Goal: Information Seeking & Learning: Learn about a topic

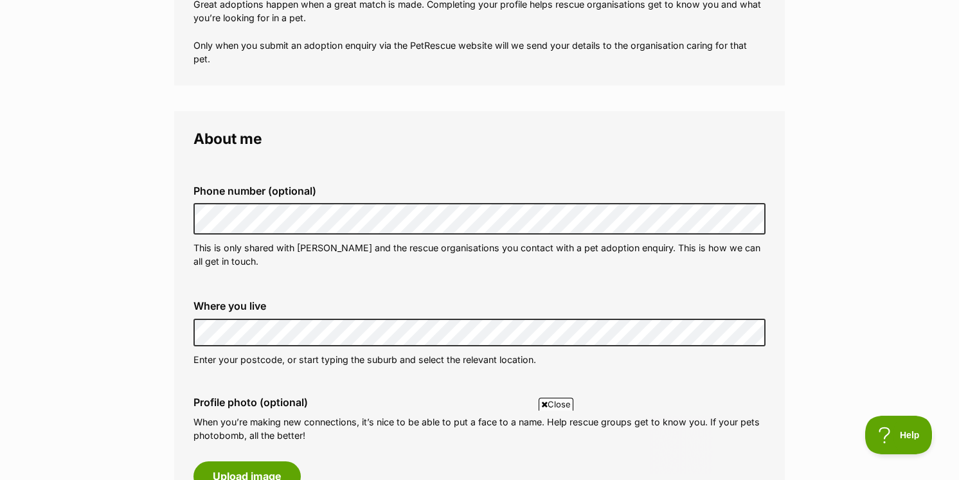
scroll to position [280, 0]
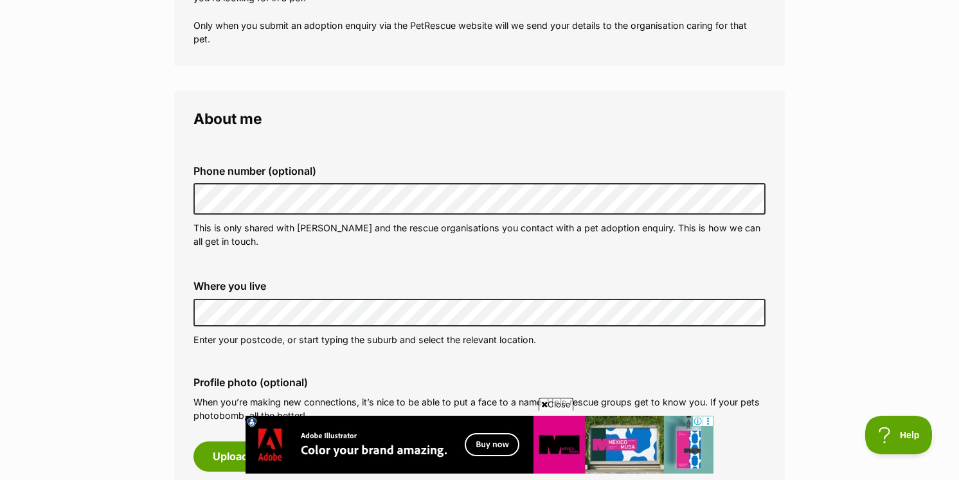
click at [368, 325] on div "Where you live Address line 1 (optional) Address line 2 (optional) Suburb (opti…" at bounding box center [479, 313] width 592 height 87
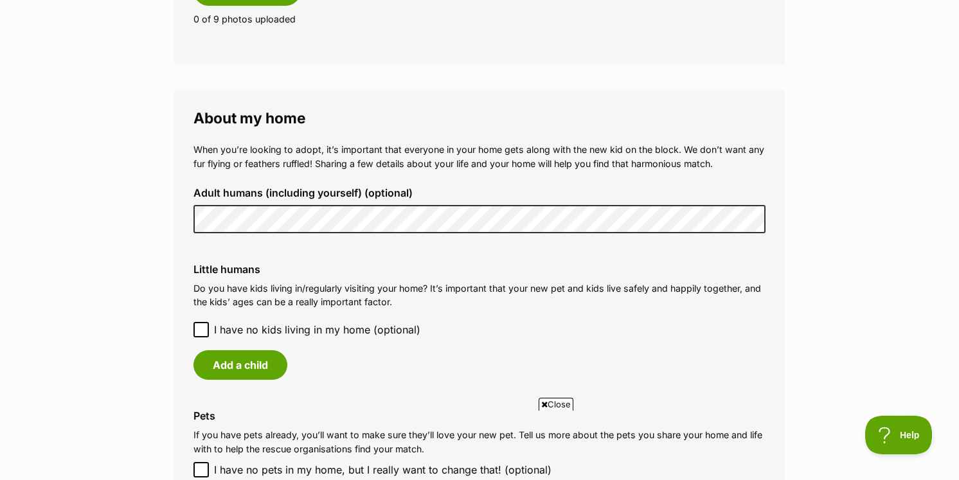
scroll to position [0, 0]
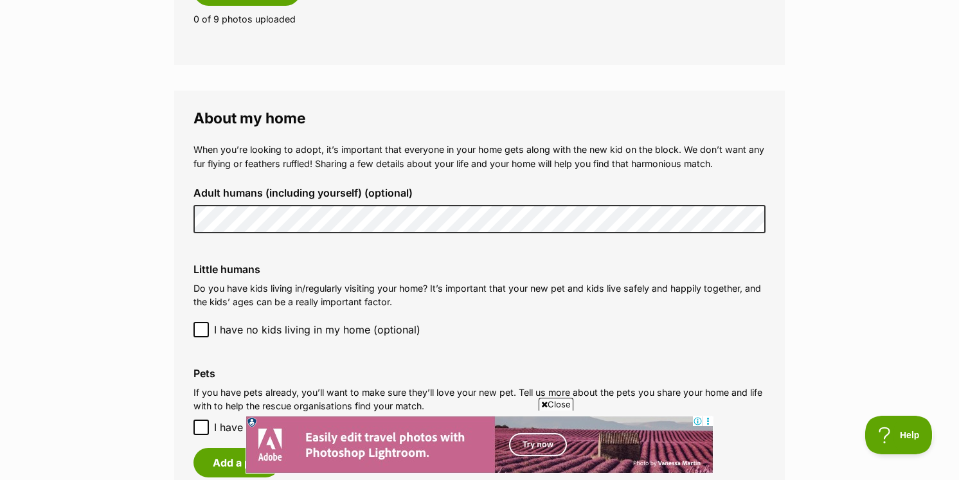
click at [167, 332] on main "My adopter profile Why do I need an adopter profile? Your adopter profile will …" at bounding box center [479, 114] width 959 height 1758
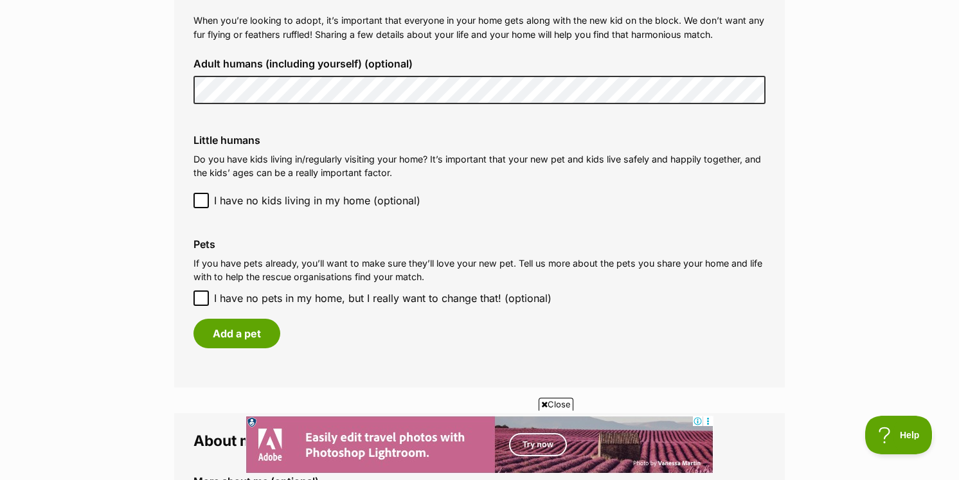
scroll to position [1012, 0]
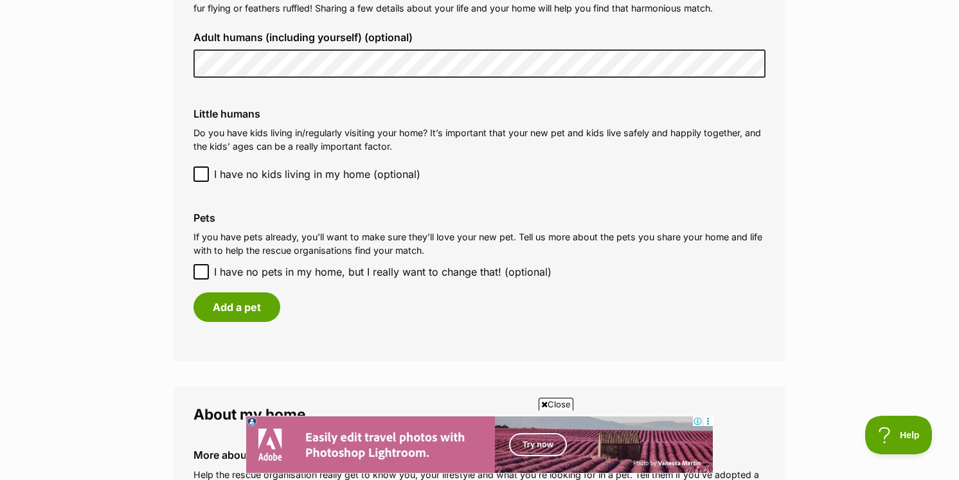
click at [204, 264] on input "I have no pets in my home, but I really want to change that! (optional)" at bounding box center [200, 271] width 15 height 15
checkbox input "true"
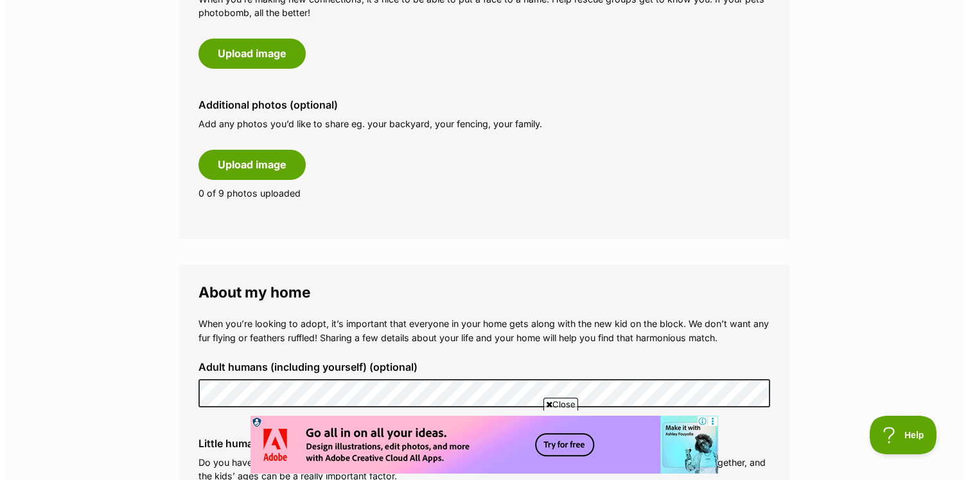
scroll to position [663, 0]
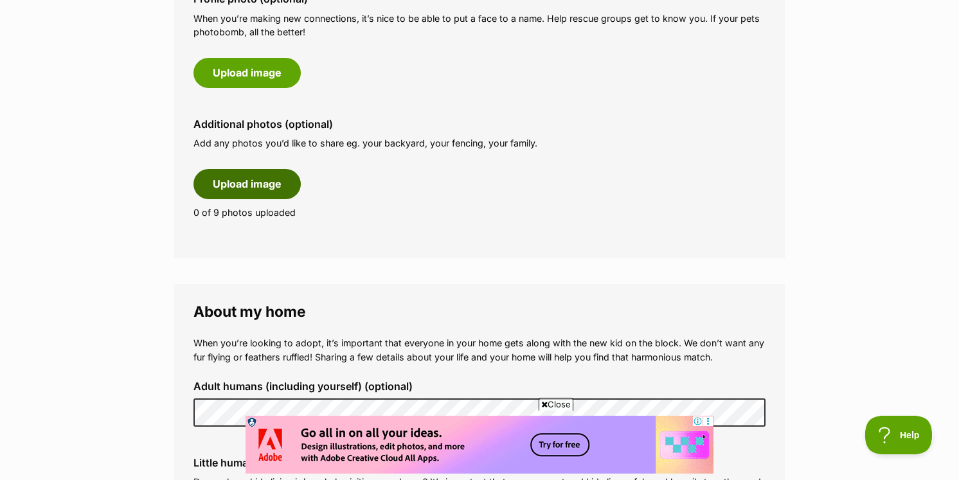
click at [265, 179] on button "Upload image" at bounding box center [246, 184] width 107 height 30
click at [258, 188] on button "Upload image" at bounding box center [246, 184] width 107 height 30
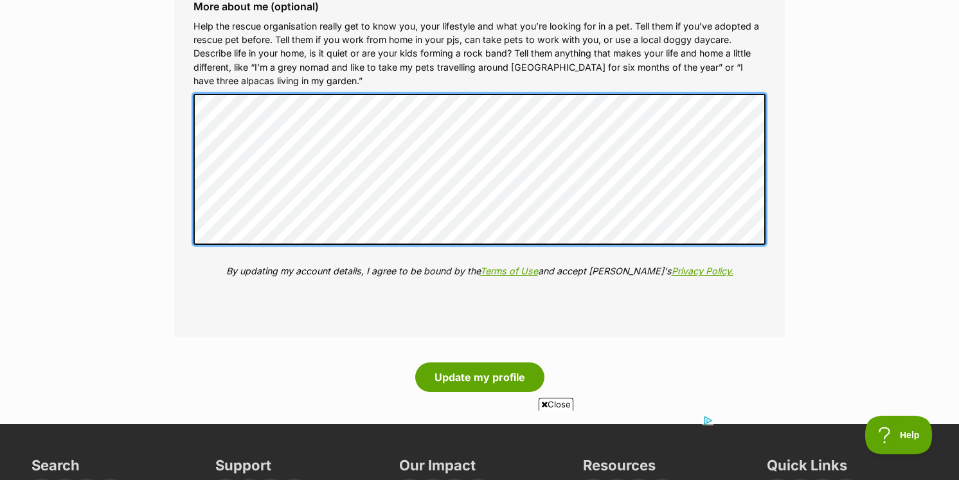
scroll to position [1657, 0]
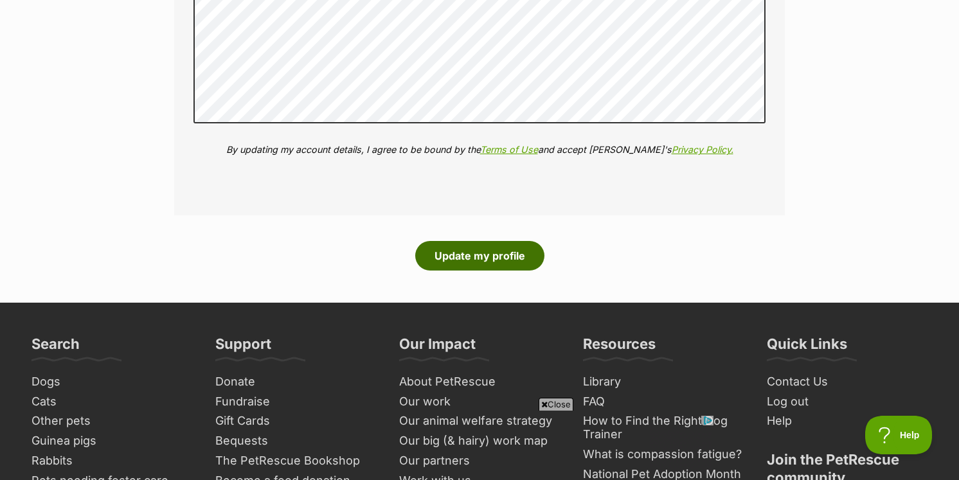
click at [493, 247] on button "Update my profile" at bounding box center [479, 256] width 129 height 30
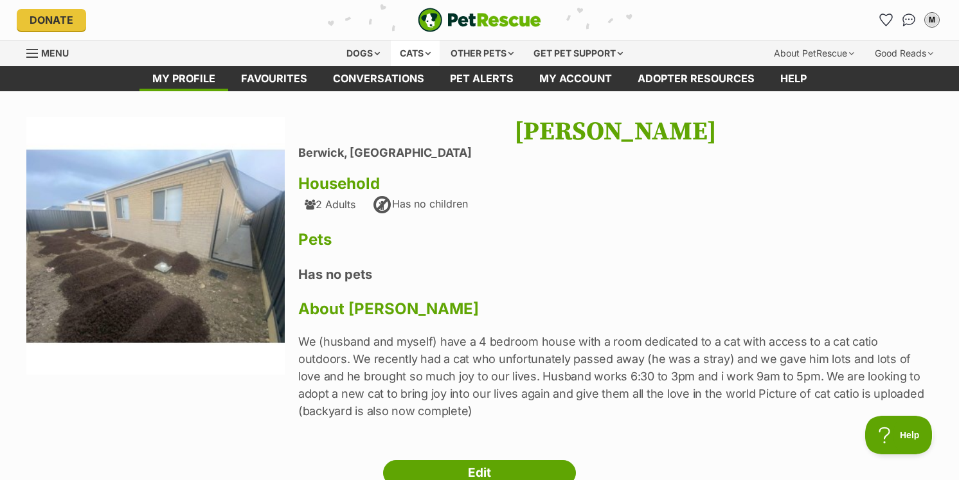
click at [419, 55] on div "Cats" at bounding box center [415, 53] width 49 height 26
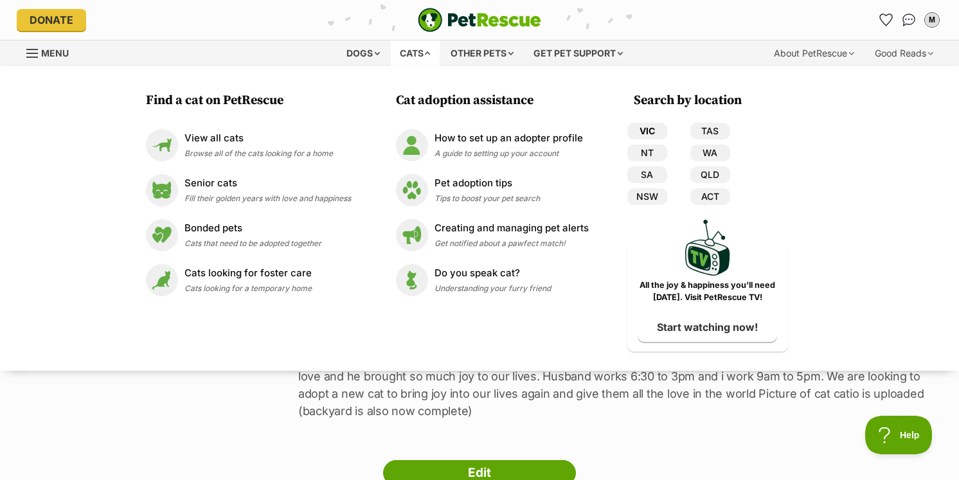
click at [646, 132] on link "VIC" at bounding box center [647, 131] width 40 height 17
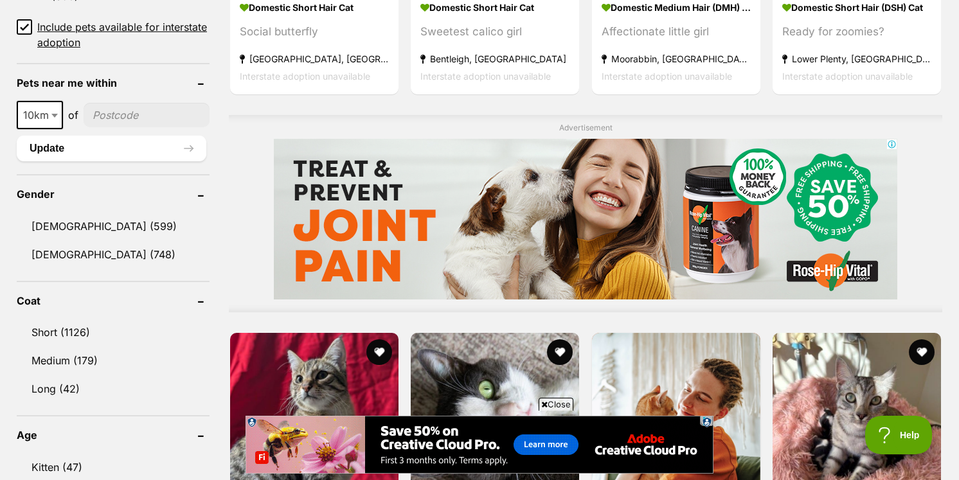
scroll to position [940, 0]
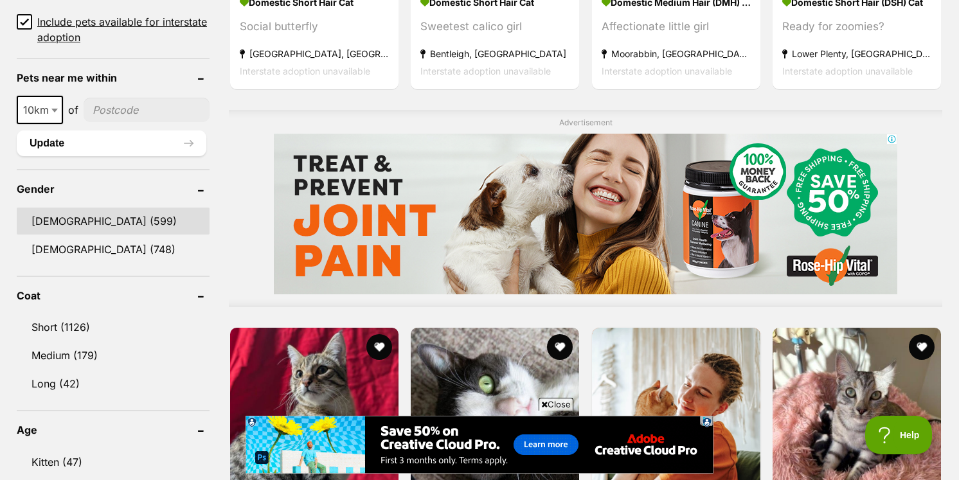
click at [80, 222] on link "Male (599)" at bounding box center [113, 221] width 193 height 27
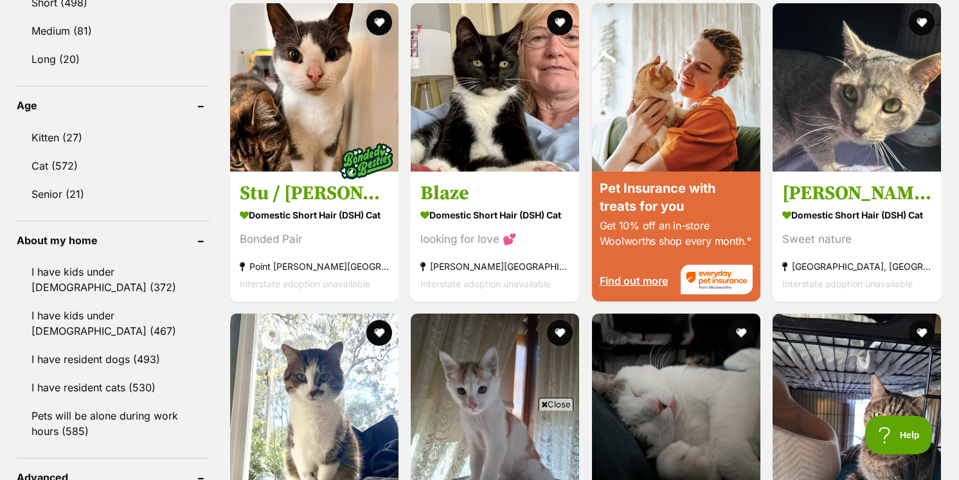
scroll to position [1313, 0]
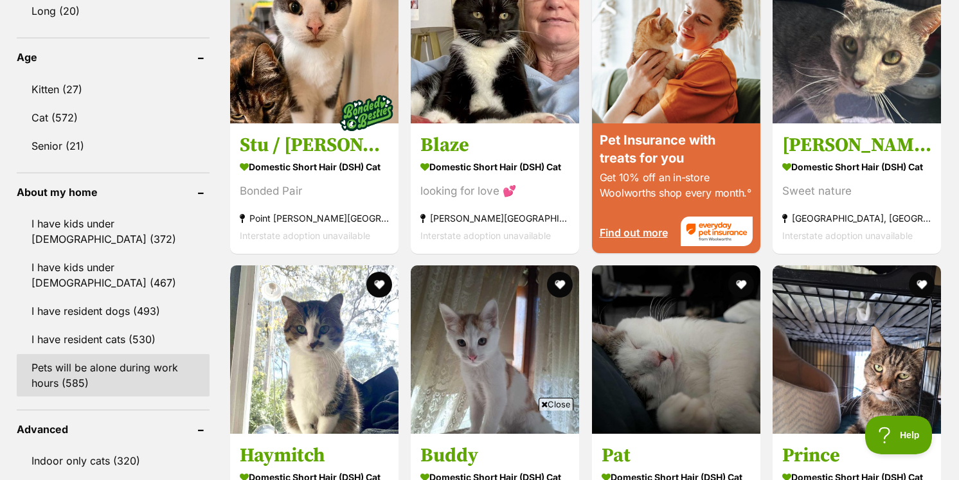
click at [98, 369] on link "Pets will be alone during work hours (585)" at bounding box center [113, 375] width 193 height 42
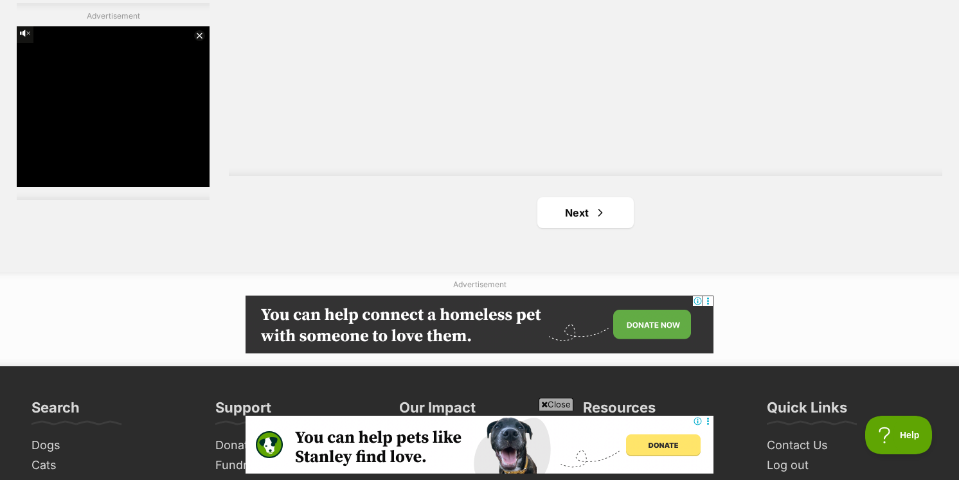
scroll to position [2403, 0]
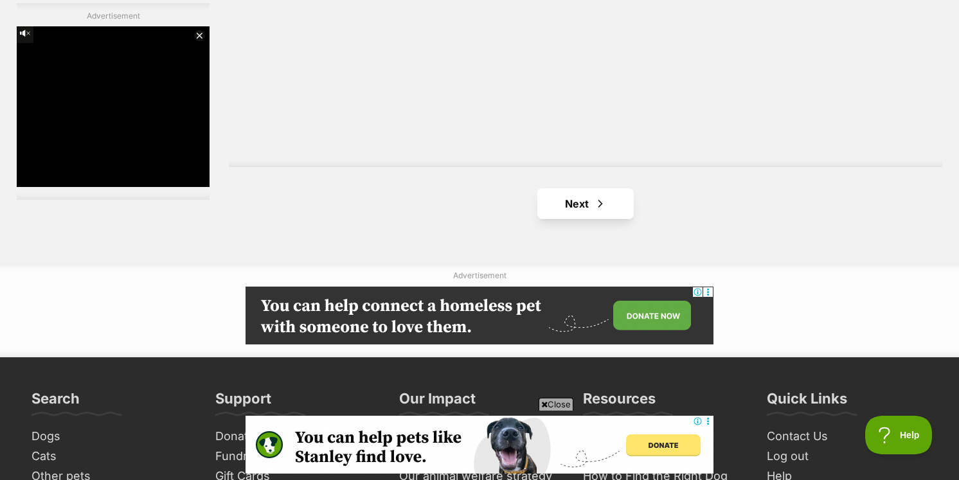
click at [600, 188] on link "Next" at bounding box center [585, 203] width 96 height 31
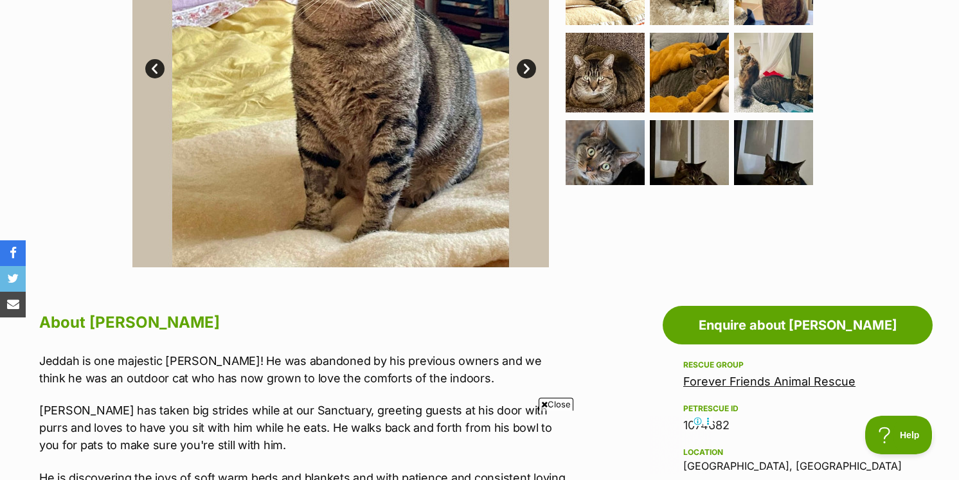
scroll to position [252, 0]
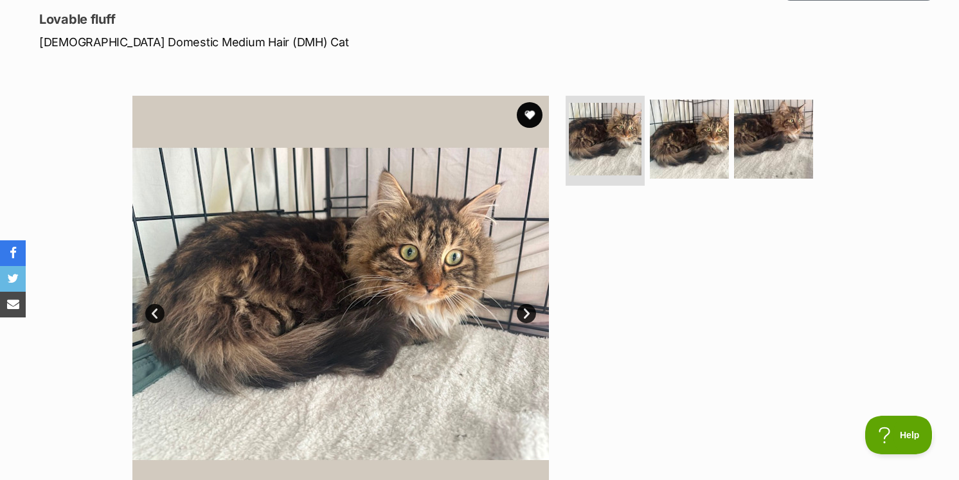
scroll to position [232, 0]
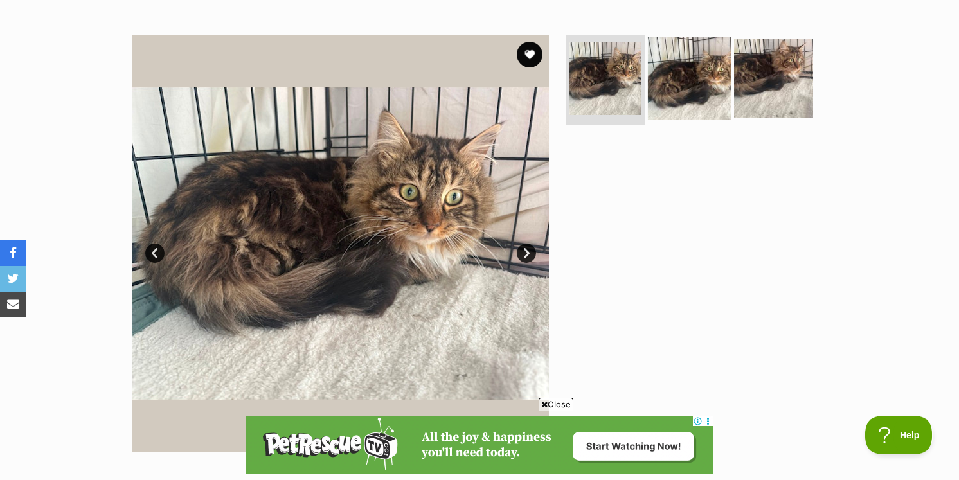
click at [682, 91] on img at bounding box center [689, 78] width 83 height 83
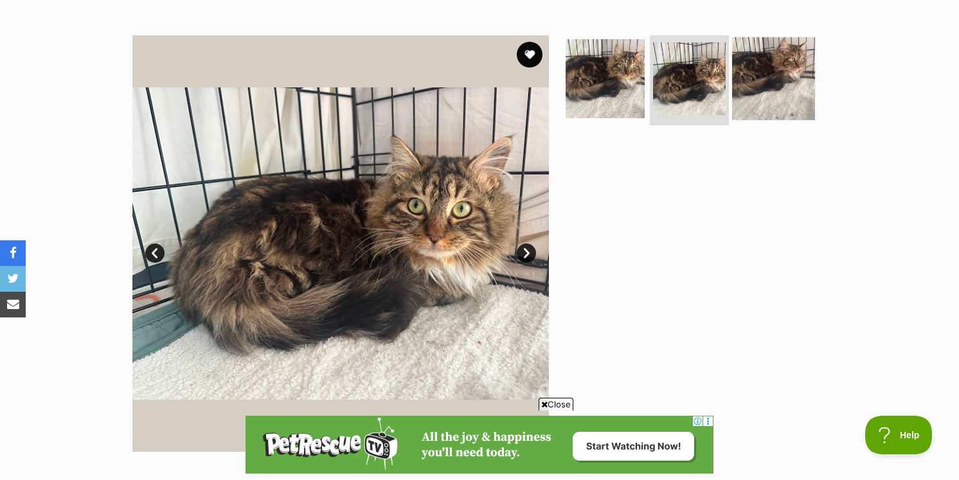
click at [772, 93] on img at bounding box center [773, 78] width 83 height 83
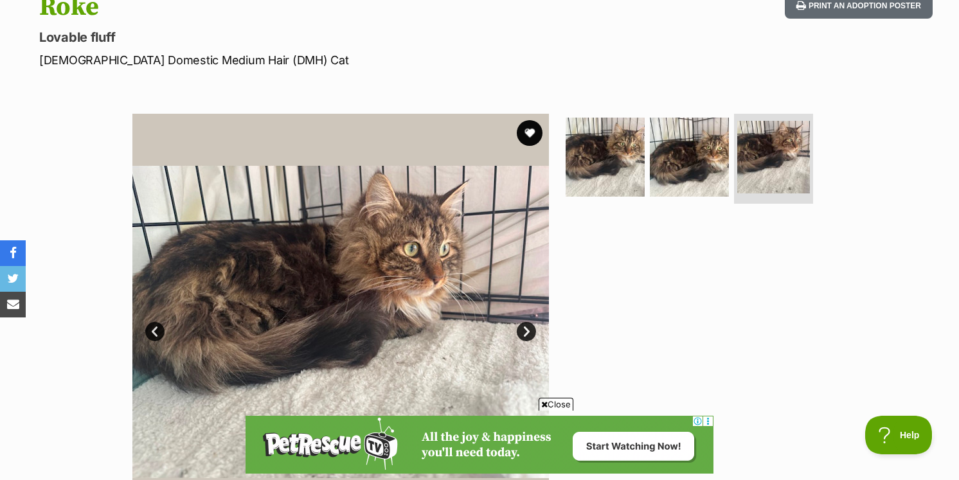
scroll to position [147, 0]
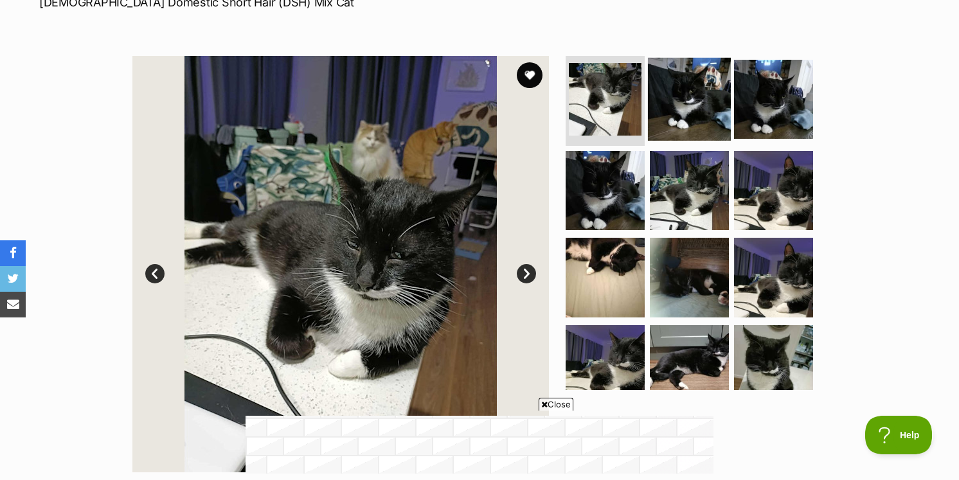
click at [677, 113] on img at bounding box center [689, 99] width 83 height 83
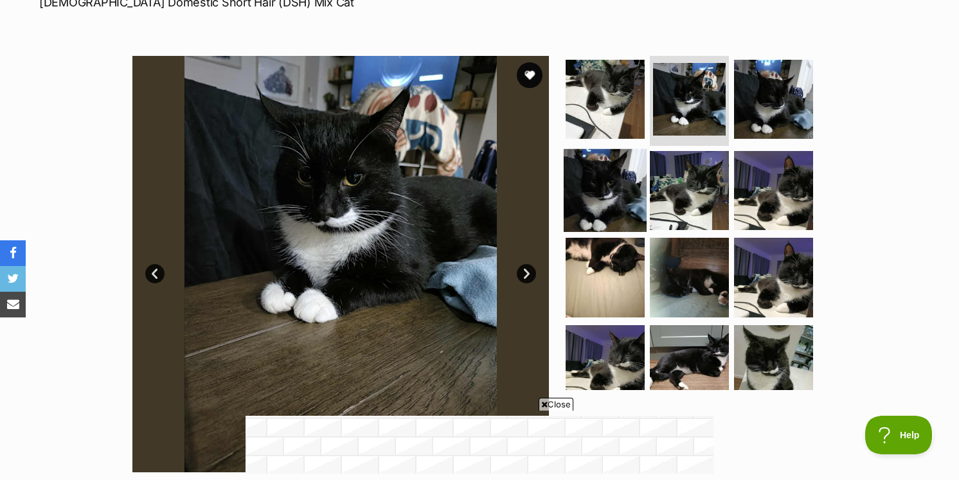
click at [587, 197] on img at bounding box center [605, 189] width 83 height 83
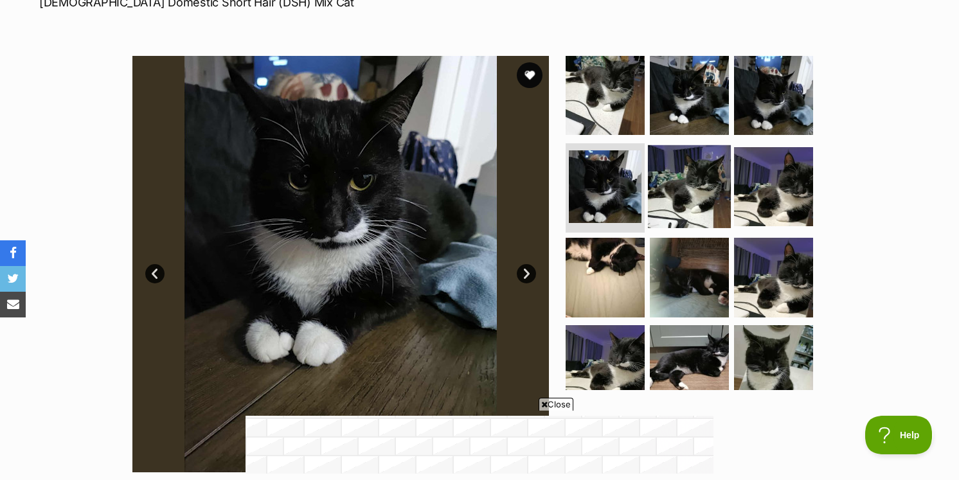
click at [680, 189] on img at bounding box center [689, 186] width 83 height 83
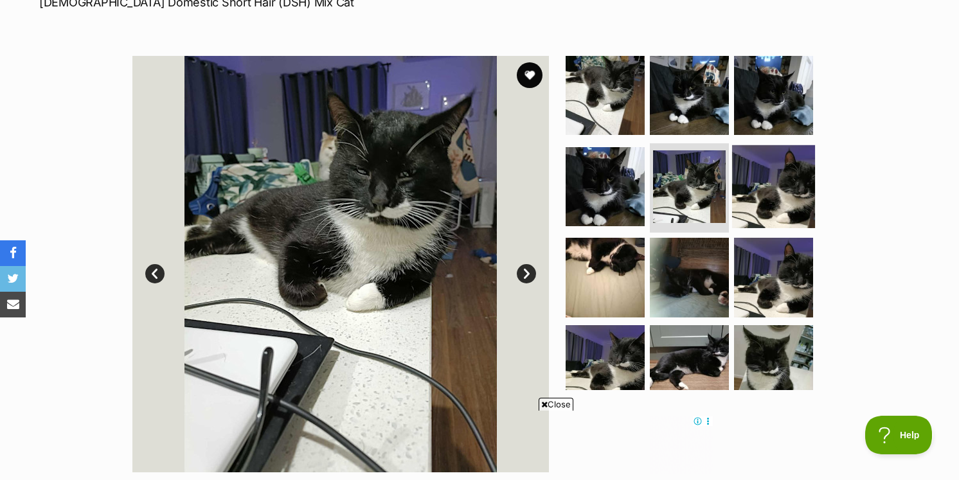
click at [741, 189] on img at bounding box center [773, 186] width 83 height 83
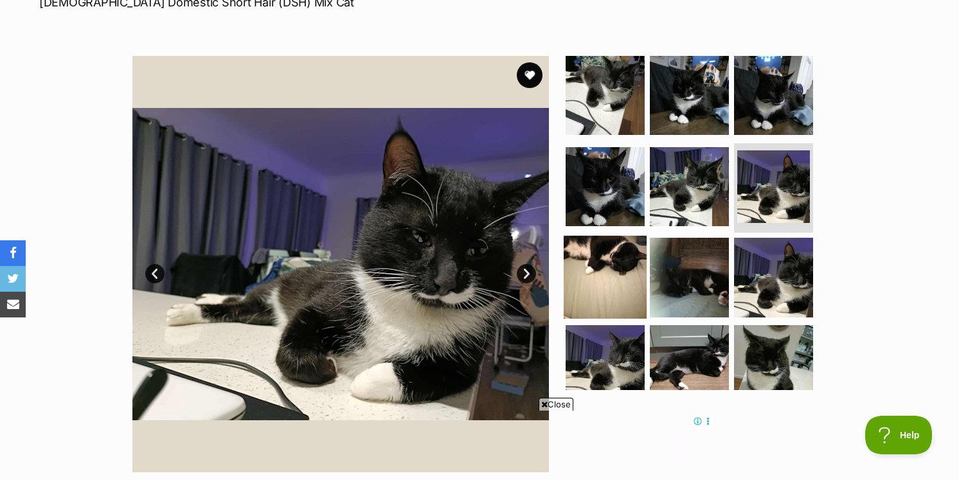
click at [626, 256] on img at bounding box center [605, 277] width 83 height 83
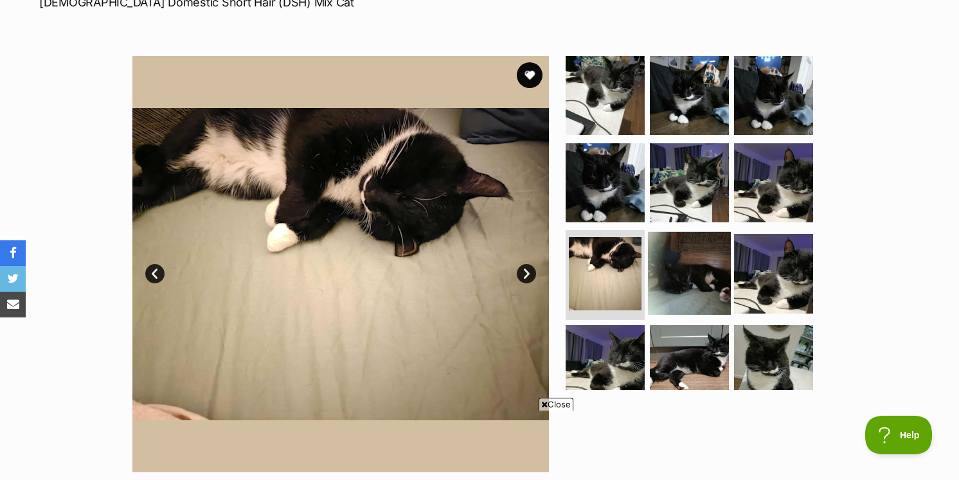
click at [668, 265] on img at bounding box center [689, 273] width 83 height 83
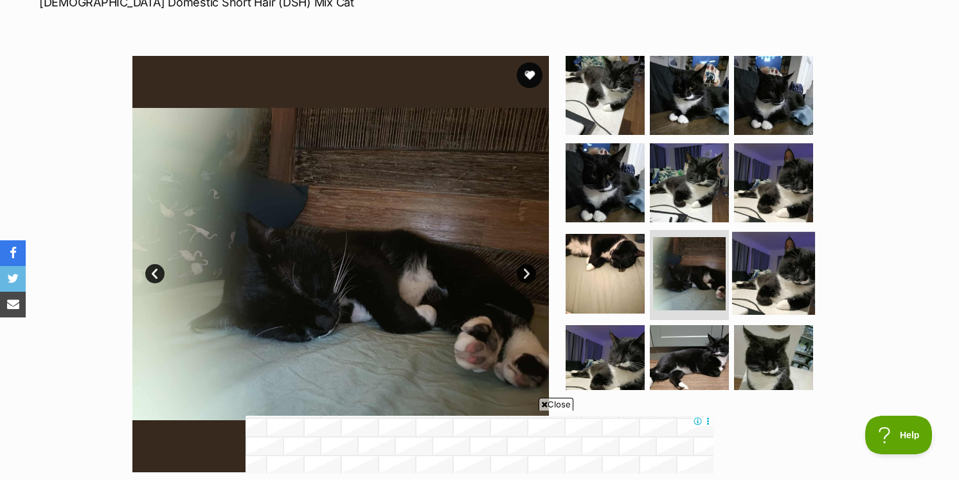
click at [736, 272] on img at bounding box center [773, 273] width 83 height 83
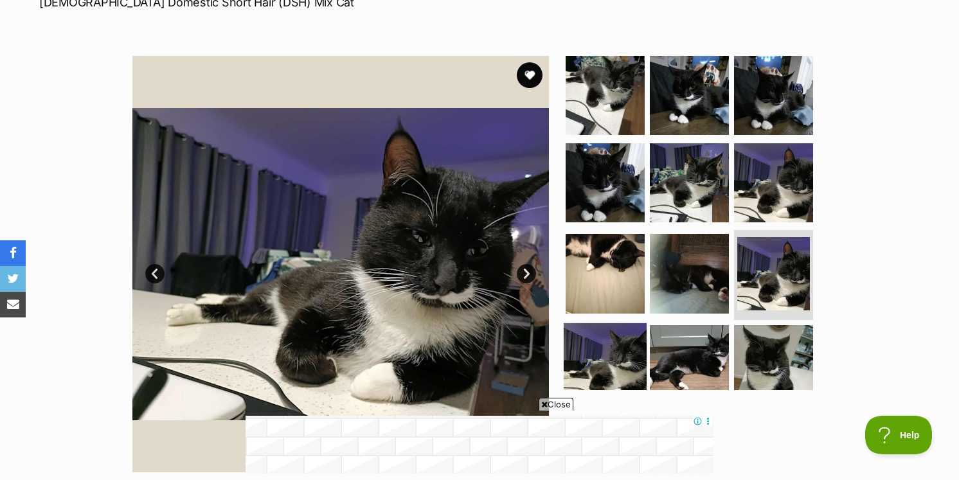
click at [611, 338] on img at bounding box center [605, 364] width 83 height 83
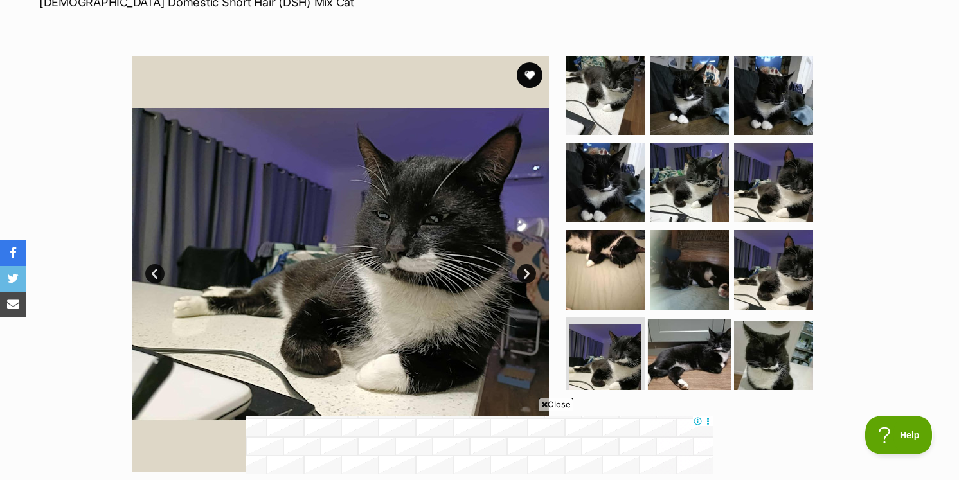
click at [686, 340] on img at bounding box center [689, 360] width 83 height 83
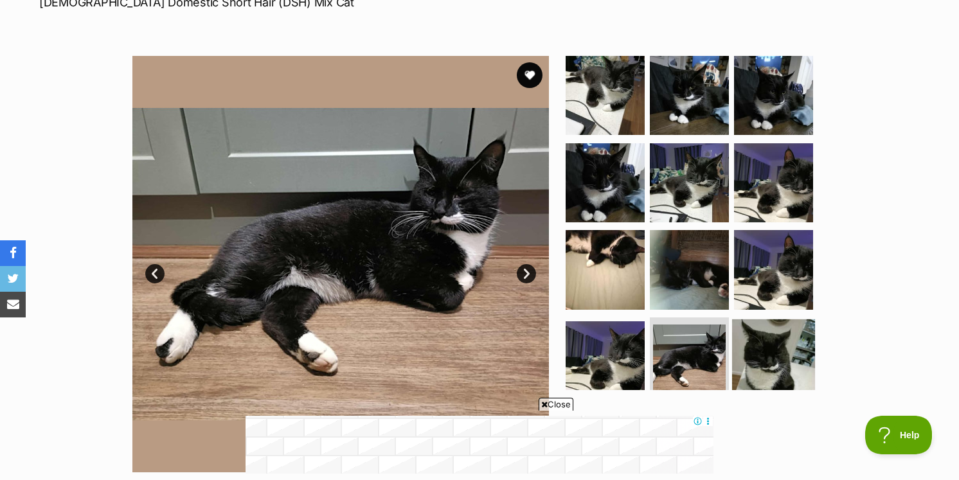
click at [752, 349] on img at bounding box center [773, 360] width 83 height 83
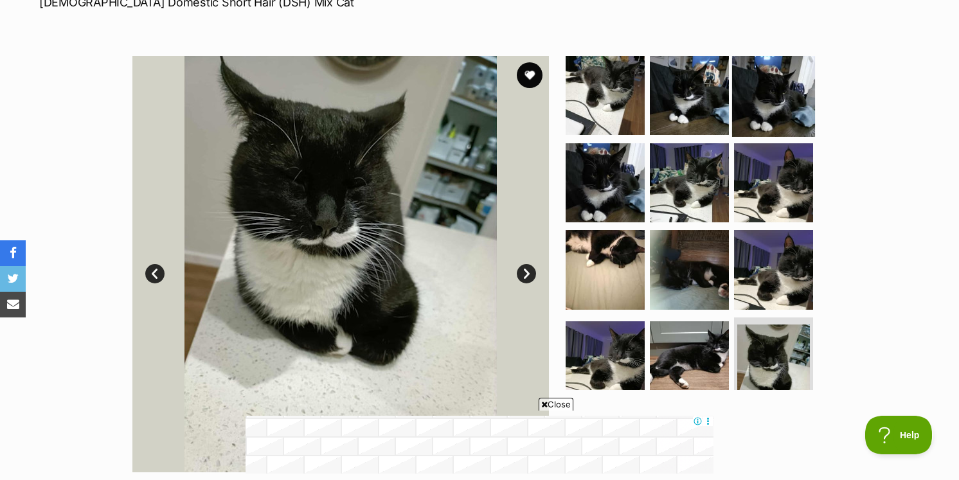
click at [756, 110] on img at bounding box center [773, 95] width 83 height 83
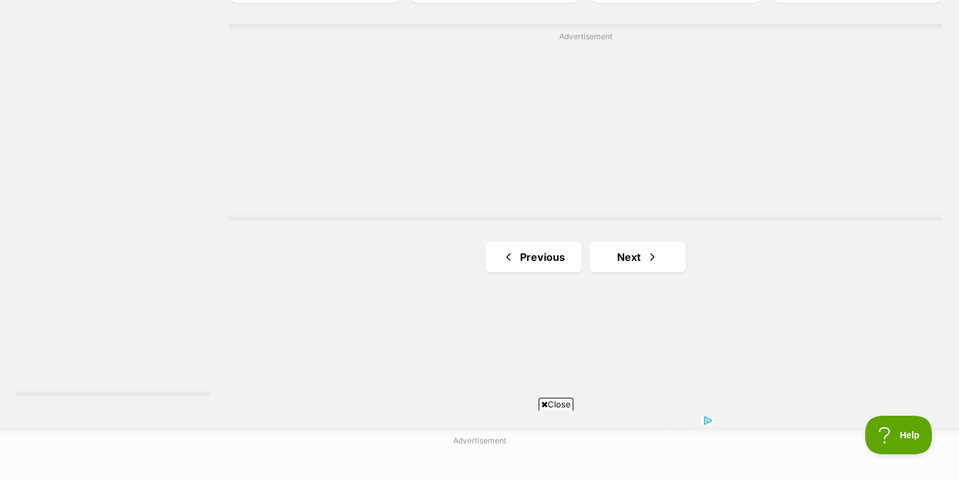
scroll to position [2403, 0]
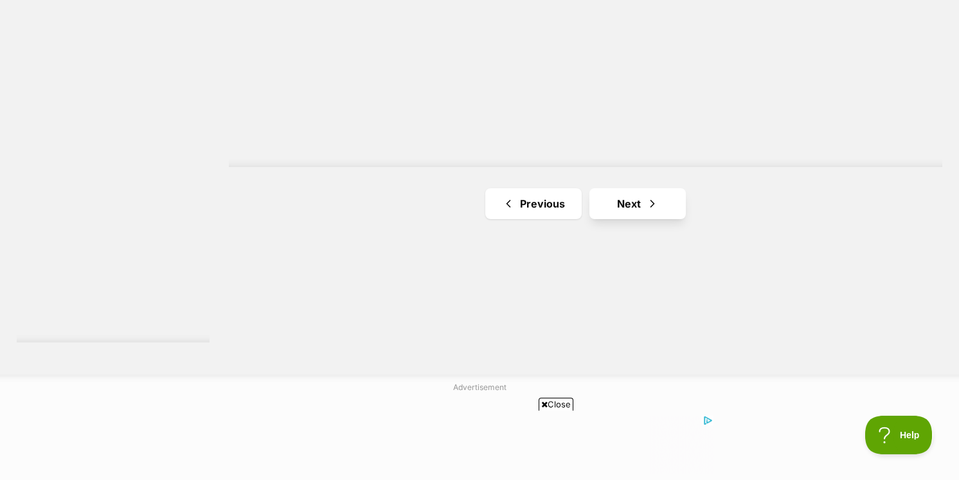
click at [643, 188] on link "Next" at bounding box center [637, 203] width 96 height 31
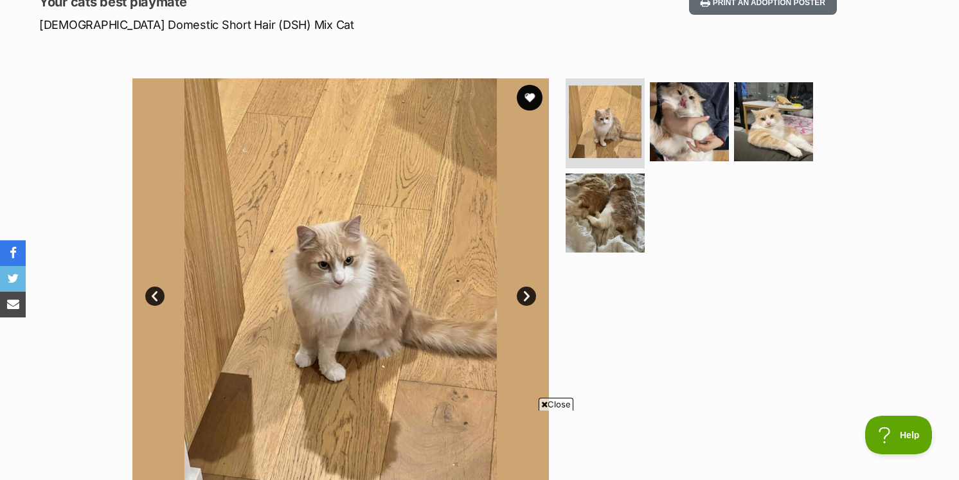
scroll to position [182, 0]
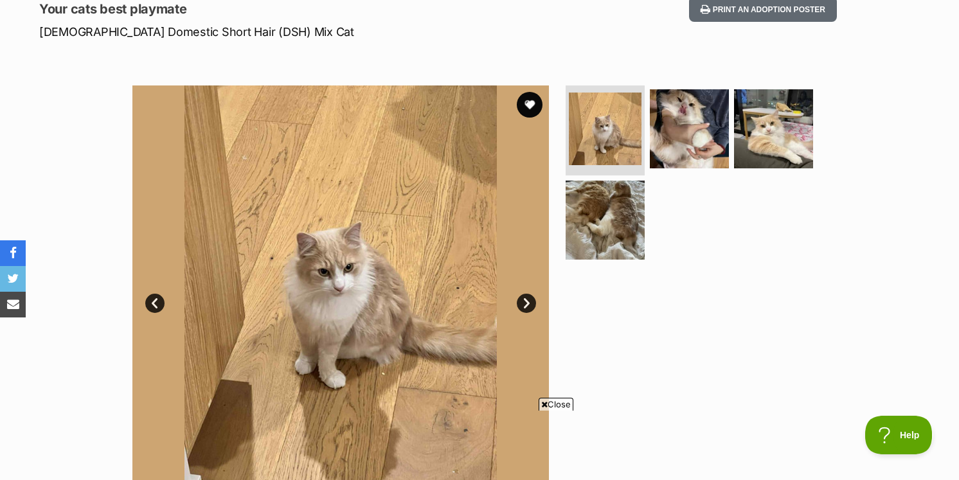
click at [533, 298] on link "Next" at bounding box center [526, 303] width 19 height 19
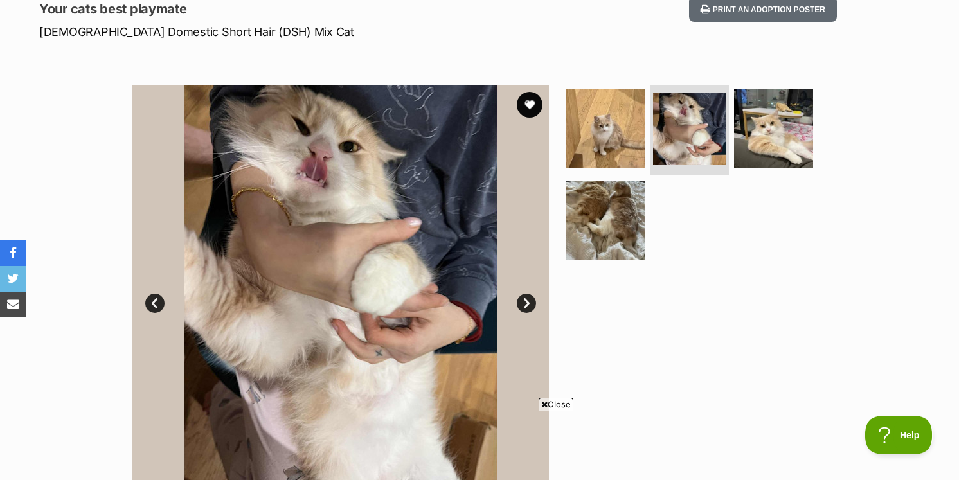
click at [533, 298] on link "Next" at bounding box center [526, 303] width 19 height 19
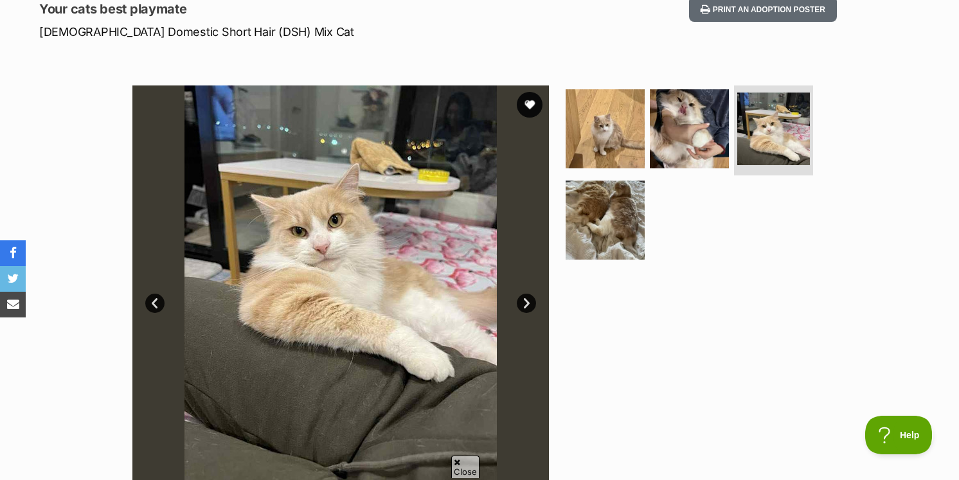
click at [533, 298] on link "Next" at bounding box center [526, 303] width 19 height 19
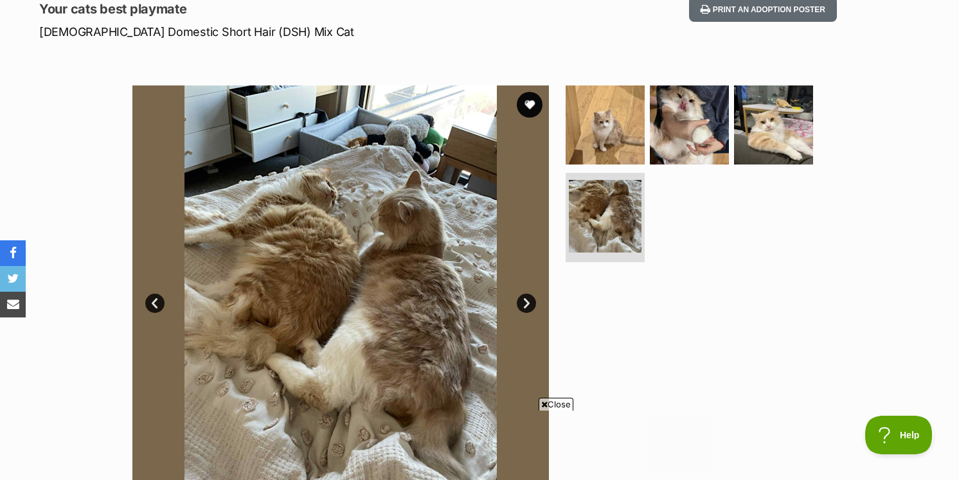
scroll to position [0, 0]
click at [533, 298] on link "Next" at bounding box center [526, 303] width 19 height 19
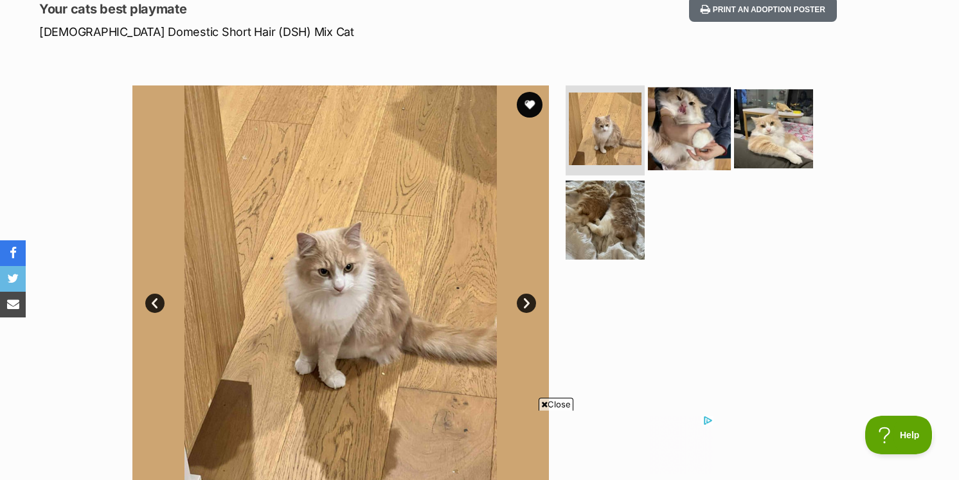
click at [703, 141] on img at bounding box center [689, 128] width 83 height 83
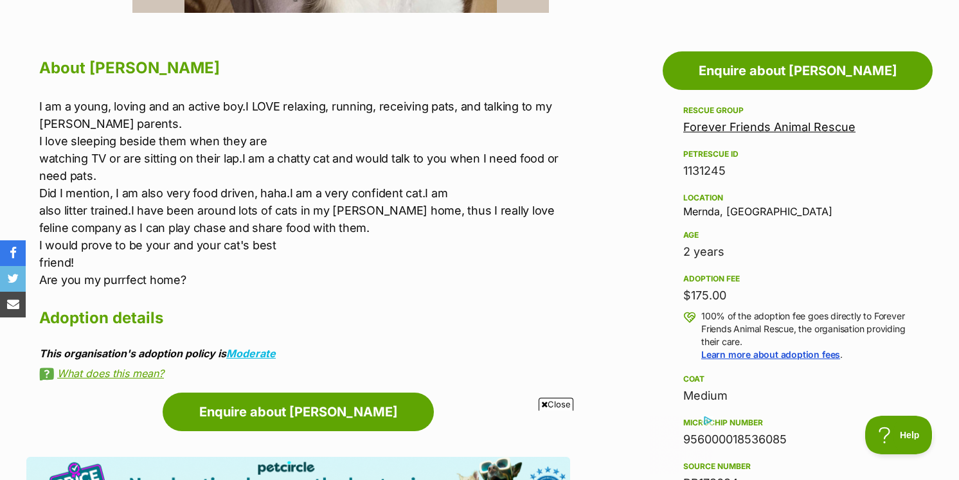
scroll to position [674, 0]
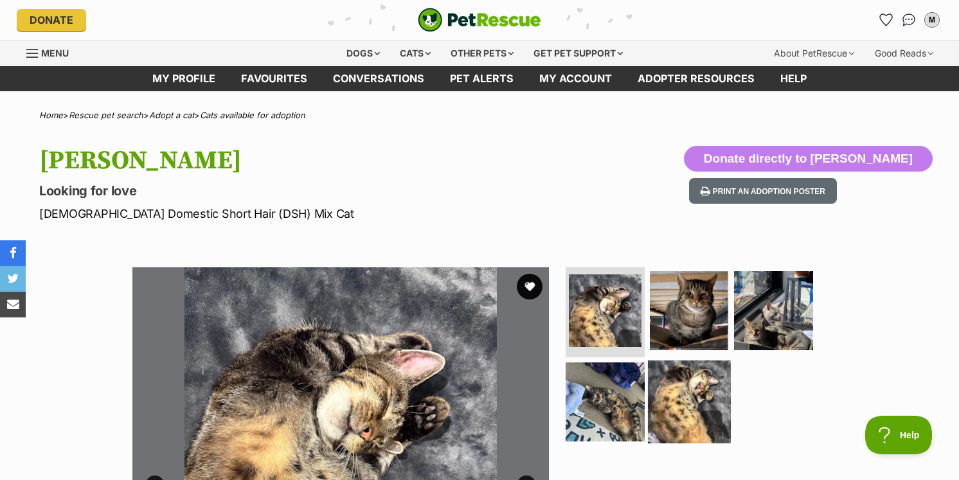
click at [685, 387] on img at bounding box center [689, 401] width 83 height 83
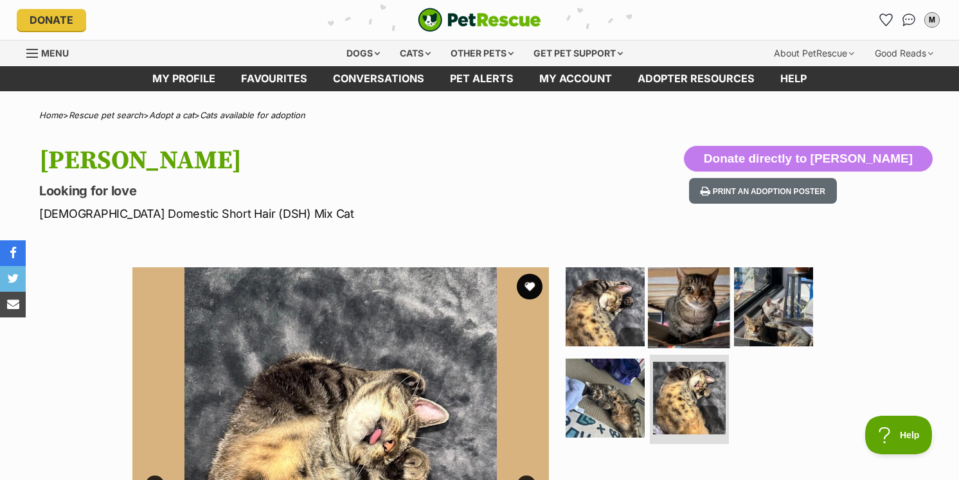
click at [693, 326] on img at bounding box center [689, 306] width 83 height 83
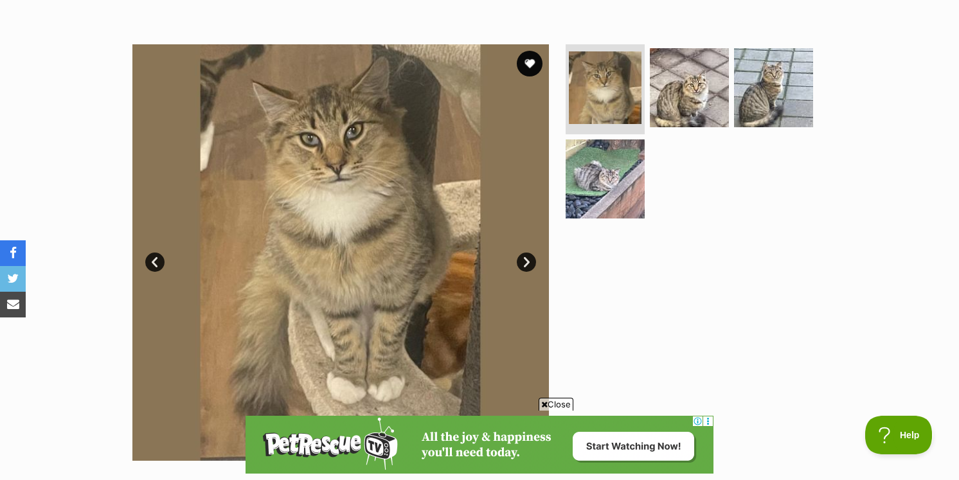
scroll to position [219, 0]
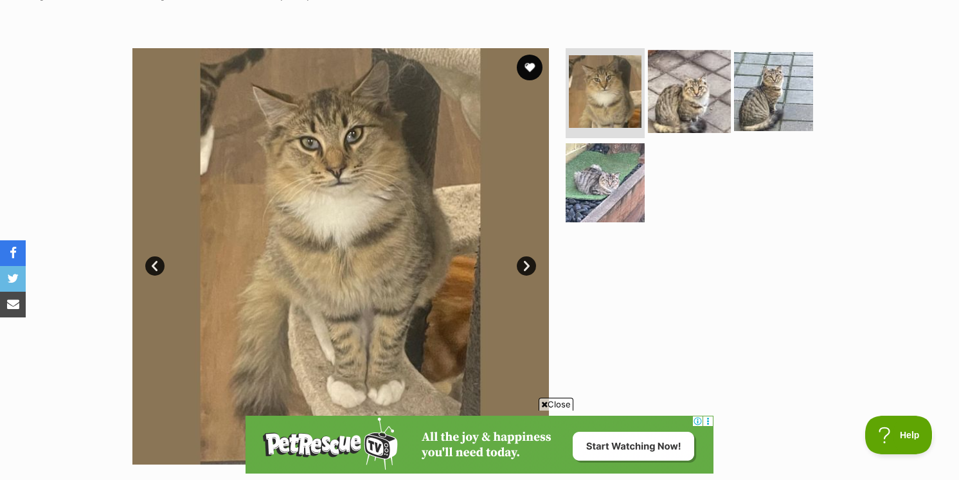
click at [695, 106] on img at bounding box center [689, 91] width 83 height 83
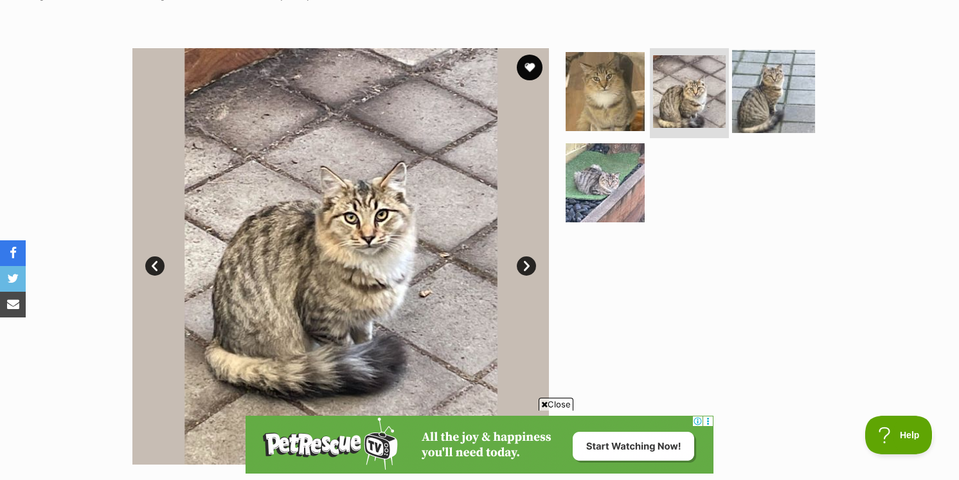
click at [777, 96] on img at bounding box center [773, 91] width 83 height 83
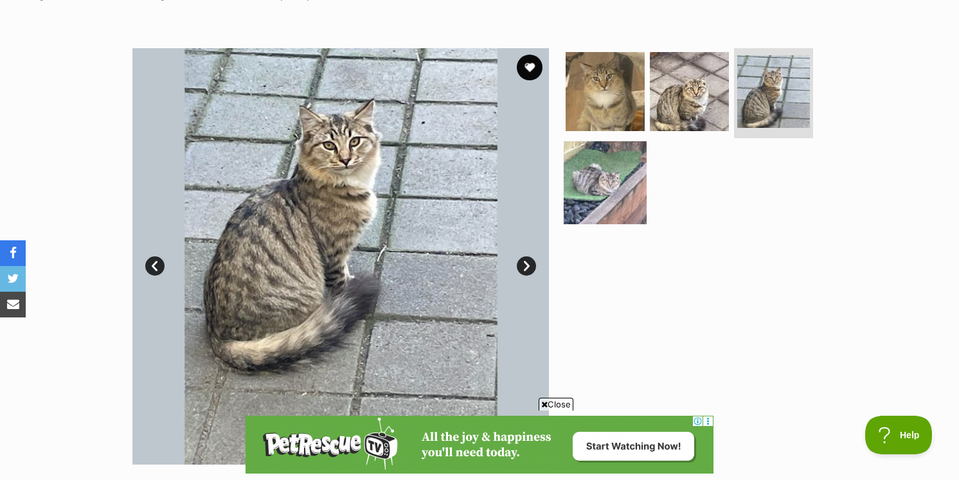
click at [572, 216] on img at bounding box center [605, 182] width 83 height 83
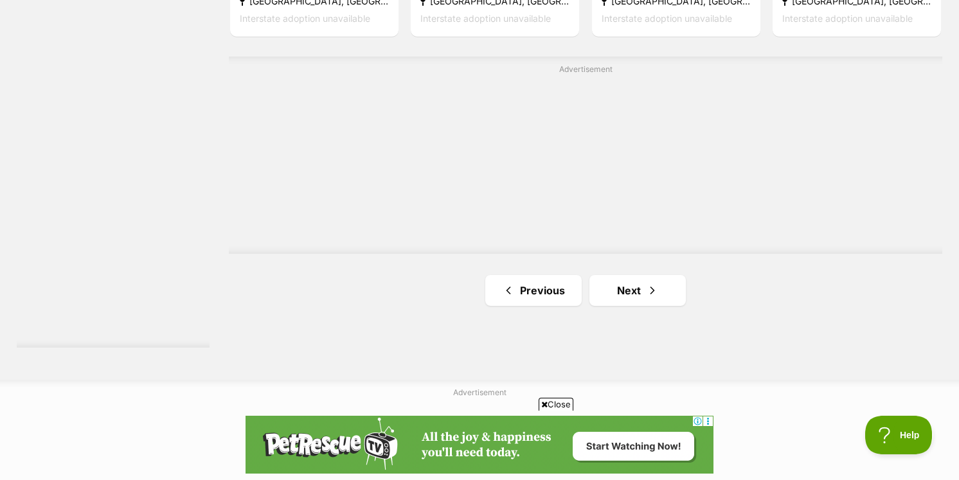
scroll to position [2408, 0]
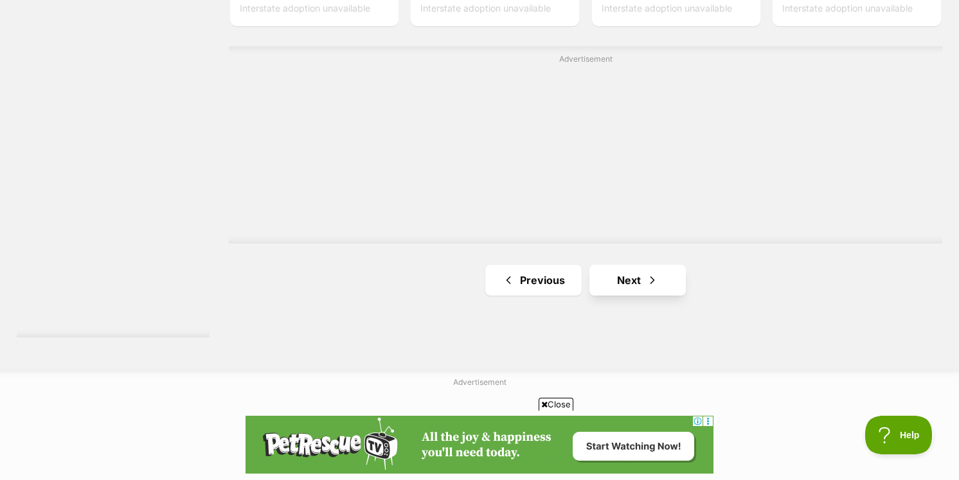
click at [616, 265] on link "Next" at bounding box center [637, 280] width 96 height 31
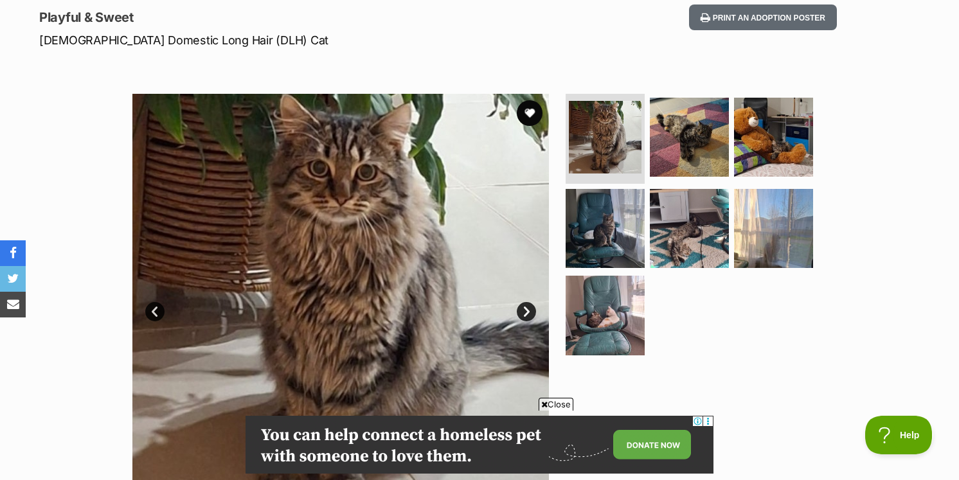
scroll to position [163, 0]
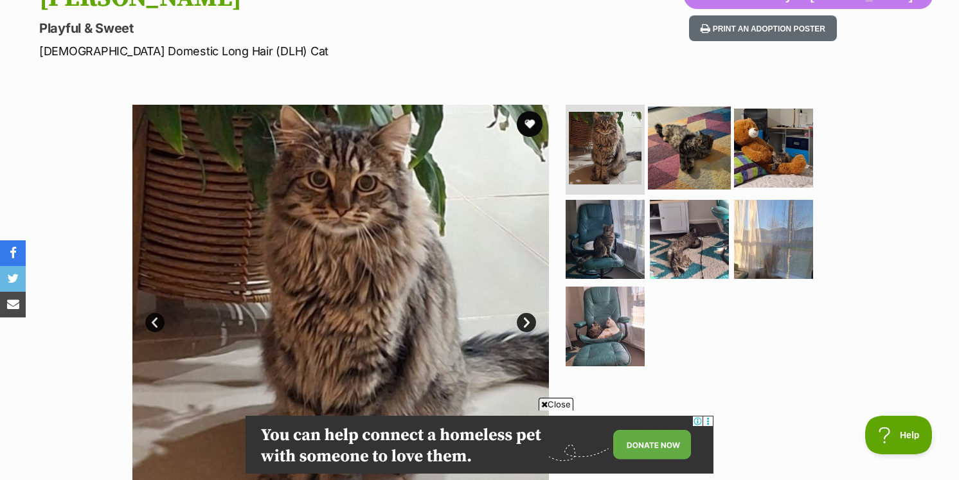
click at [695, 150] on img at bounding box center [689, 148] width 83 height 83
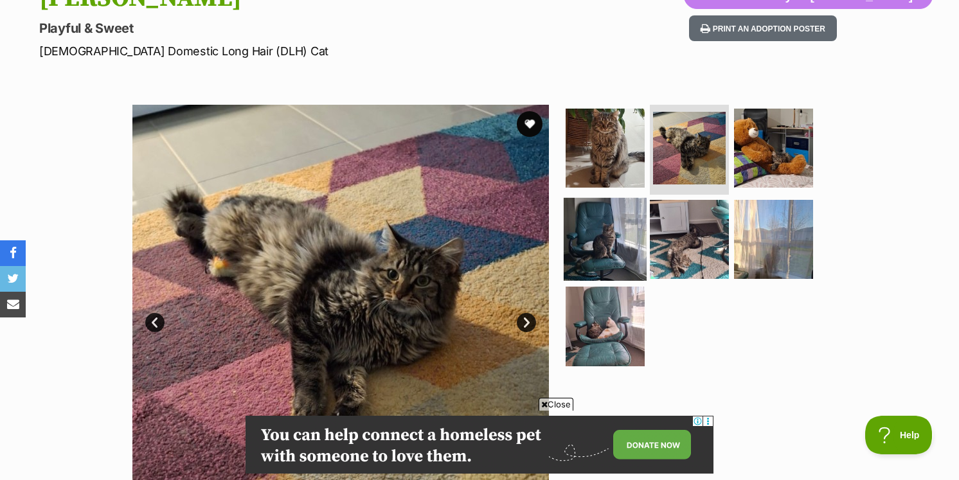
click at [631, 219] on img at bounding box center [605, 238] width 83 height 83
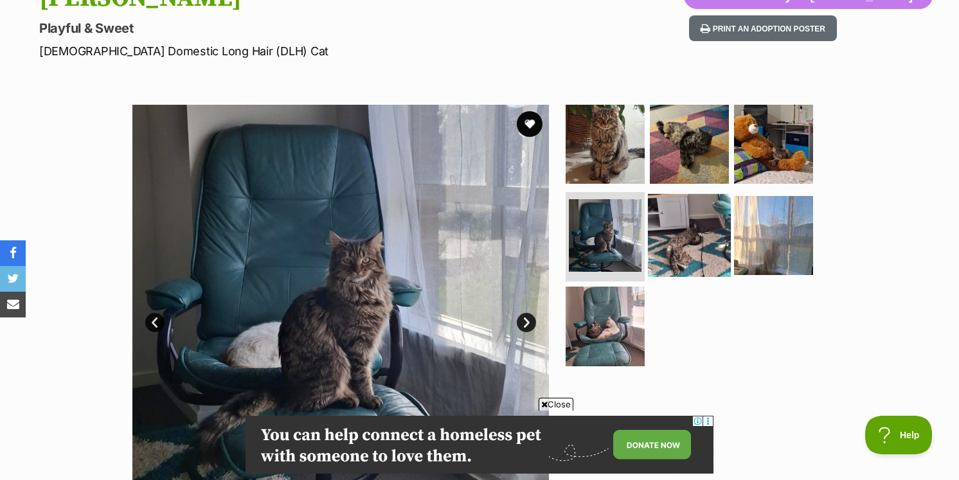
click at [677, 231] on img at bounding box center [689, 234] width 83 height 83
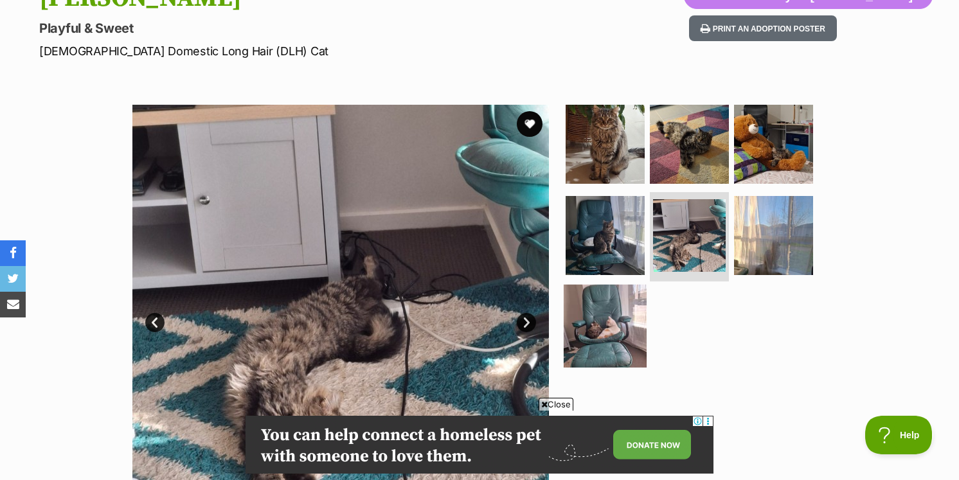
click at [625, 301] on img at bounding box center [605, 326] width 83 height 83
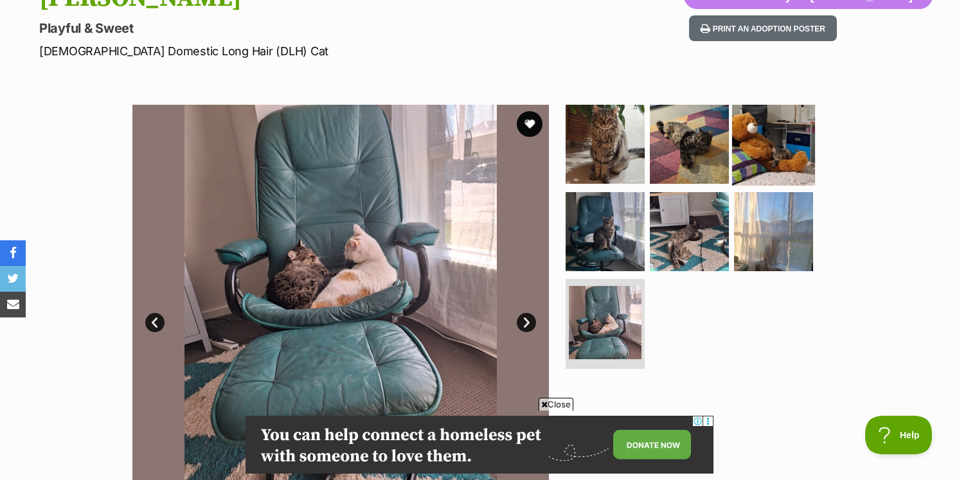
click at [775, 150] on img at bounding box center [773, 144] width 83 height 83
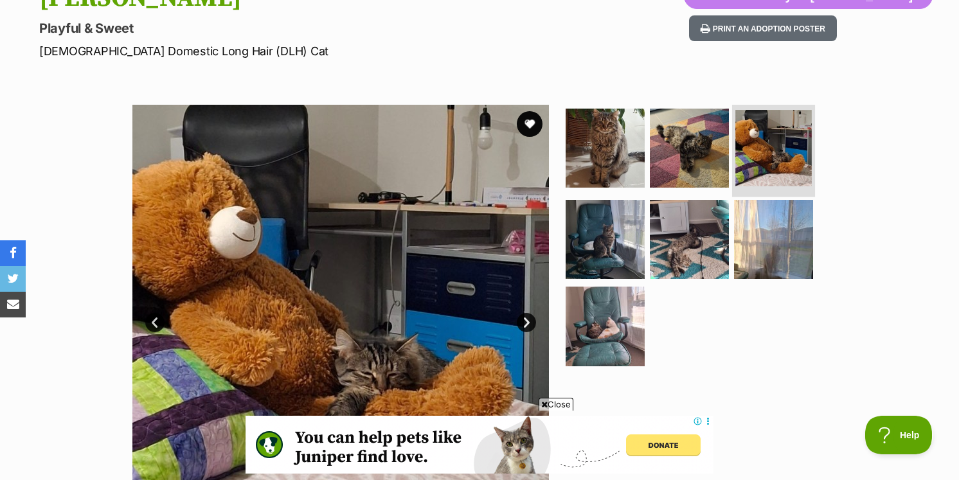
scroll to position [0, 0]
click at [661, 5] on div "Jon Snow Playful & Sweet Male Domestic Long Hair (DLH) Cat Donate directly to J…" at bounding box center [479, 21] width 945 height 76
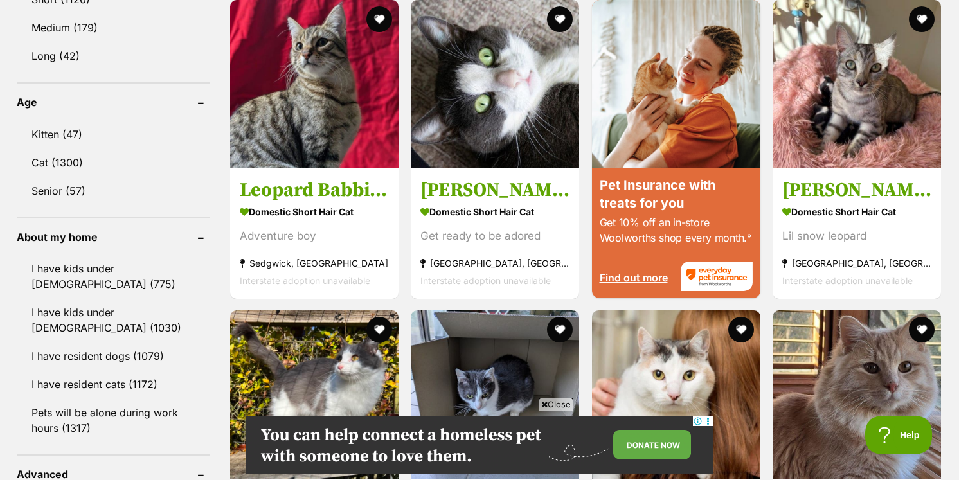
scroll to position [1326, 0]
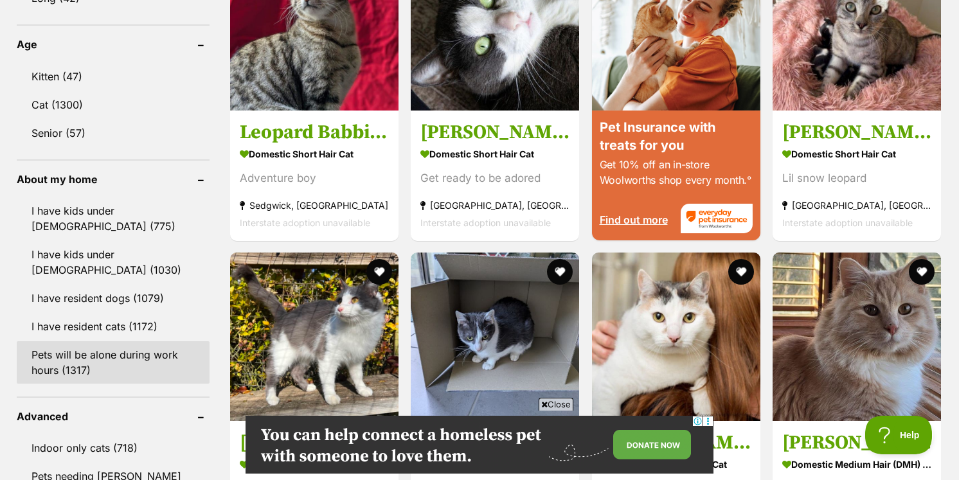
click at [83, 371] on link "Pets will be alone during work hours (1317)" at bounding box center [113, 362] width 193 height 42
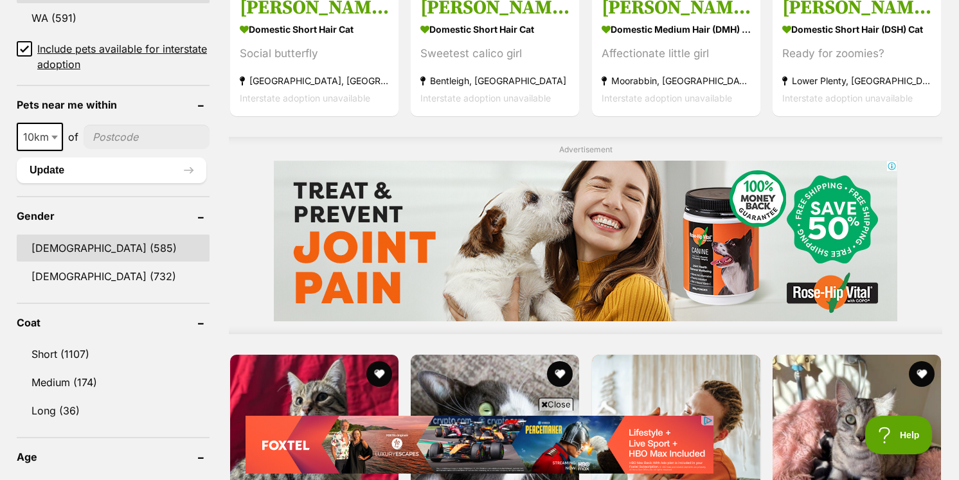
click at [79, 243] on link "Male (585)" at bounding box center [113, 248] width 193 height 27
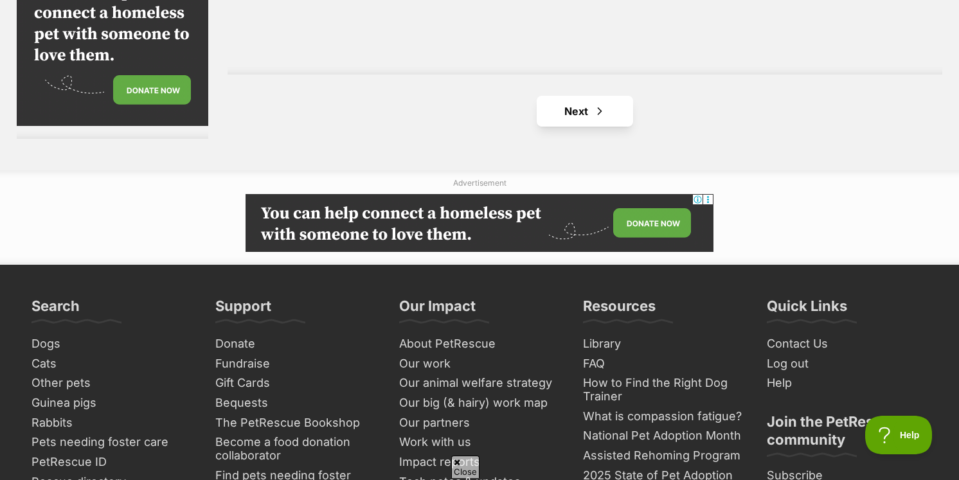
click at [574, 96] on link "Next" at bounding box center [585, 111] width 96 height 31
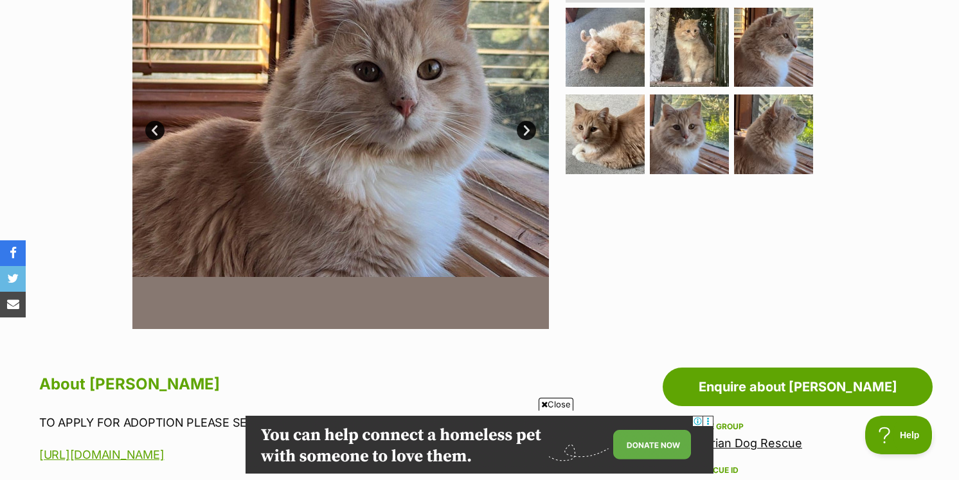
scroll to position [308, 0]
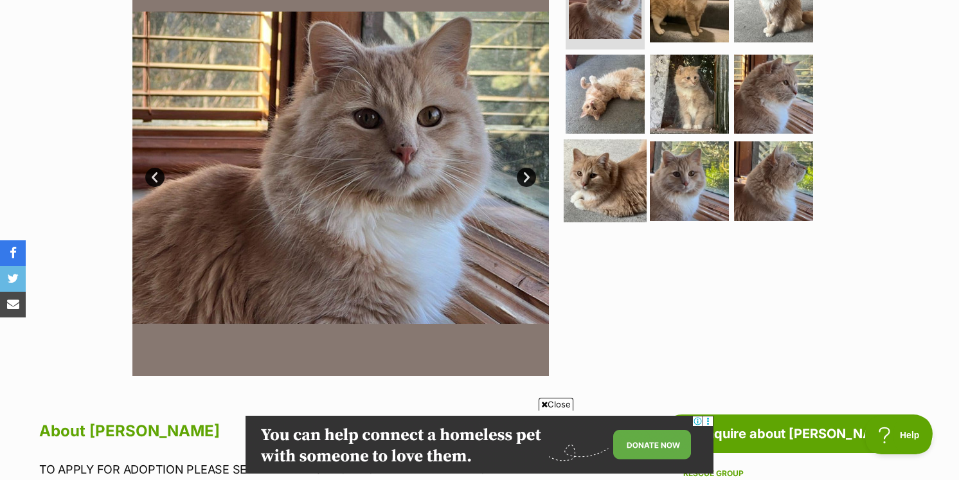
click at [621, 157] on img at bounding box center [605, 180] width 83 height 83
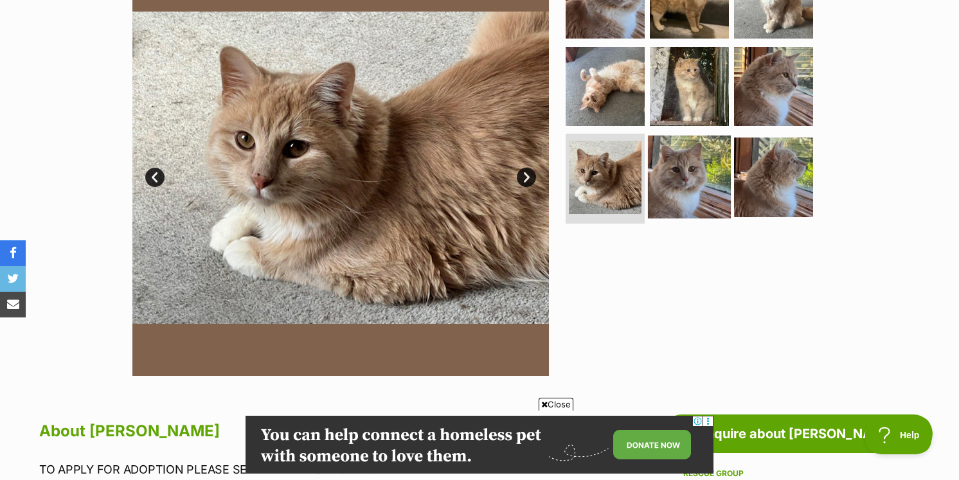
click at [674, 168] on img at bounding box center [689, 177] width 83 height 83
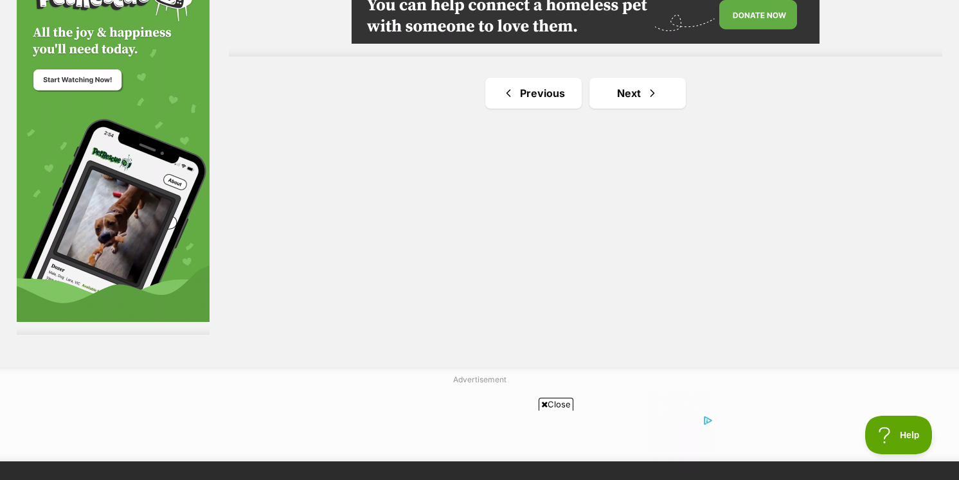
scroll to position [2415, 0]
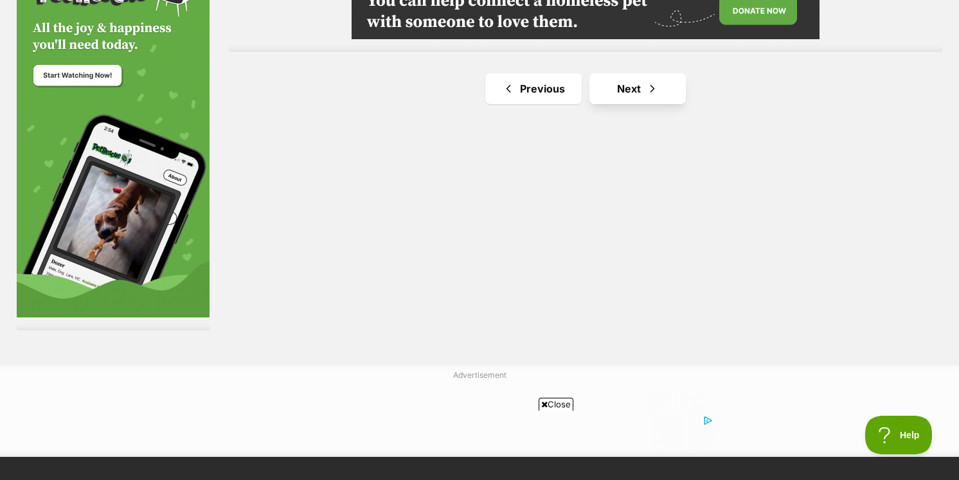
click at [657, 73] on link "Next" at bounding box center [637, 88] width 96 height 31
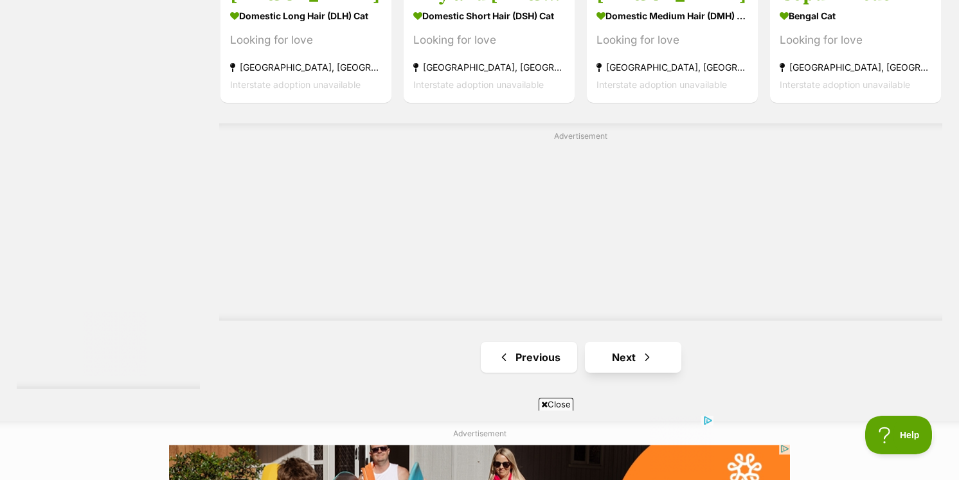
click at [641, 365] on span "Next page" at bounding box center [647, 357] width 13 height 15
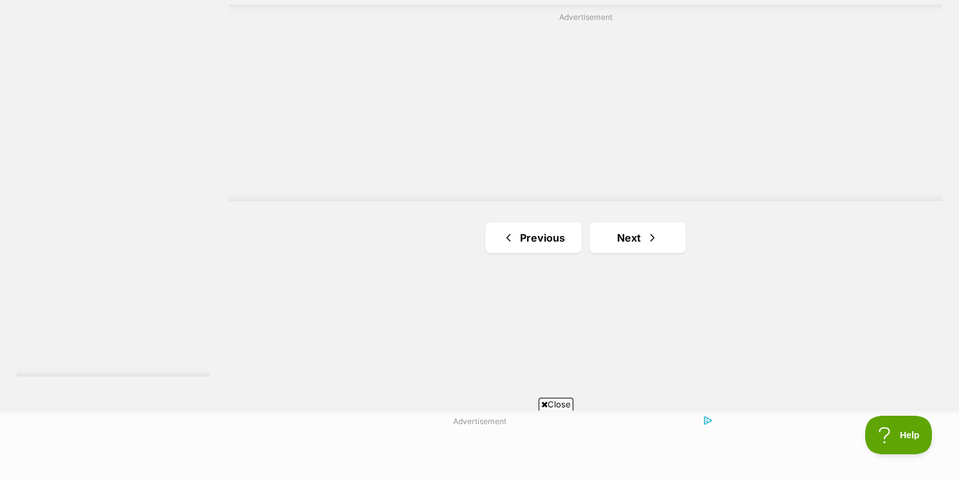
scroll to position [2403, 0]
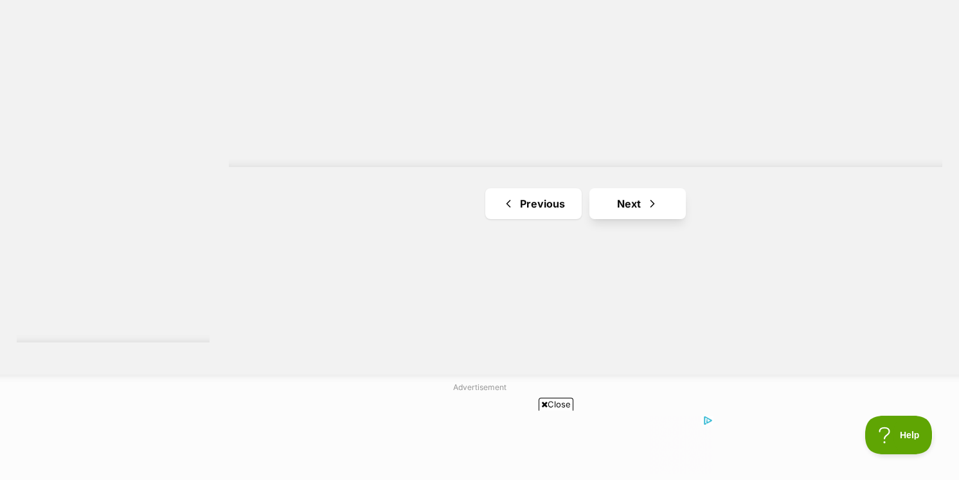
click at [660, 188] on link "Next" at bounding box center [637, 203] width 96 height 31
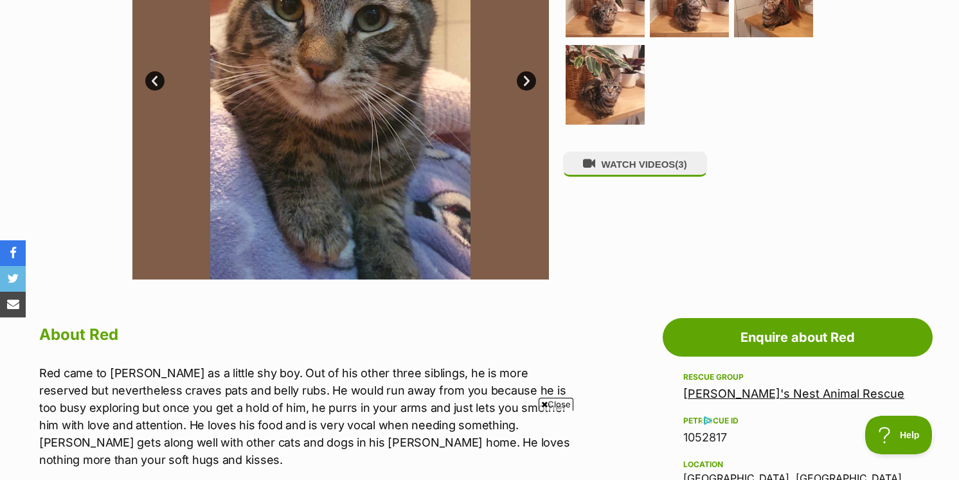
scroll to position [285, 0]
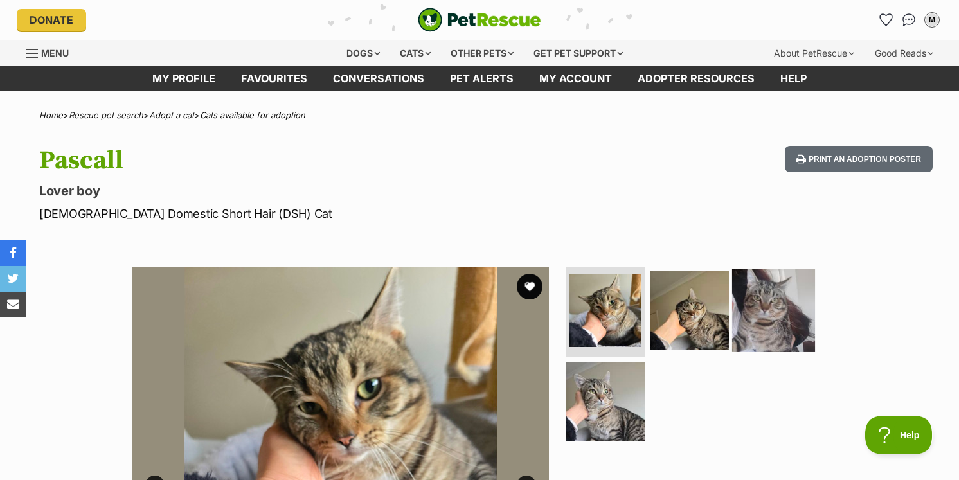
click at [763, 294] on img at bounding box center [773, 310] width 83 height 83
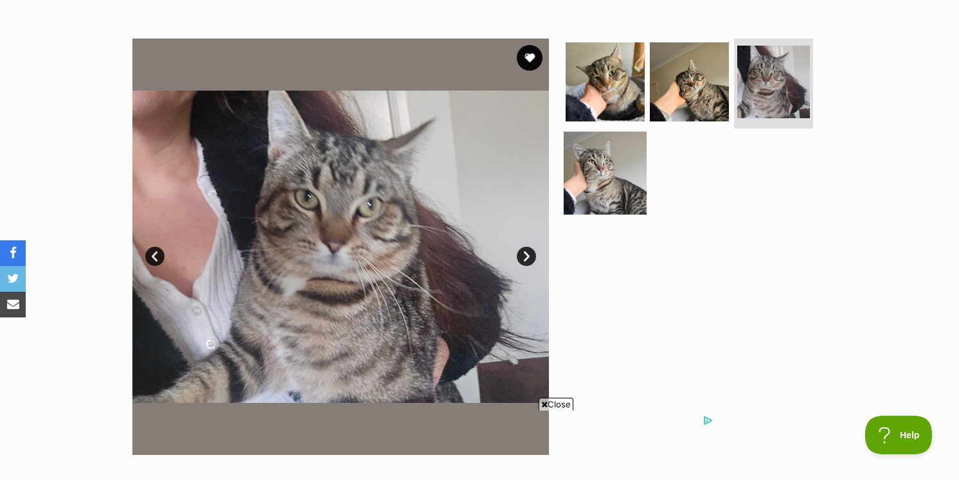
click at [641, 166] on img at bounding box center [605, 172] width 83 height 83
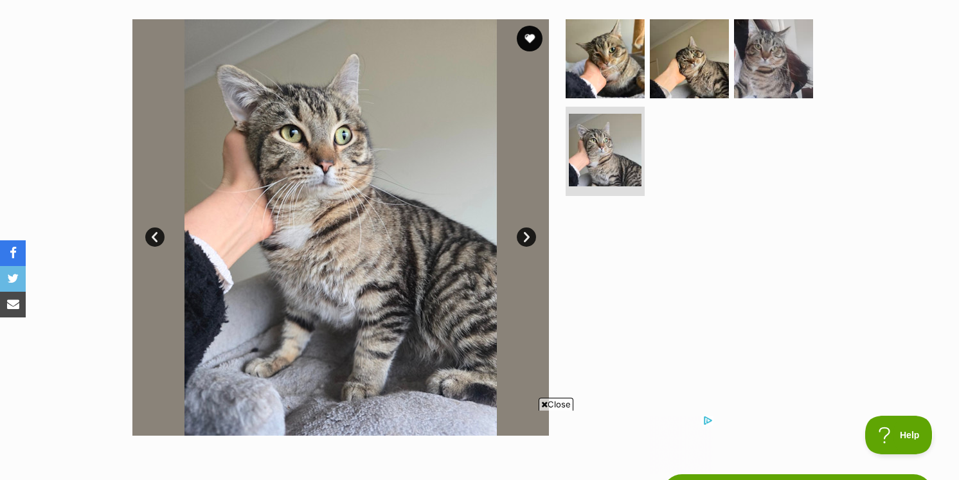
scroll to position [240, 0]
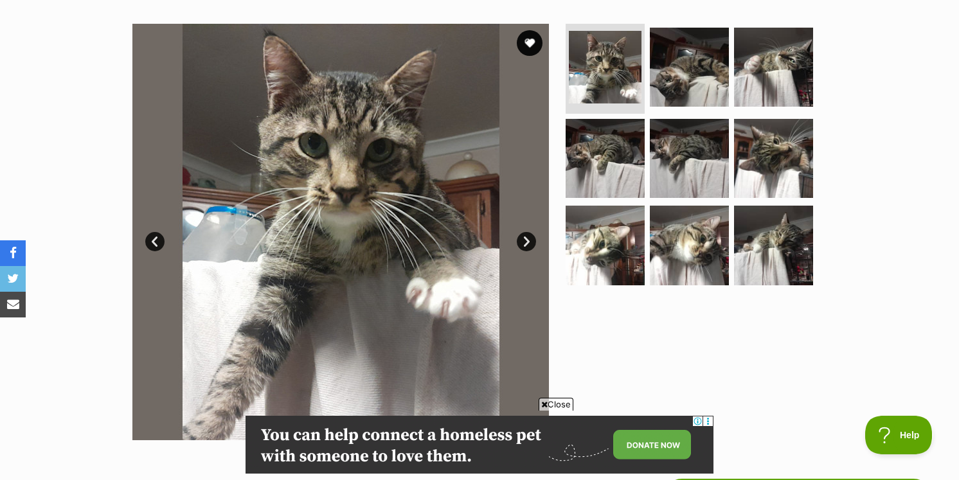
scroll to position [251, 0]
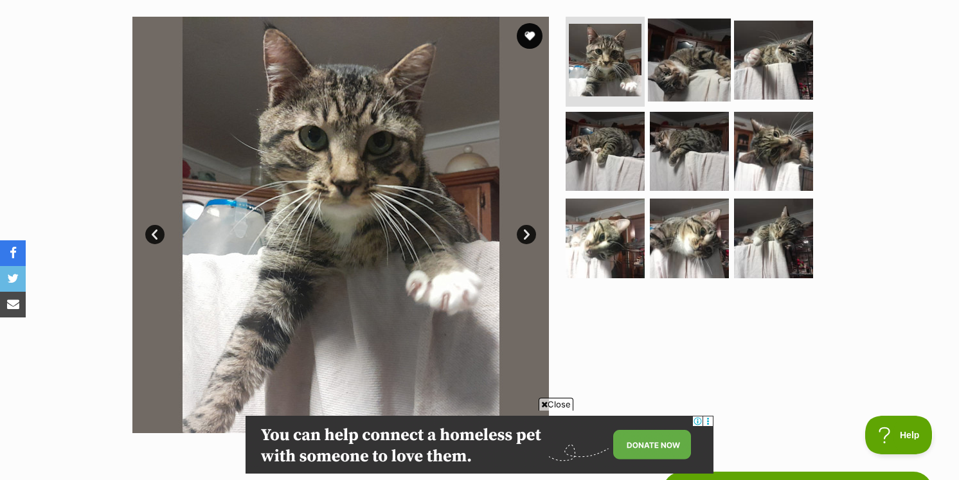
click at [686, 71] on img at bounding box center [689, 60] width 83 height 83
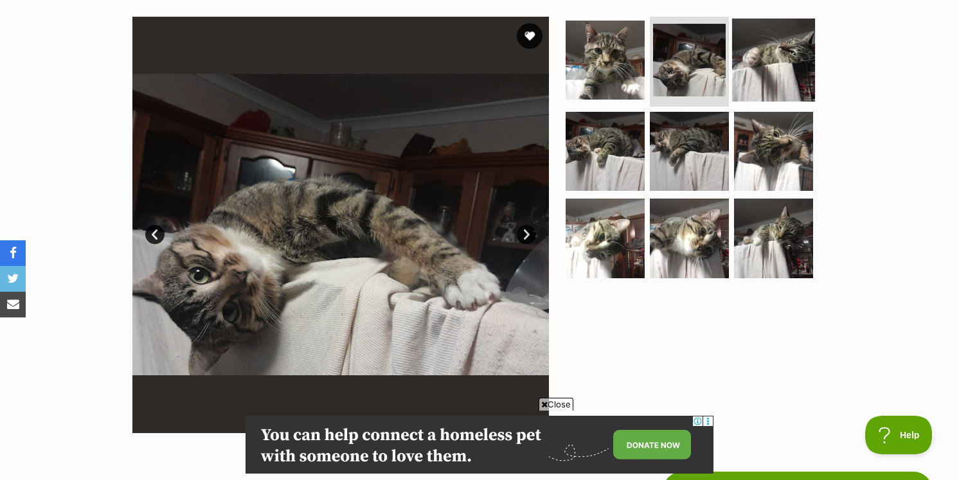
click at [761, 69] on img at bounding box center [773, 60] width 83 height 83
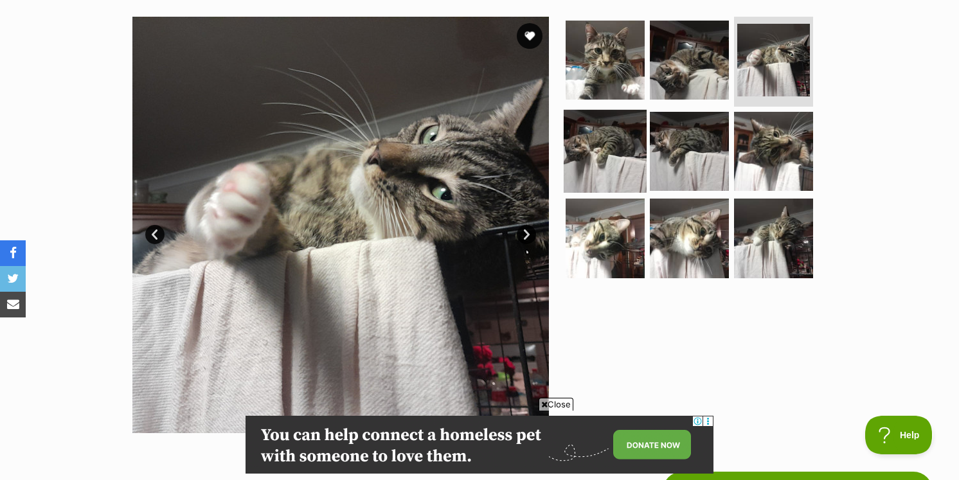
click at [587, 163] on img at bounding box center [605, 150] width 83 height 83
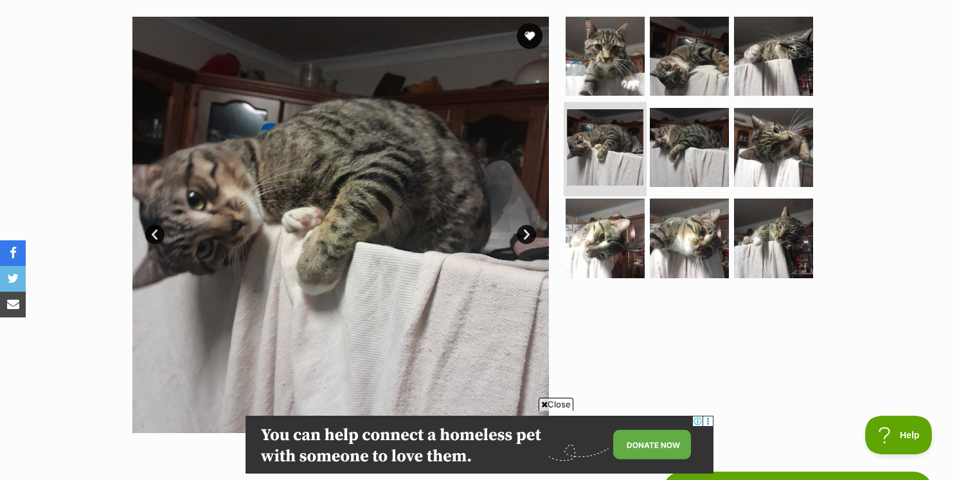
click at [641, 170] on img at bounding box center [605, 147] width 76 height 76
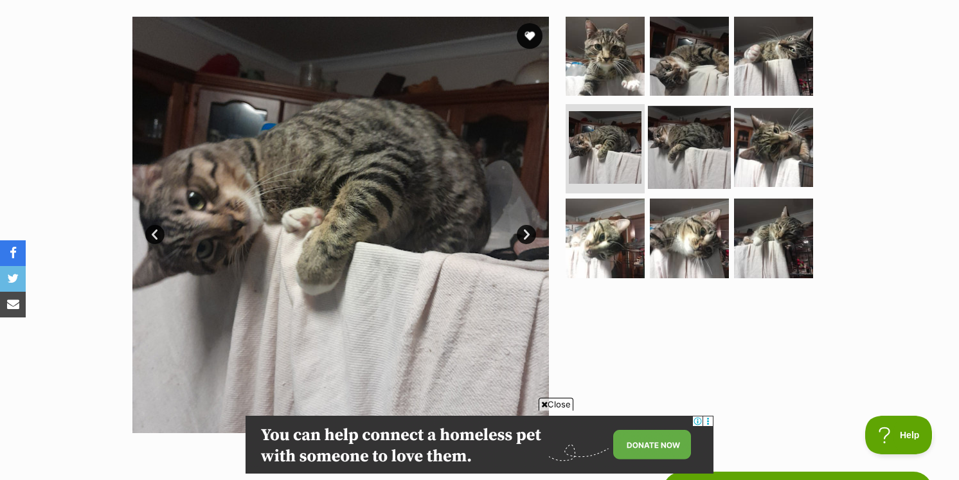
click at [663, 160] on img at bounding box center [689, 146] width 83 height 83
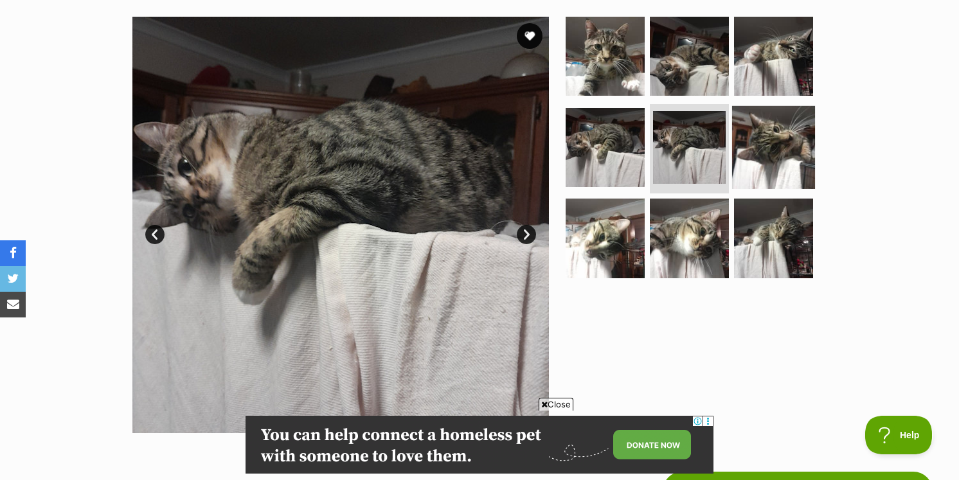
click at [750, 152] on img at bounding box center [773, 146] width 83 height 83
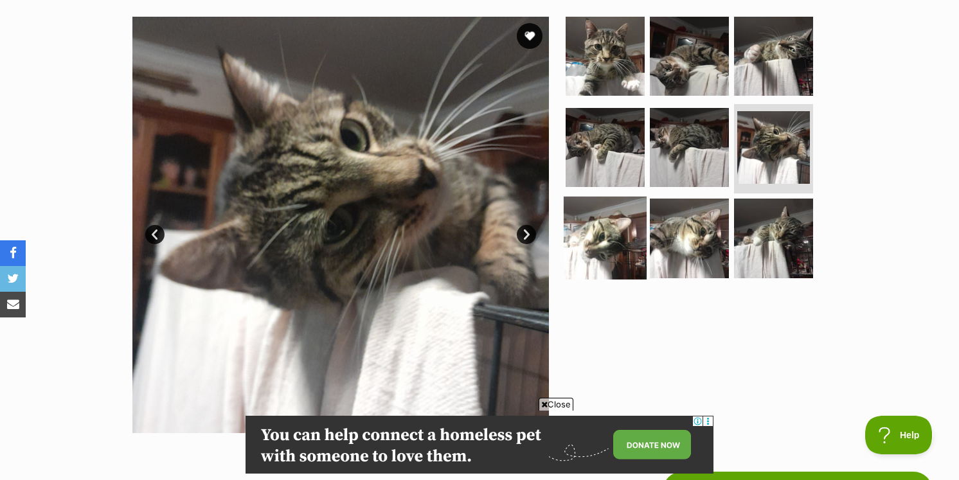
click at [603, 222] on img at bounding box center [605, 238] width 83 height 83
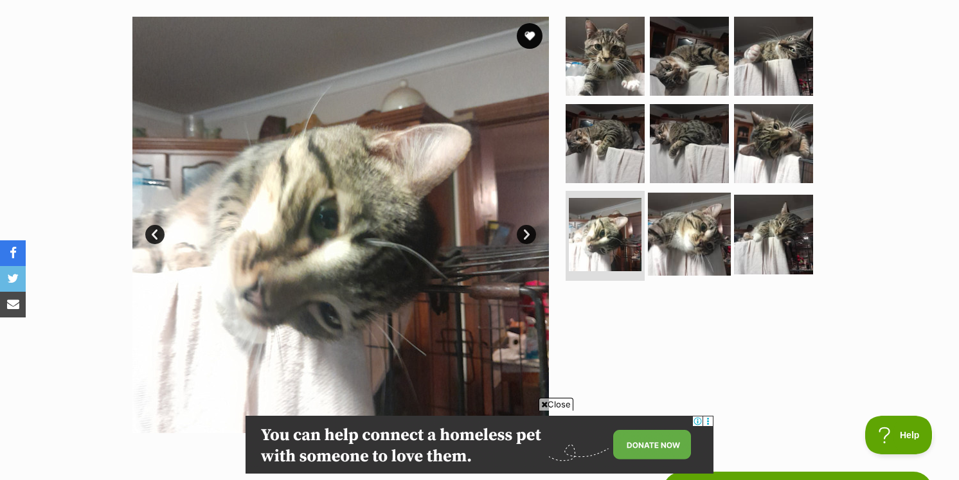
click at [684, 226] on img at bounding box center [689, 234] width 83 height 83
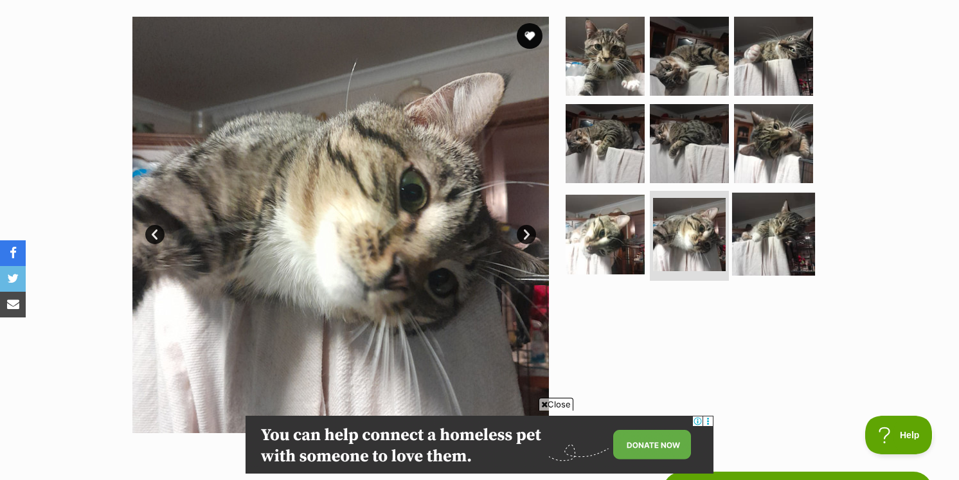
click at [760, 233] on img at bounding box center [773, 234] width 83 height 83
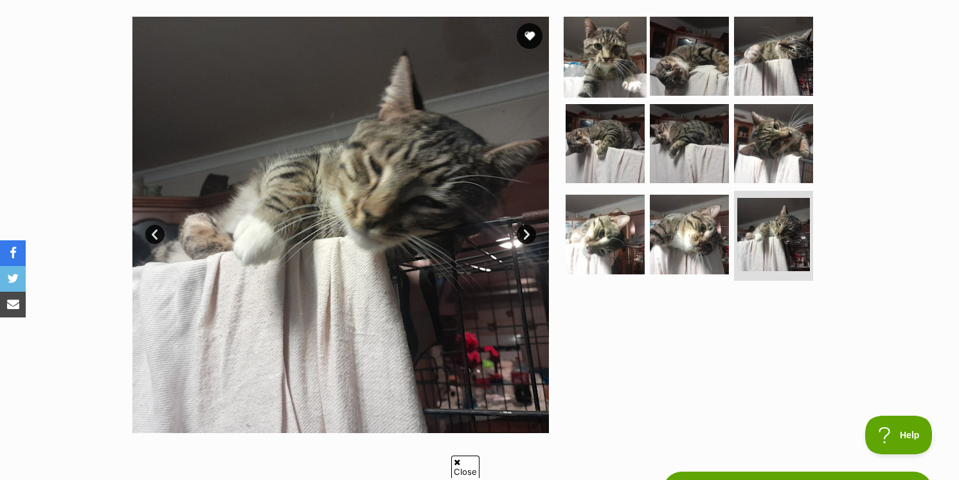
click at [610, 92] on img at bounding box center [605, 56] width 83 height 83
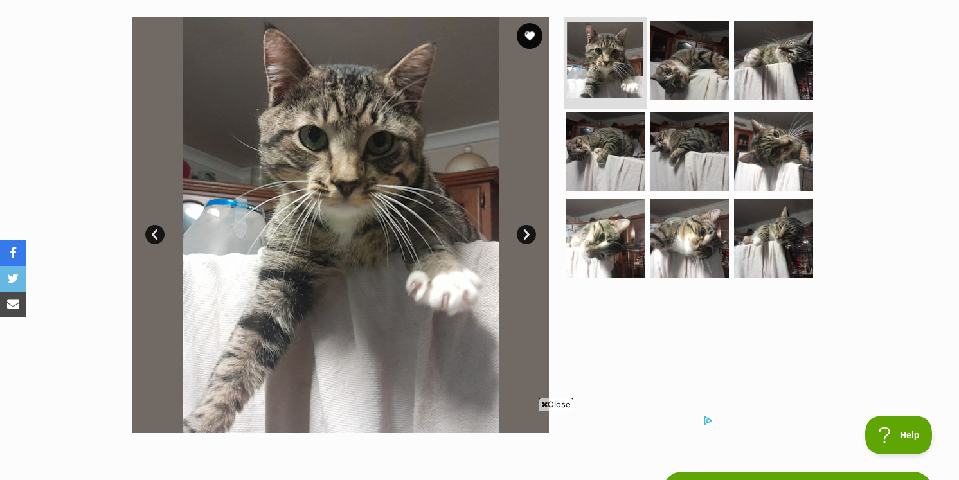
scroll to position [0, 0]
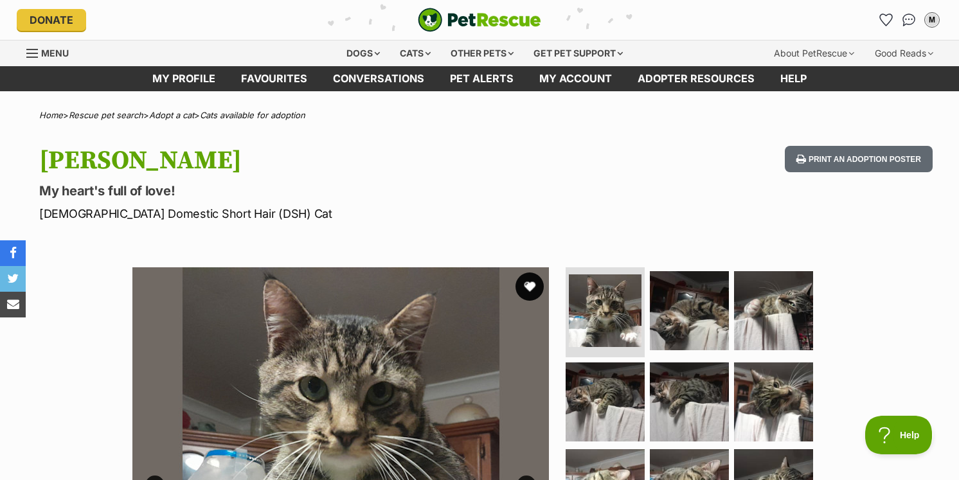
click at [533, 296] on button "favourite" at bounding box center [529, 286] width 28 height 28
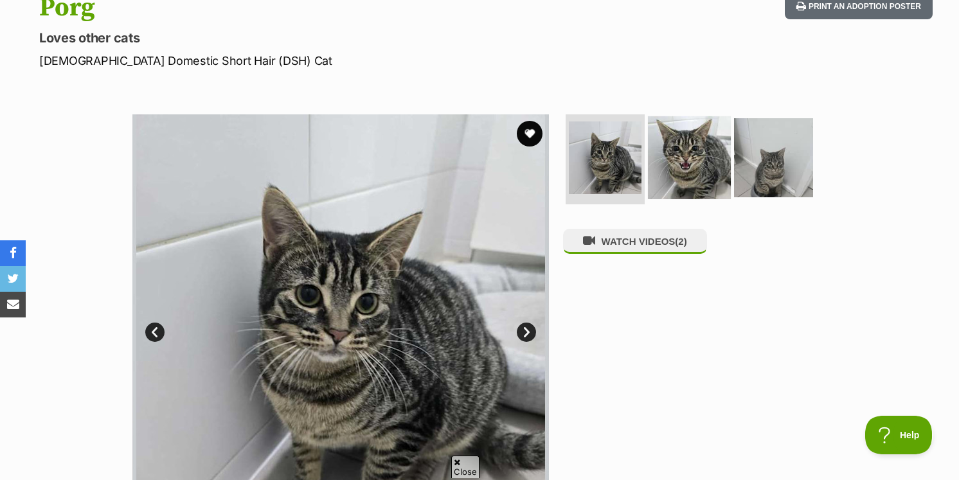
click at [690, 151] on img at bounding box center [689, 157] width 83 height 83
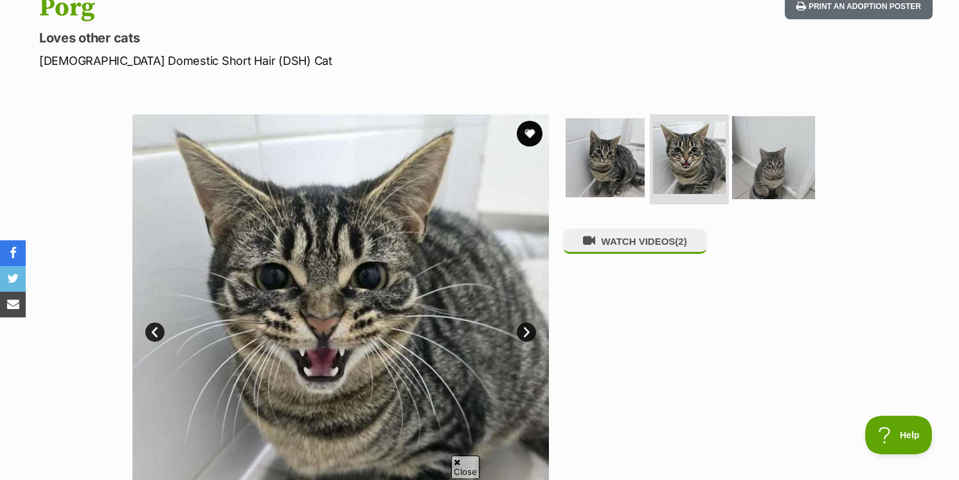
click at [754, 163] on img at bounding box center [773, 157] width 83 height 83
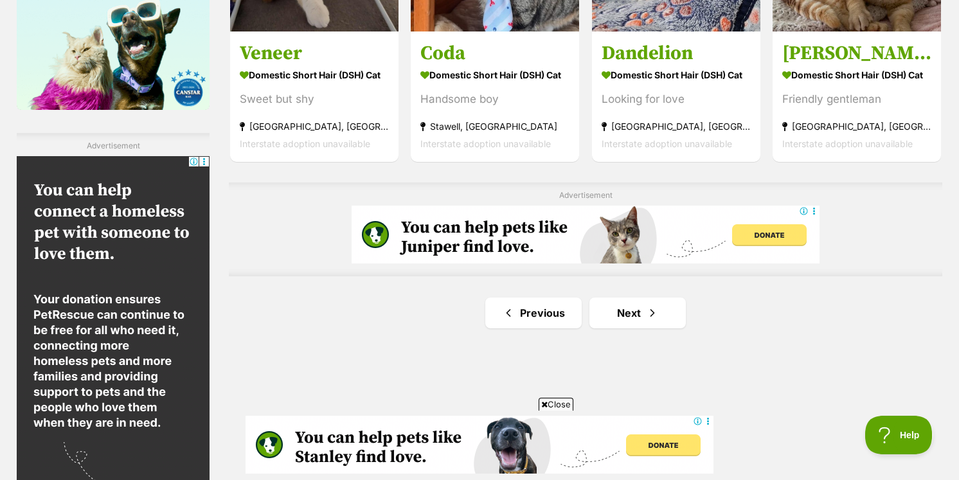
scroll to position [2210, 0]
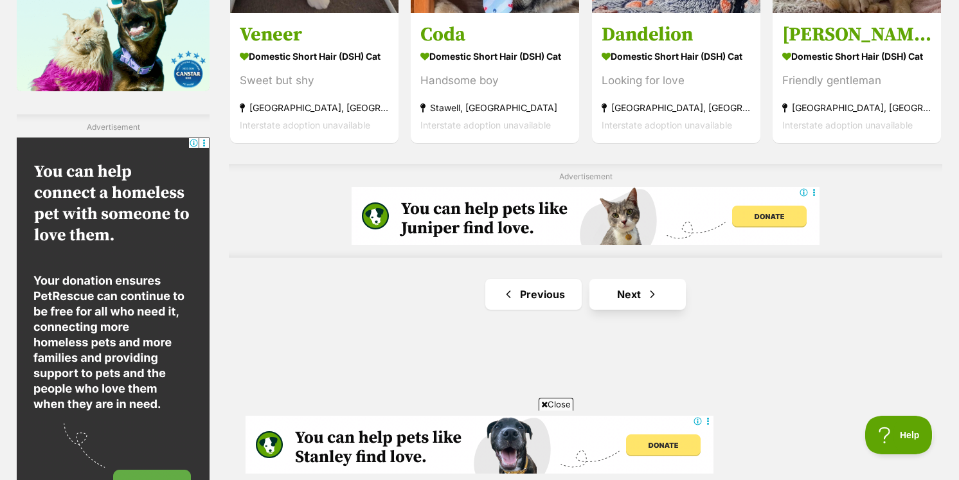
click at [661, 279] on link "Next" at bounding box center [637, 294] width 96 height 31
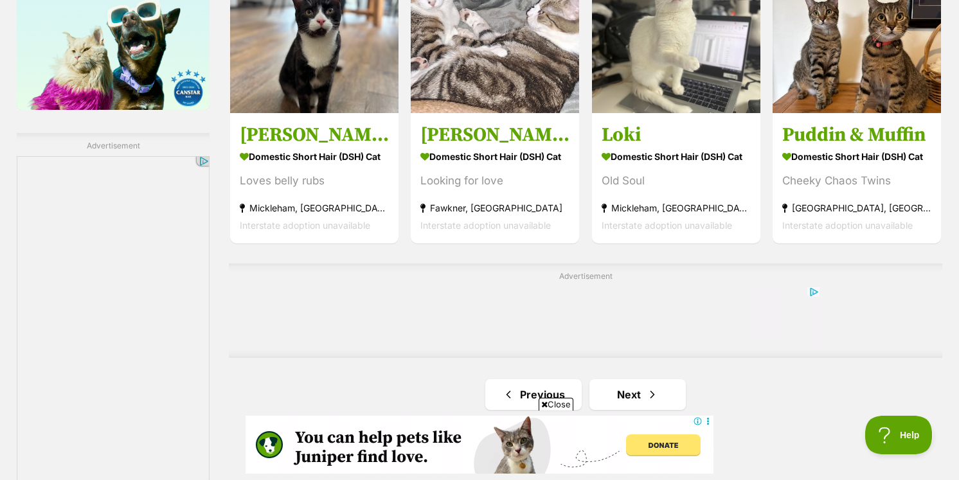
scroll to position [2244, 0]
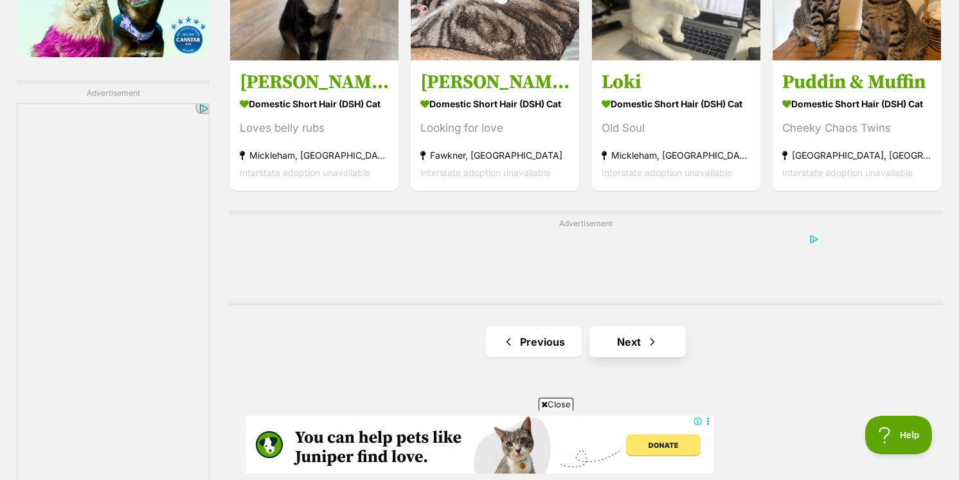
click at [661, 326] on link "Next" at bounding box center [637, 341] width 96 height 31
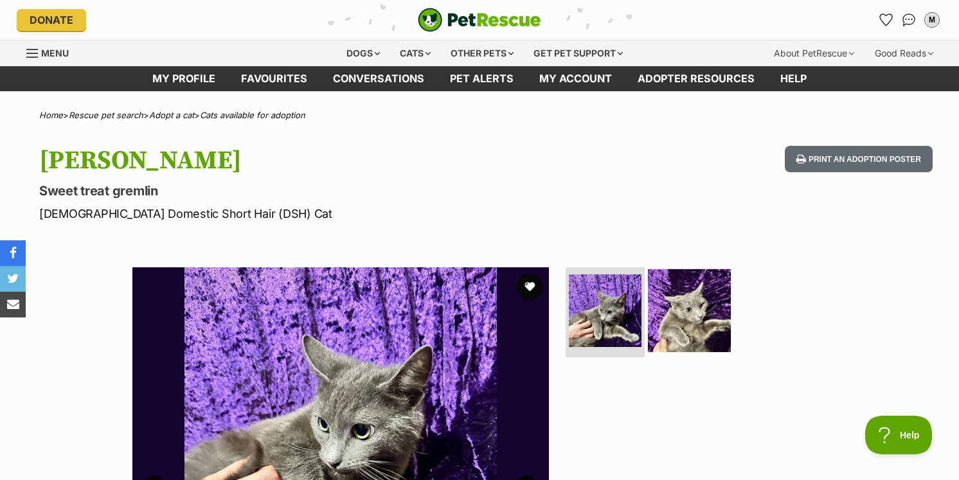
click at [684, 310] on img at bounding box center [689, 310] width 83 height 83
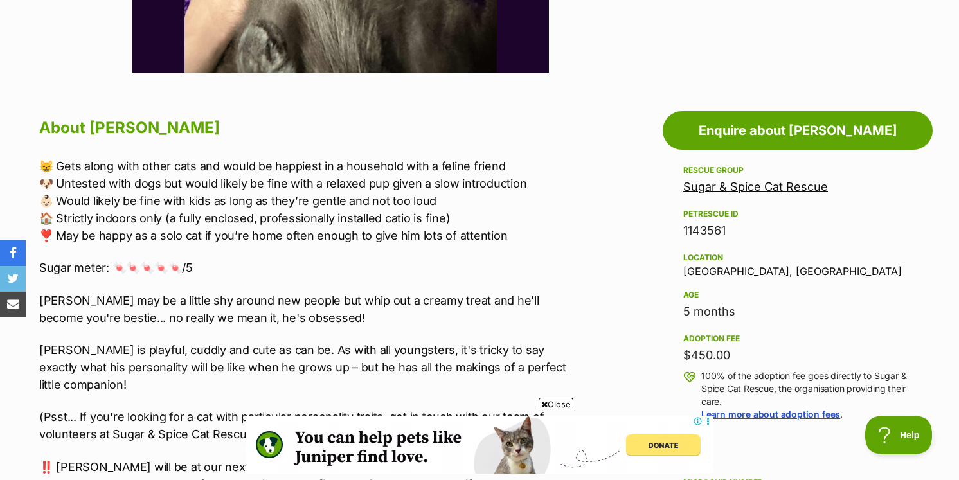
scroll to position [619, 0]
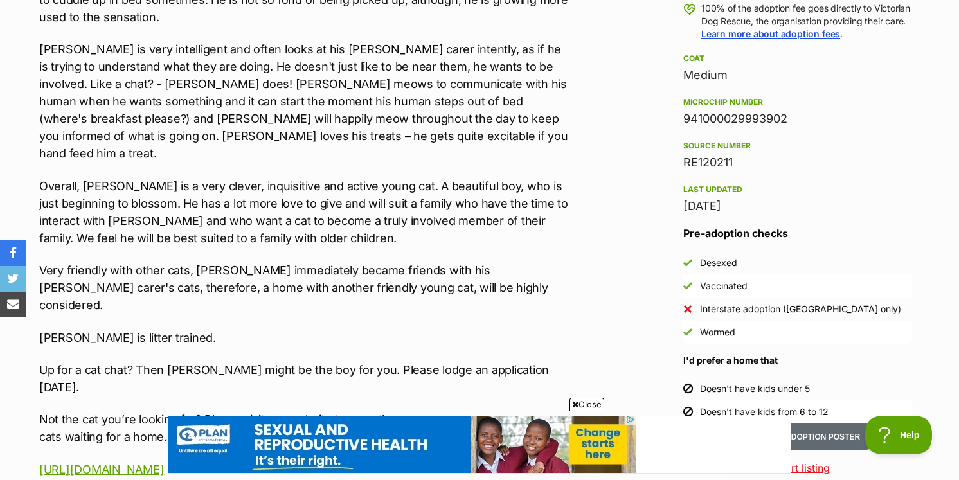
scroll to position [988, 0]
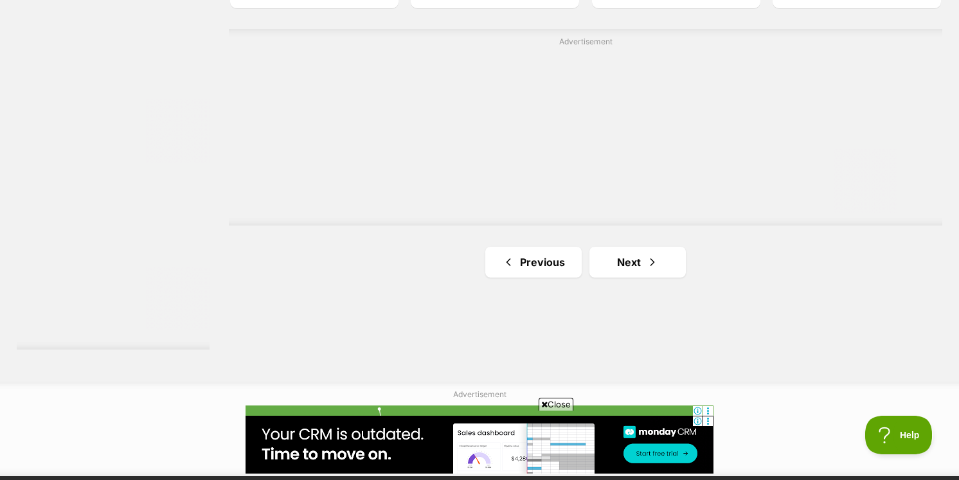
scroll to position [2378, 0]
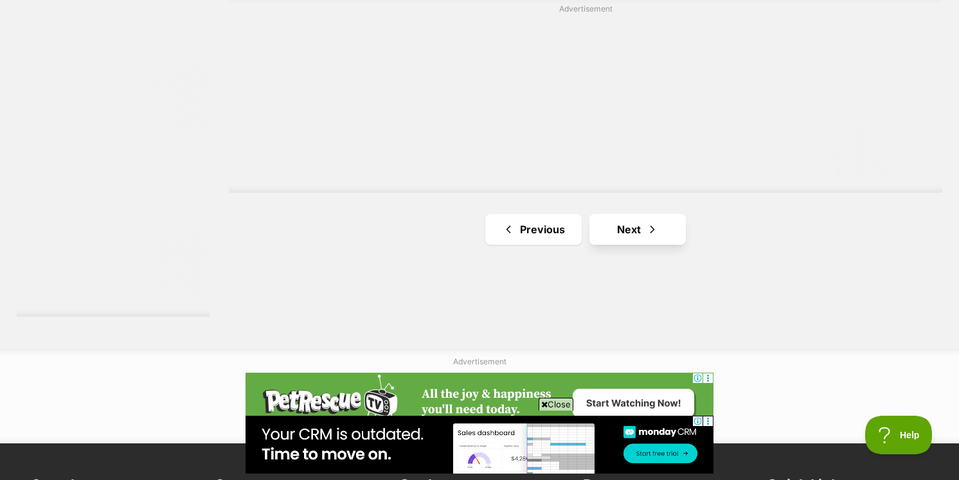
click at [674, 214] on link "Next" at bounding box center [637, 229] width 96 height 31
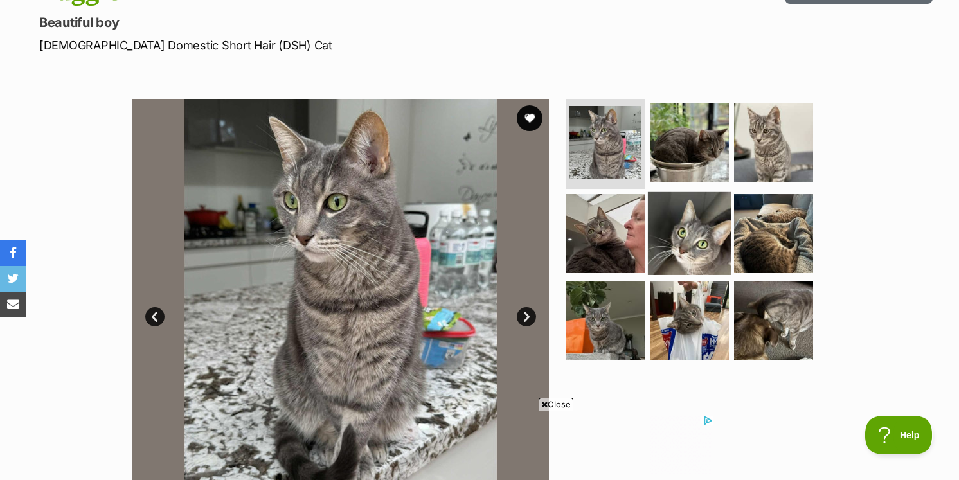
click at [694, 220] on img at bounding box center [689, 232] width 83 height 83
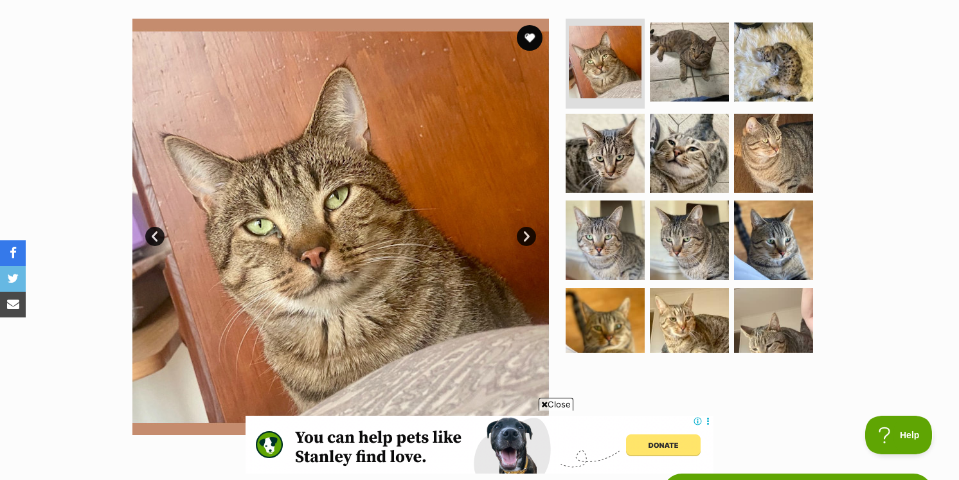
scroll to position [252, 0]
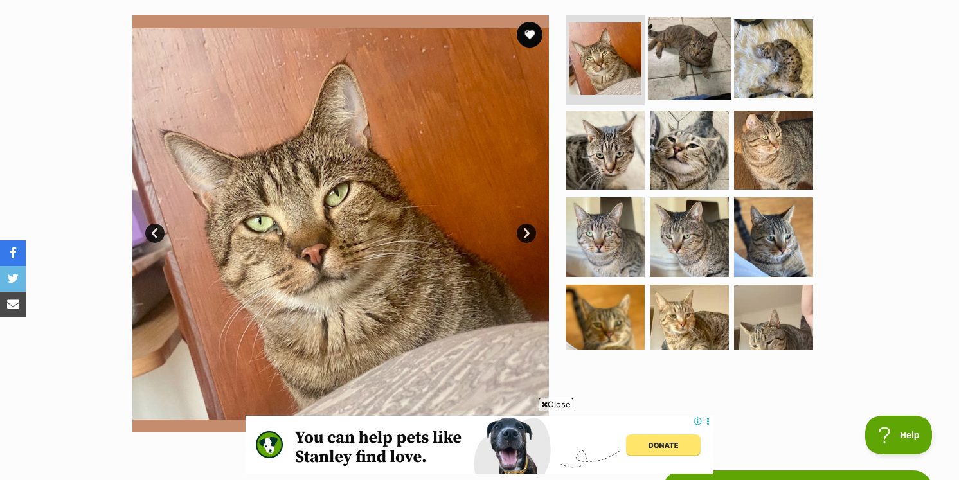
click at [696, 73] on img at bounding box center [689, 58] width 83 height 83
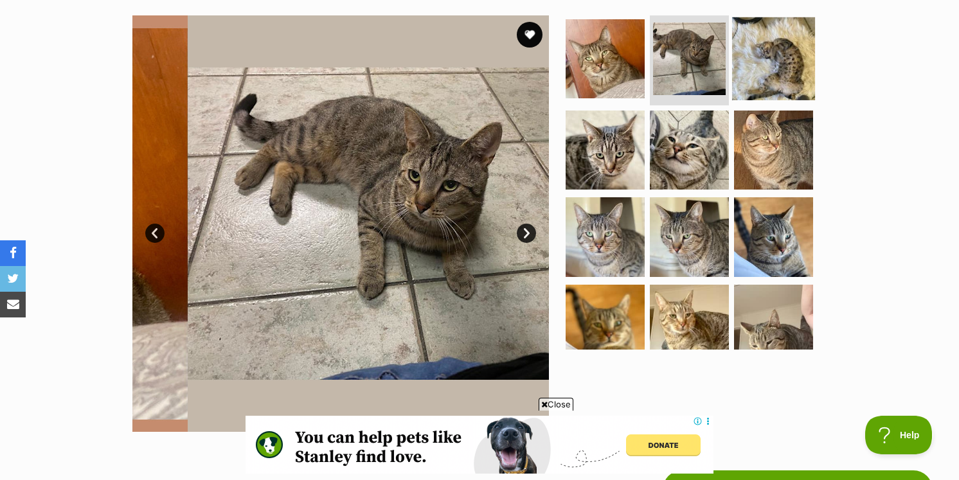
click at [780, 68] on img at bounding box center [773, 58] width 83 height 83
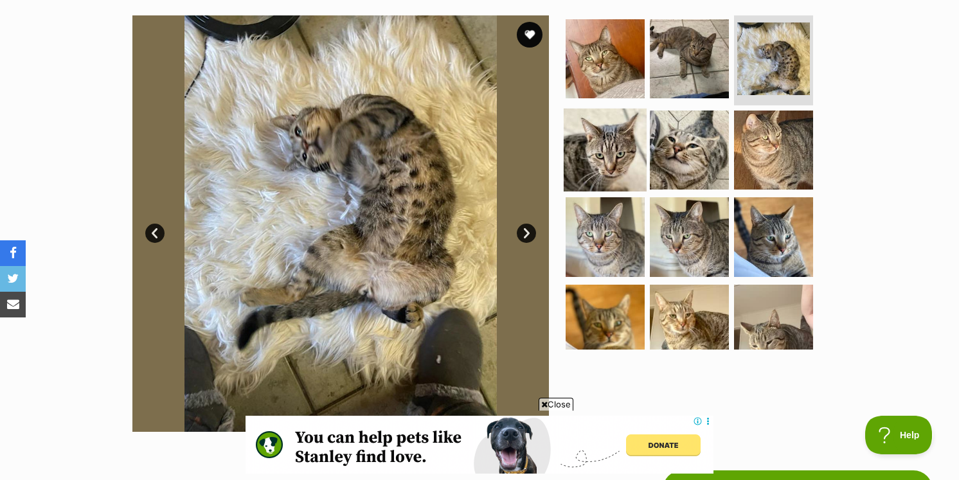
click at [627, 148] on img at bounding box center [605, 149] width 83 height 83
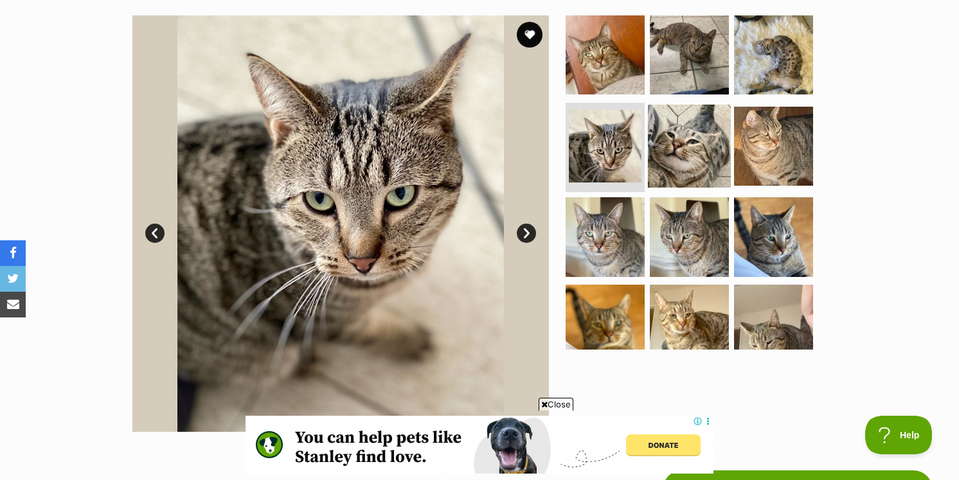
click at [667, 150] on img at bounding box center [689, 145] width 83 height 83
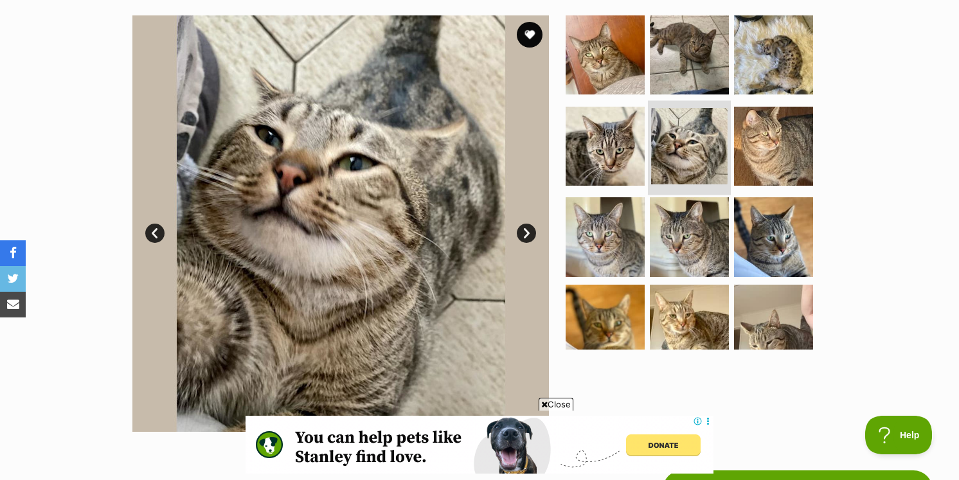
scroll to position [0, 0]
click at [742, 154] on img at bounding box center [773, 145] width 83 height 83
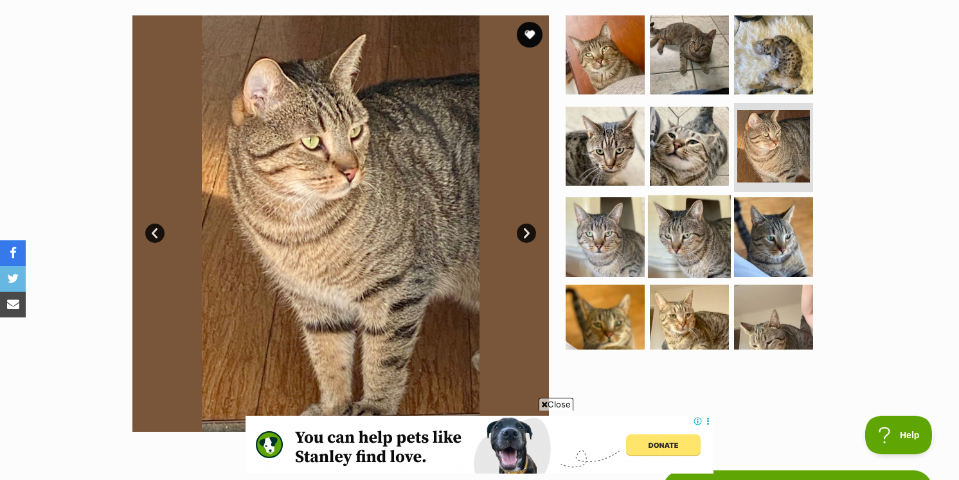
click at [668, 232] on img at bounding box center [689, 236] width 83 height 83
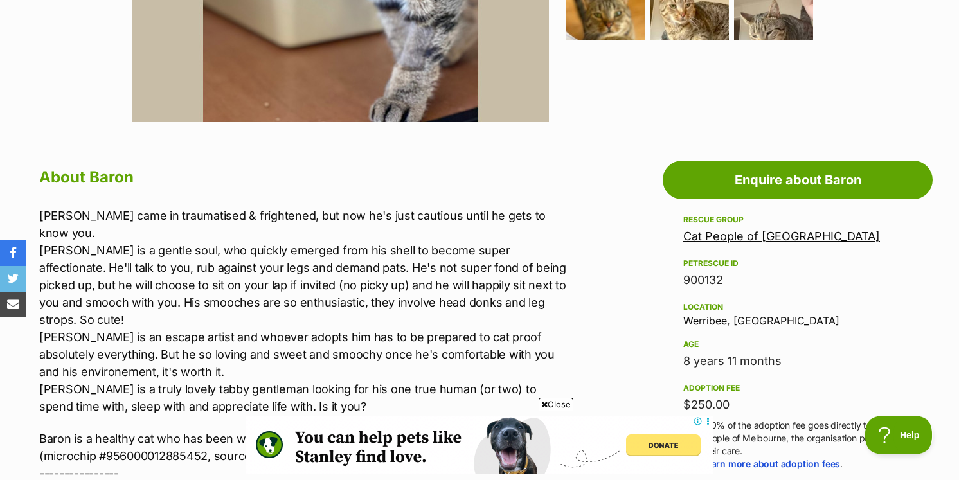
scroll to position [565, 0]
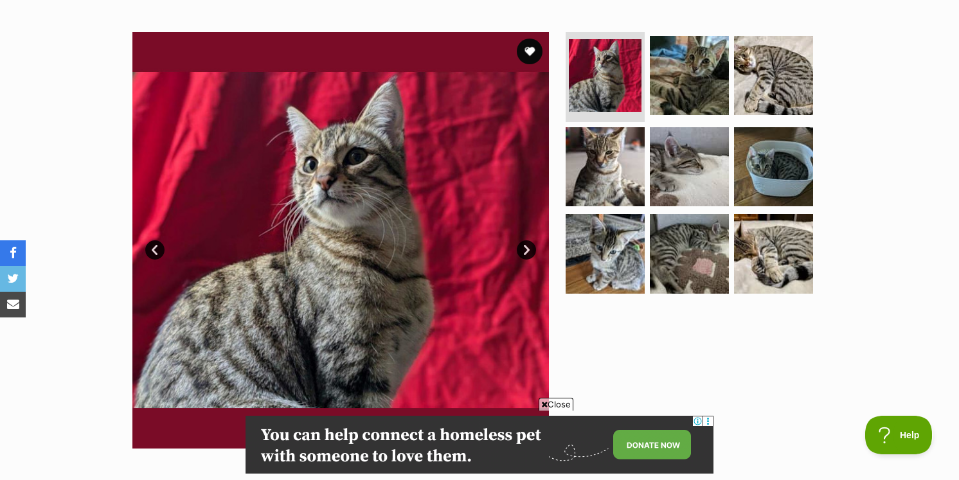
scroll to position [227, 0]
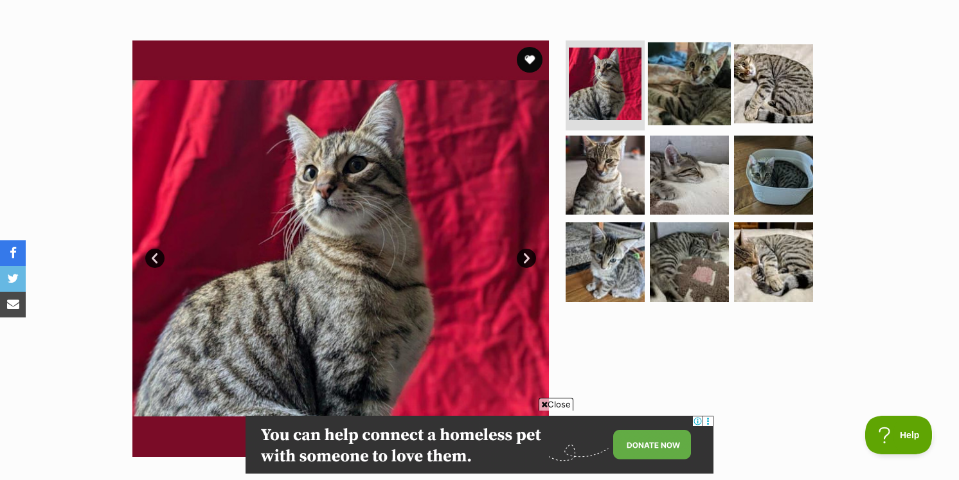
click at [668, 101] on img at bounding box center [689, 83] width 83 height 83
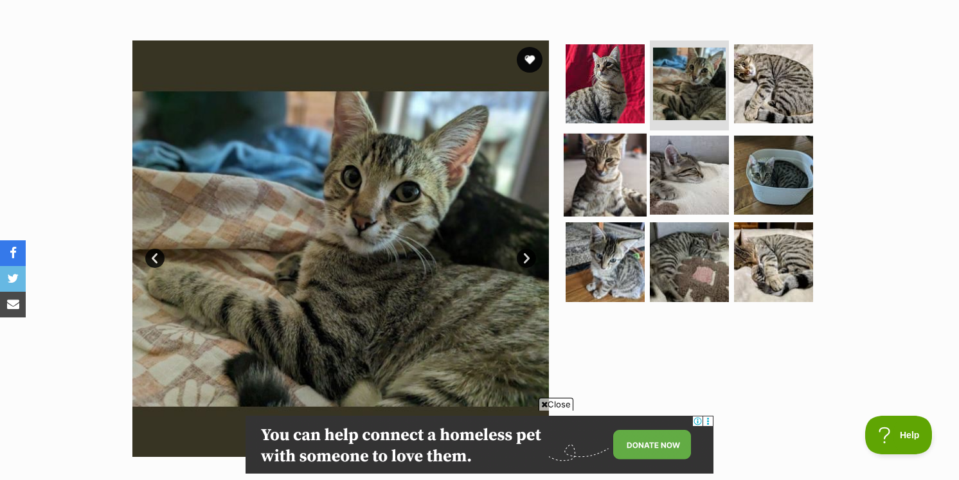
click at [627, 140] on img at bounding box center [605, 174] width 83 height 83
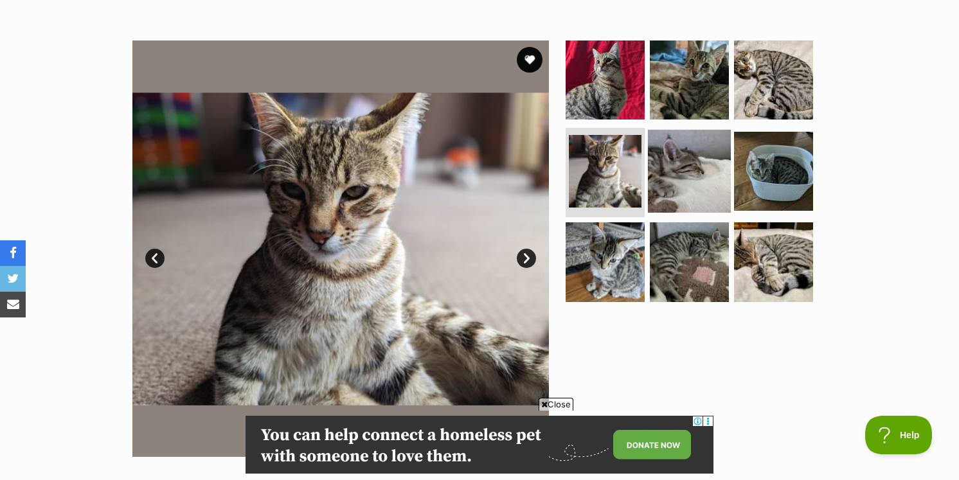
click at [682, 163] on img at bounding box center [689, 170] width 83 height 83
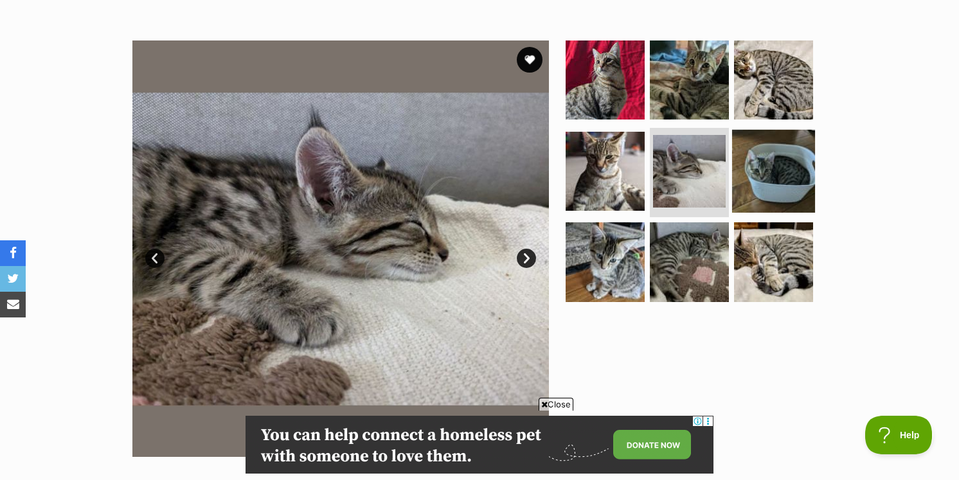
click at [811, 168] on img at bounding box center [773, 170] width 83 height 83
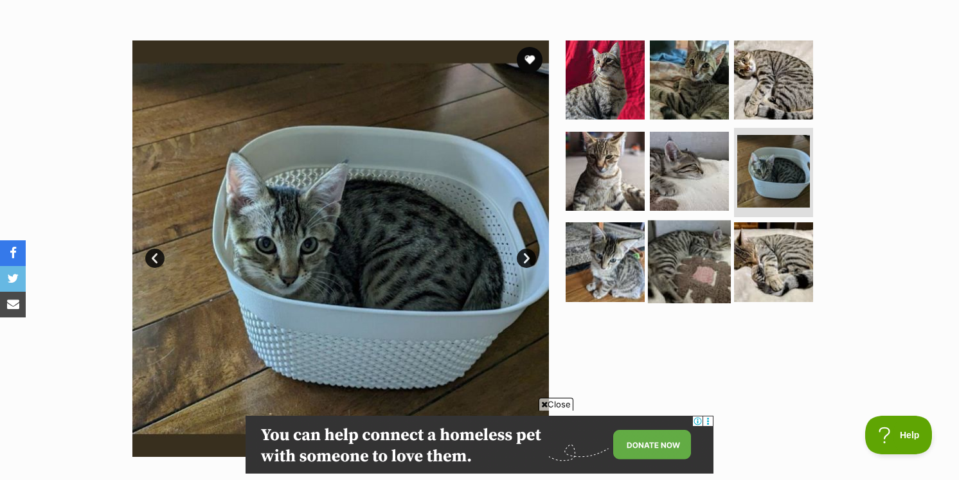
click at [657, 253] on img at bounding box center [689, 261] width 83 height 83
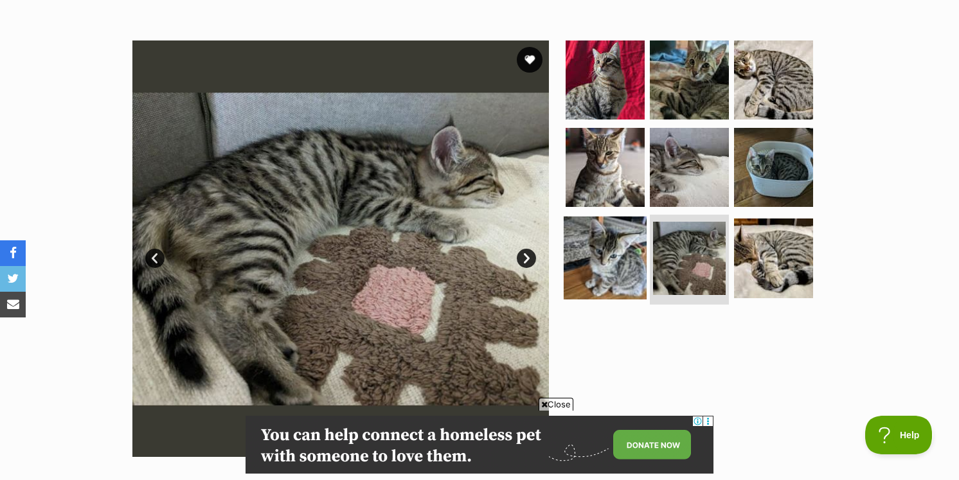
click at [636, 247] on img at bounding box center [605, 258] width 83 height 83
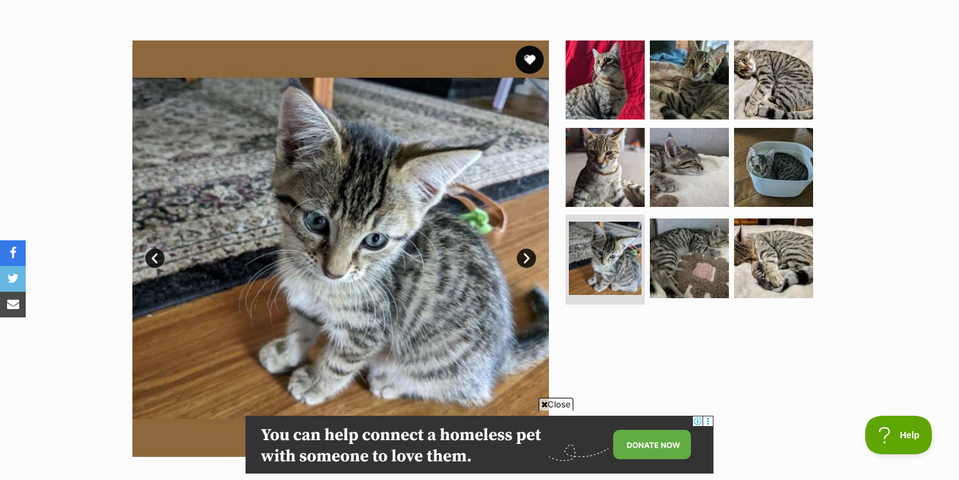
click at [528, 64] on button "favourite" at bounding box center [529, 60] width 28 height 28
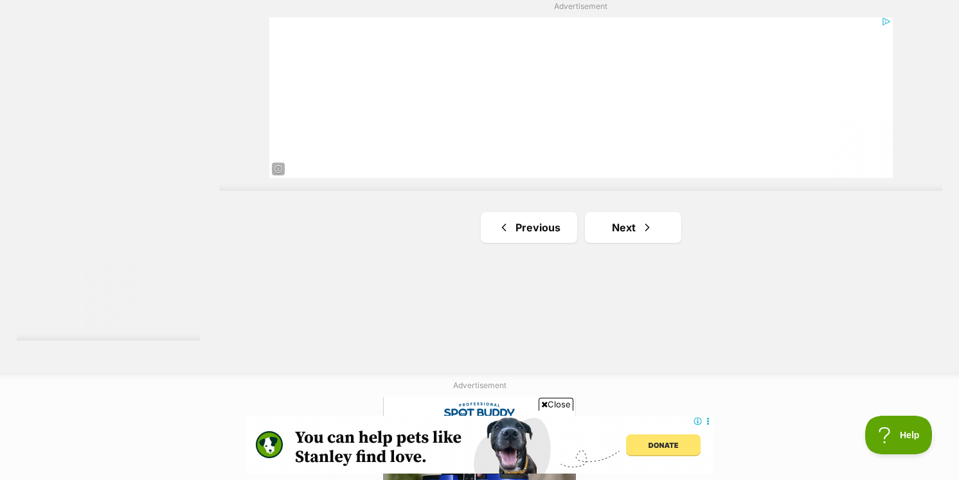
scroll to position [2412, 0]
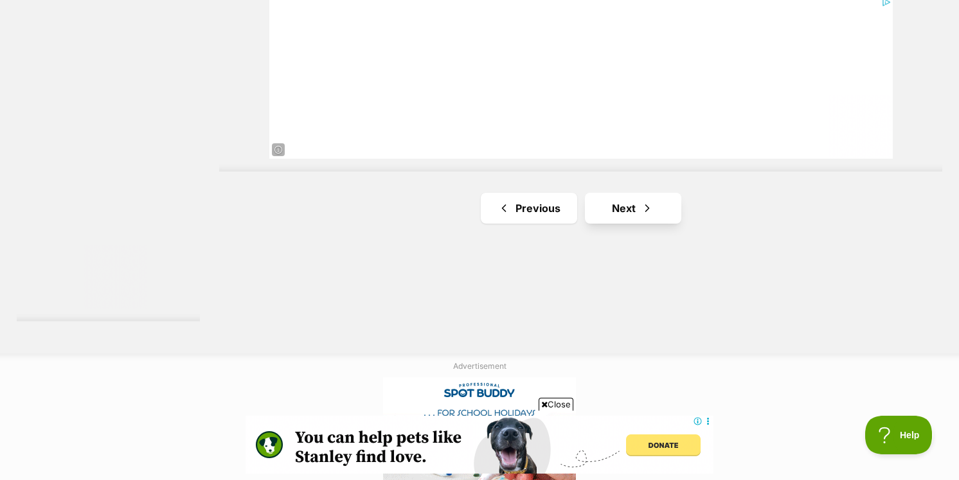
click at [643, 224] on link "Next" at bounding box center [633, 208] width 96 height 31
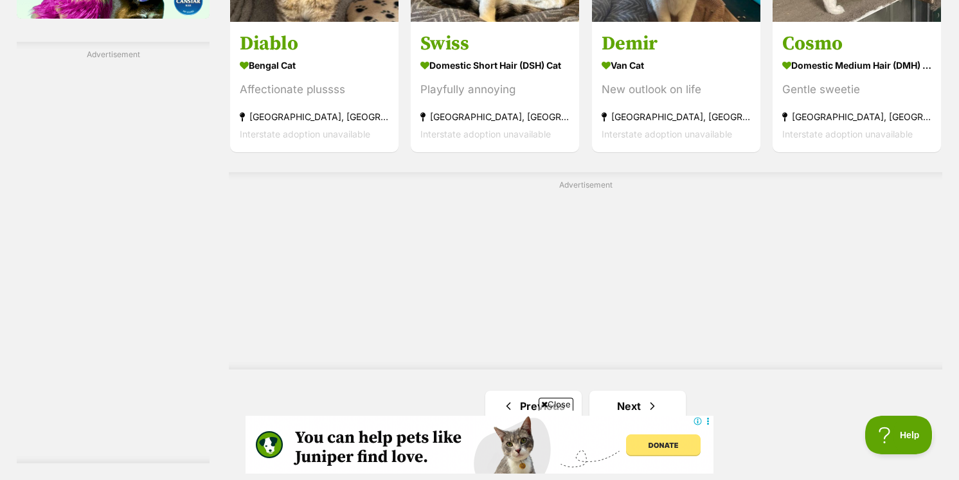
scroll to position [2505, 0]
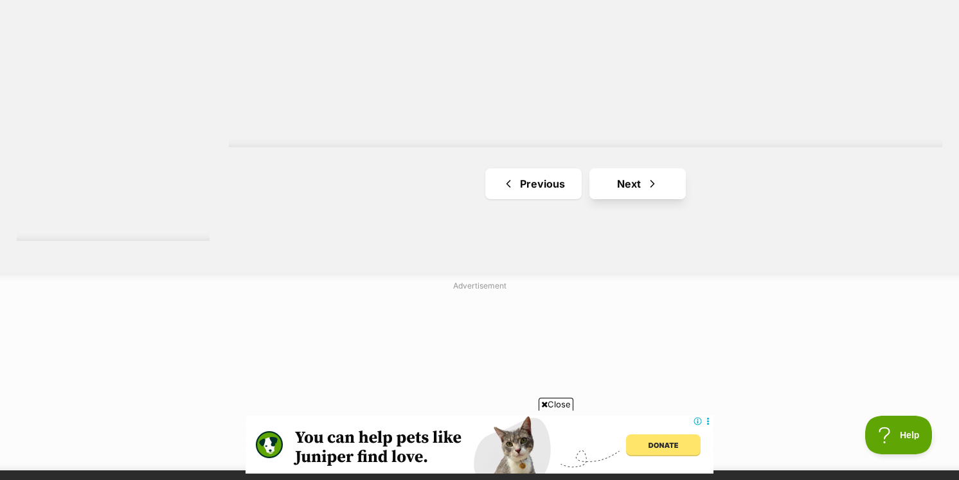
click at [643, 168] on link "Next" at bounding box center [637, 183] width 96 height 31
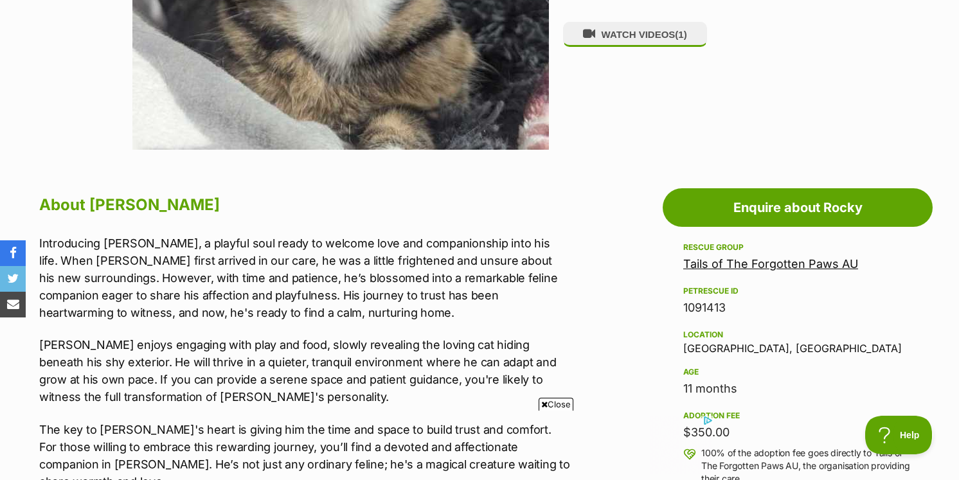
scroll to position [682, 0]
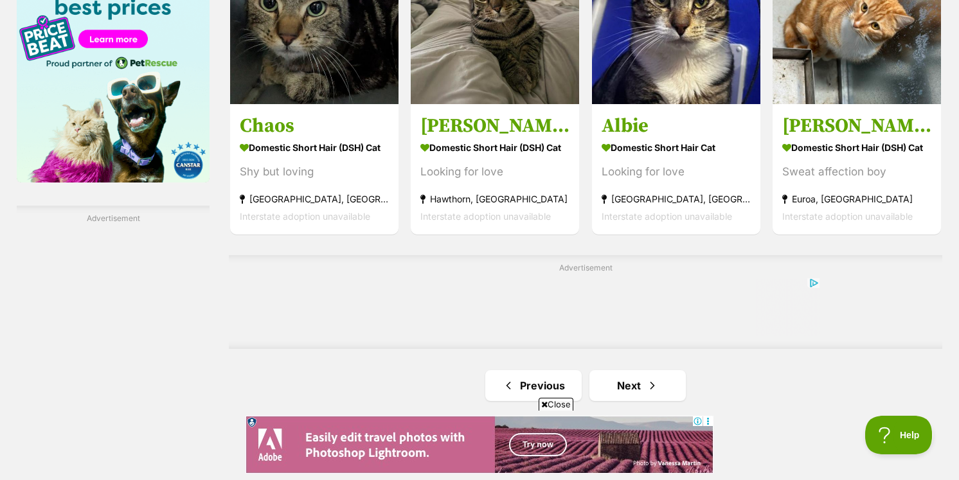
scroll to position [2142, 0]
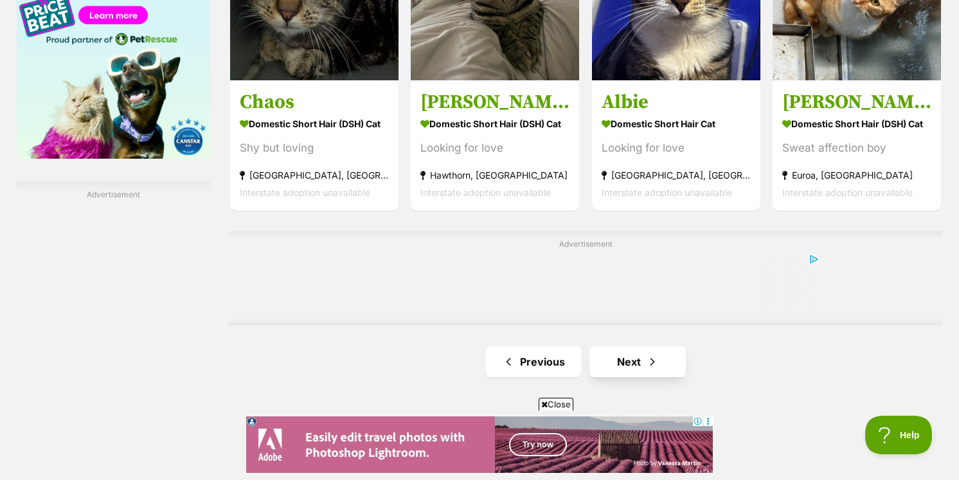
click at [629, 346] on link "Next" at bounding box center [637, 361] width 96 height 31
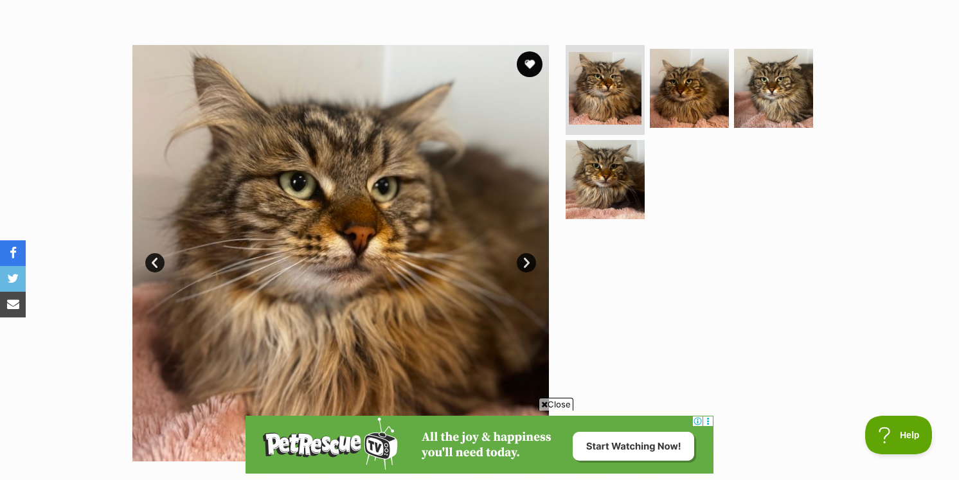
scroll to position [244, 0]
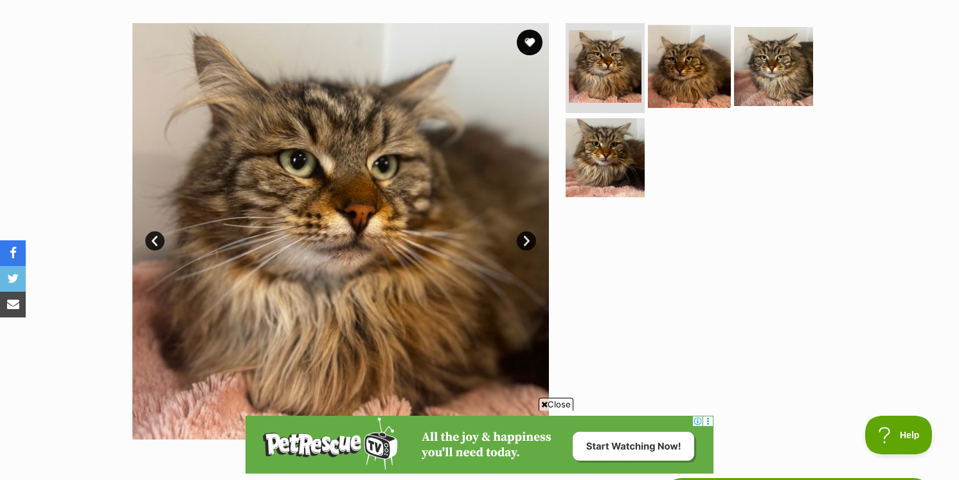
click at [675, 78] on img at bounding box center [689, 66] width 83 height 83
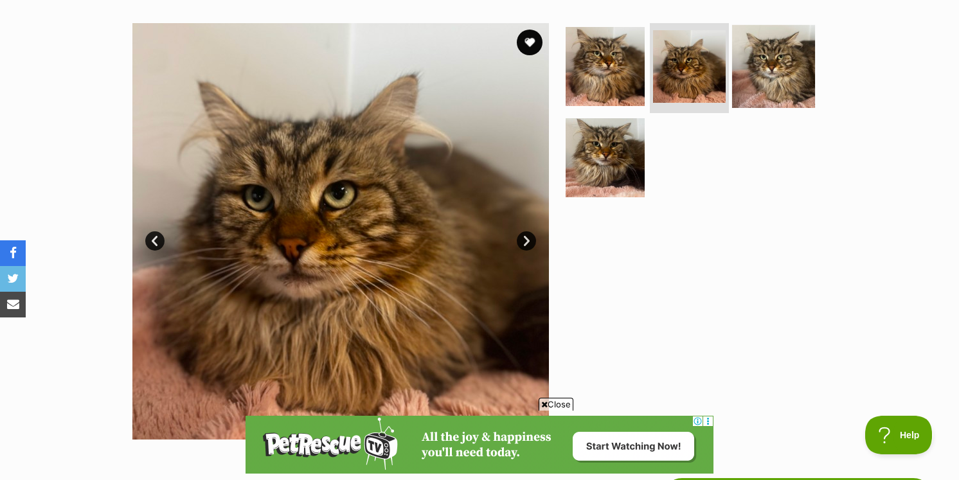
click at [741, 73] on img at bounding box center [773, 66] width 83 height 83
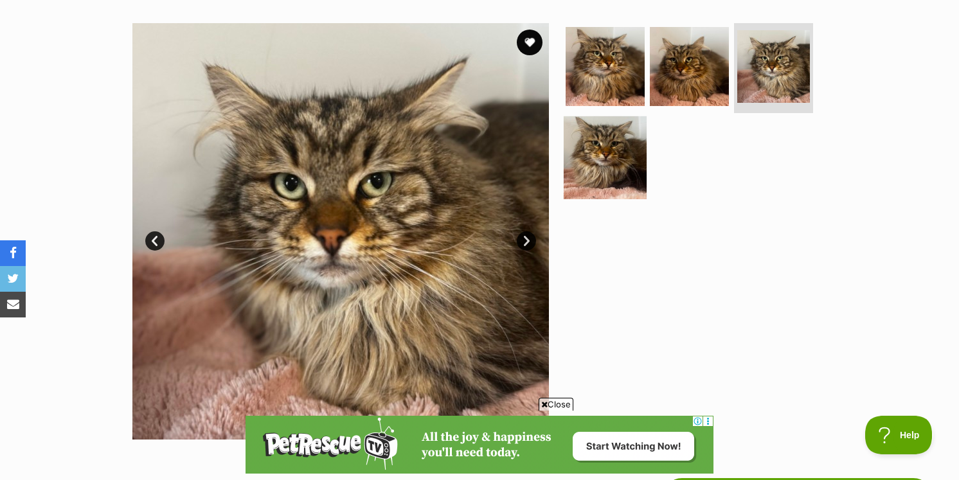
click at [590, 161] on img at bounding box center [605, 157] width 83 height 83
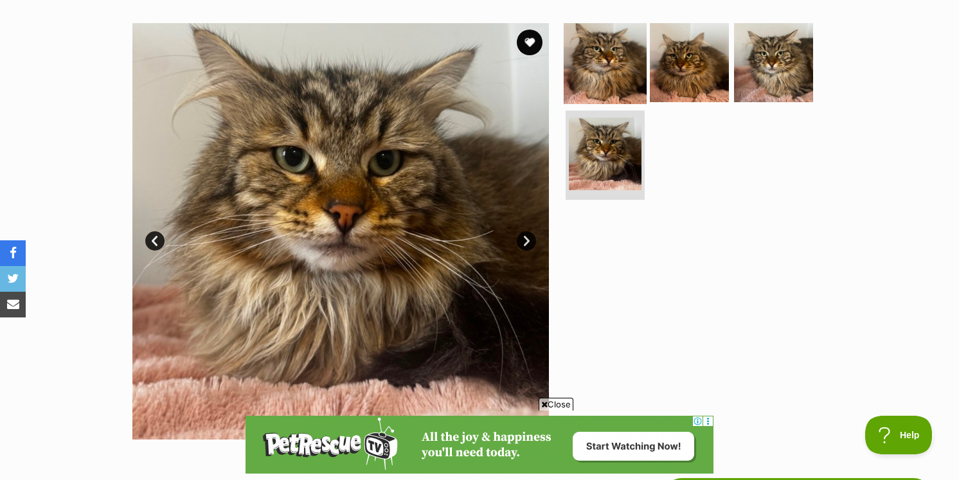
click at [610, 88] on img at bounding box center [605, 62] width 83 height 83
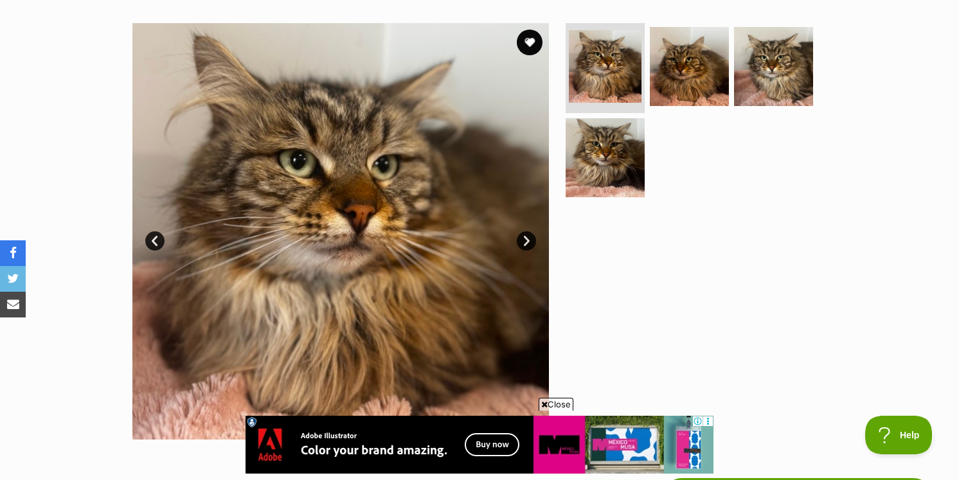
scroll to position [0, 0]
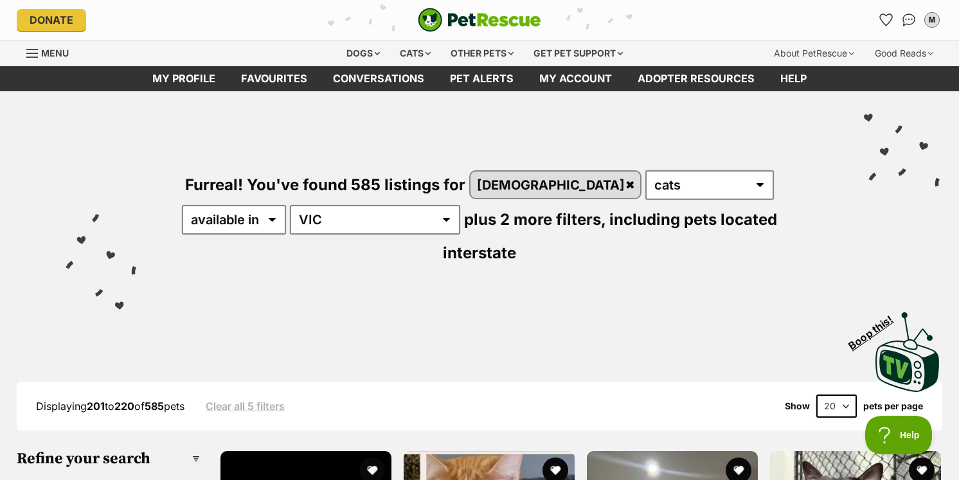
drag, startPoint x: 958, startPoint y: 32, endPoint x: 961, endPoint y: 60, distance: 28.4
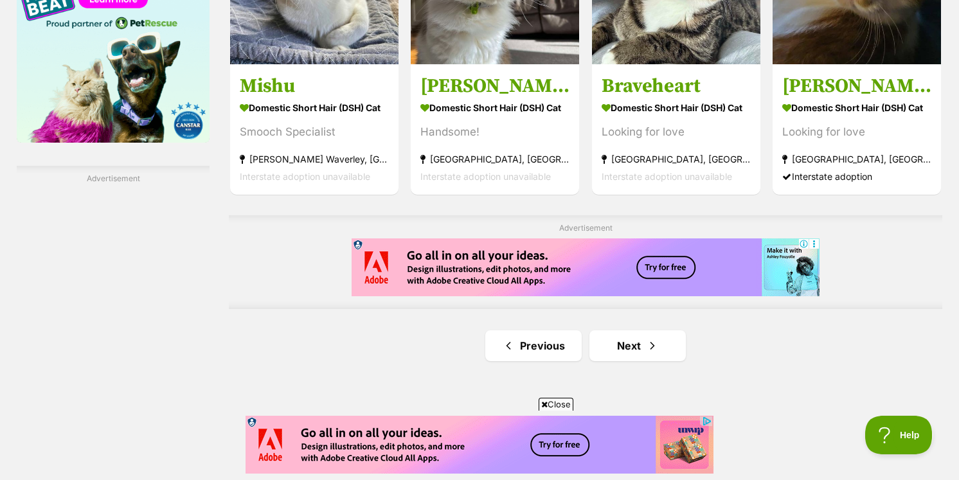
scroll to position [2210, 0]
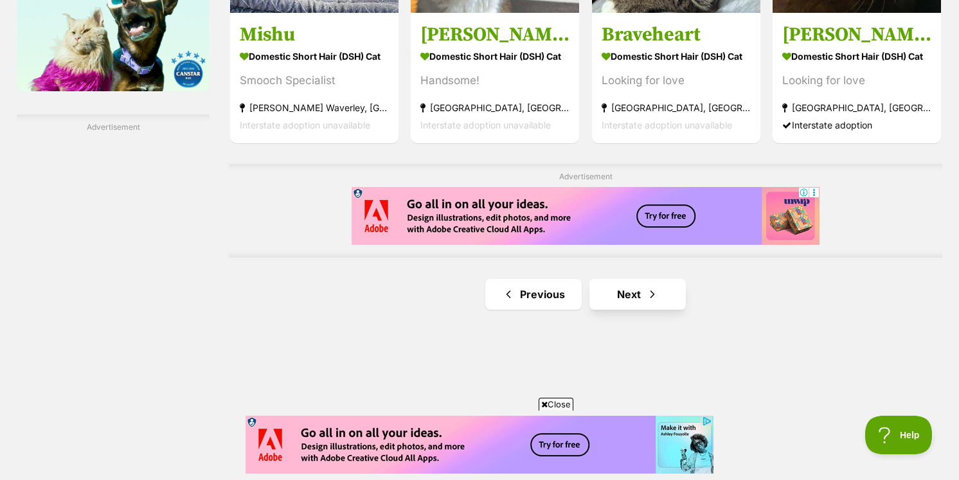
click at [670, 279] on link "Next" at bounding box center [637, 294] width 96 height 31
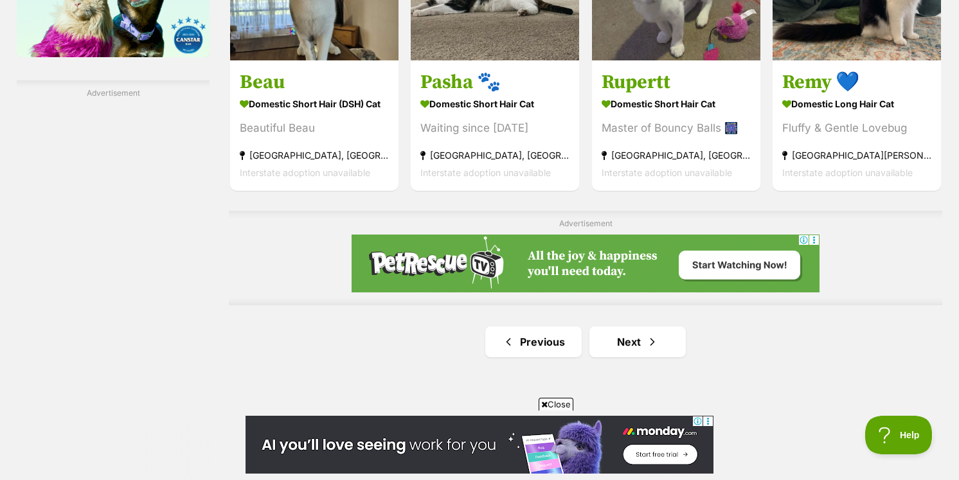
scroll to position [2273, 0]
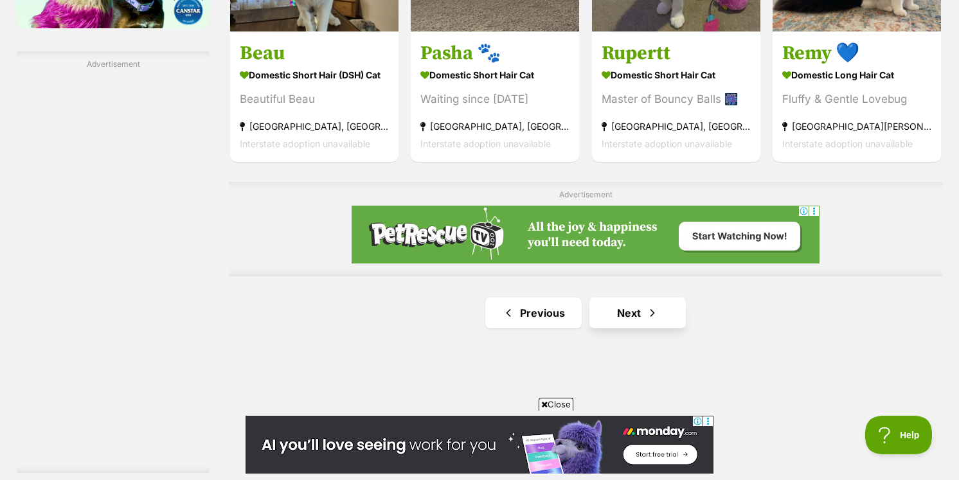
click at [666, 298] on link "Next" at bounding box center [637, 313] width 96 height 31
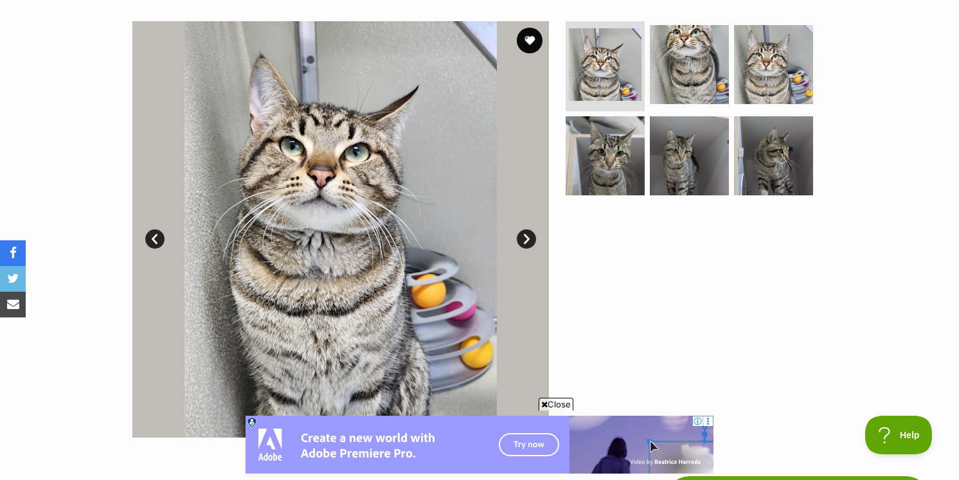
scroll to position [209, 0]
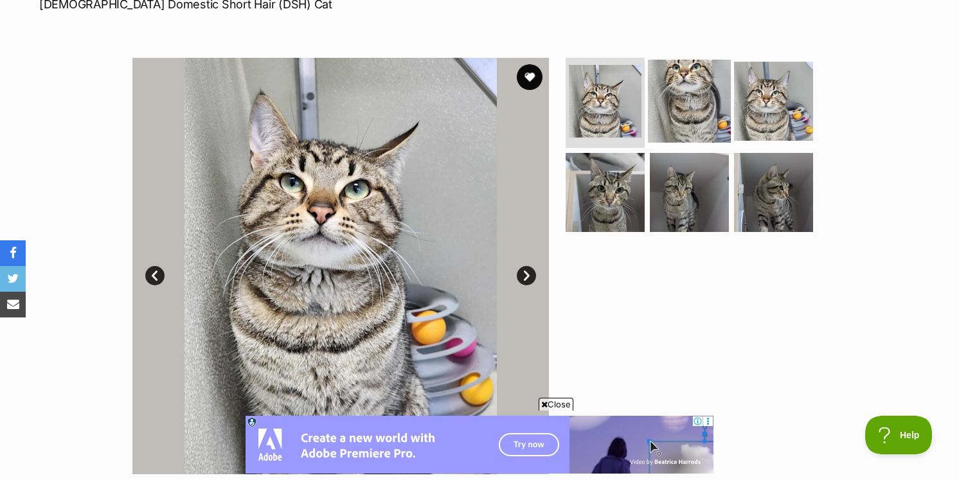
click at [693, 75] on img at bounding box center [689, 101] width 83 height 83
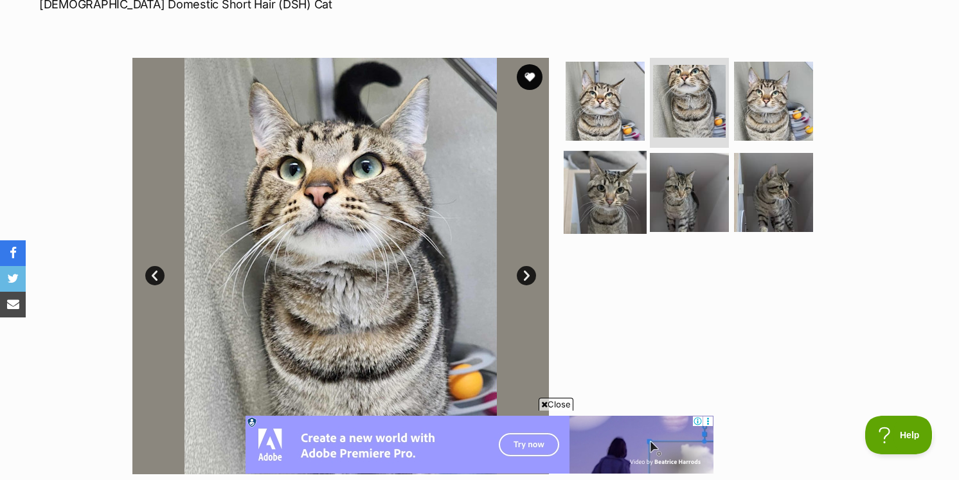
click at [627, 162] on img at bounding box center [605, 191] width 83 height 83
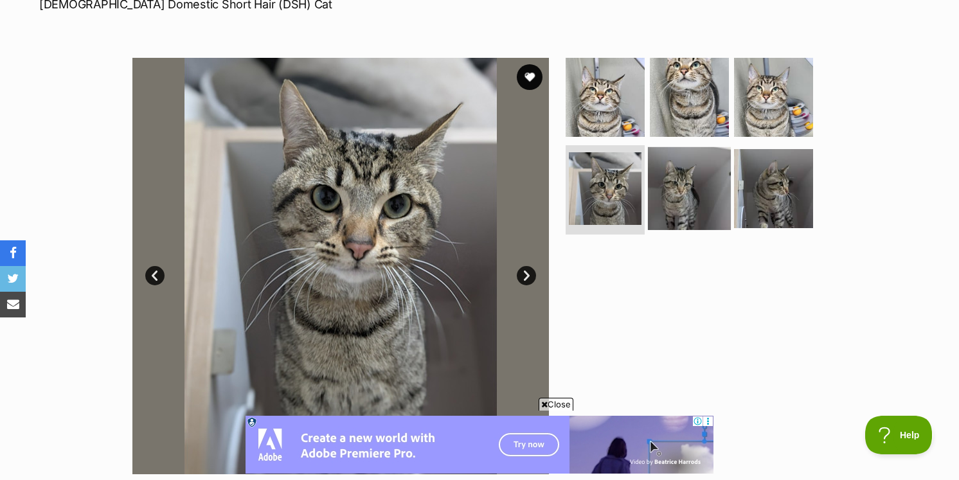
click at [680, 173] on img at bounding box center [689, 188] width 83 height 83
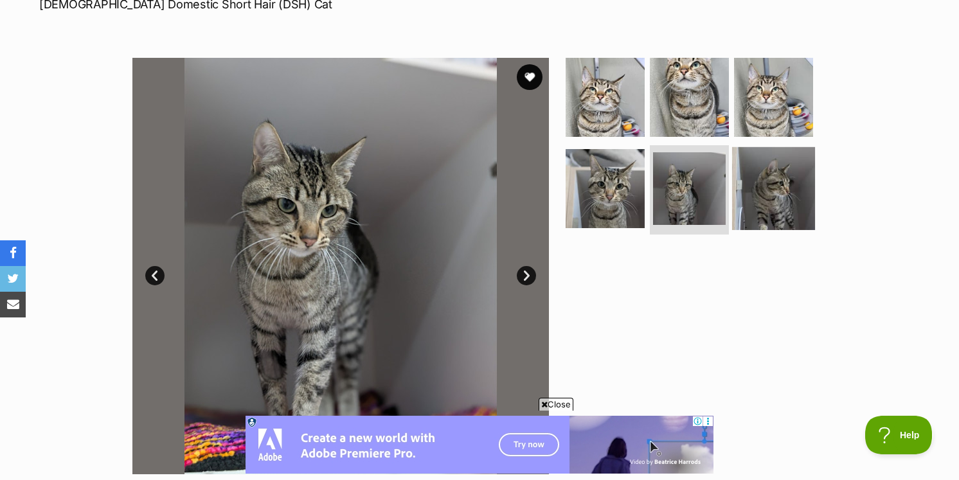
click at [775, 185] on img at bounding box center [773, 188] width 83 height 83
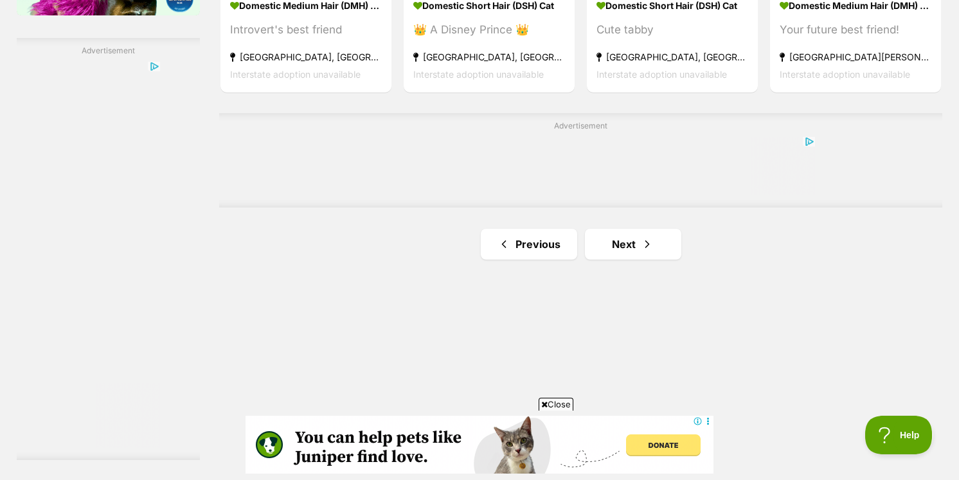
scroll to position [2287, 0]
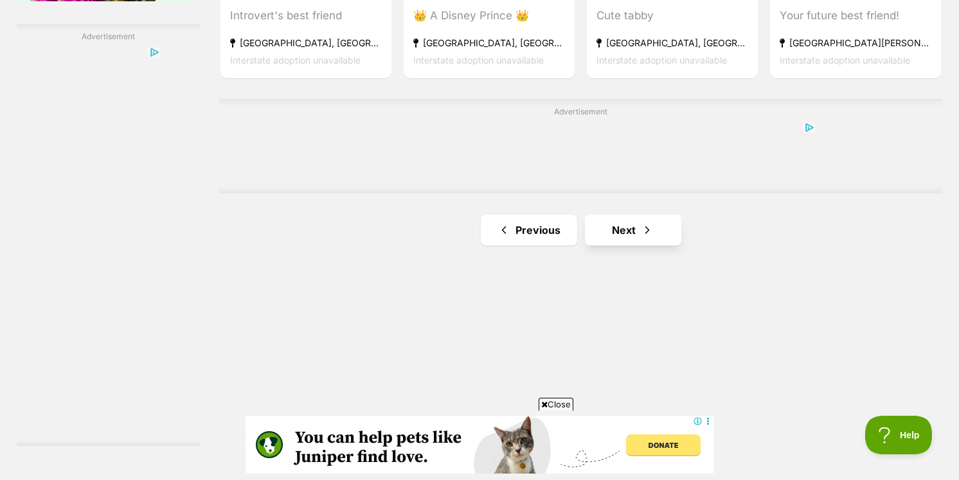
click at [641, 238] on span "Next page" at bounding box center [647, 229] width 13 height 15
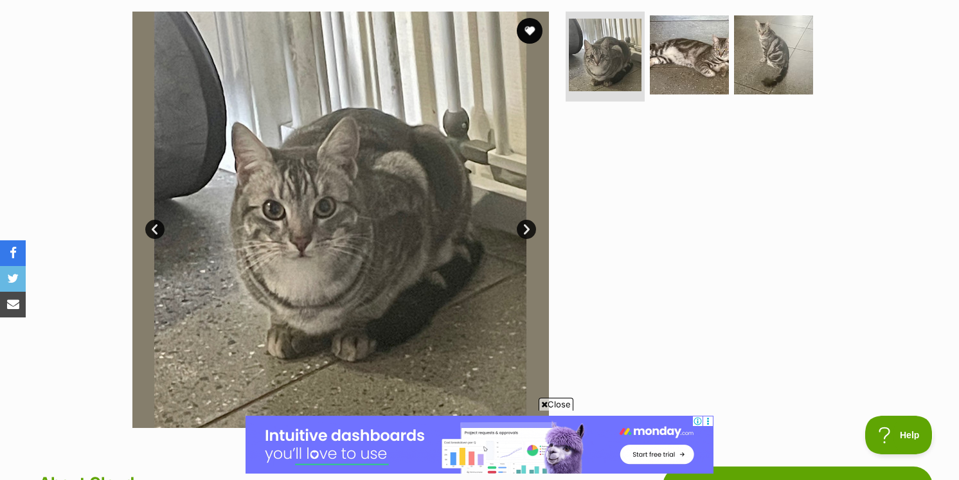
scroll to position [222, 0]
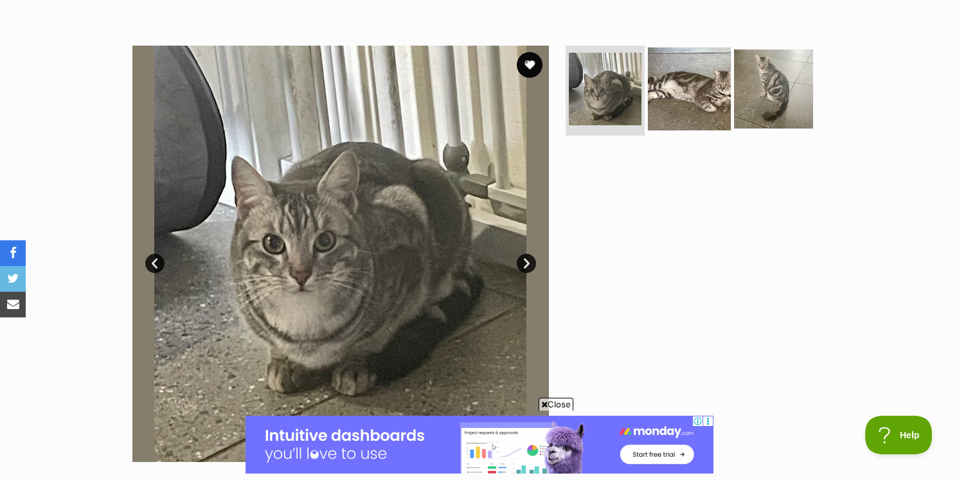
click at [686, 103] on img at bounding box center [689, 89] width 83 height 83
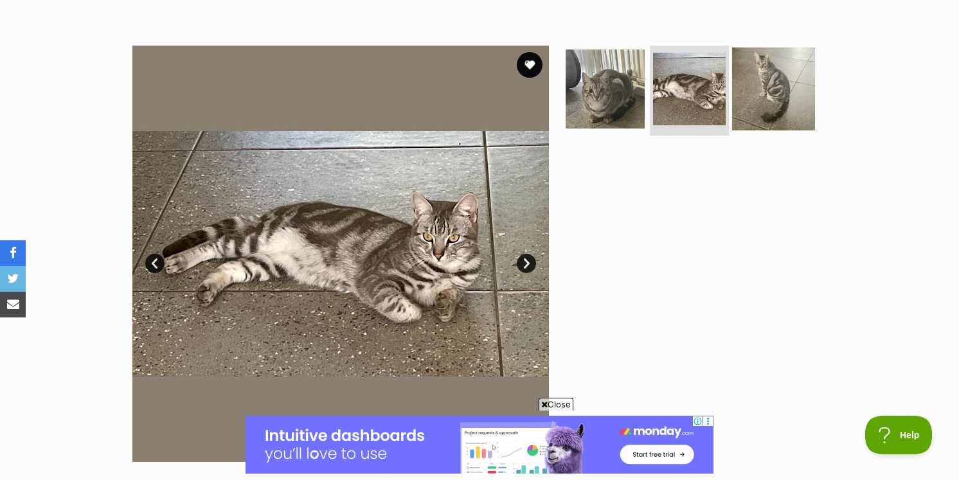
click at [769, 89] on img at bounding box center [773, 89] width 83 height 83
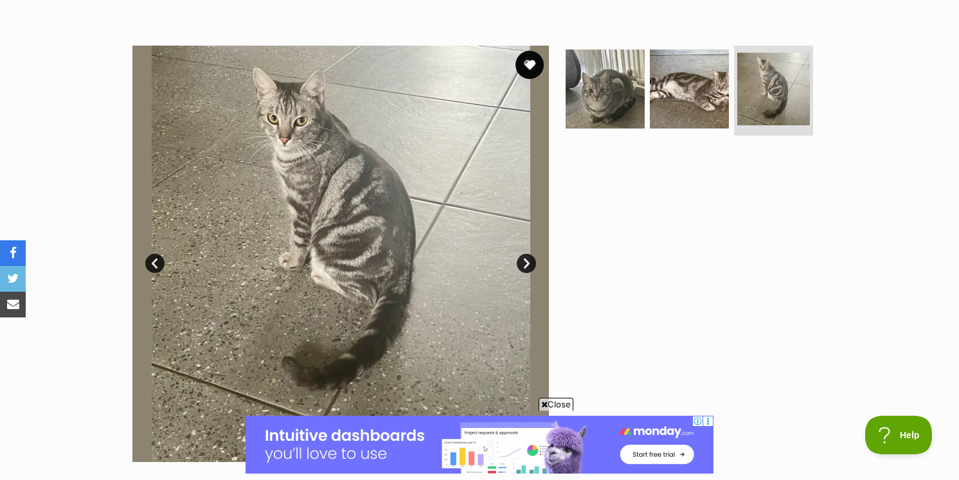
click at [529, 62] on button "favourite" at bounding box center [529, 65] width 28 height 28
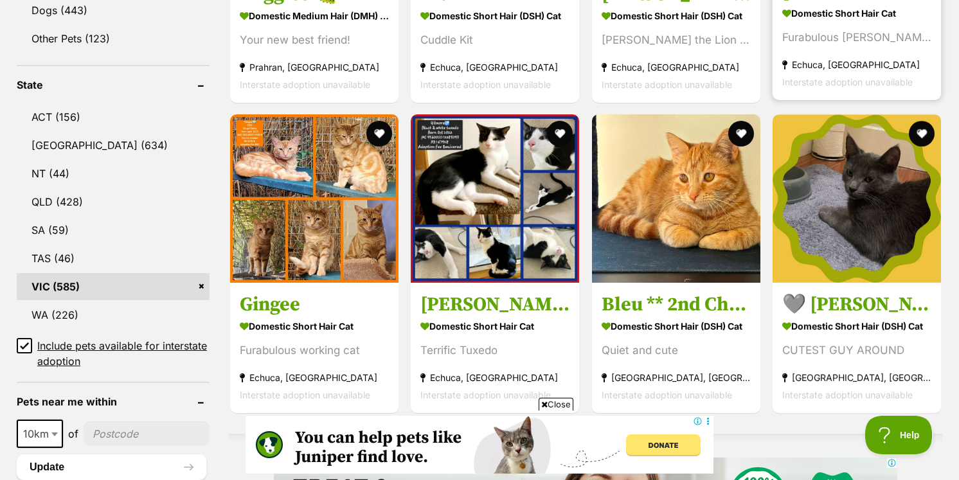
click at [823, 28] on div "Furabulous Felix" at bounding box center [856, 36] width 149 height 17
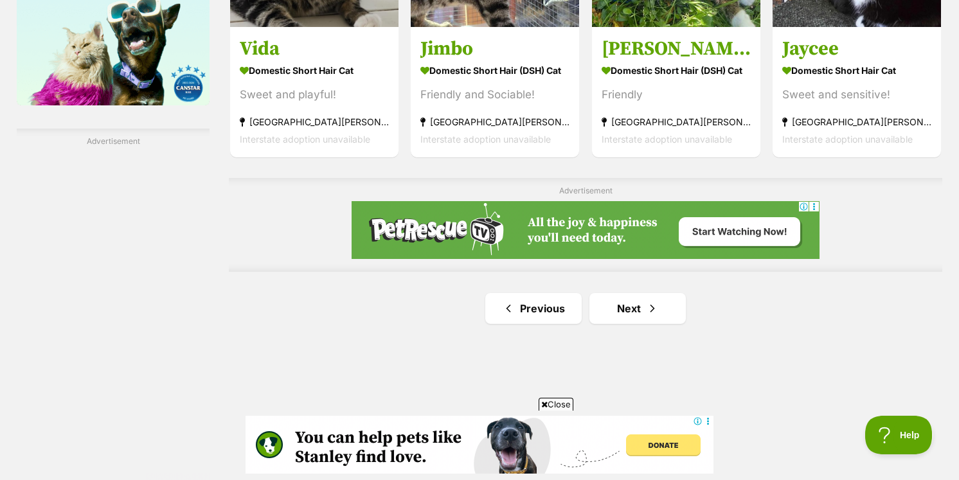
scroll to position [2219, 0]
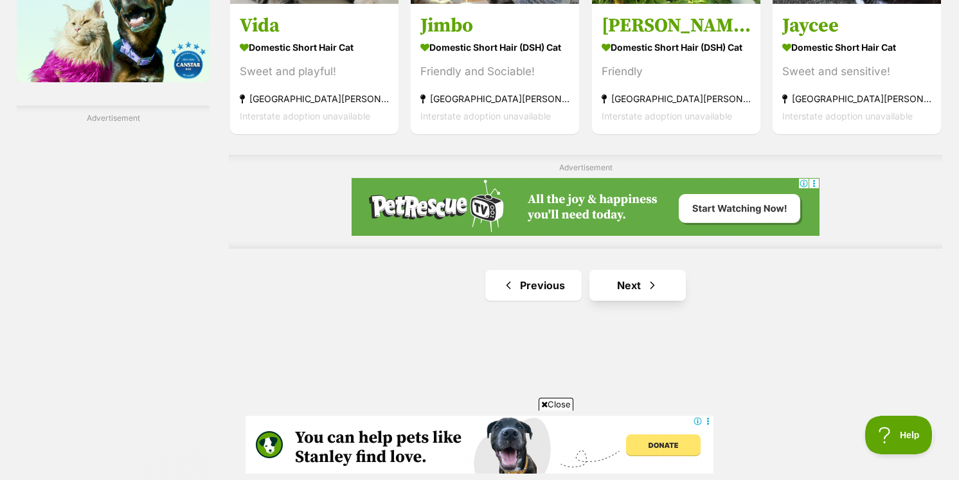
click at [658, 278] on span "Next page" at bounding box center [652, 285] width 13 height 15
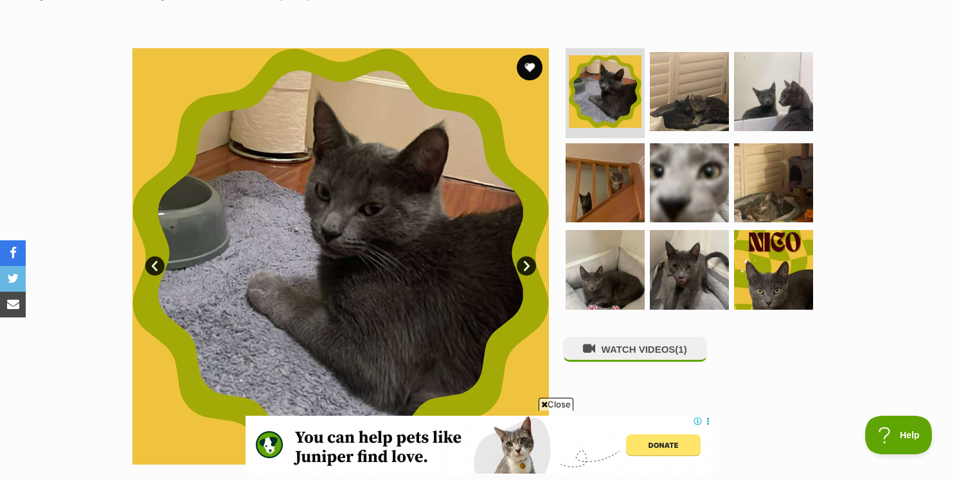
scroll to position [211, 0]
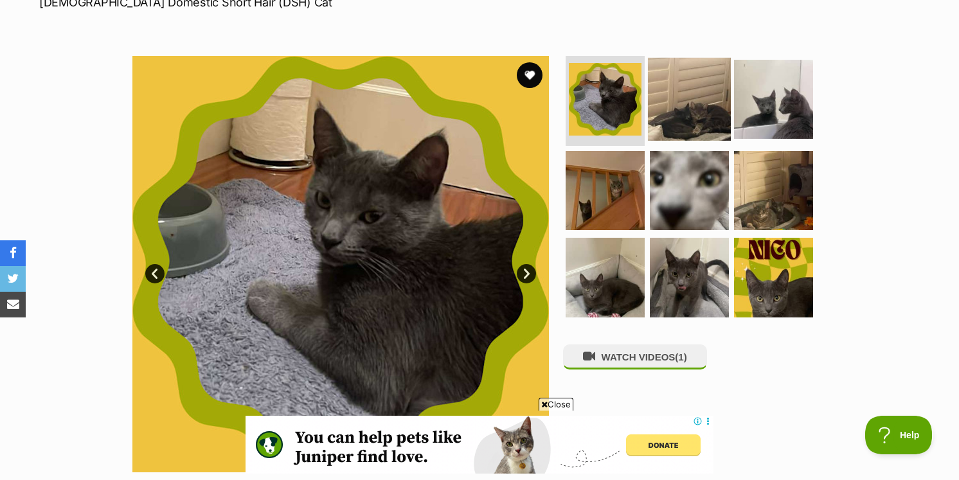
click at [693, 107] on img at bounding box center [689, 99] width 83 height 83
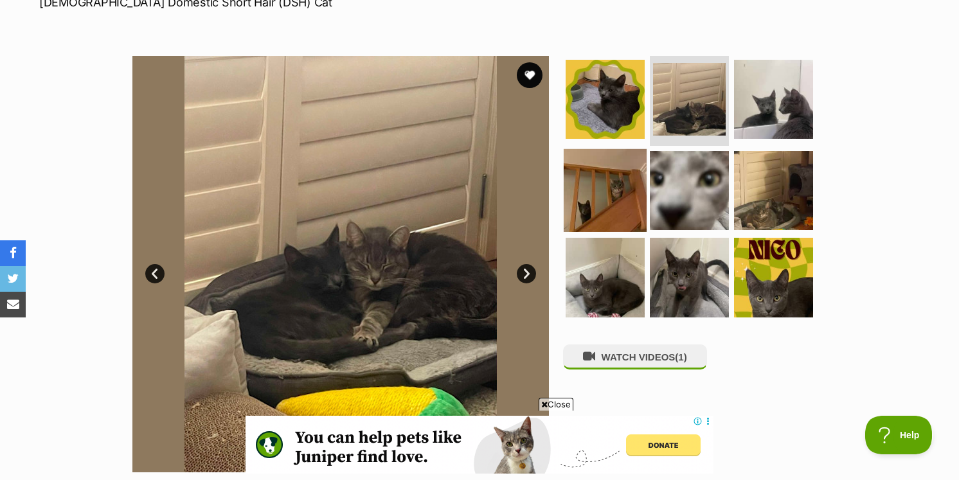
click at [638, 157] on img at bounding box center [605, 189] width 83 height 83
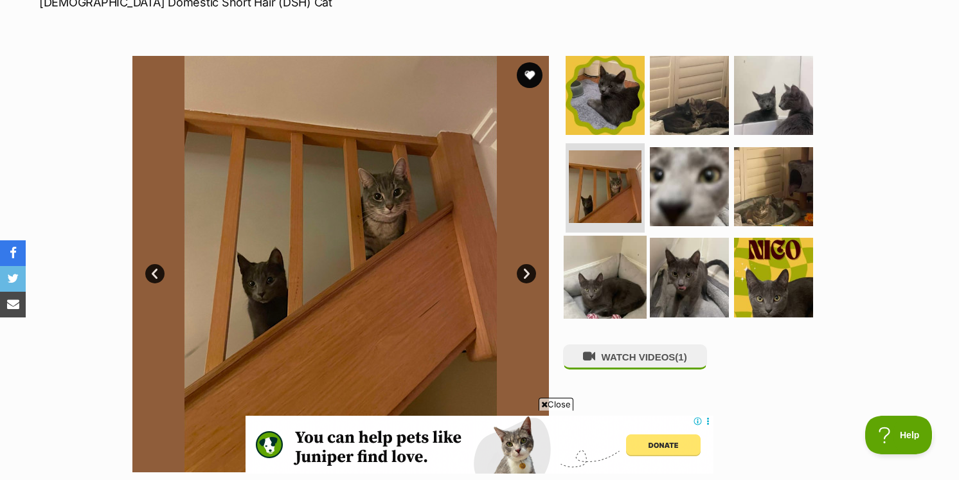
click at [607, 260] on img at bounding box center [605, 277] width 83 height 83
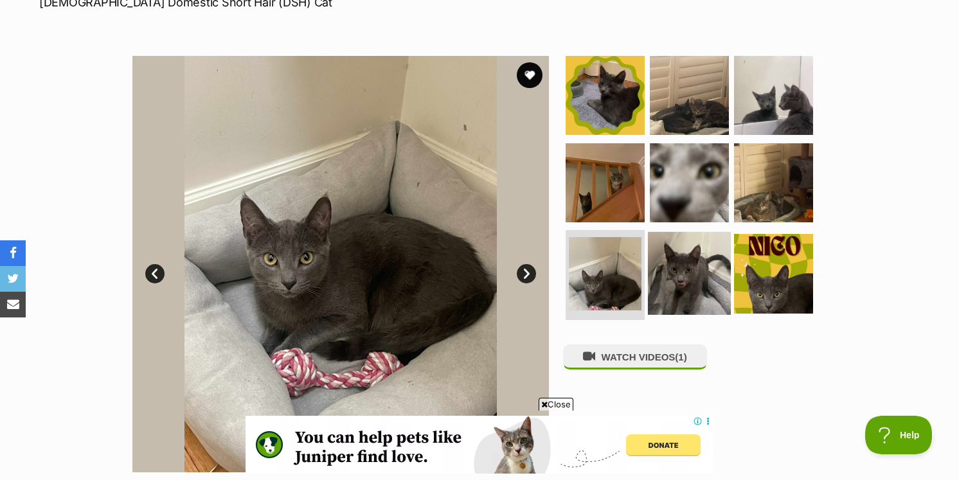
click at [661, 270] on img at bounding box center [689, 273] width 83 height 83
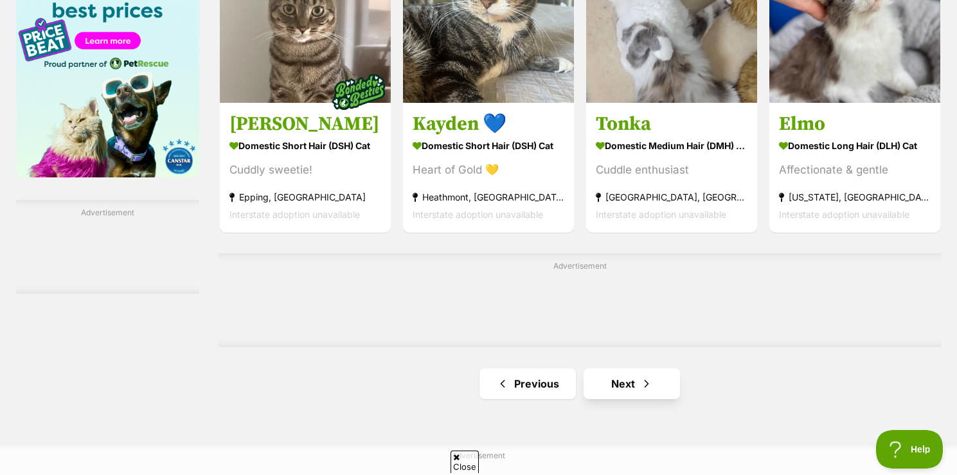
click at [612, 399] on link "Next" at bounding box center [631, 383] width 96 height 31
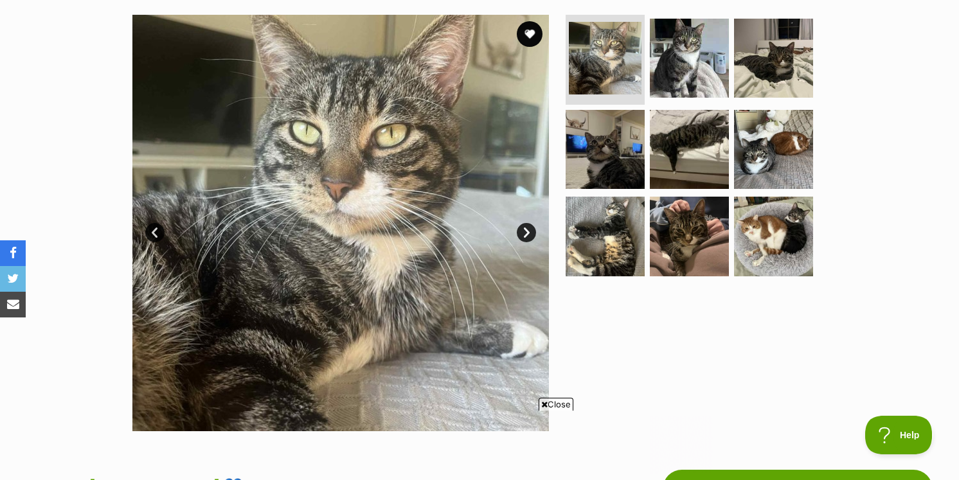
scroll to position [256, 0]
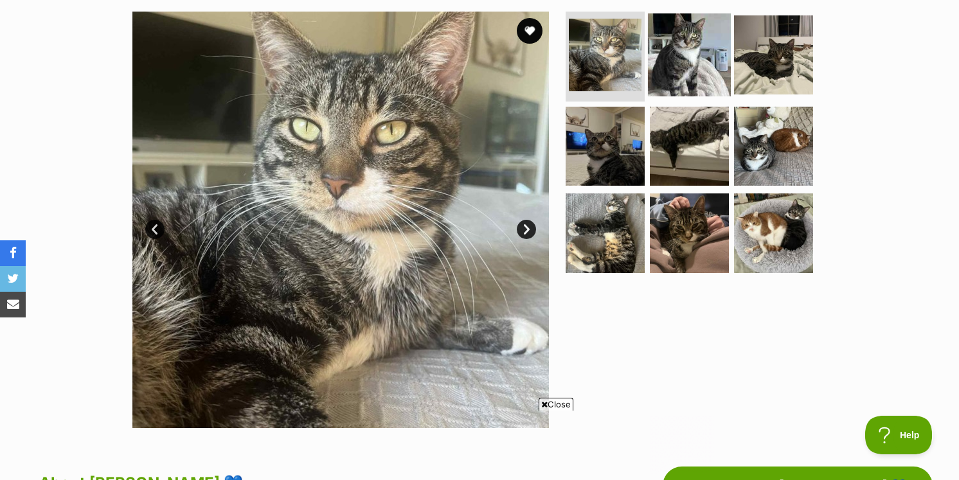
click at [671, 67] on img at bounding box center [689, 54] width 83 height 83
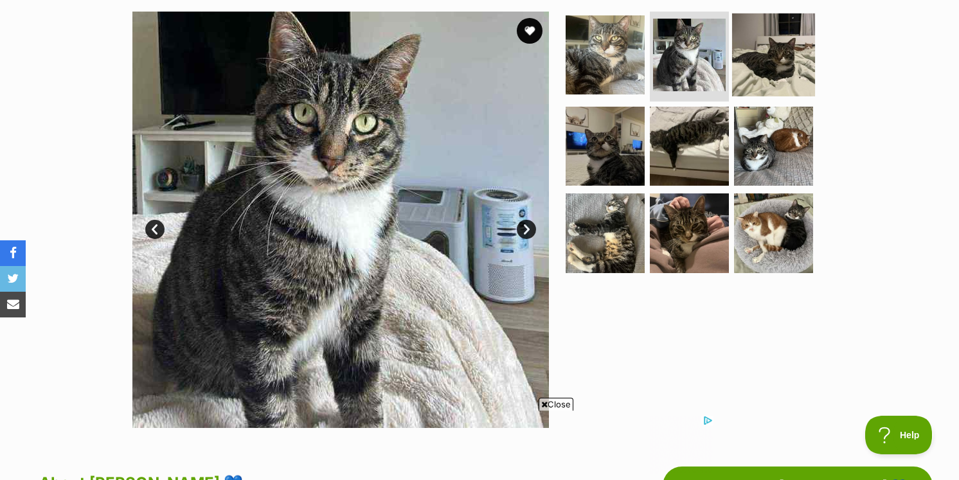
click at [752, 67] on img at bounding box center [773, 54] width 83 height 83
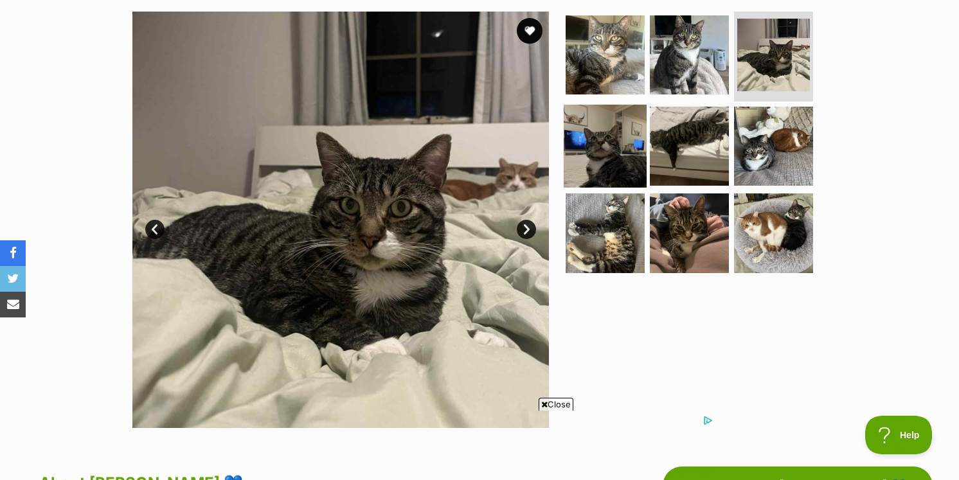
click at [623, 129] on img at bounding box center [605, 145] width 83 height 83
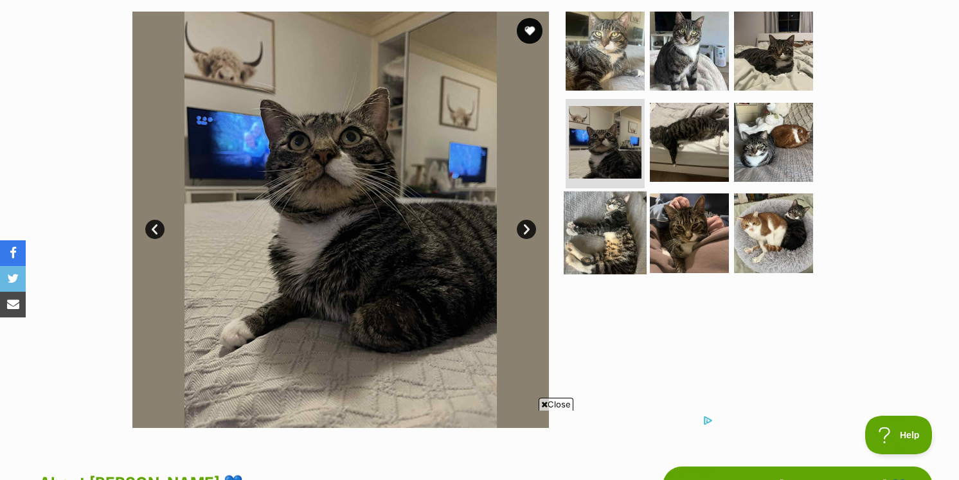
click at [598, 204] on img at bounding box center [605, 232] width 83 height 83
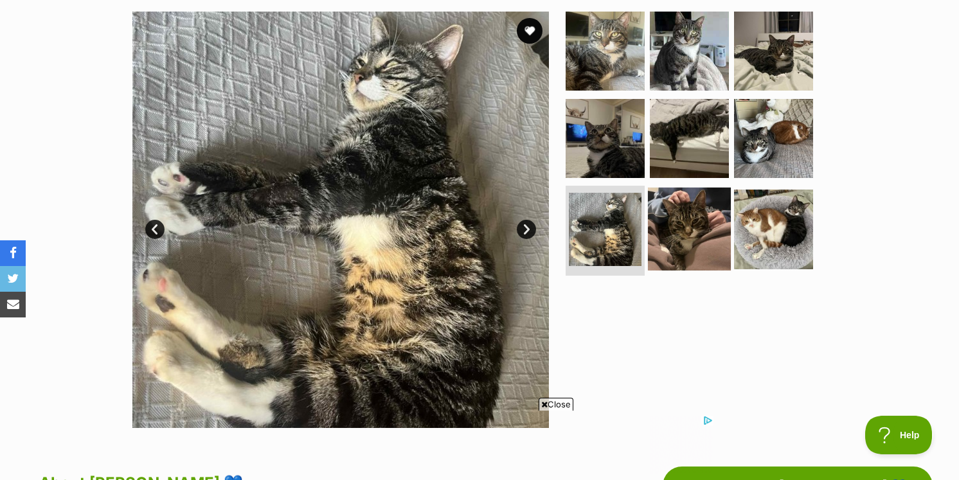
click at [661, 214] on img at bounding box center [689, 229] width 83 height 83
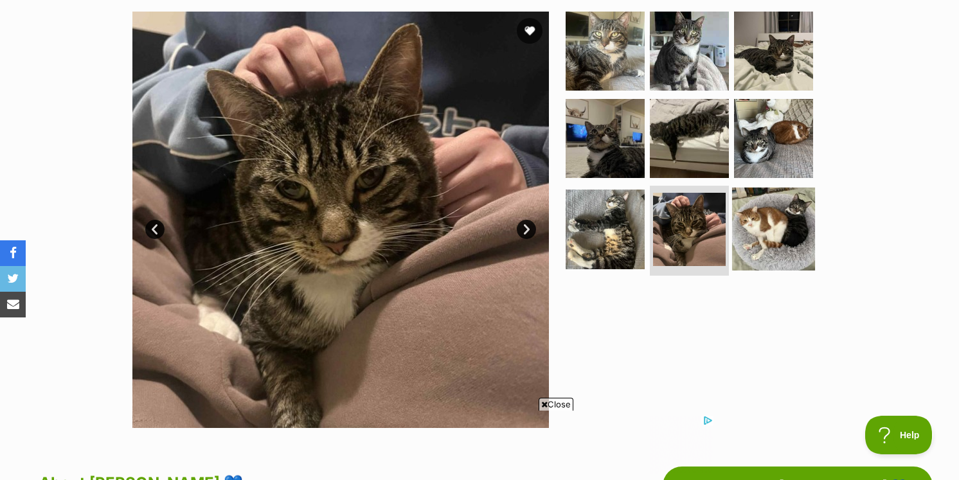
click at [755, 222] on img at bounding box center [773, 229] width 83 height 83
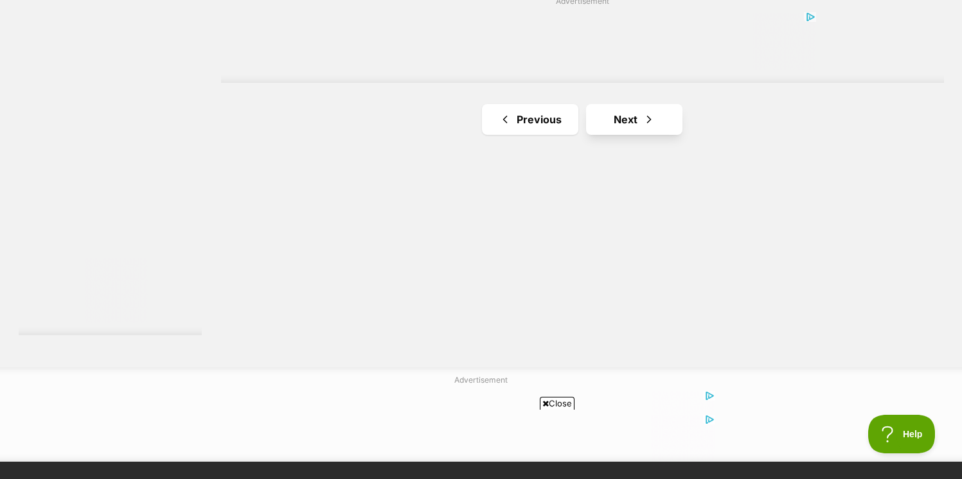
click at [636, 135] on link "Next" at bounding box center [634, 119] width 96 height 31
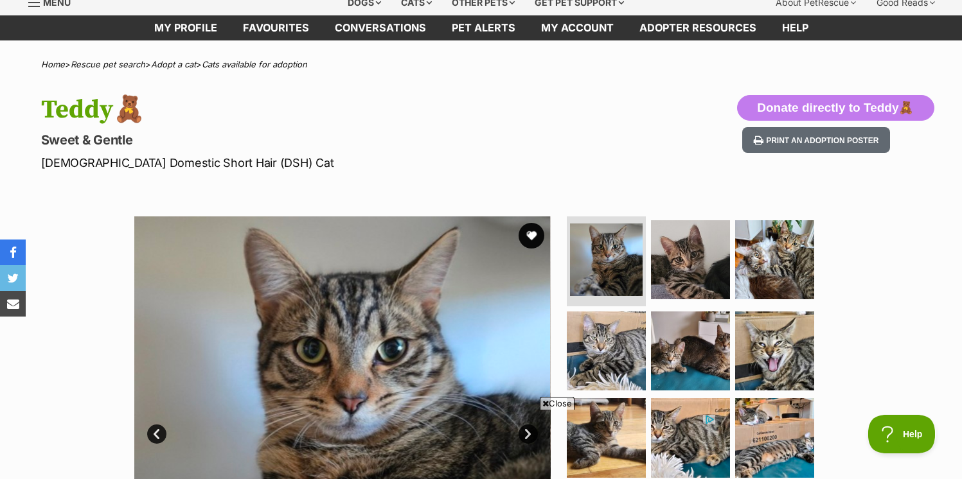
scroll to position [76, 0]
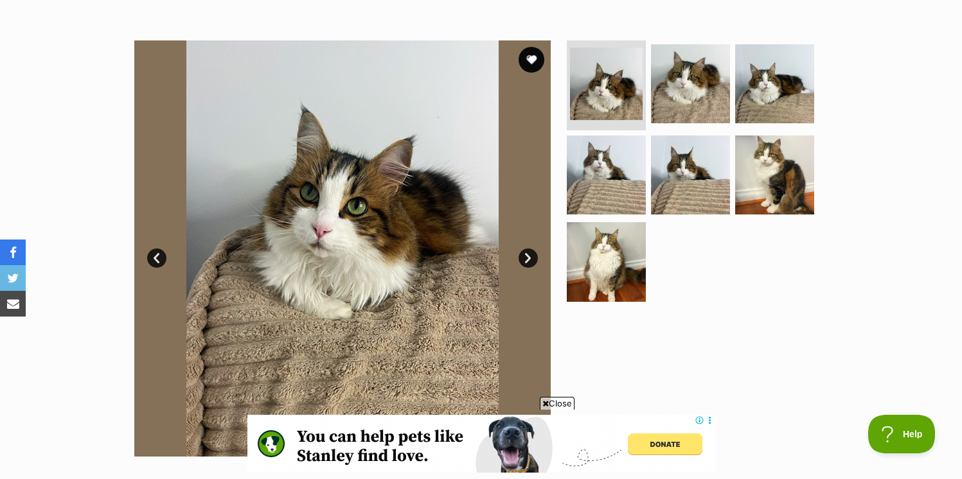
scroll to position [235, 0]
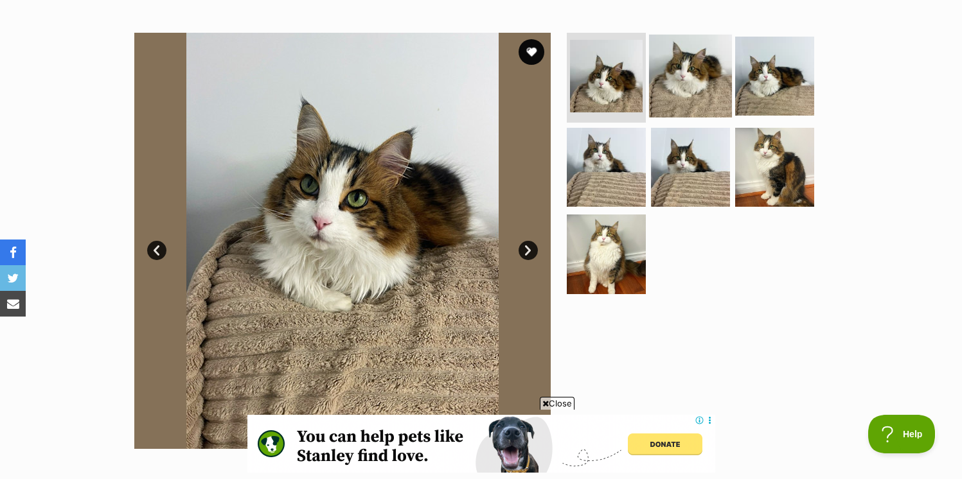
click at [675, 96] on img at bounding box center [690, 76] width 83 height 83
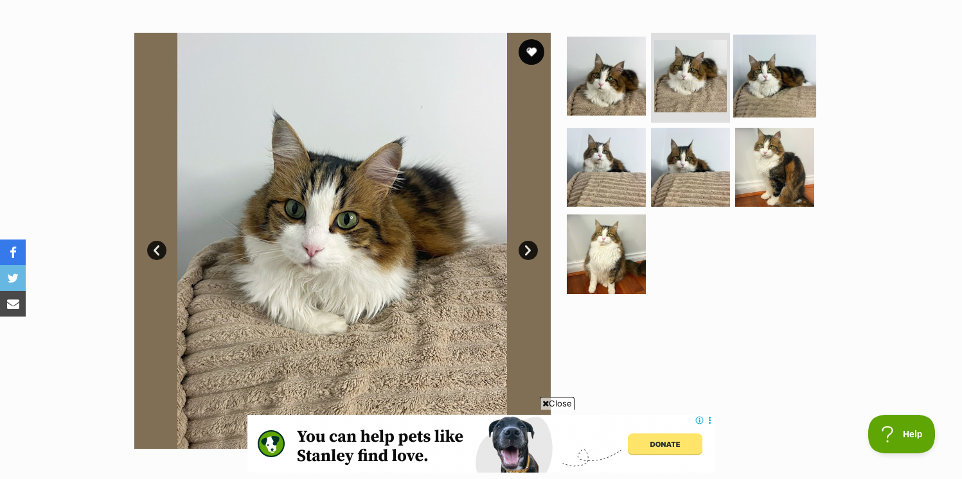
click at [761, 85] on img at bounding box center [774, 76] width 83 height 83
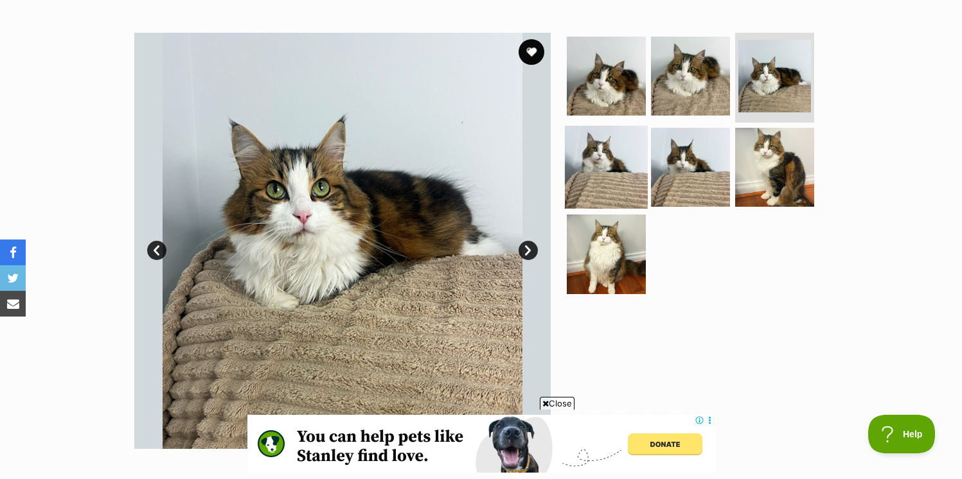
click at [603, 148] on img at bounding box center [606, 166] width 83 height 83
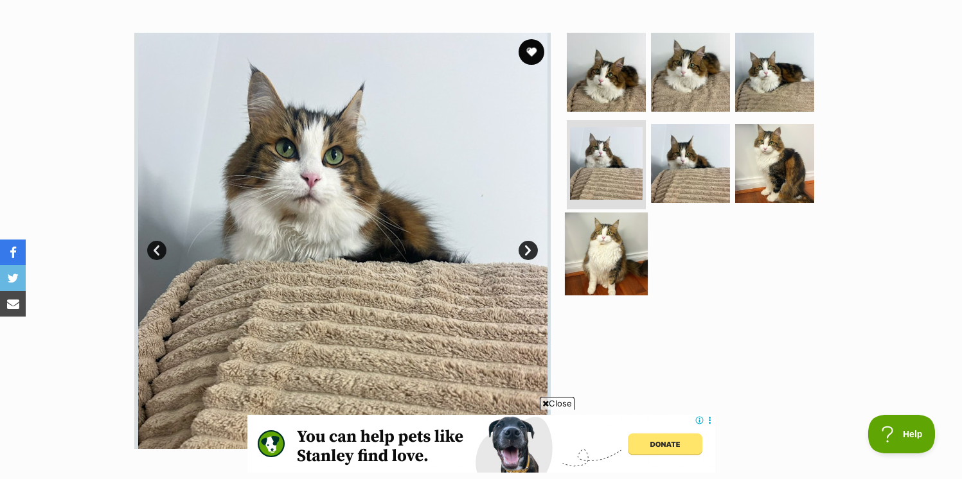
click at [596, 240] on img at bounding box center [606, 254] width 83 height 83
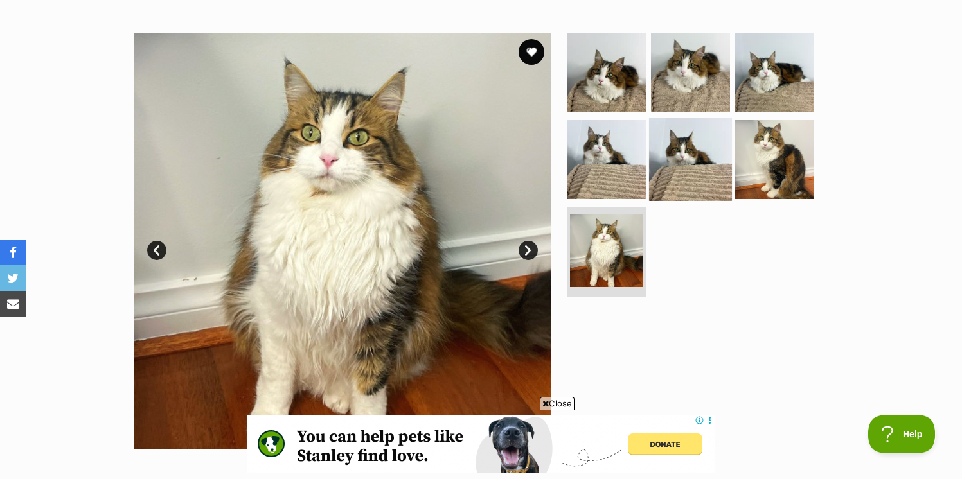
click at [686, 195] on img at bounding box center [690, 159] width 83 height 83
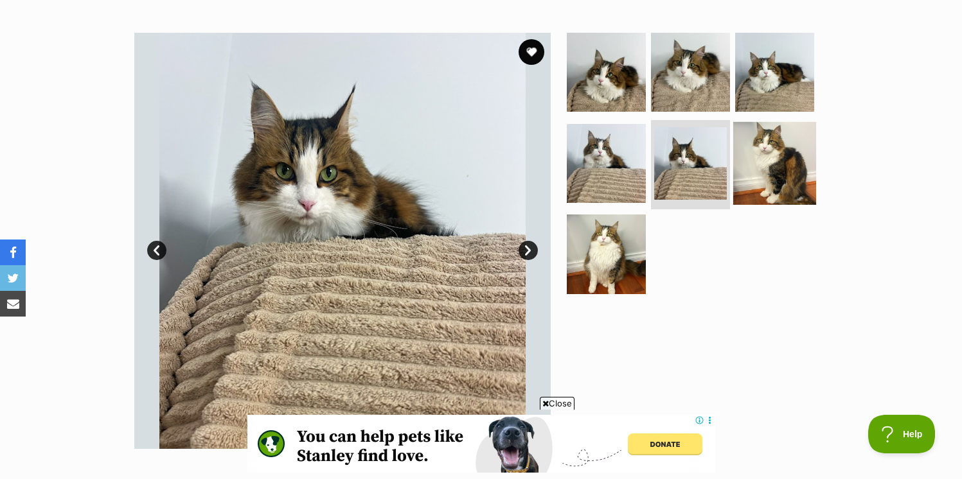
click at [753, 172] on img at bounding box center [774, 162] width 83 height 83
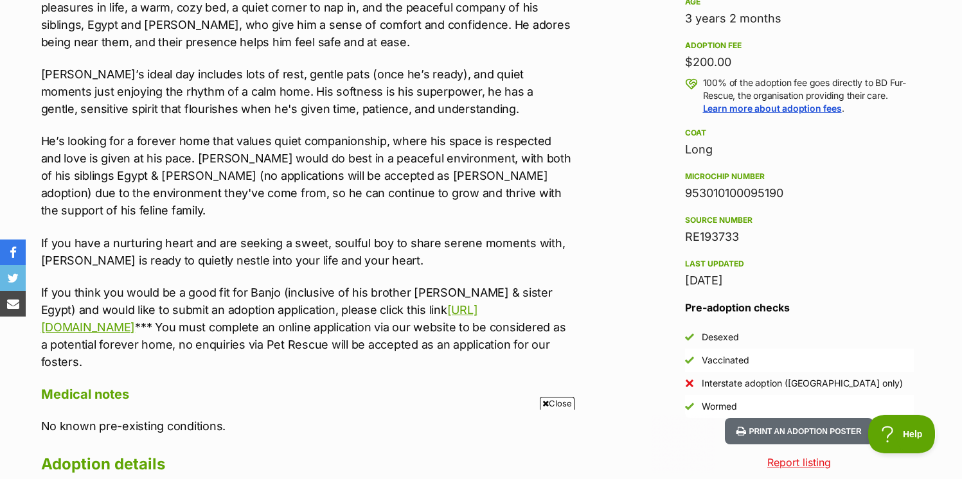
scroll to position [0, 0]
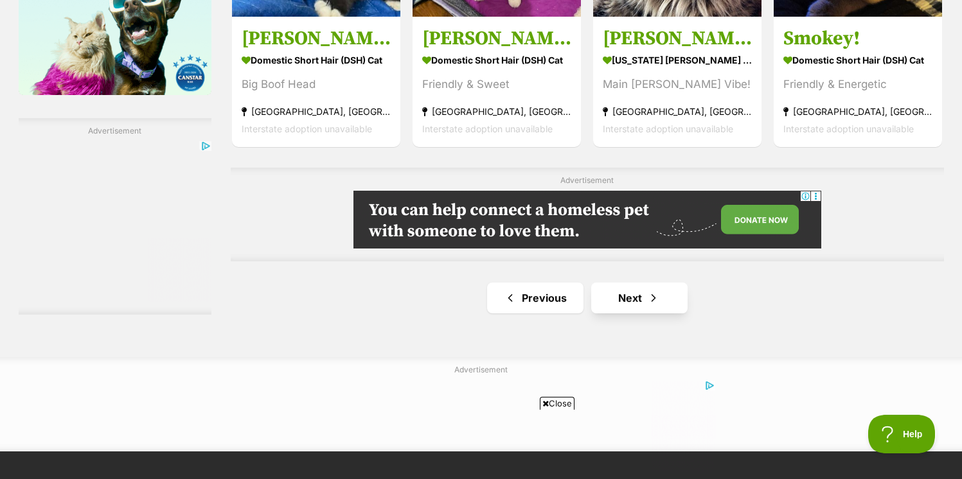
click at [624, 303] on link "Next" at bounding box center [639, 298] width 96 height 31
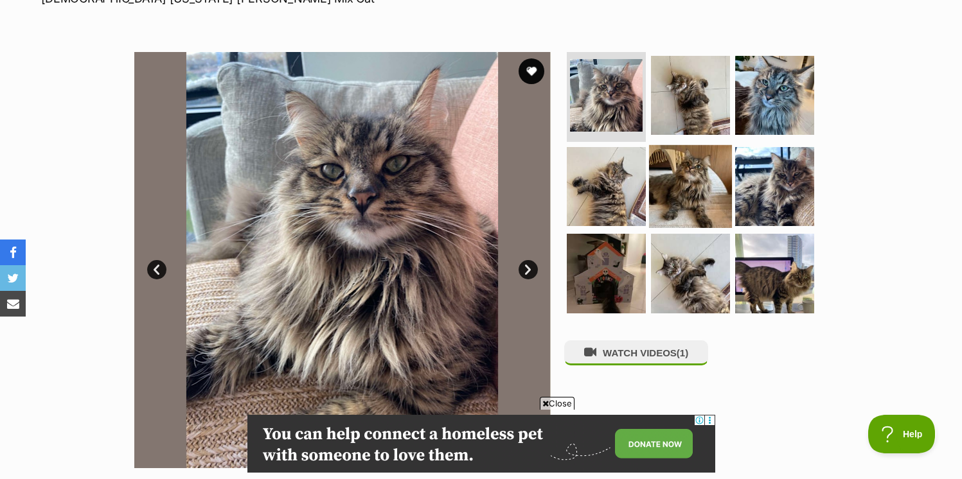
click at [696, 174] on img at bounding box center [690, 186] width 83 height 83
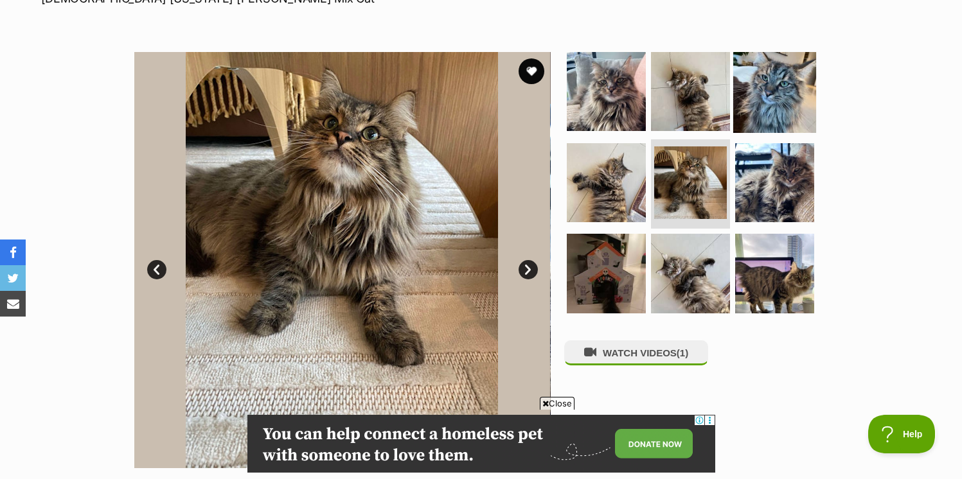
click at [740, 114] on img at bounding box center [774, 91] width 83 height 83
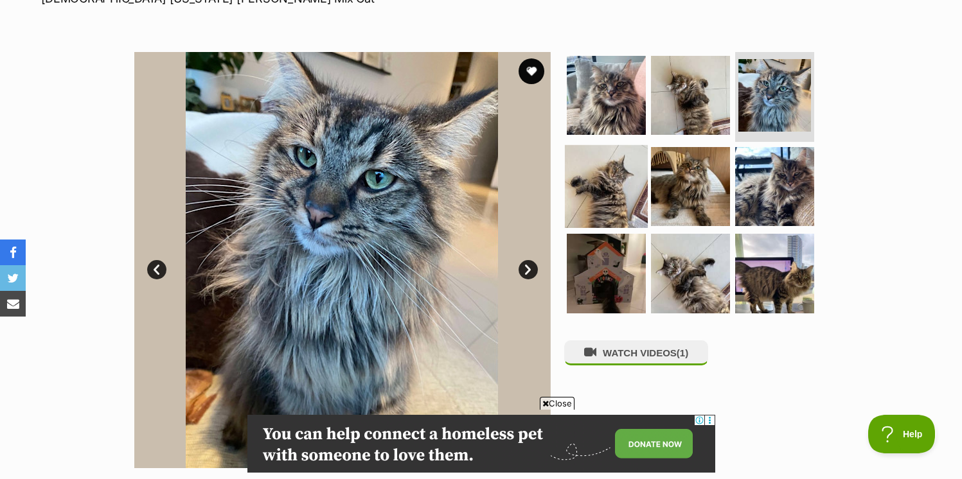
click at [628, 184] on img at bounding box center [606, 186] width 83 height 83
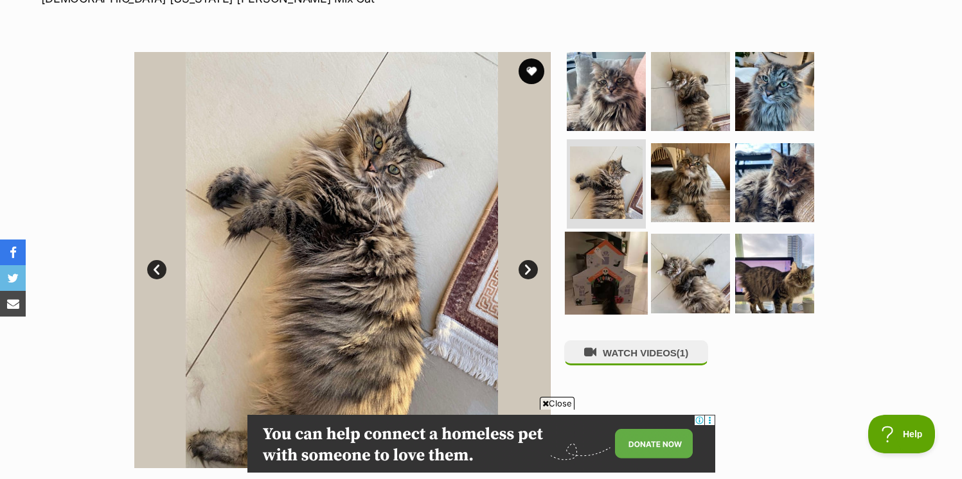
click at [606, 277] on img at bounding box center [606, 273] width 83 height 83
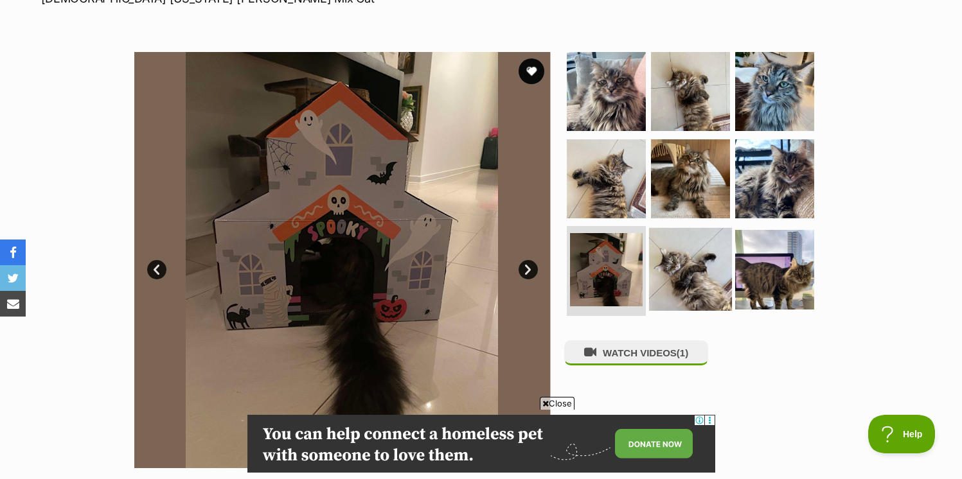
click at [695, 276] on img at bounding box center [690, 269] width 83 height 83
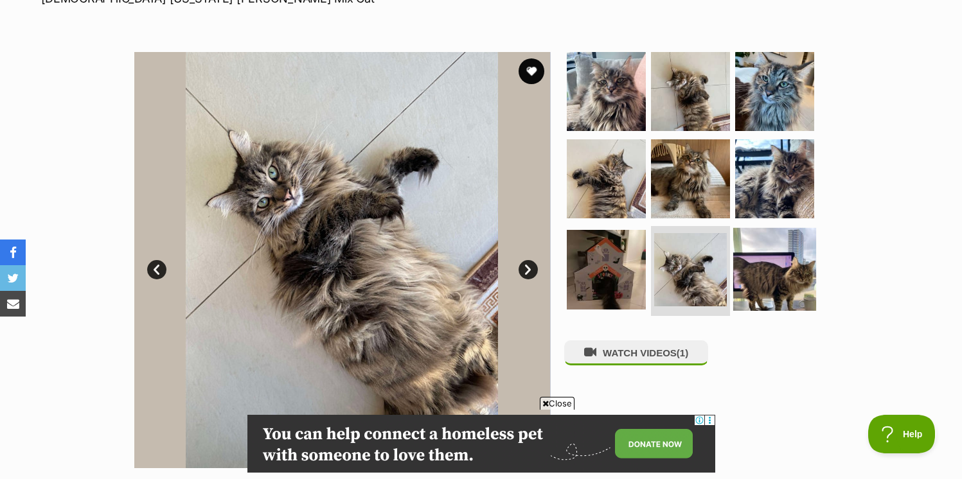
click at [778, 263] on img at bounding box center [774, 269] width 83 height 83
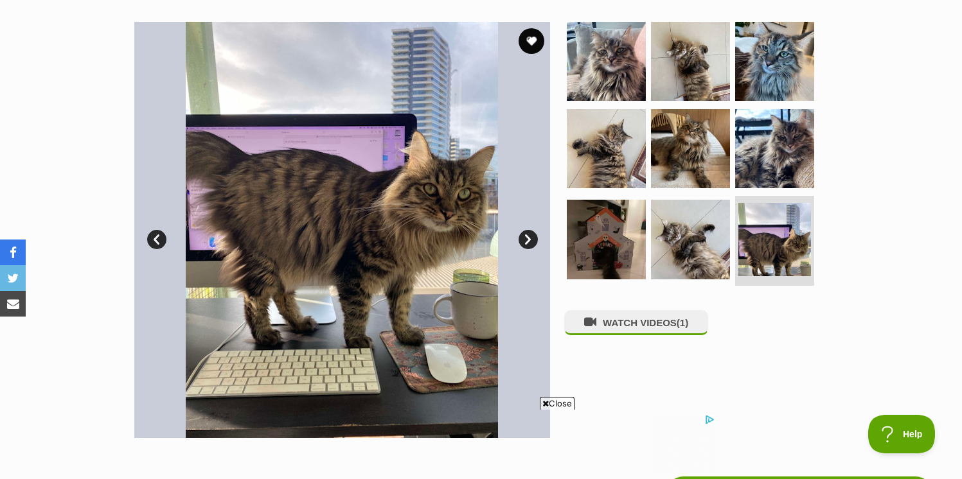
scroll to position [238, 0]
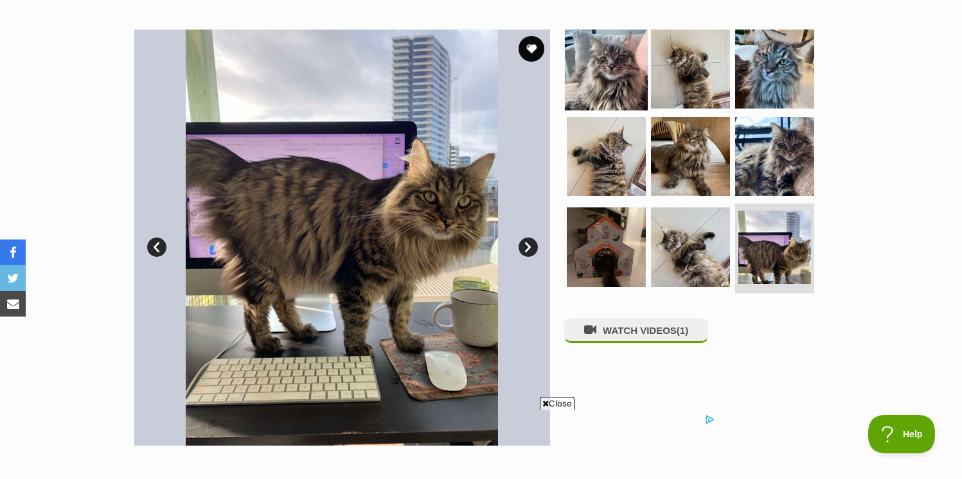
click at [611, 94] on img at bounding box center [606, 69] width 83 height 83
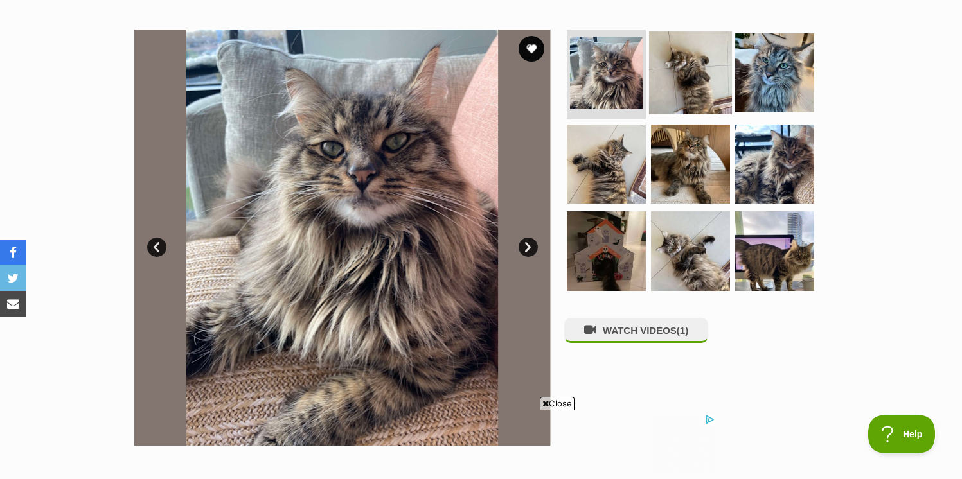
click at [670, 85] on img at bounding box center [690, 72] width 83 height 83
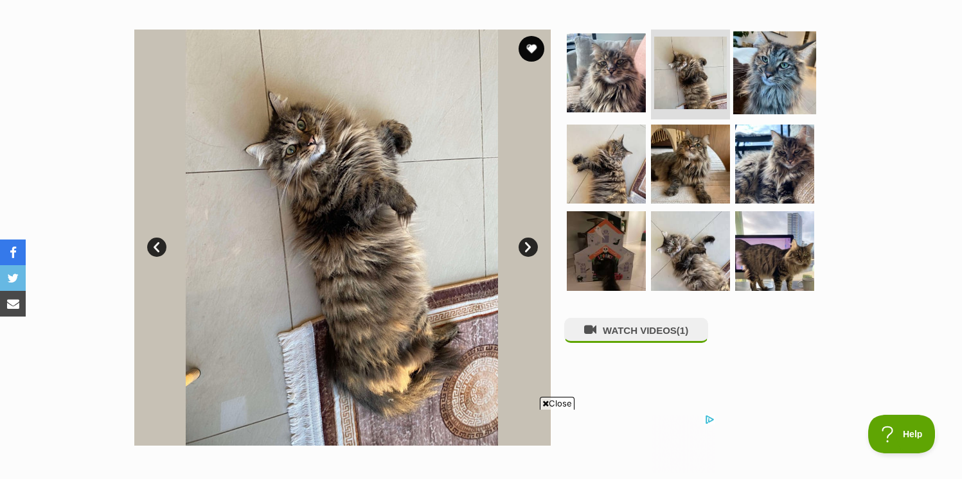
click at [740, 100] on img at bounding box center [774, 72] width 83 height 83
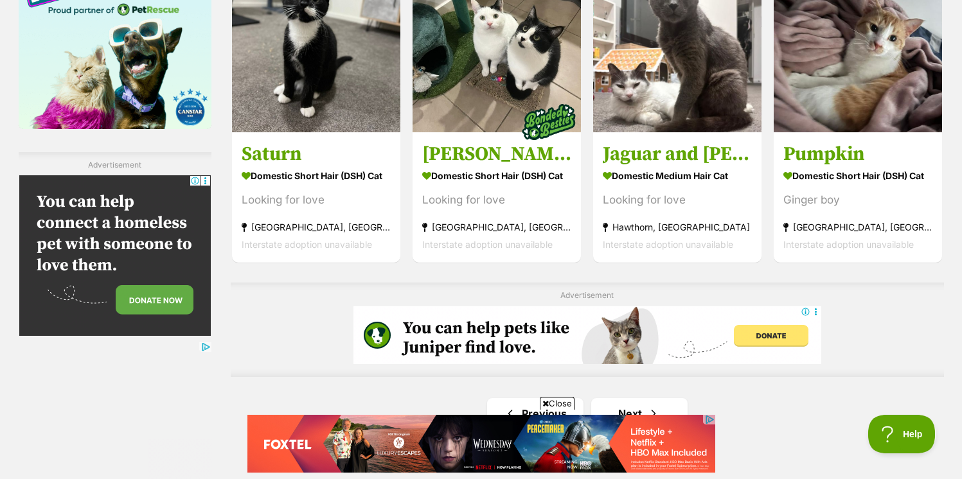
scroll to position [2266, 0]
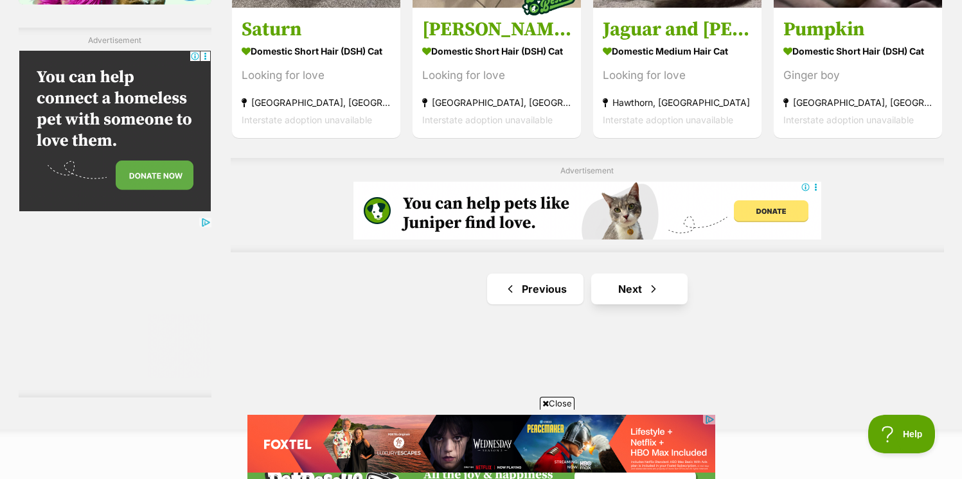
click at [657, 281] on span "Next page" at bounding box center [653, 288] width 13 height 15
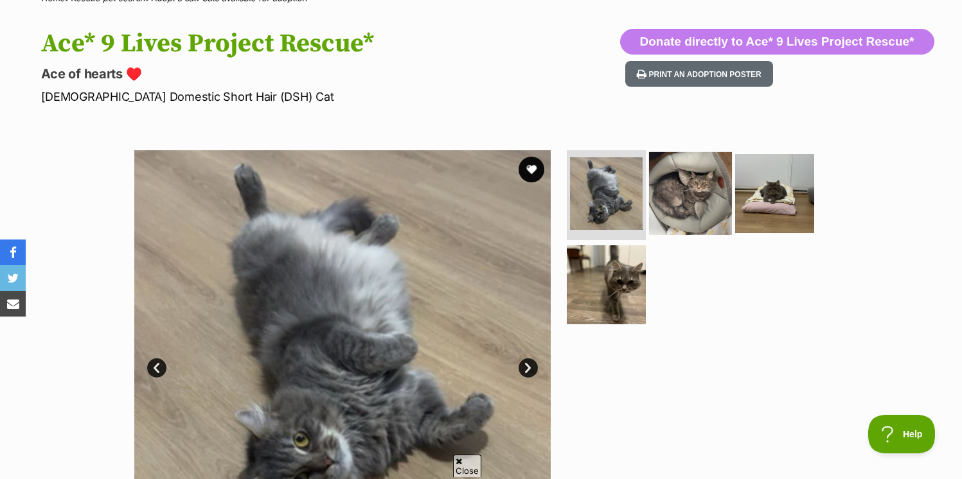
click at [684, 192] on img at bounding box center [690, 193] width 83 height 83
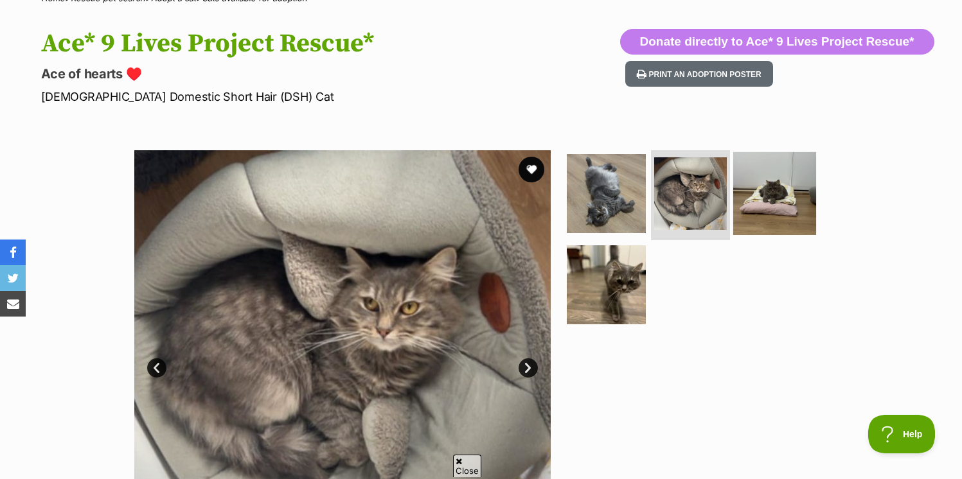
click at [752, 199] on img at bounding box center [774, 193] width 83 height 83
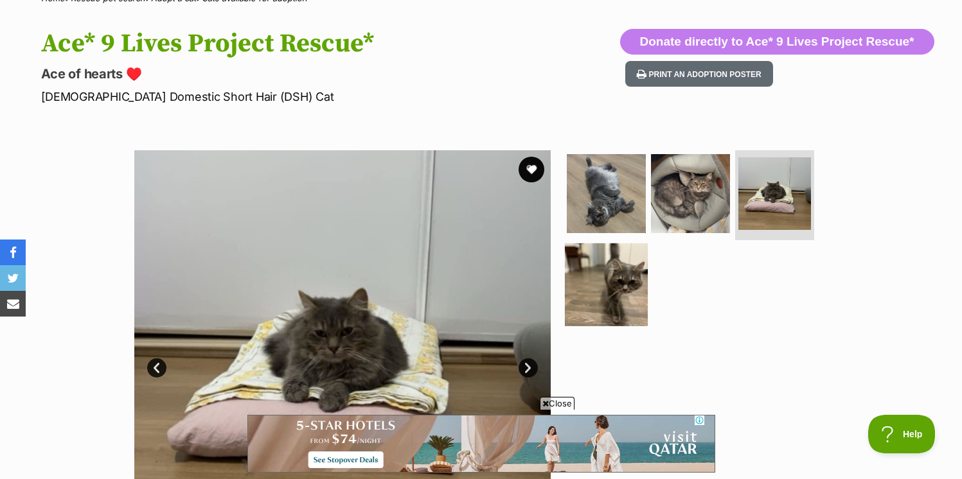
click at [617, 272] on img at bounding box center [606, 284] width 83 height 83
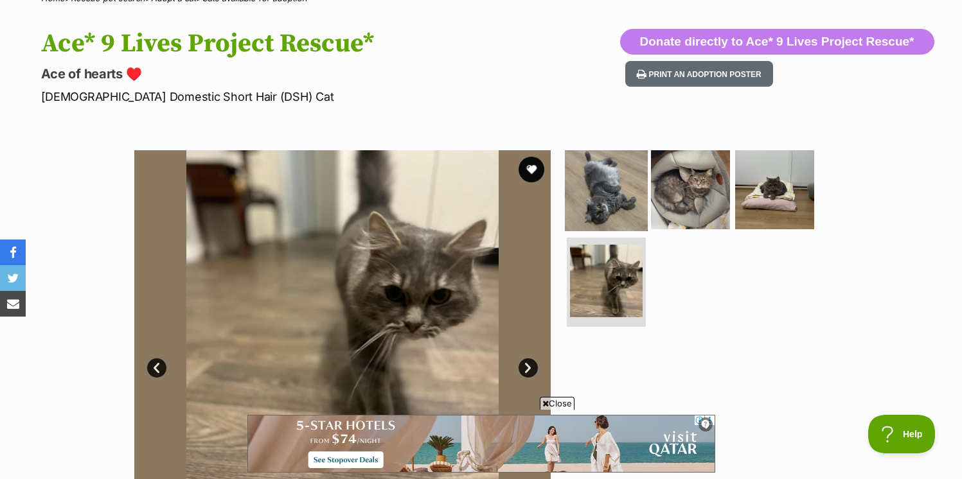
click at [609, 219] on img at bounding box center [606, 189] width 83 height 83
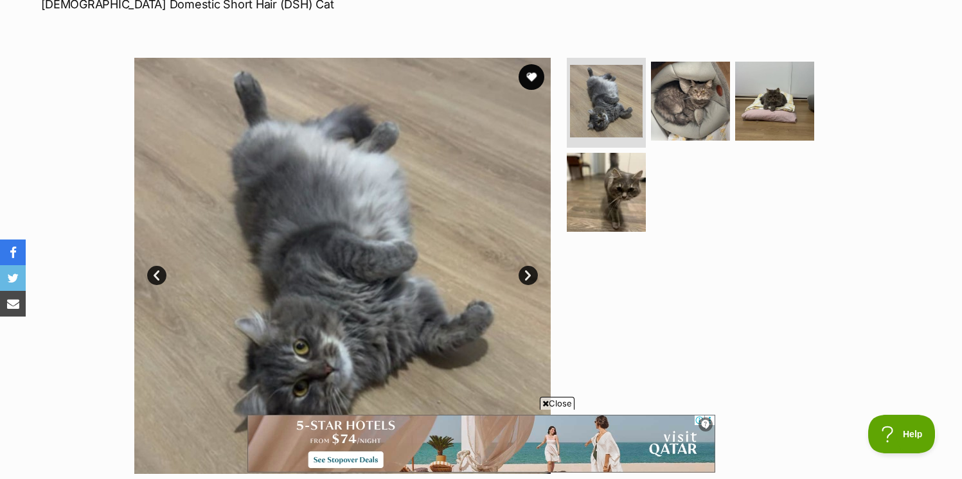
scroll to position [206, 0]
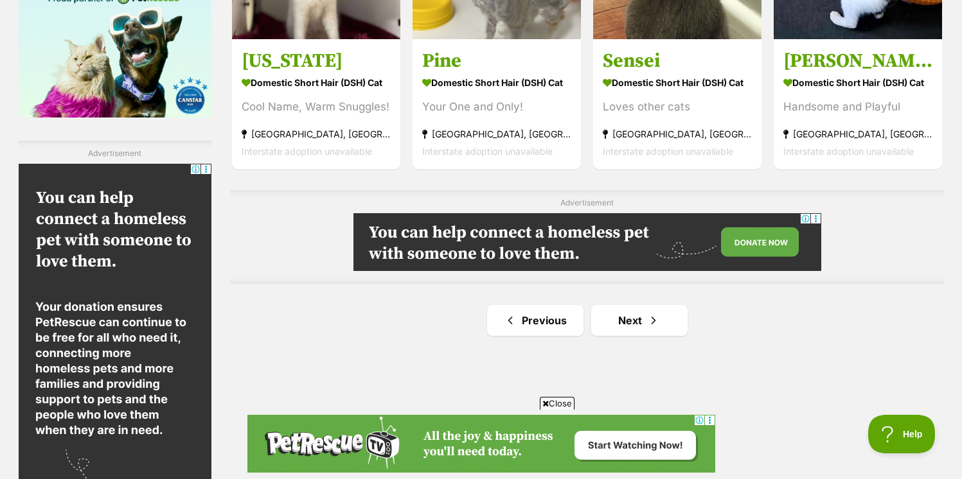
scroll to position [2185, 0]
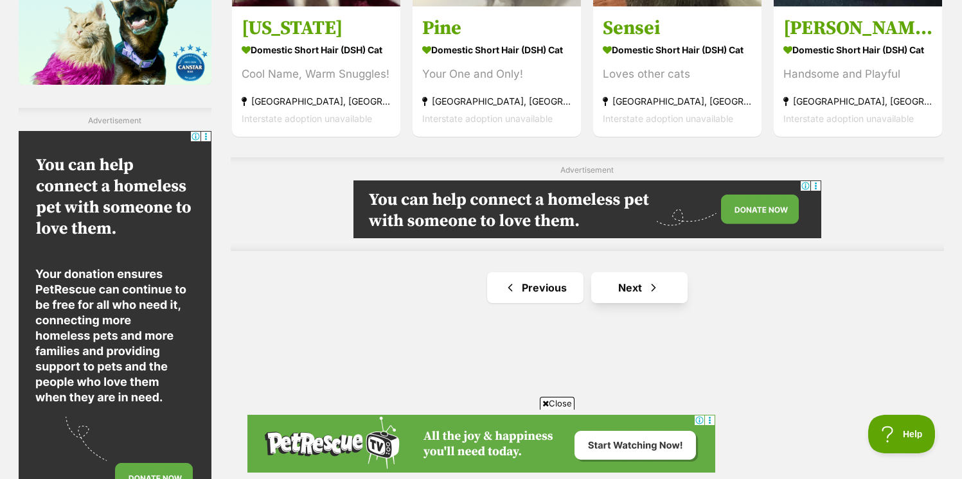
click at [682, 283] on link "Next" at bounding box center [639, 287] width 96 height 31
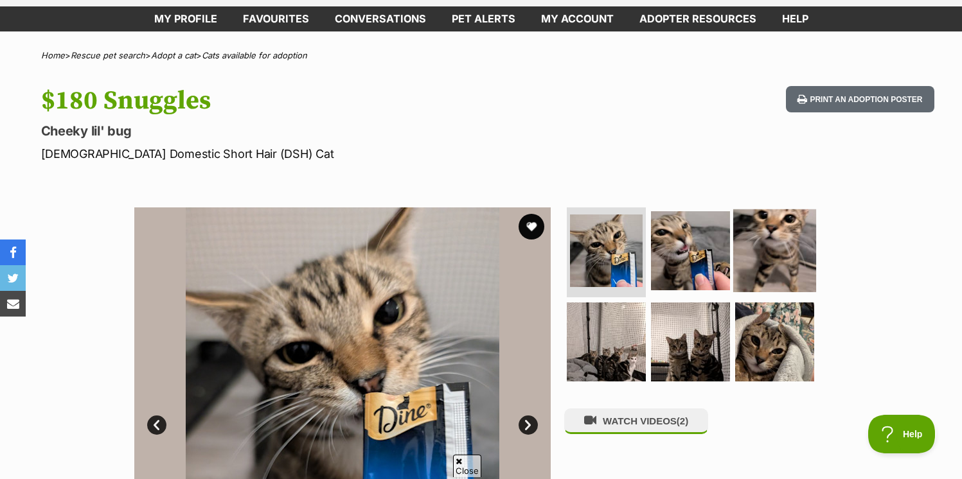
click at [742, 247] on img at bounding box center [774, 250] width 83 height 83
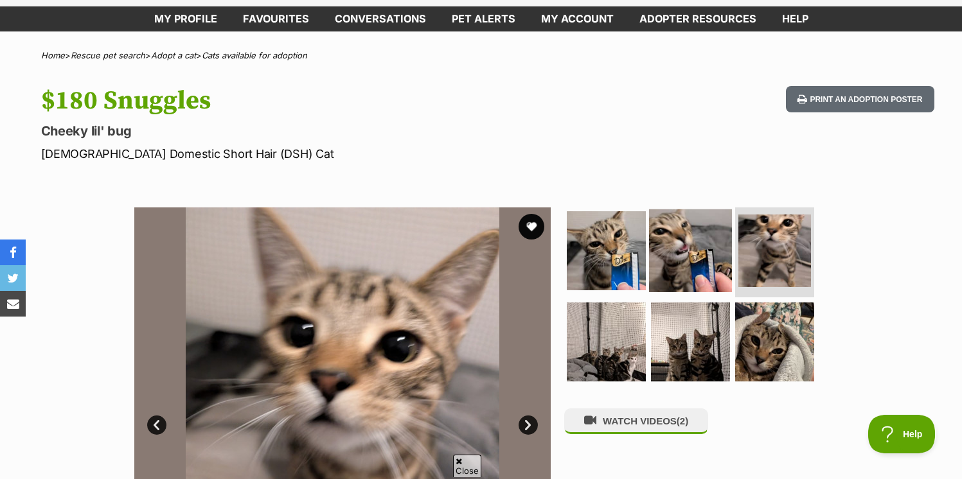
click at [713, 247] on img at bounding box center [690, 250] width 83 height 83
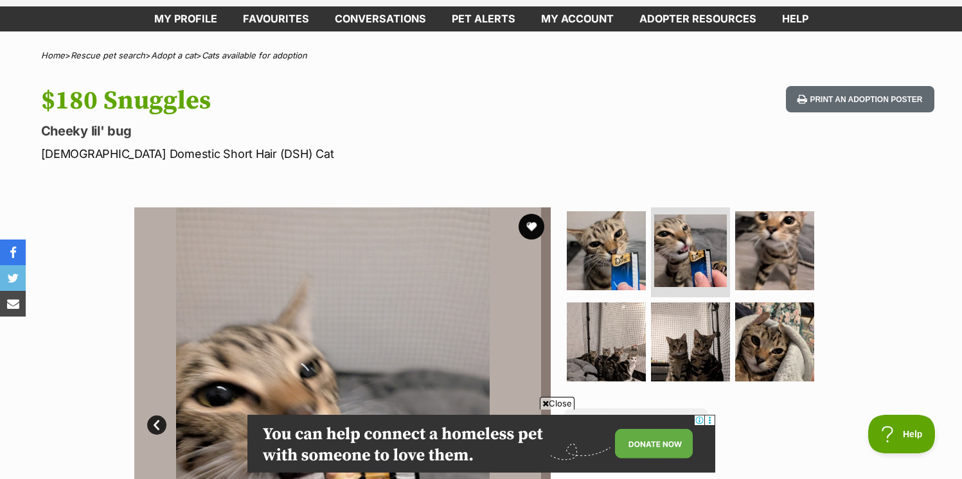
click at [645, 319] on ul at bounding box center [695, 299] width 263 height 182
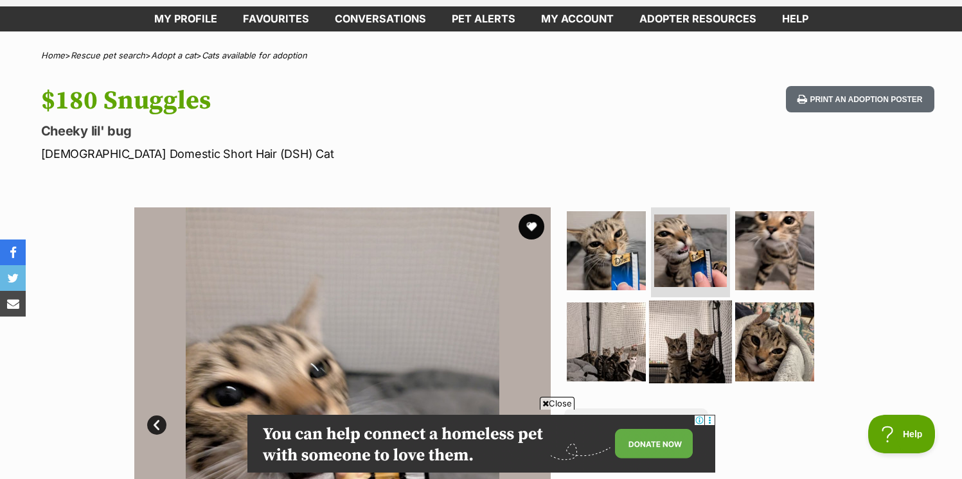
click at [659, 326] on img at bounding box center [690, 341] width 83 height 83
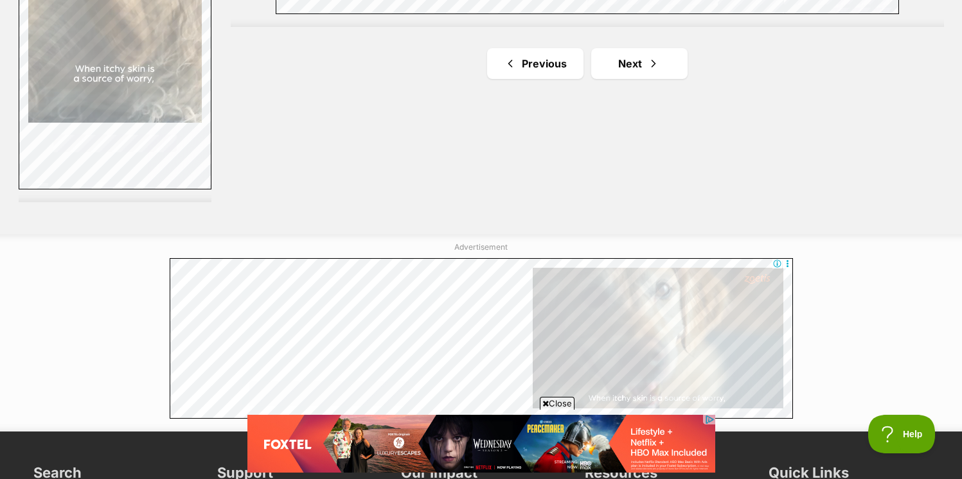
scroll to position [2520, 0]
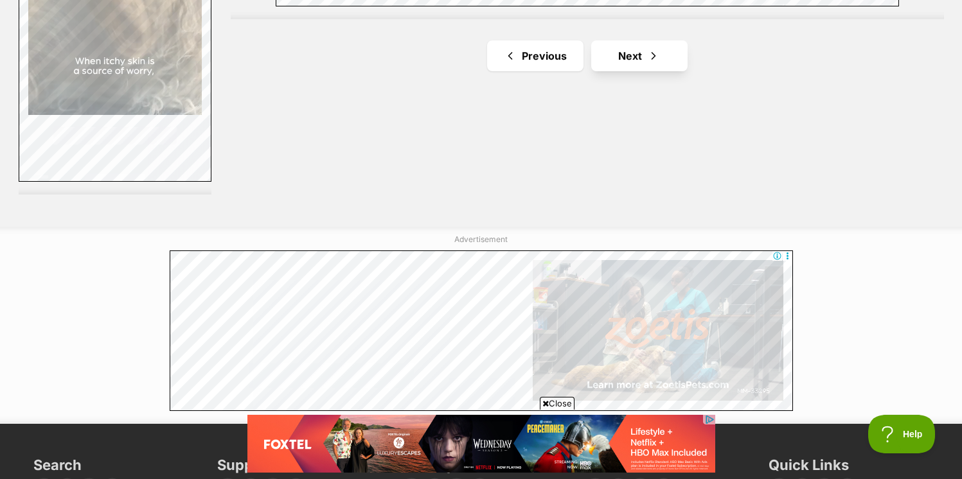
click at [654, 48] on span "Next page" at bounding box center [653, 55] width 13 height 15
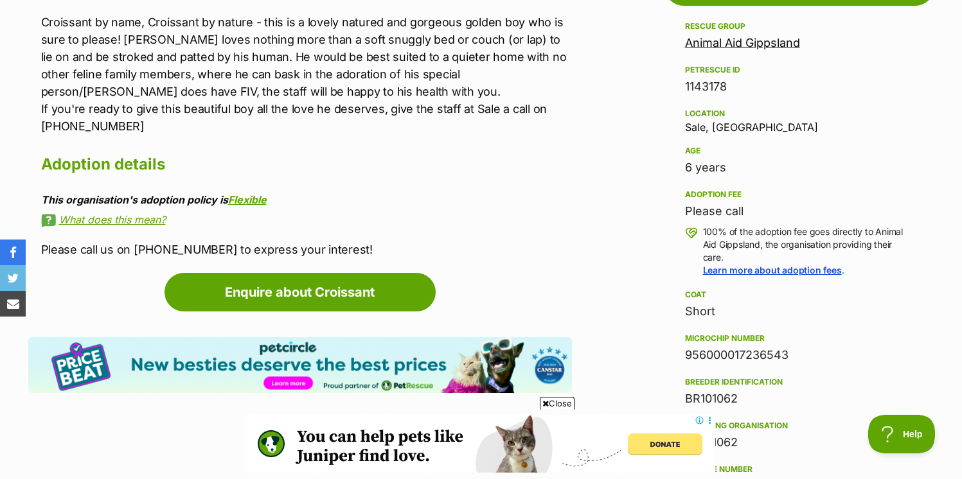
scroll to position [522, 0]
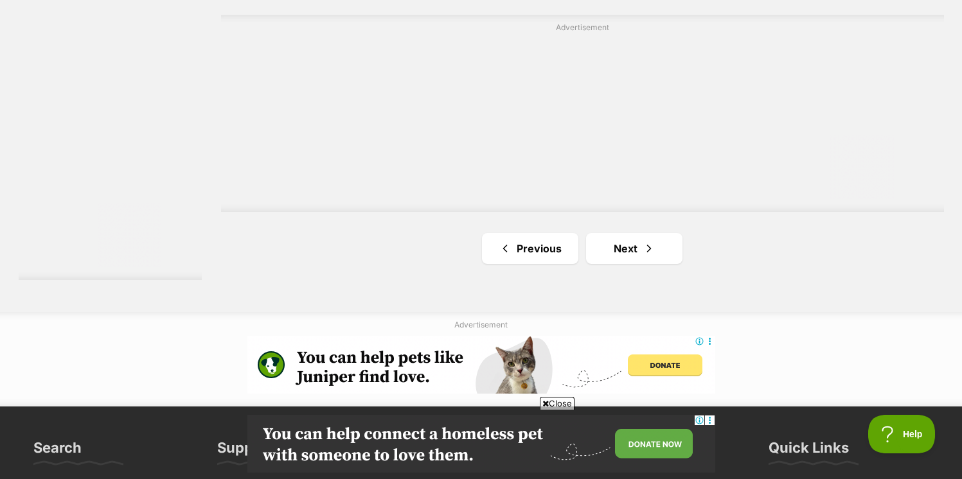
scroll to position [2426, 0]
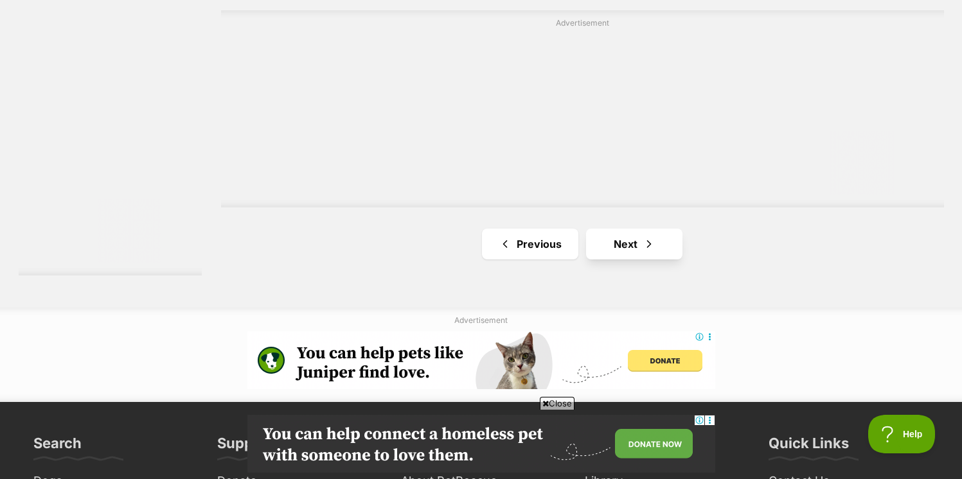
click at [635, 260] on link "Next" at bounding box center [634, 244] width 96 height 31
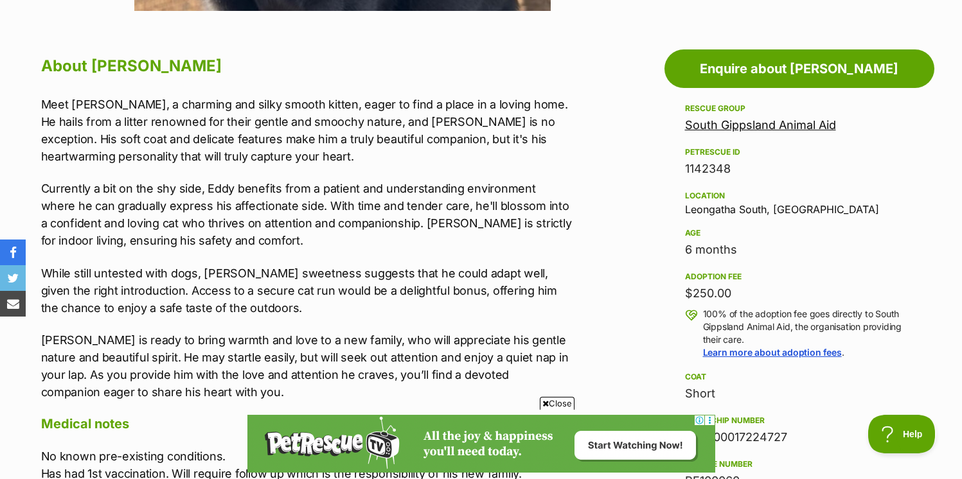
scroll to position [698, 0]
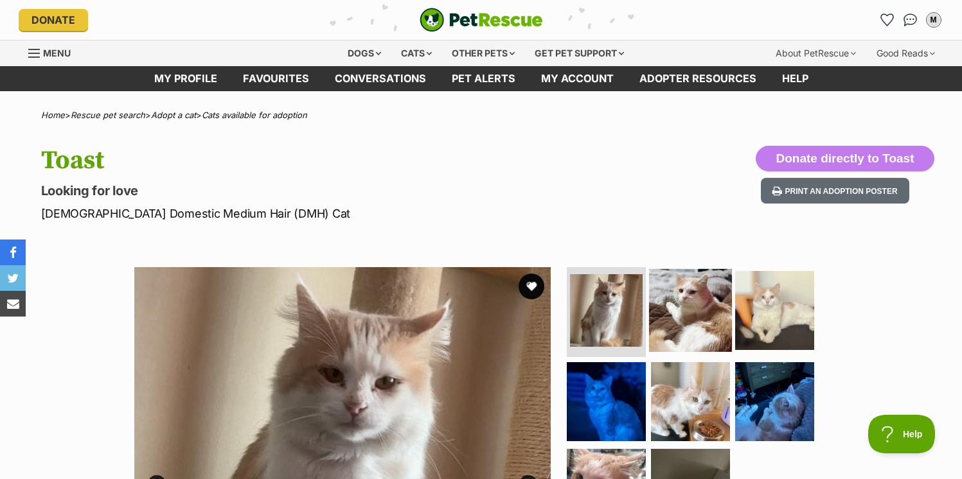
click at [698, 320] on img at bounding box center [690, 310] width 83 height 83
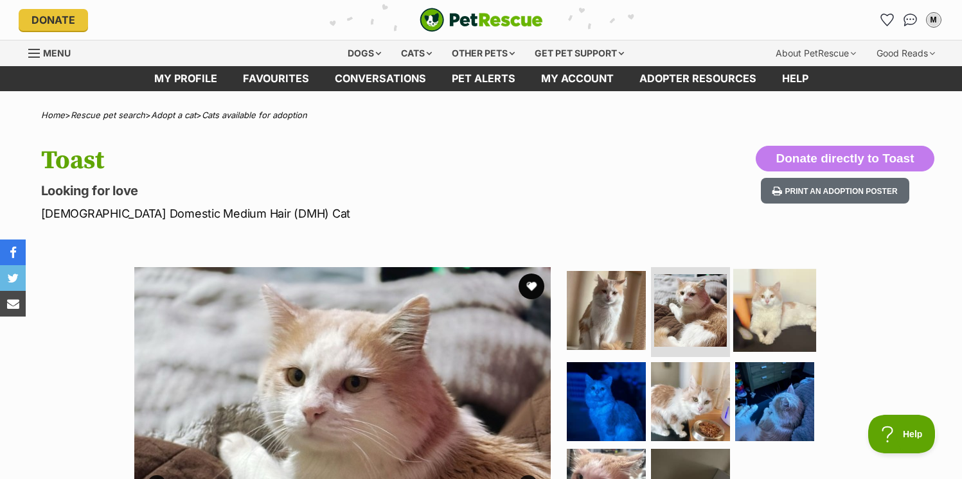
click at [785, 309] on img at bounding box center [774, 310] width 83 height 83
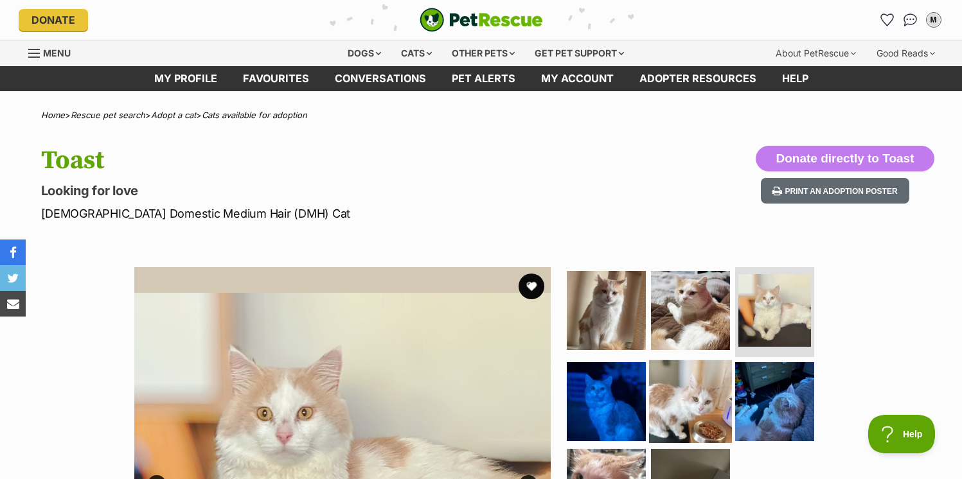
click at [698, 399] on img at bounding box center [690, 401] width 83 height 83
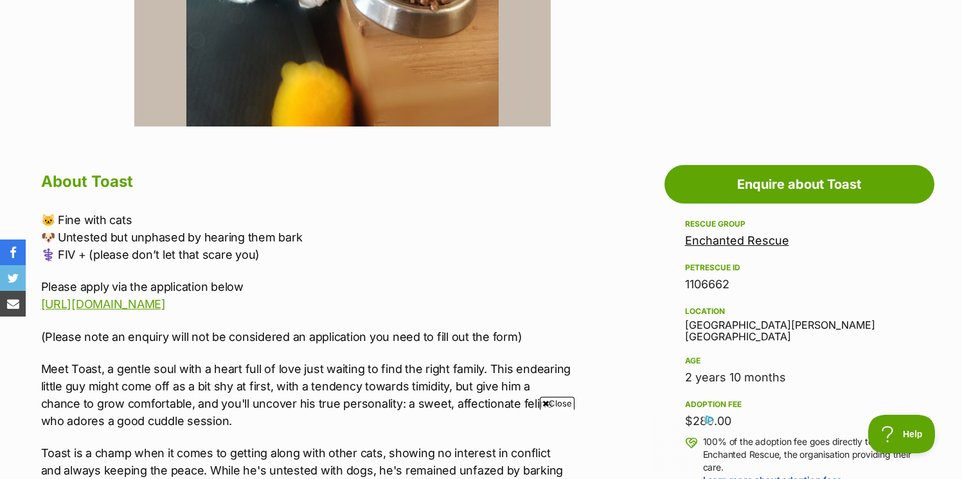
scroll to position [601, 0]
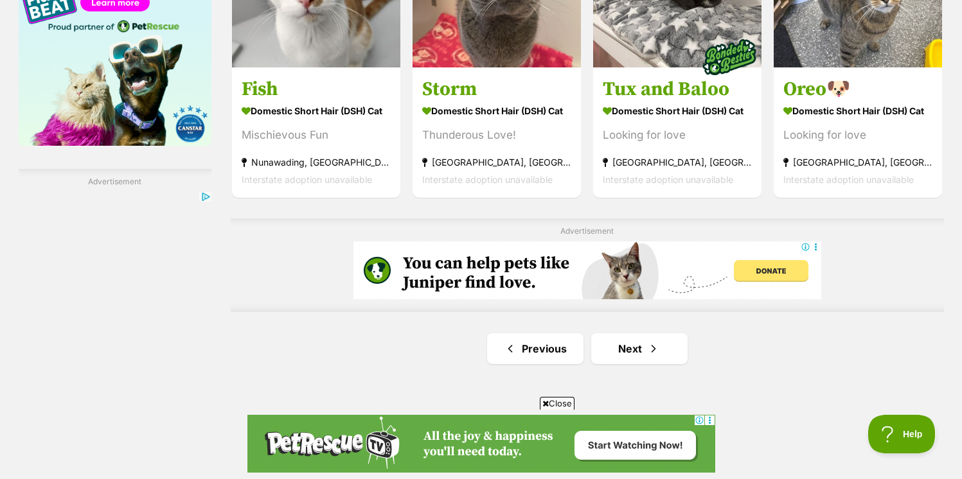
scroll to position [2129, 0]
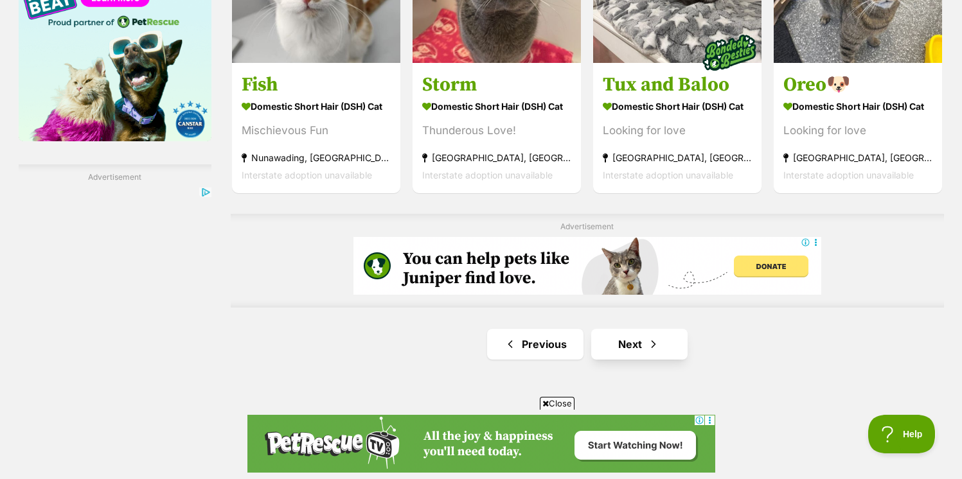
click at [640, 346] on link "Next" at bounding box center [639, 344] width 96 height 31
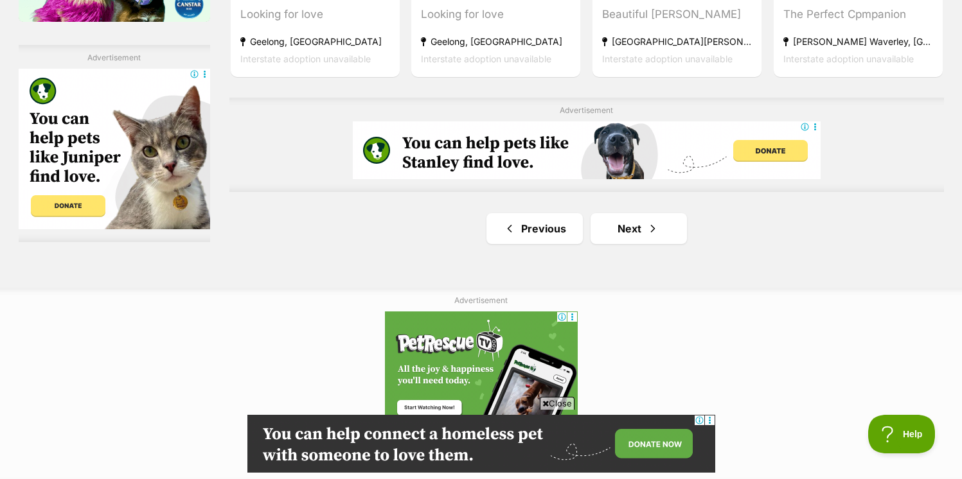
scroll to position [2251, 0]
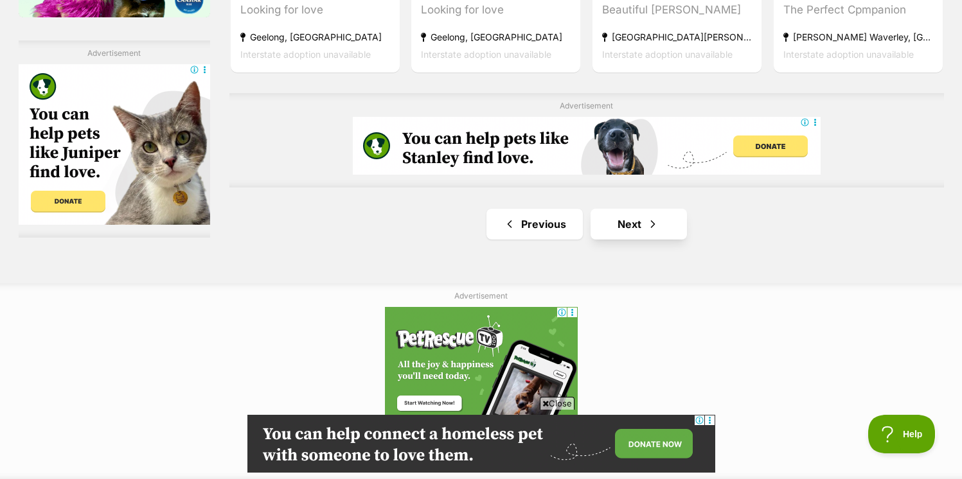
click at [627, 229] on link "Next" at bounding box center [639, 224] width 96 height 31
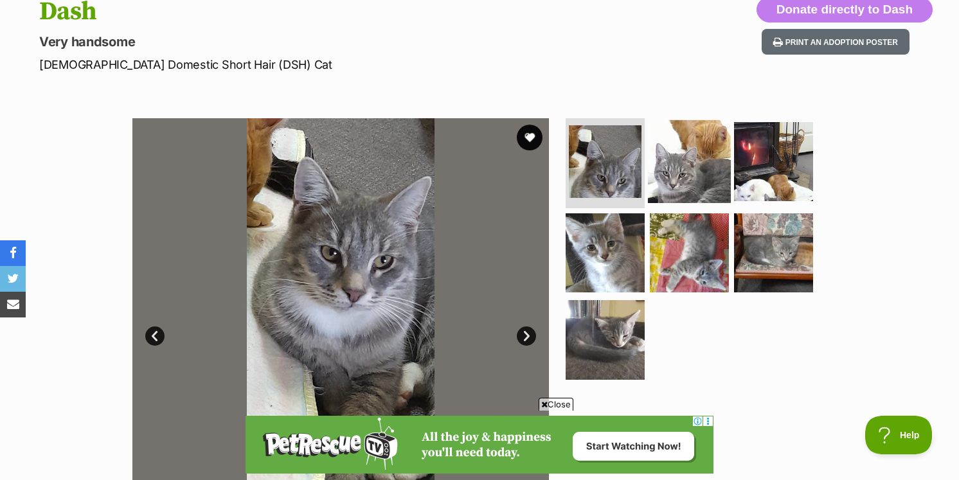
click at [702, 147] on img at bounding box center [689, 161] width 83 height 83
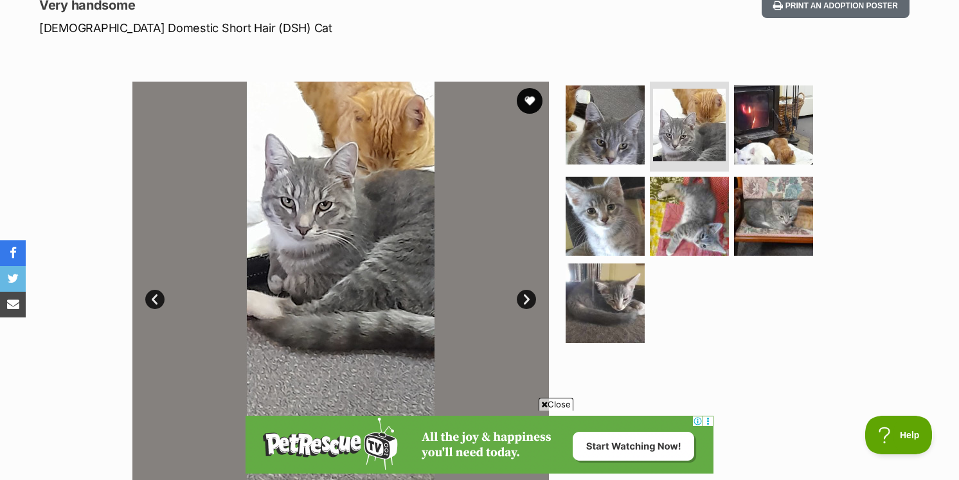
scroll to position [148, 0]
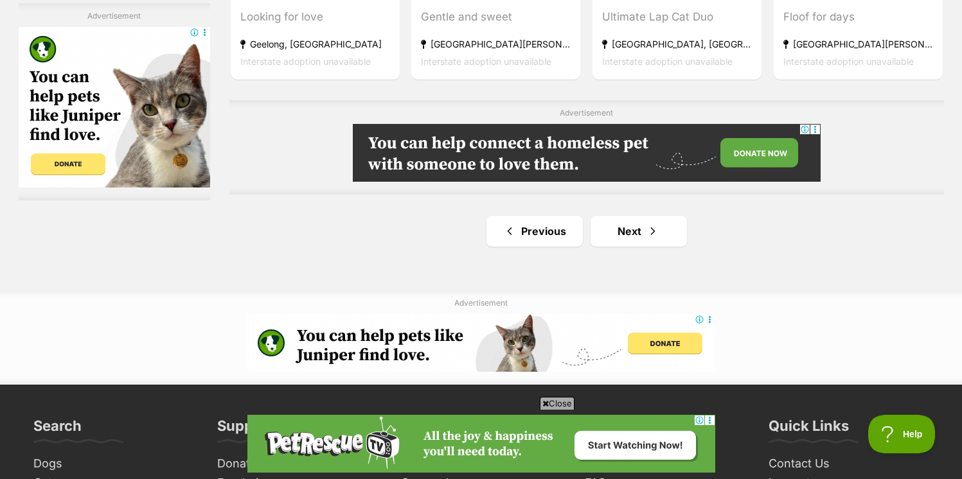
scroll to position [2362, 0]
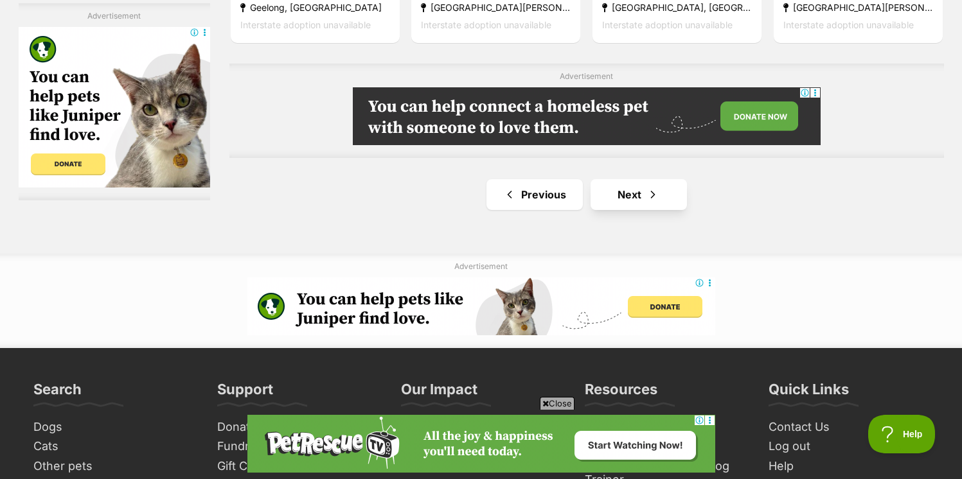
click at [654, 191] on span "Next page" at bounding box center [652, 194] width 13 height 15
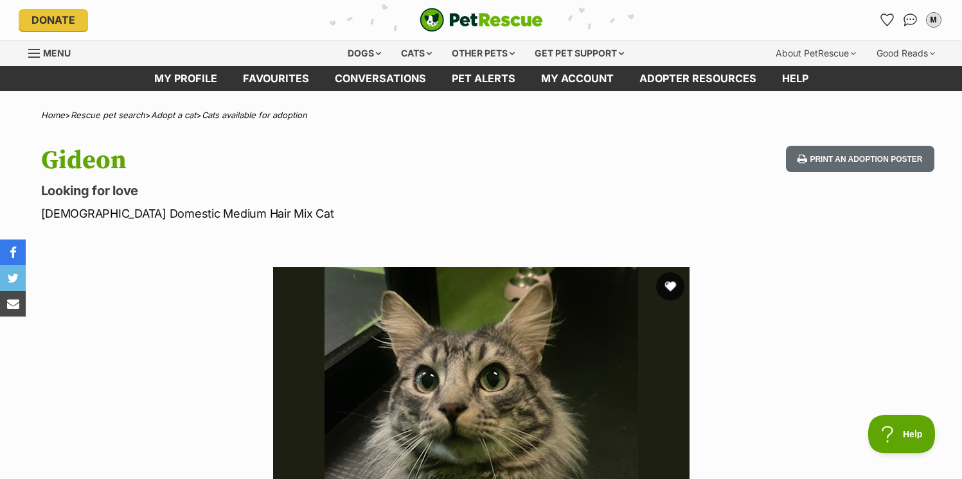
click at [666, 285] on button "favourite" at bounding box center [670, 286] width 28 height 28
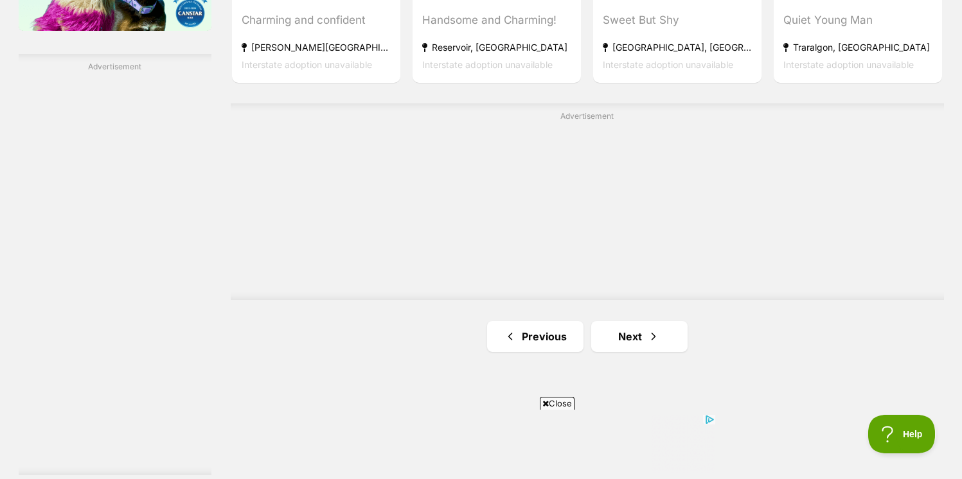
scroll to position [2249, 0]
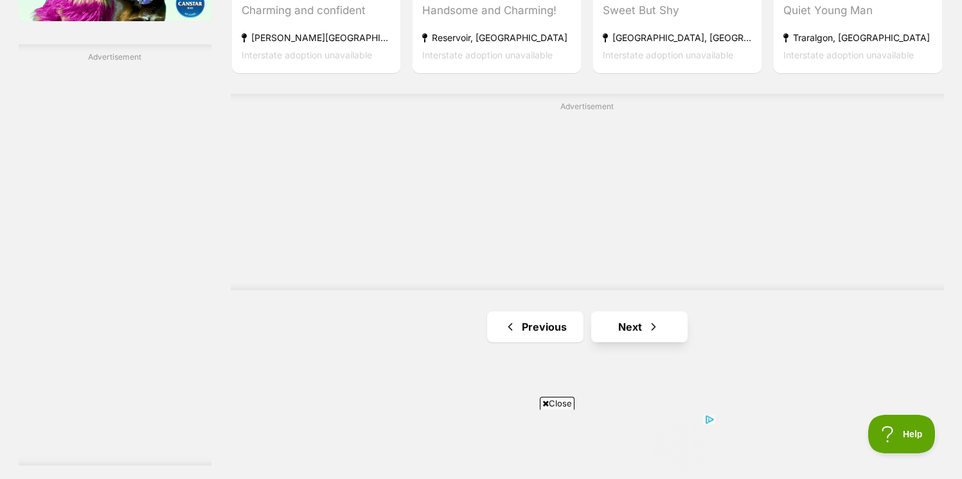
click at [618, 317] on link "Next" at bounding box center [639, 327] width 96 height 31
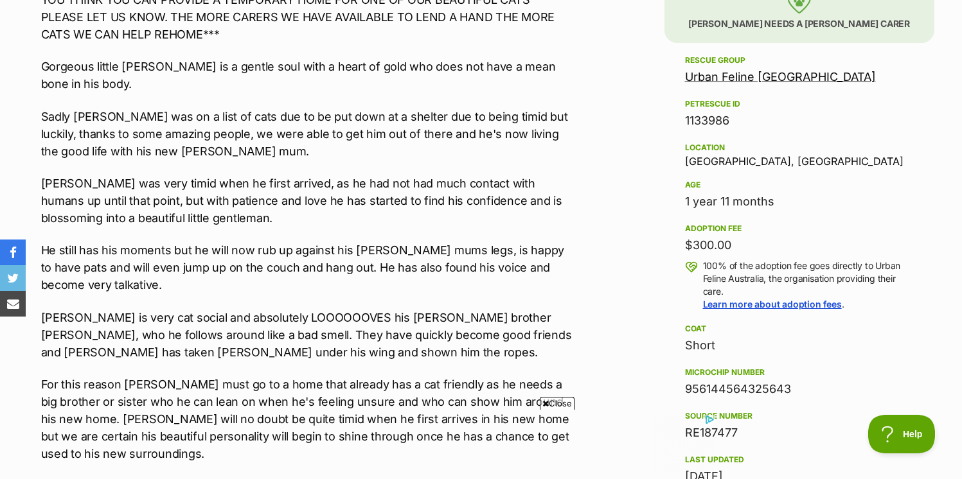
scroll to position [805, 0]
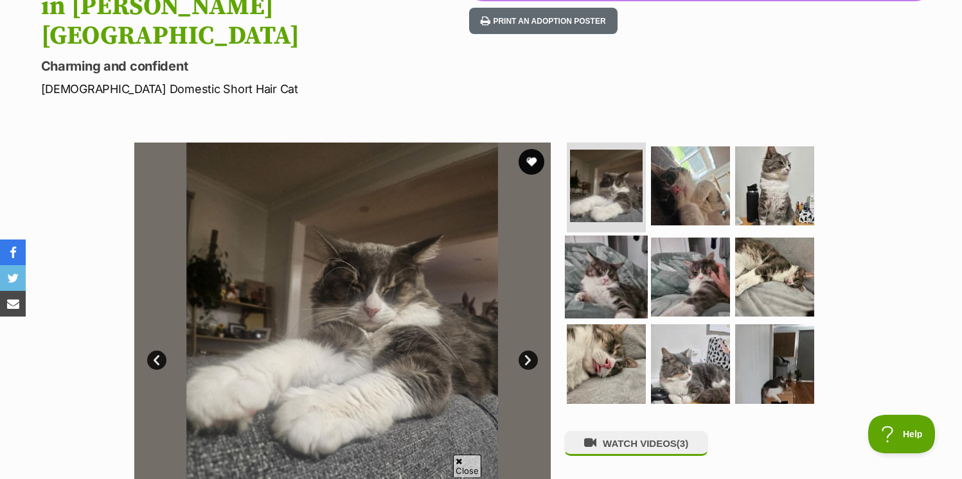
click at [618, 235] on img at bounding box center [606, 276] width 83 height 83
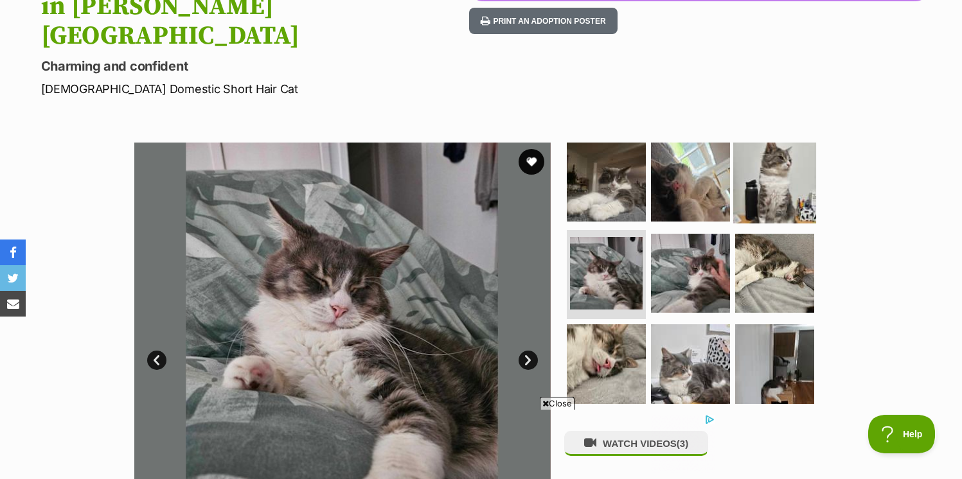
click at [754, 141] on img at bounding box center [774, 182] width 83 height 83
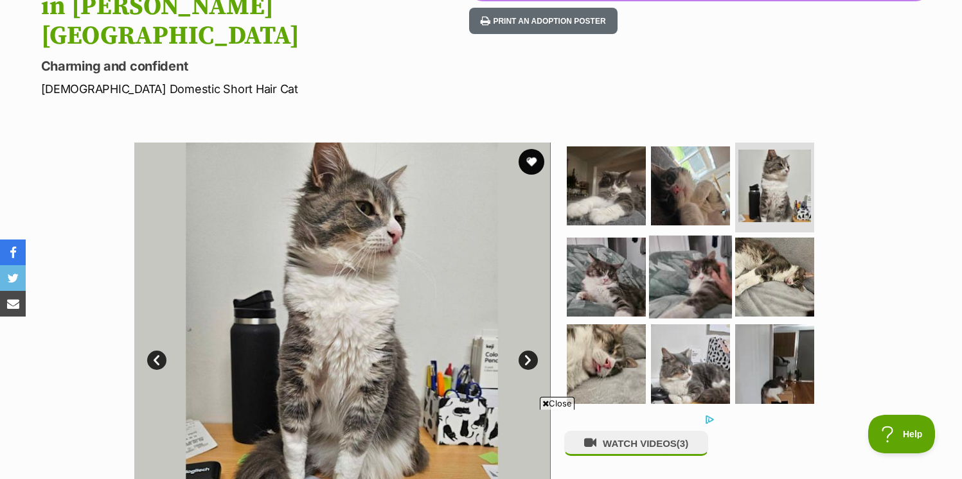
click at [716, 235] on img at bounding box center [690, 276] width 83 height 83
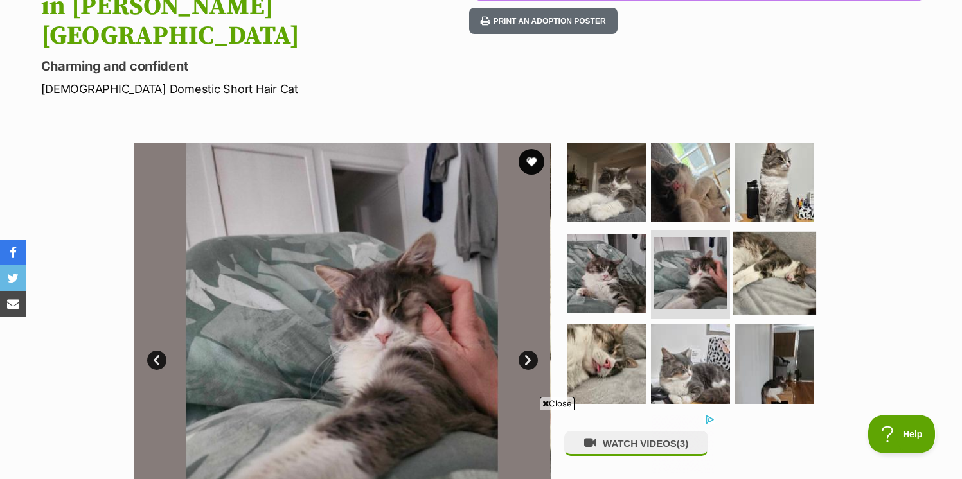
click at [757, 231] on img at bounding box center [774, 272] width 83 height 83
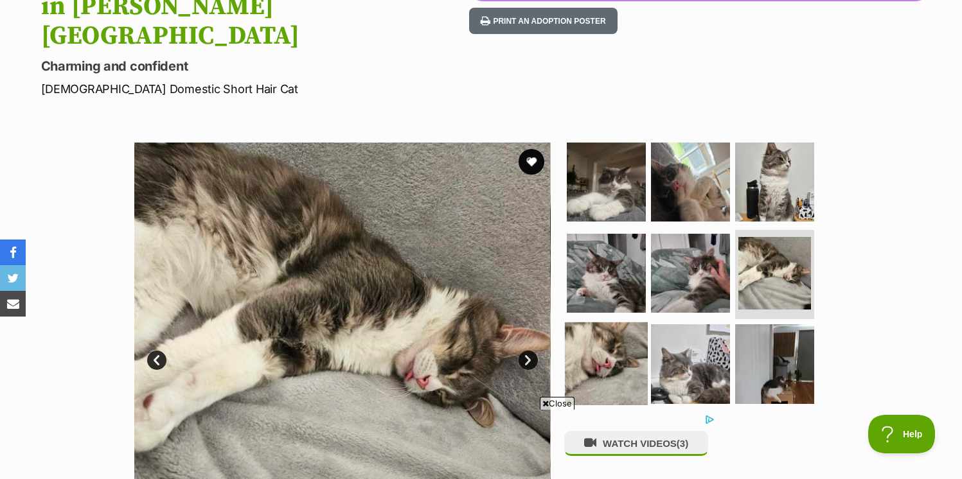
click at [636, 323] on img at bounding box center [606, 364] width 83 height 83
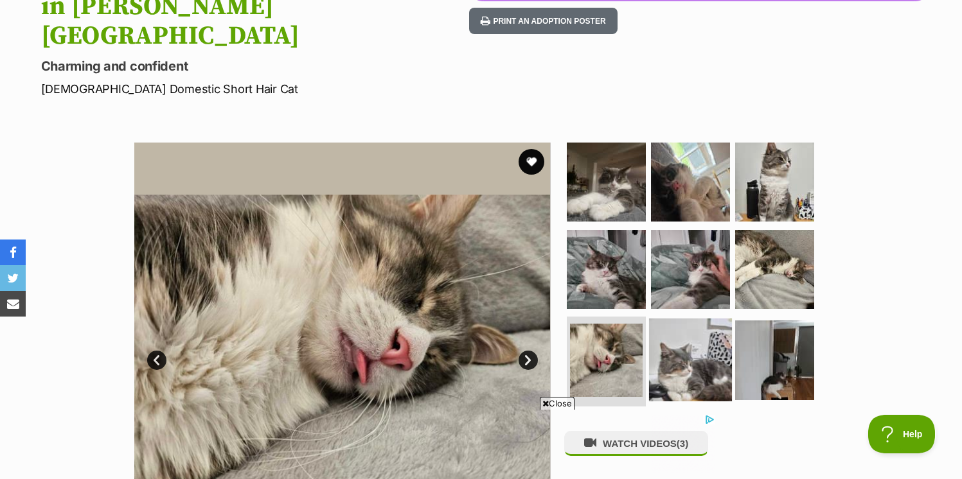
click at [689, 319] on img at bounding box center [690, 360] width 83 height 83
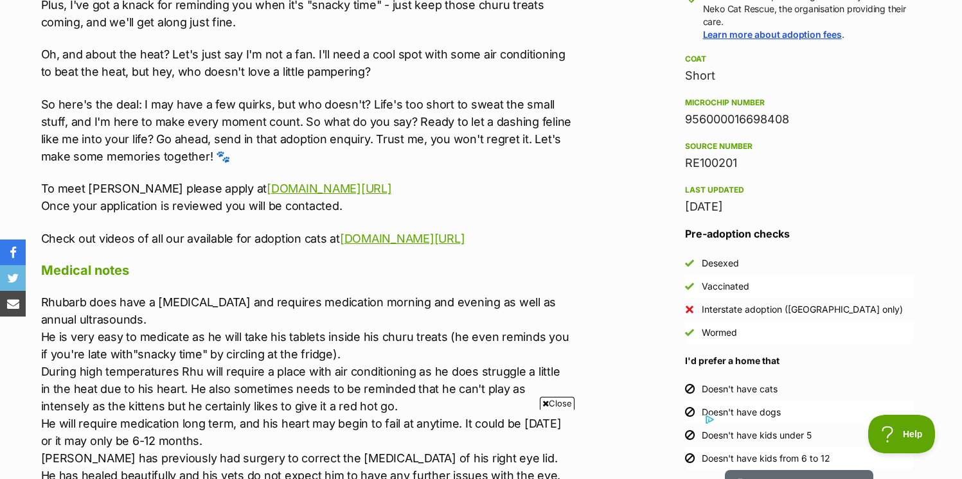
scroll to position [1146, 0]
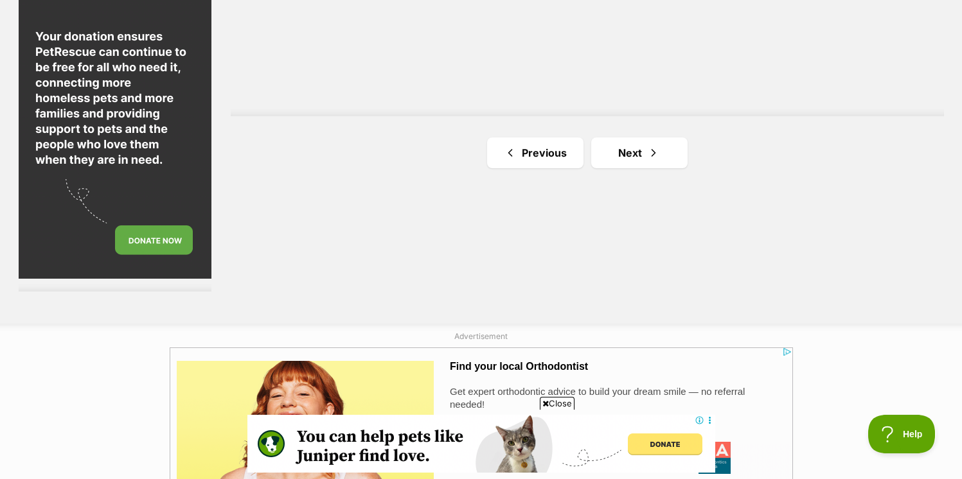
scroll to position [2433, 0]
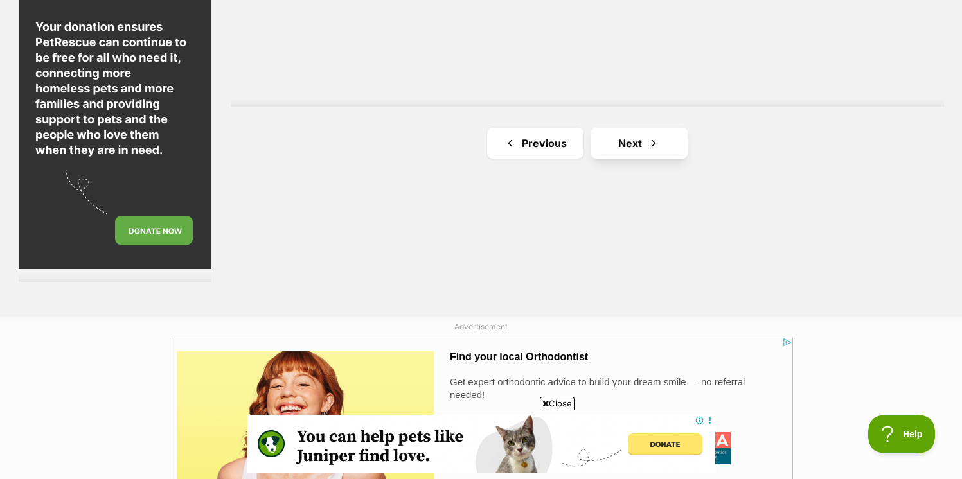
click at [652, 128] on link "Next" at bounding box center [639, 143] width 96 height 31
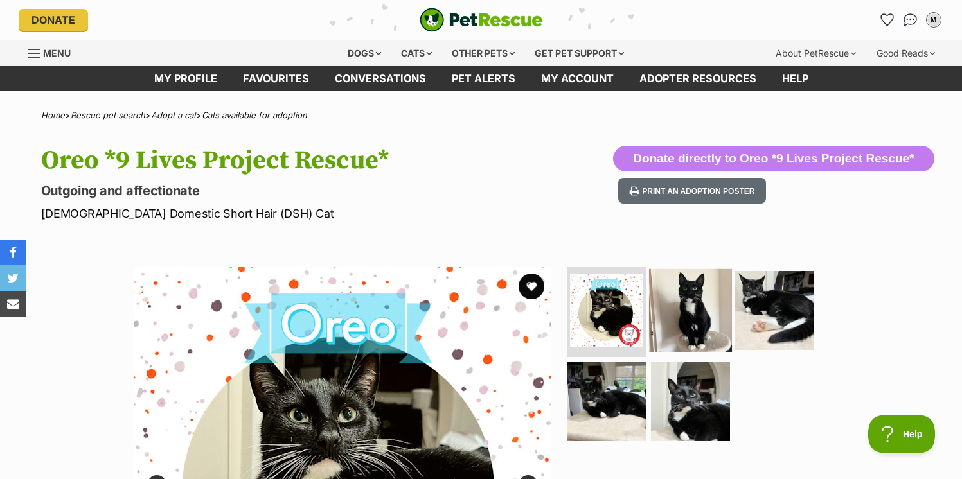
click at [694, 323] on img at bounding box center [690, 310] width 83 height 83
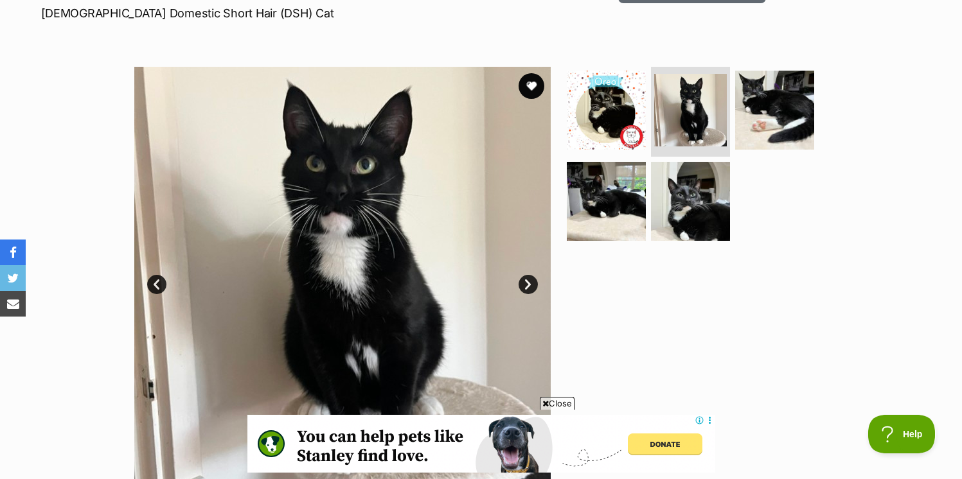
scroll to position [252, 0]
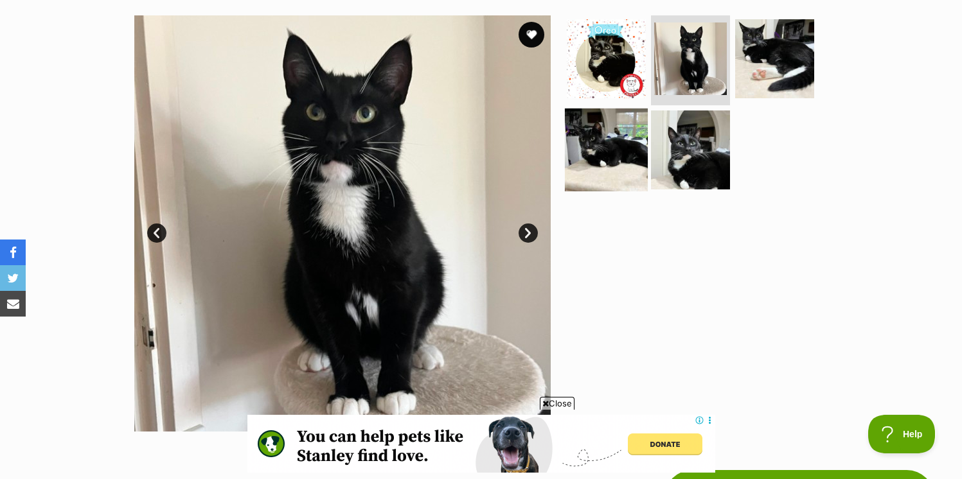
click at [586, 145] on img at bounding box center [606, 149] width 83 height 83
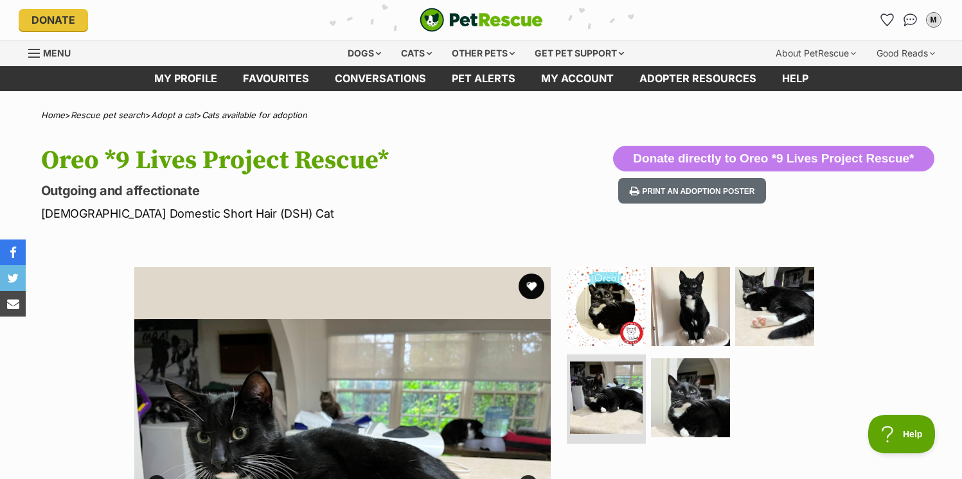
scroll to position [87, 0]
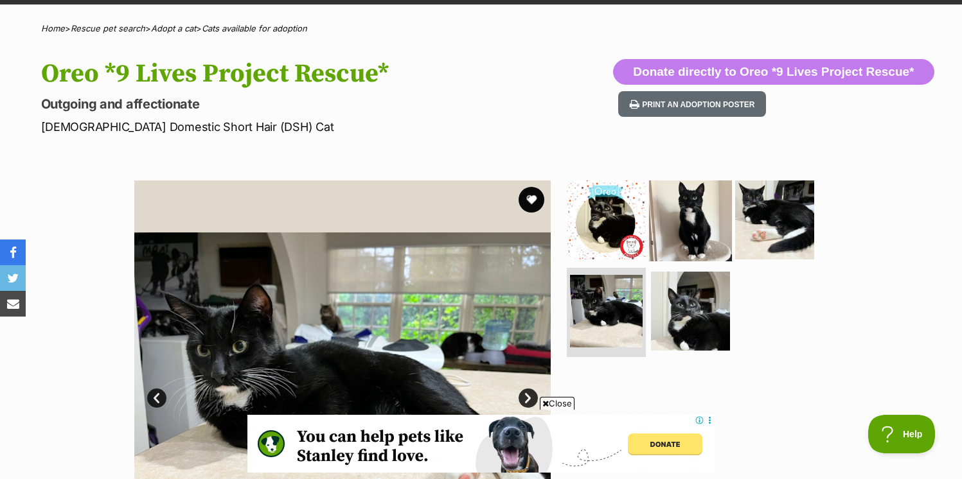
click at [697, 233] on img at bounding box center [690, 220] width 83 height 83
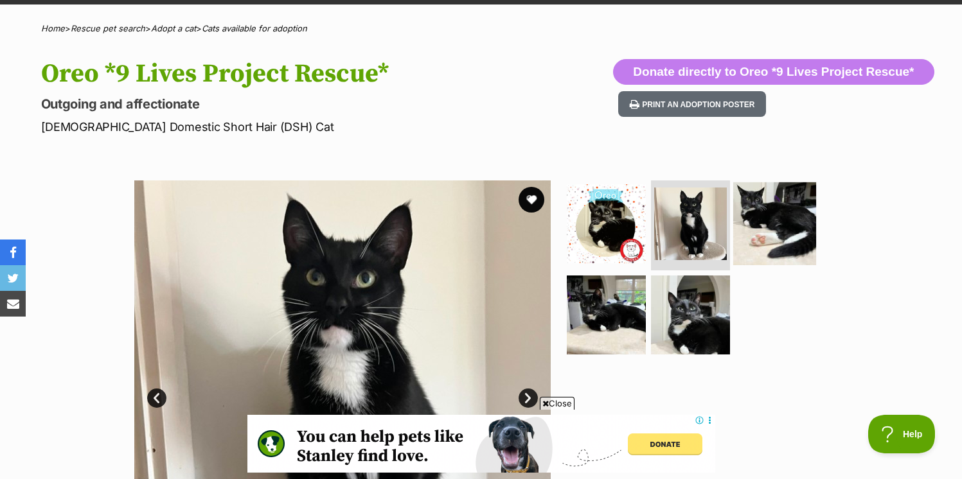
click at [747, 236] on img at bounding box center [774, 223] width 83 height 83
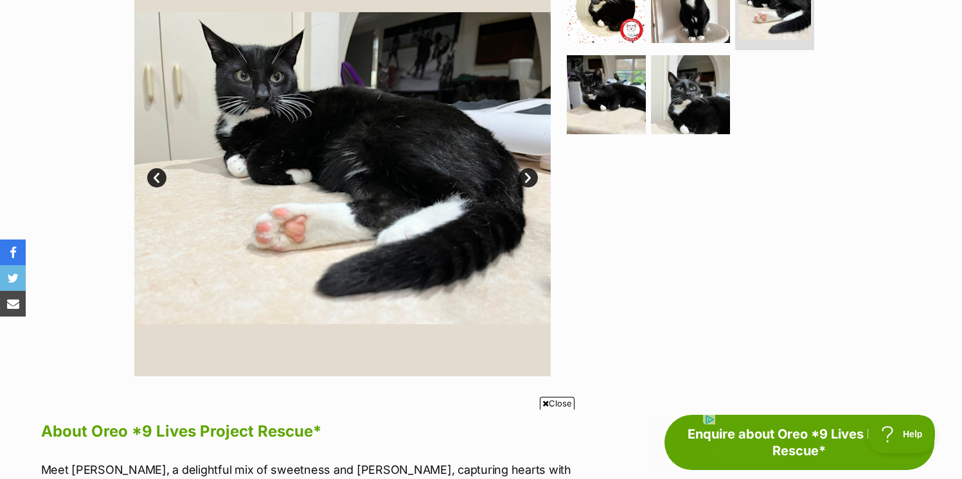
scroll to position [276, 0]
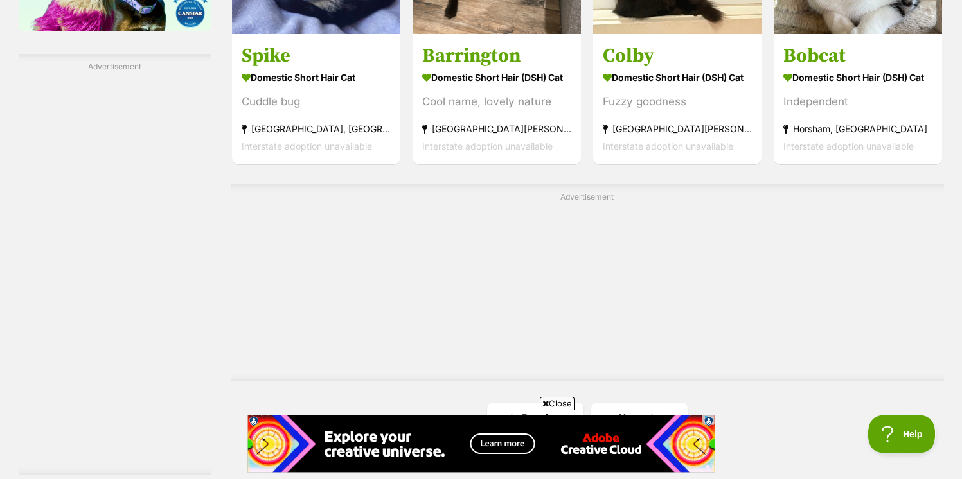
scroll to position [2356, 0]
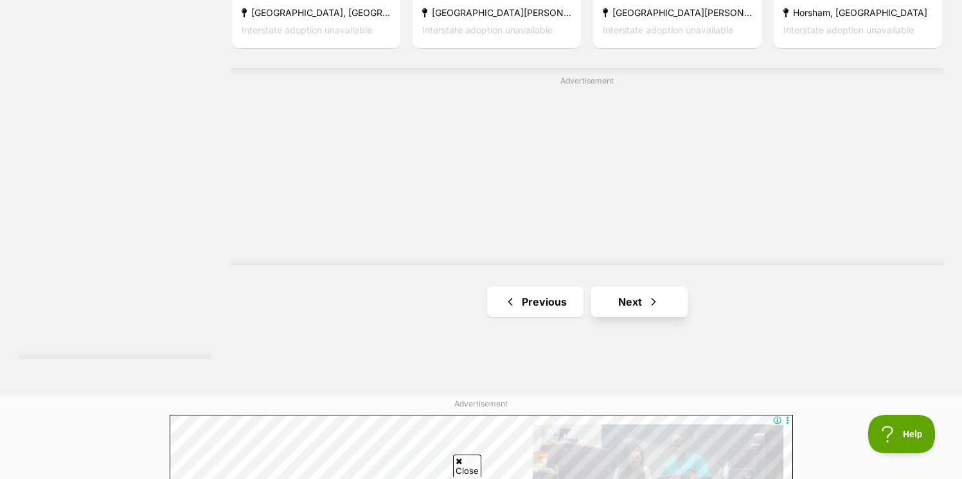
click at [650, 308] on link "Next" at bounding box center [639, 302] width 96 height 31
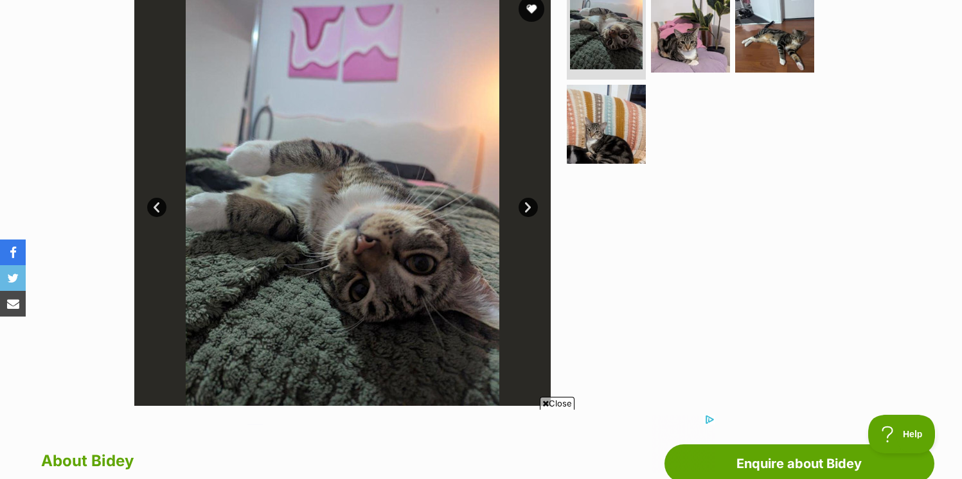
scroll to position [267, 0]
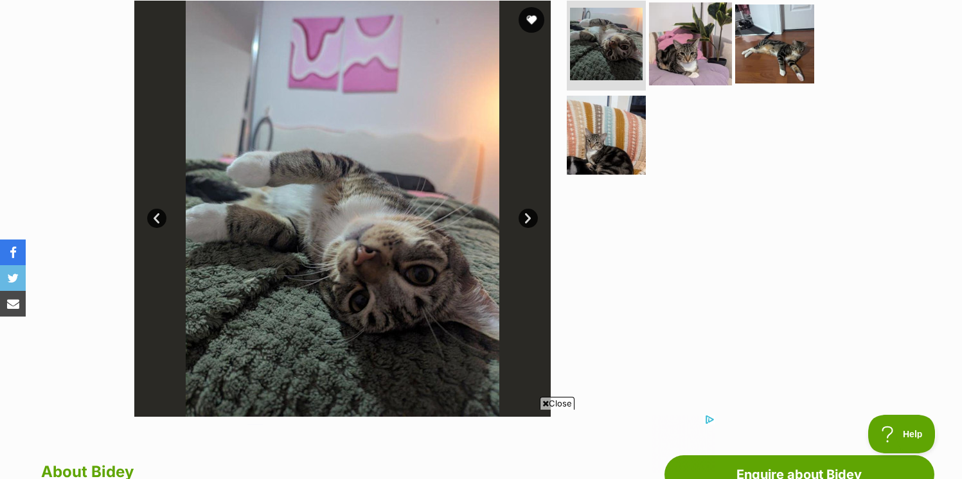
click at [700, 68] on img at bounding box center [690, 44] width 83 height 83
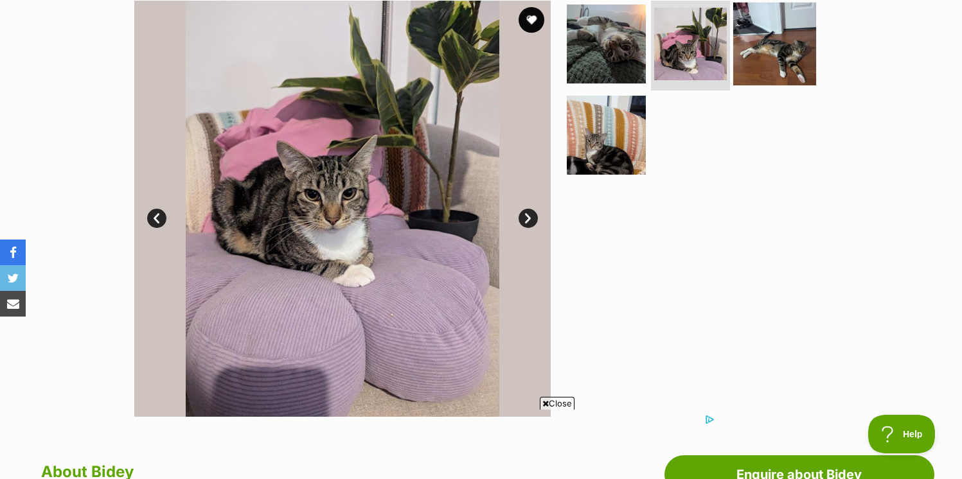
click at [758, 70] on img at bounding box center [774, 44] width 83 height 83
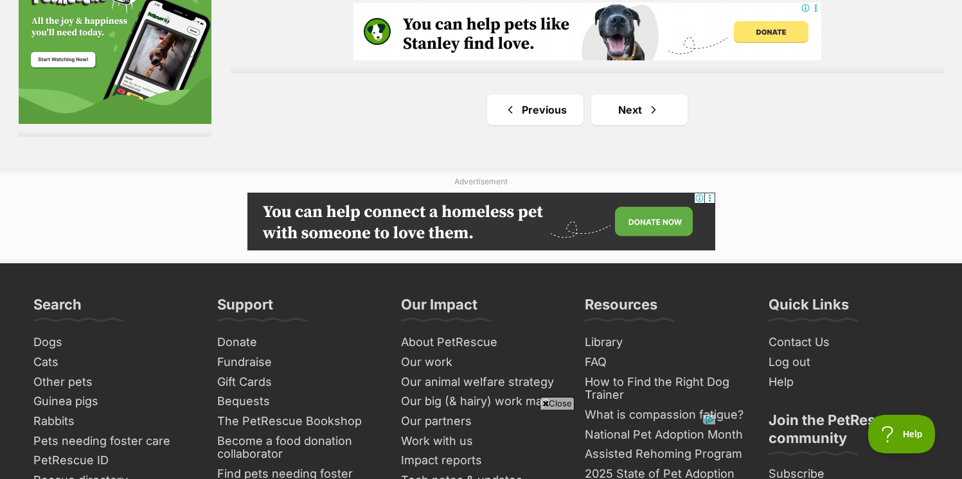
scroll to position [2381, 0]
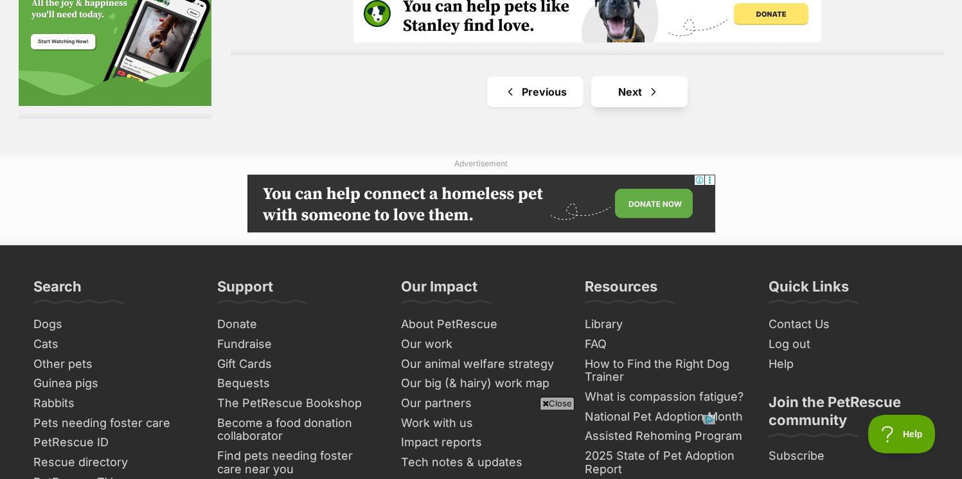
click at [626, 91] on link "Next" at bounding box center [639, 91] width 96 height 31
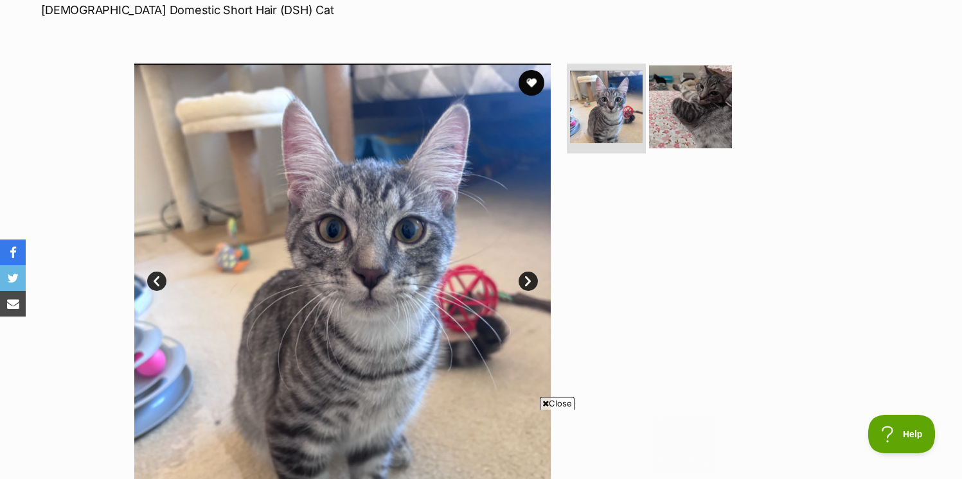
click at [701, 105] on img at bounding box center [690, 107] width 83 height 83
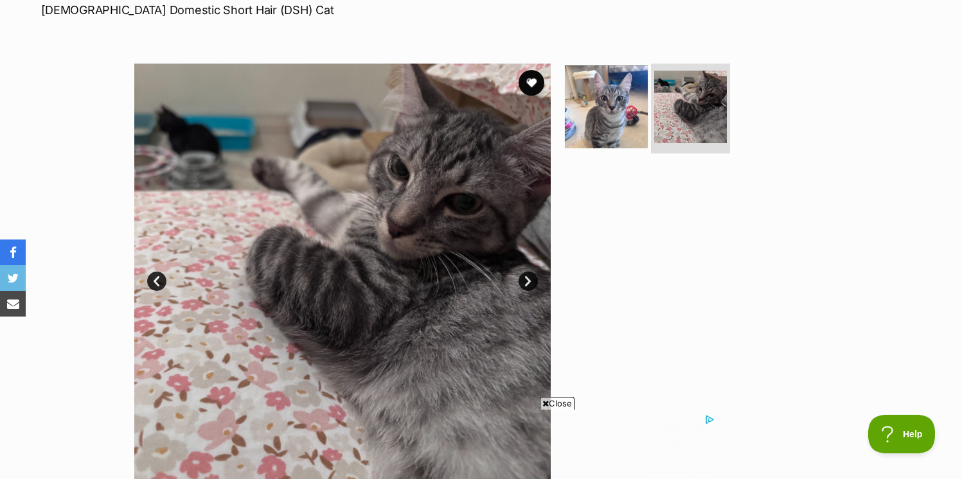
click at [623, 112] on img at bounding box center [606, 107] width 83 height 83
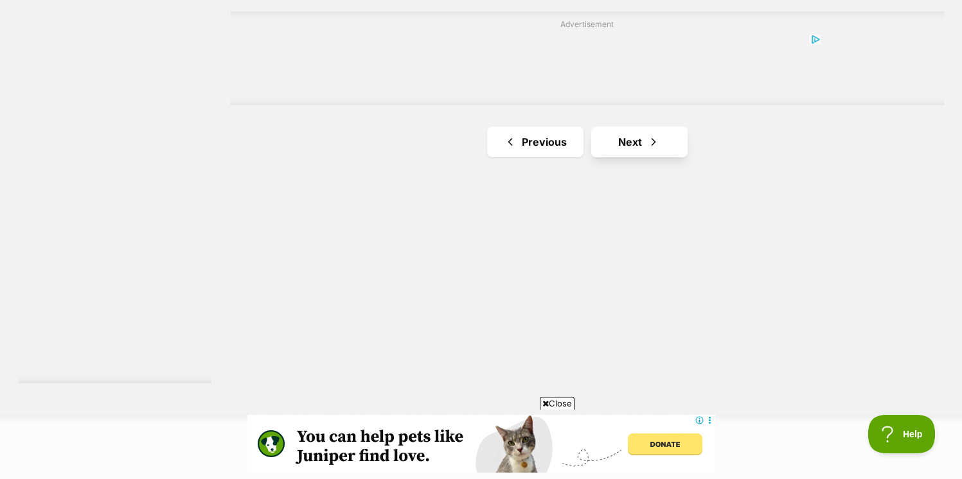
click at [638, 147] on link "Next" at bounding box center [639, 142] width 96 height 31
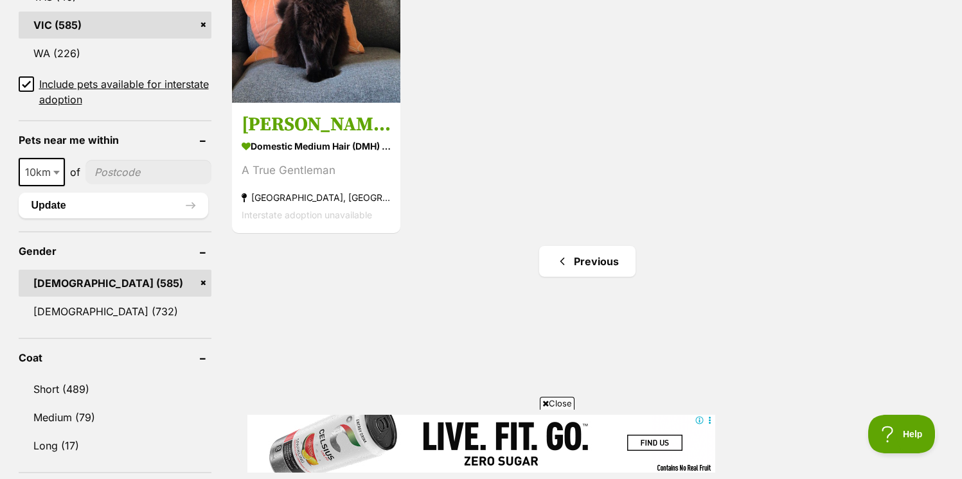
scroll to position [868, 0]
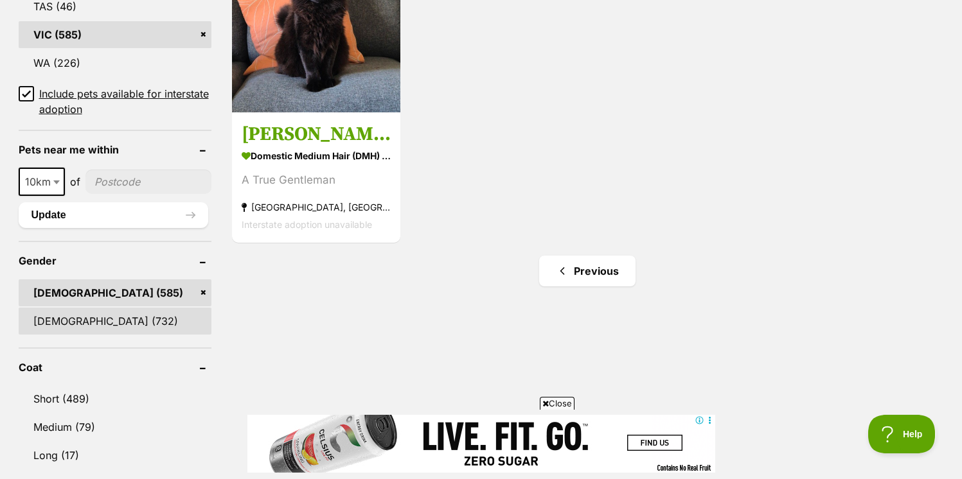
click at [96, 325] on link "[DEMOGRAPHIC_DATA] (732)" at bounding box center [115, 321] width 193 height 27
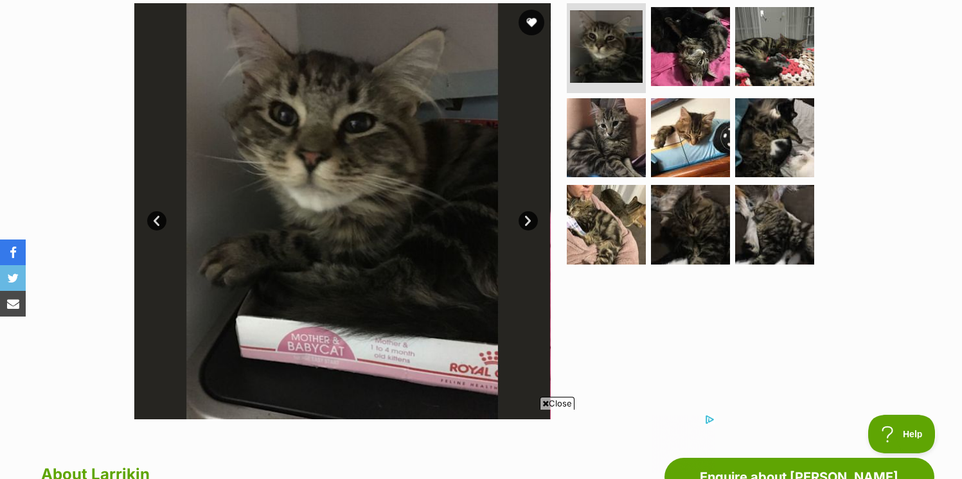
scroll to position [219, 0]
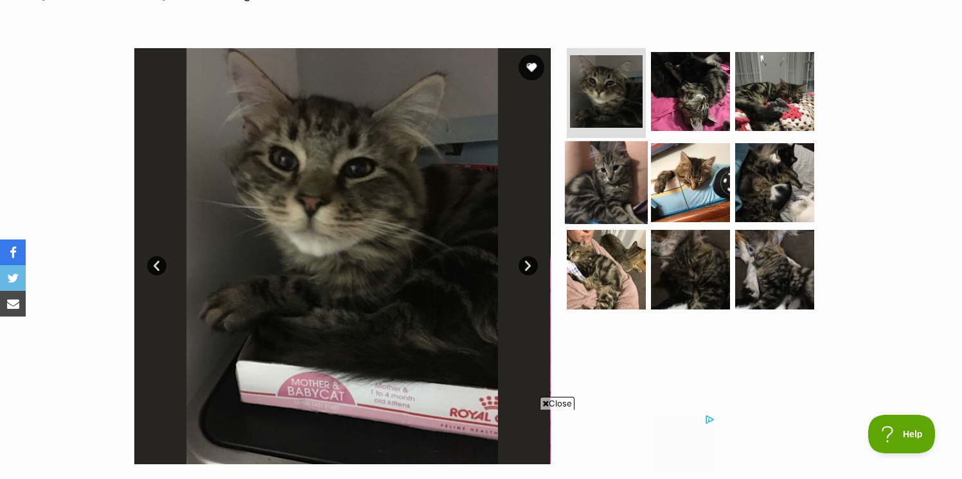
click at [589, 182] on img at bounding box center [606, 182] width 83 height 83
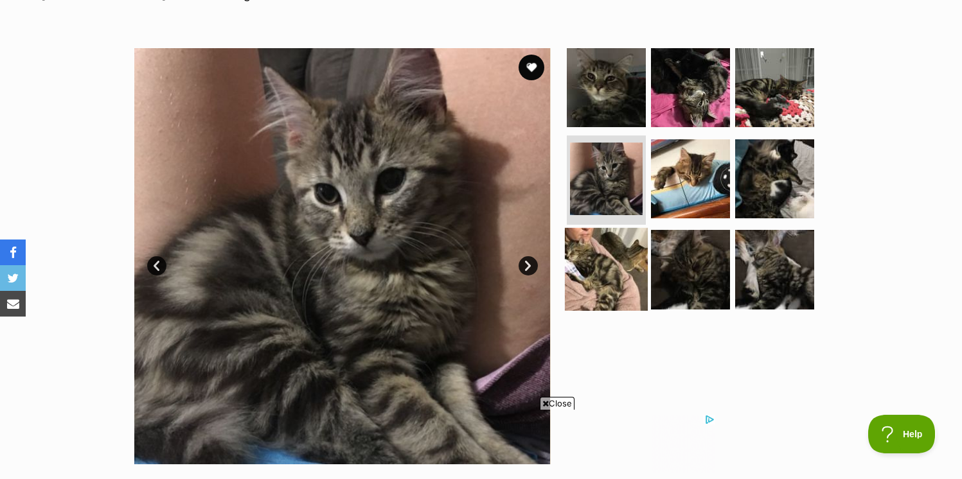
click at [593, 245] on img at bounding box center [606, 269] width 83 height 83
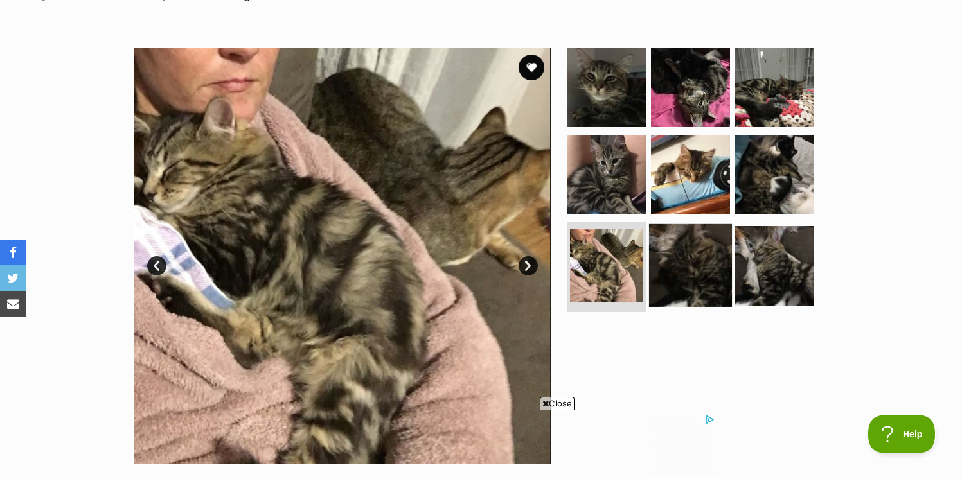
click at [698, 255] on img at bounding box center [690, 265] width 83 height 83
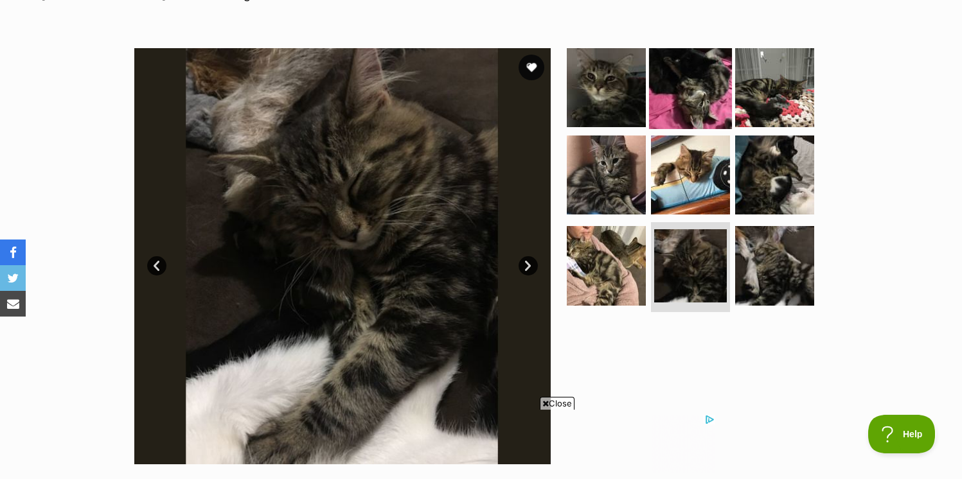
click at [724, 117] on img at bounding box center [690, 87] width 83 height 83
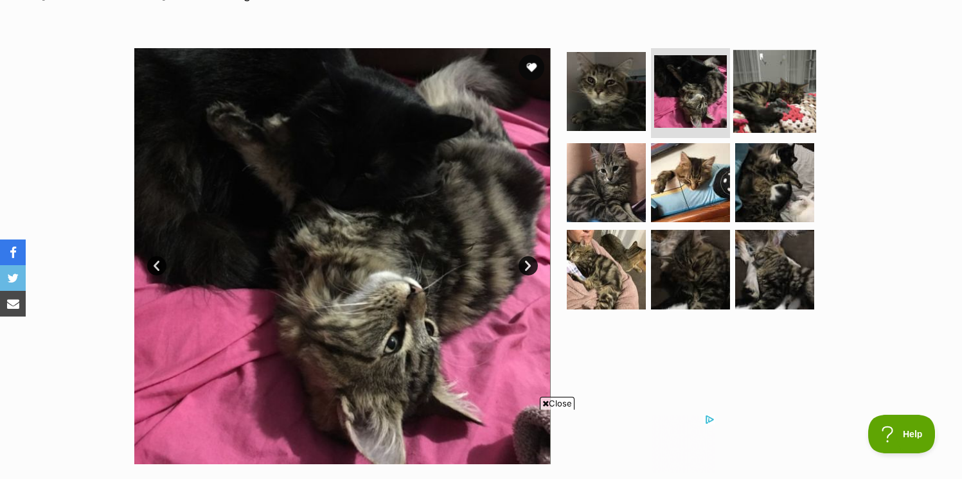
click at [761, 101] on img at bounding box center [774, 91] width 83 height 83
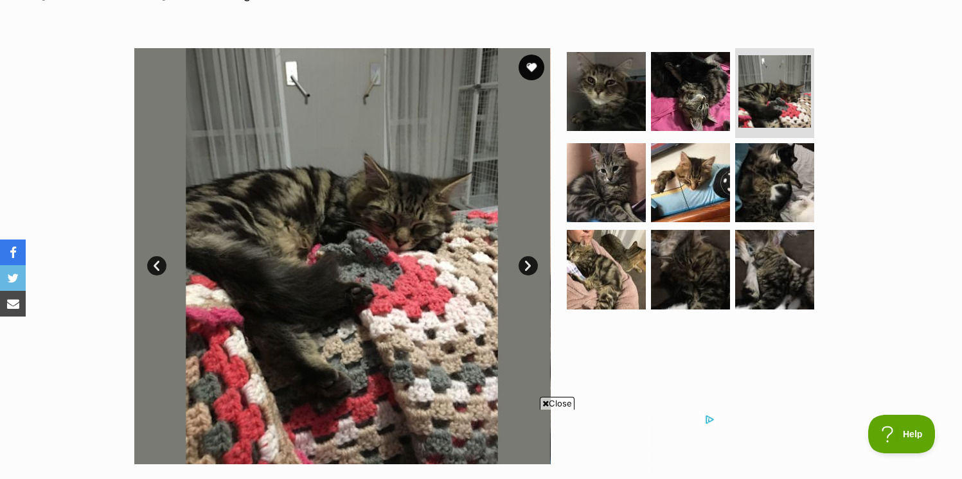
click at [765, 139] on ul at bounding box center [695, 182] width 263 height 269
click at [746, 177] on img at bounding box center [774, 182] width 83 height 83
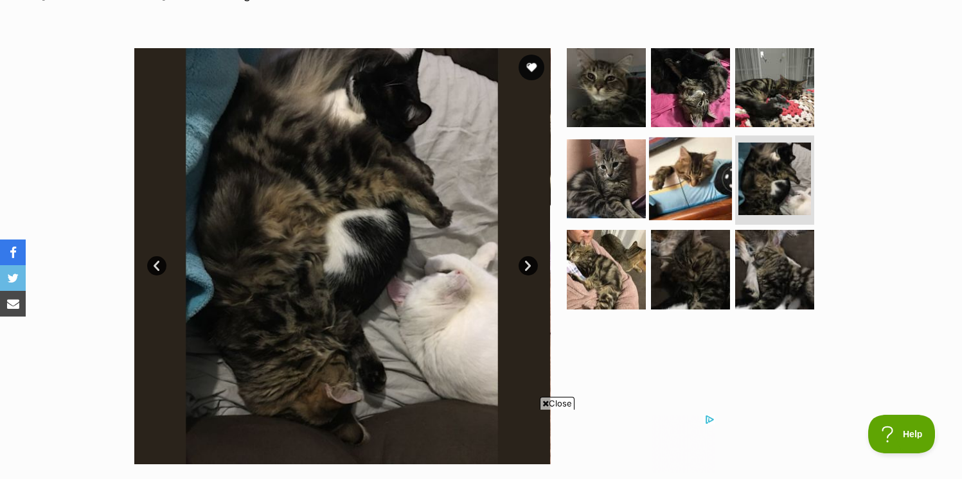
click at [709, 175] on img at bounding box center [690, 178] width 83 height 83
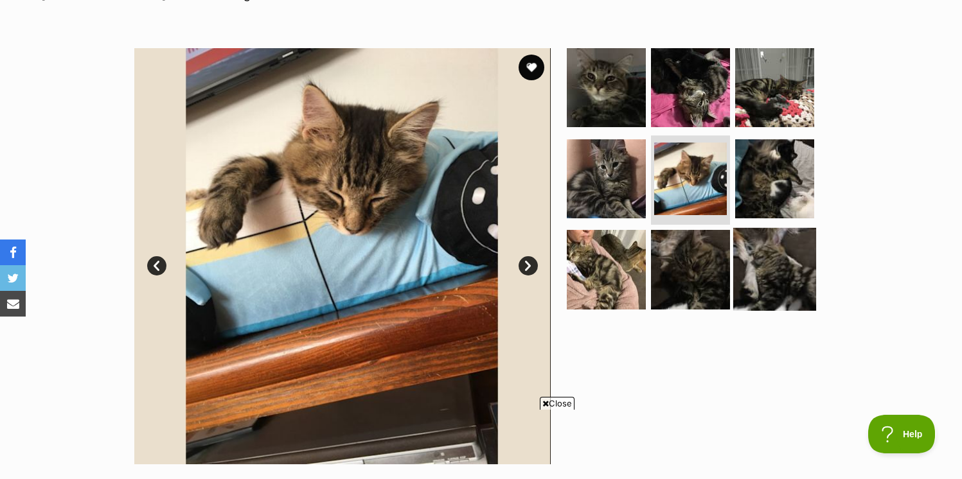
click at [773, 236] on img at bounding box center [774, 269] width 83 height 83
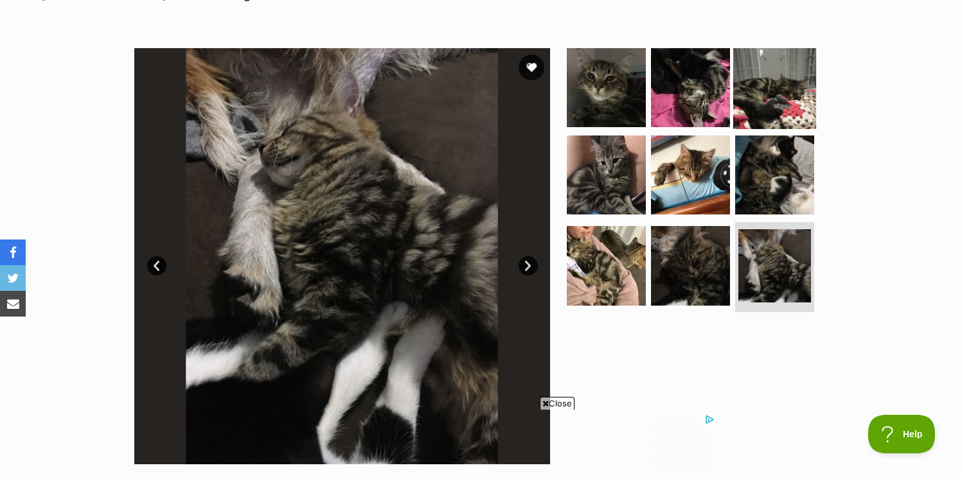
scroll to position [0, 0]
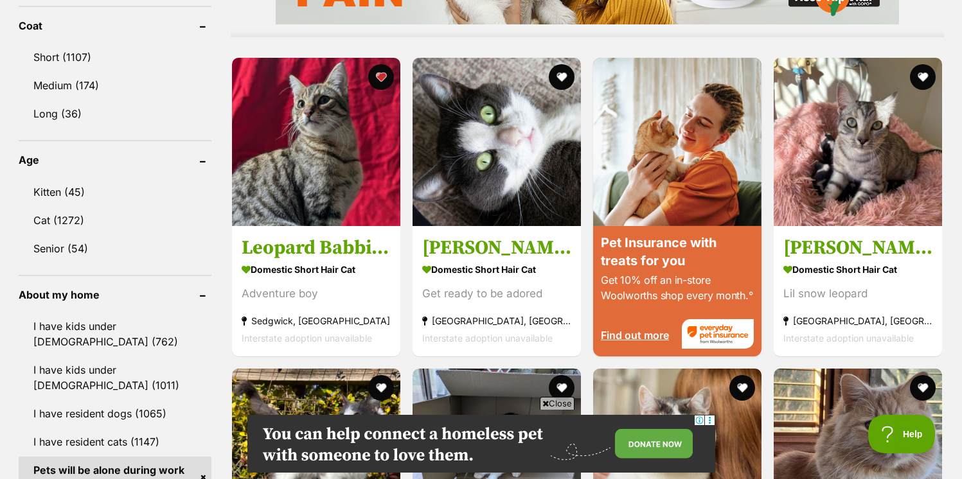
scroll to position [1028, 0]
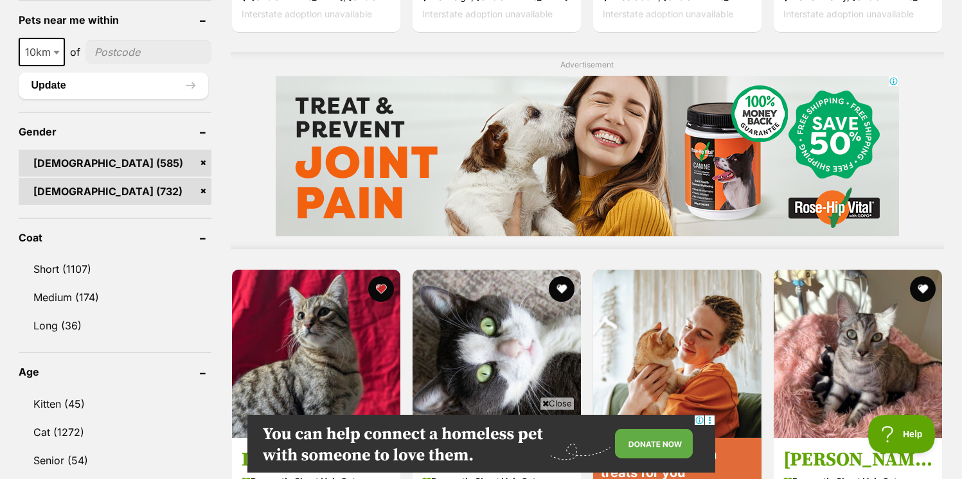
click at [206, 150] on link "[DEMOGRAPHIC_DATA] (585)" at bounding box center [115, 163] width 193 height 27
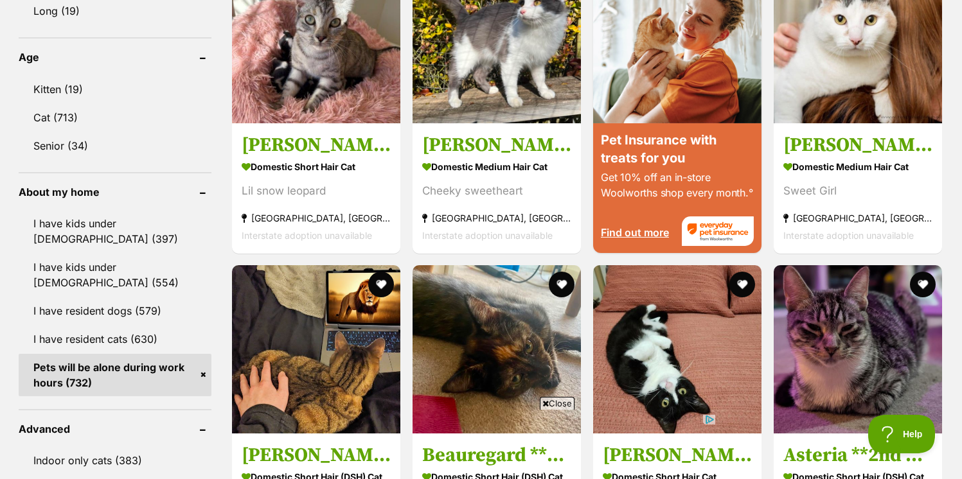
scroll to position [1105, 0]
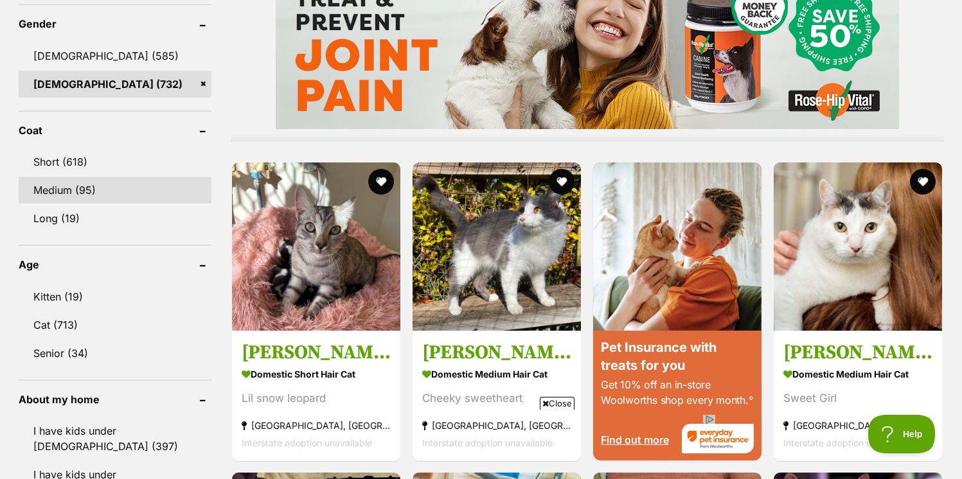
click at [123, 196] on link "Medium (95)" at bounding box center [115, 190] width 193 height 27
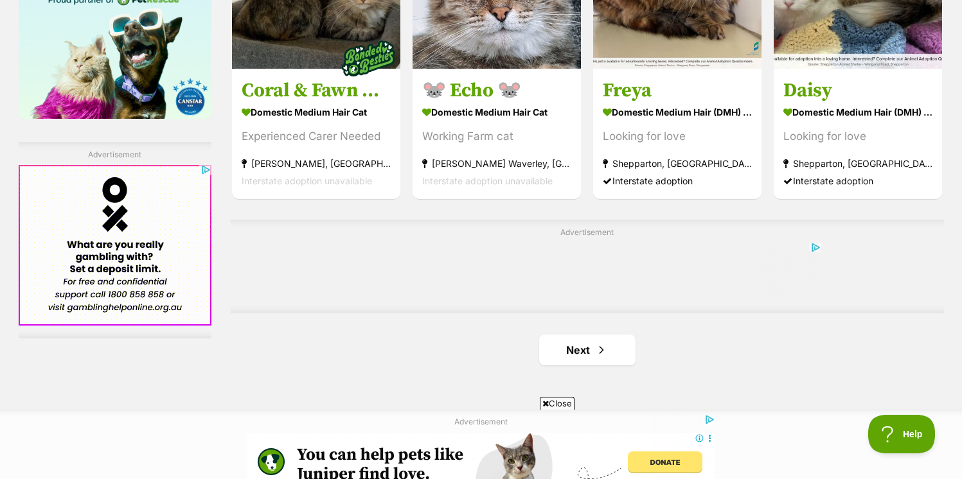
scroll to position [2216, 0]
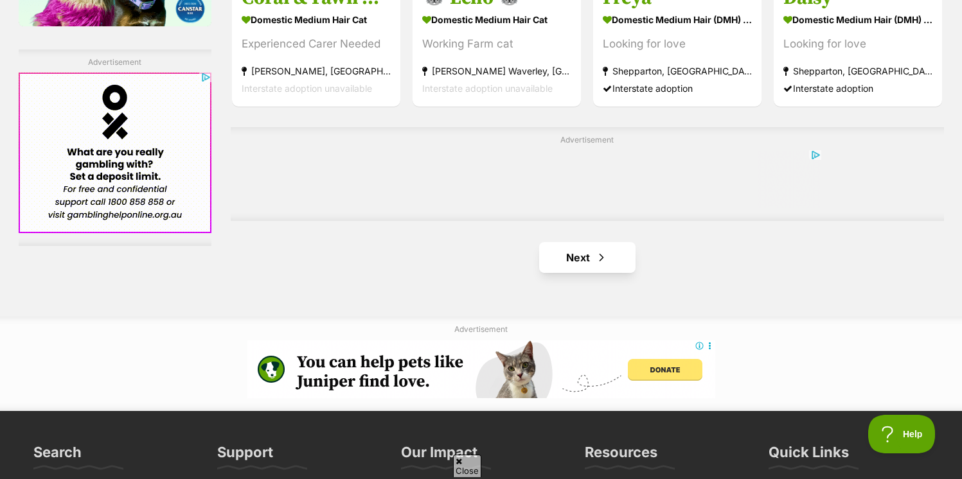
click at [611, 251] on link "Next" at bounding box center [587, 257] width 96 height 31
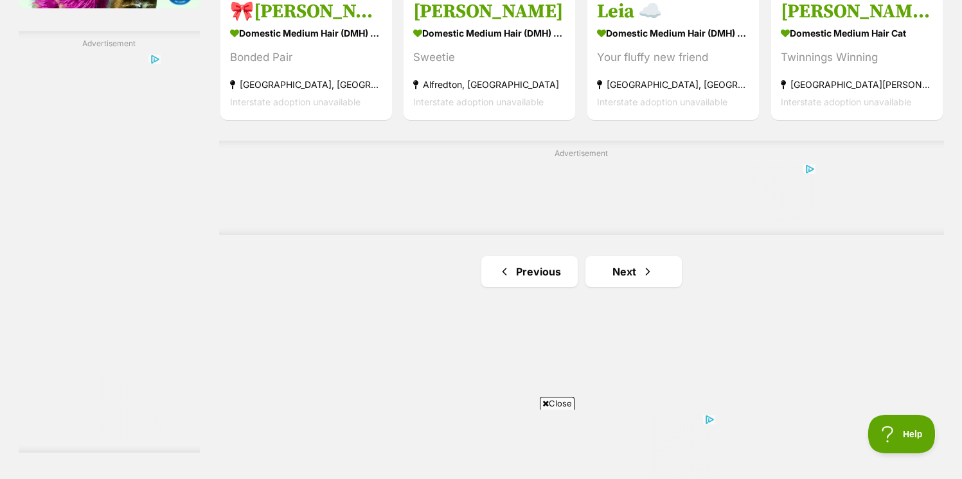
scroll to position [2260, 0]
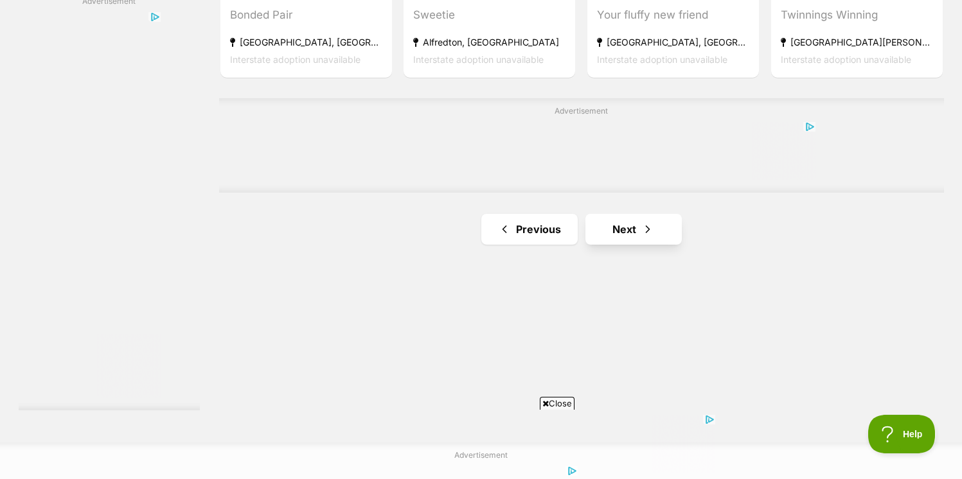
click at [598, 245] on link "Next" at bounding box center [633, 229] width 96 height 31
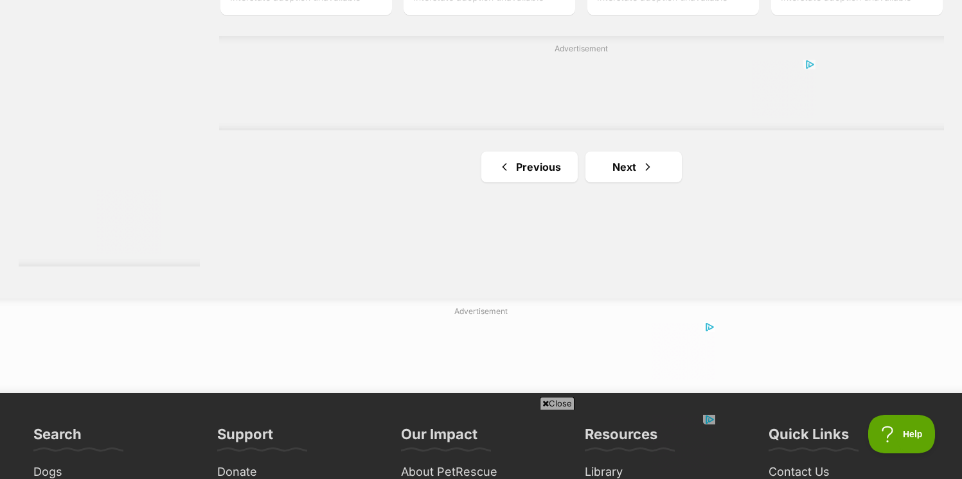
click at [618, 182] on link "Next" at bounding box center [633, 167] width 96 height 31
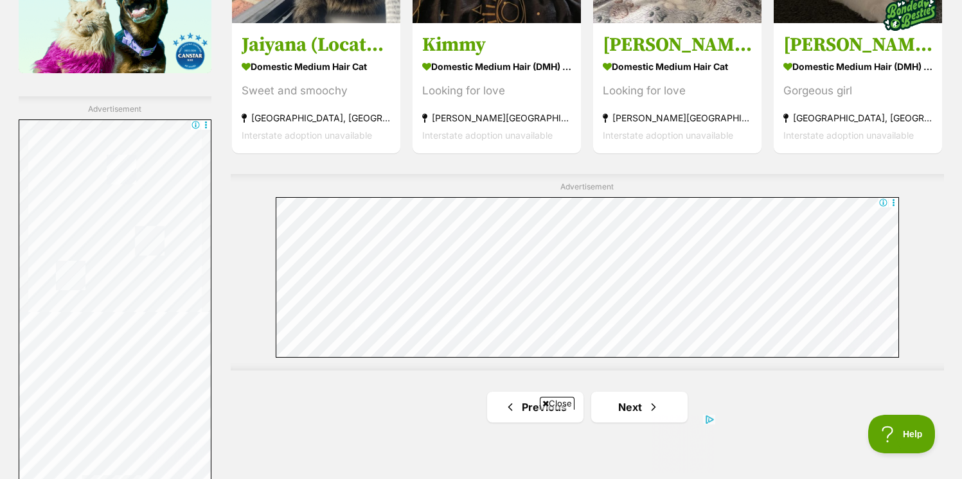
scroll to position [2474, 0]
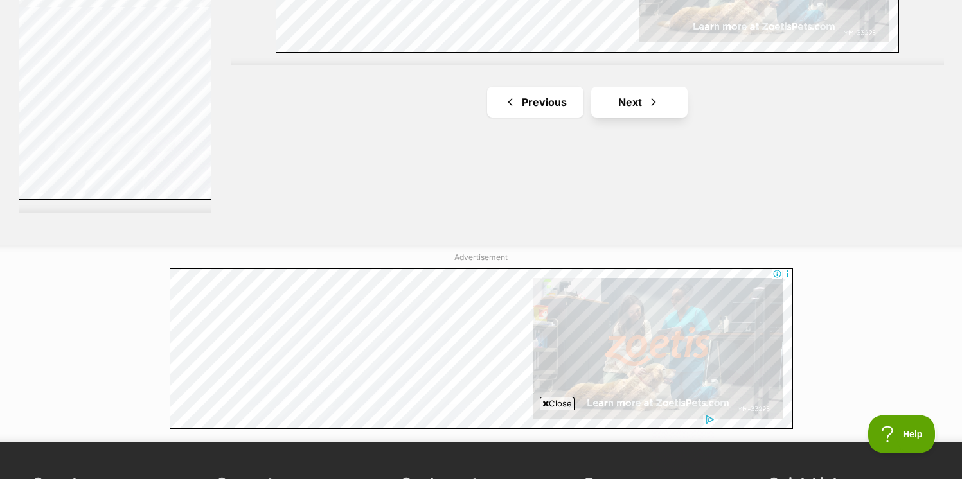
click at [671, 87] on link "Next" at bounding box center [639, 102] width 96 height 31
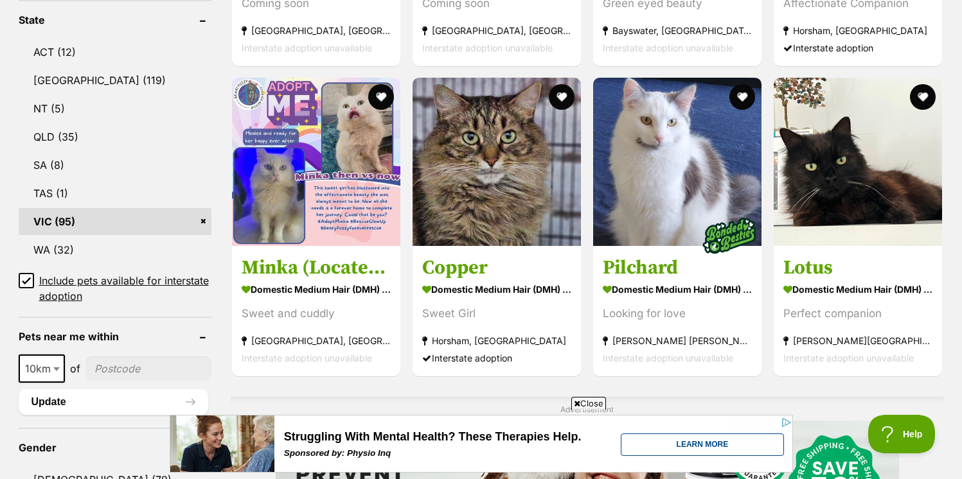
scroll to position [657, 0]
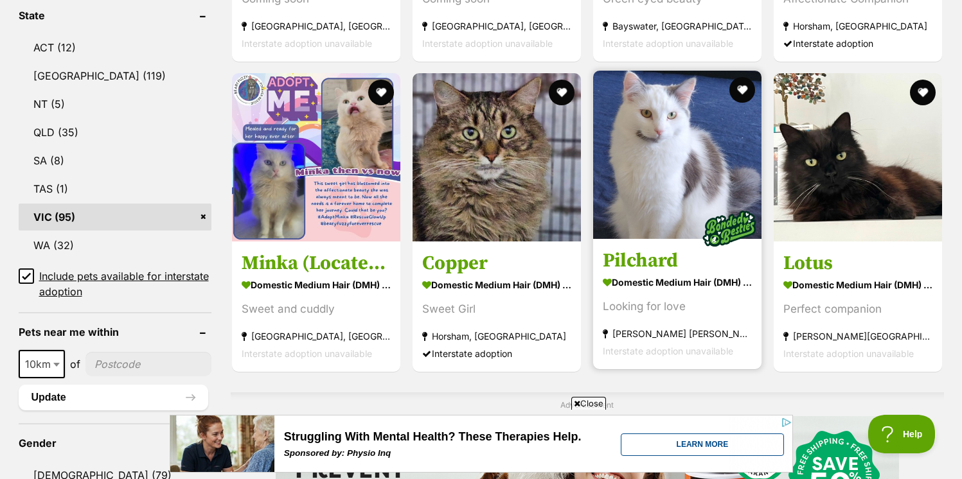
click at [688, 186] on img at bounding box center [677, 155] width 168 height 168
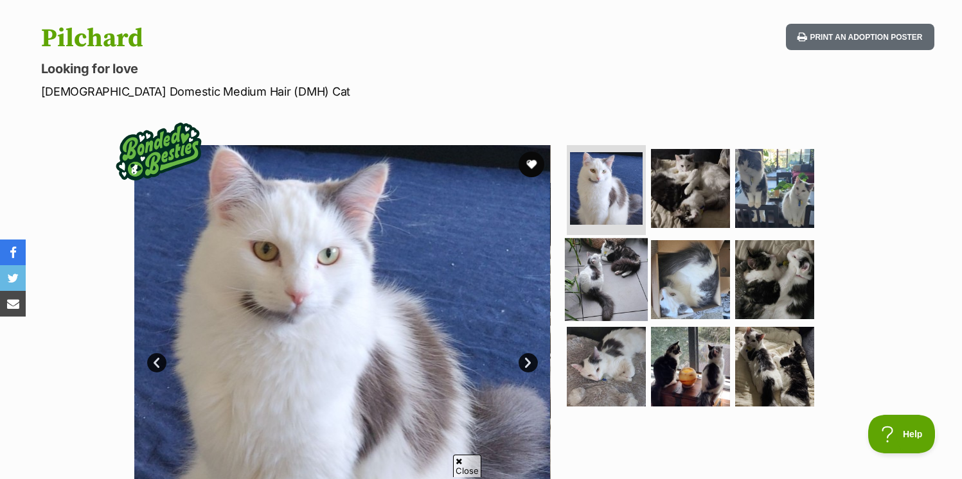
click at [630, 266] on img at bounding box center [606, 279] width 83 height 83
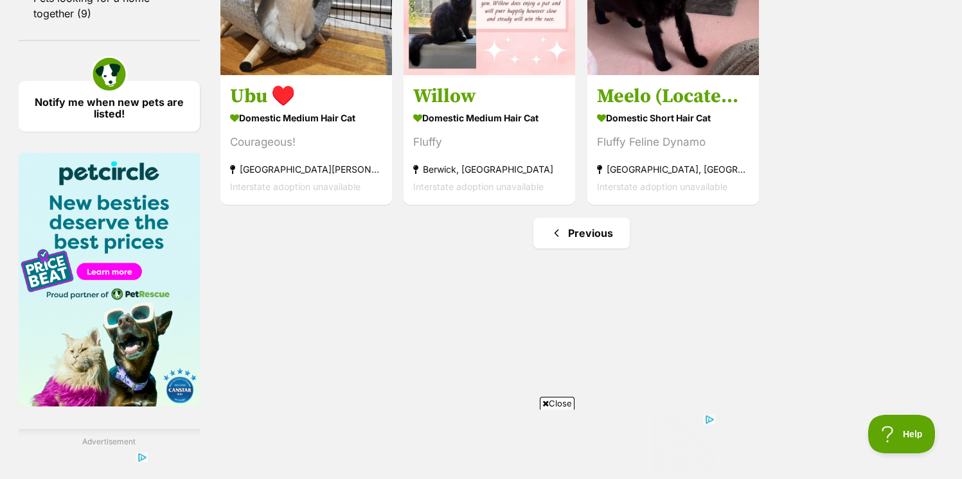
scroll to position [1829, 0]
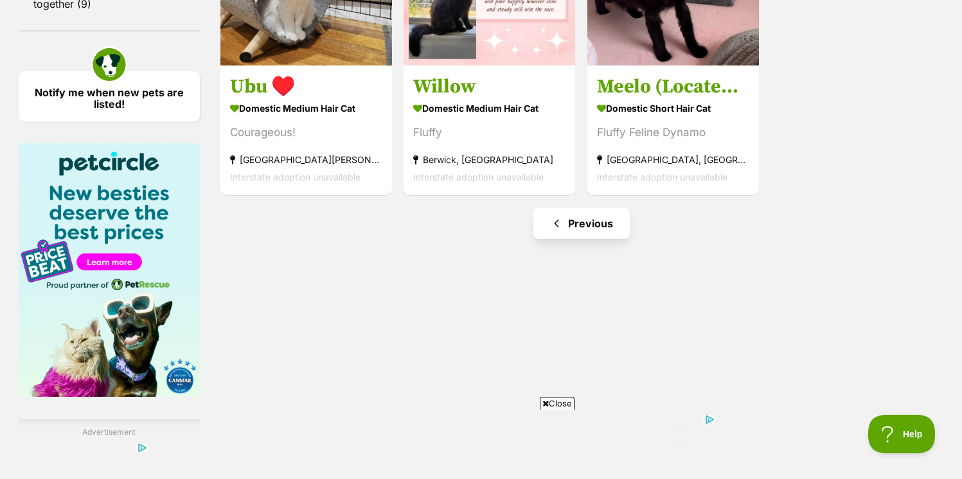
click at [580, 239] on link "Previous" at bounding box center [581, 223] width 96 height 31
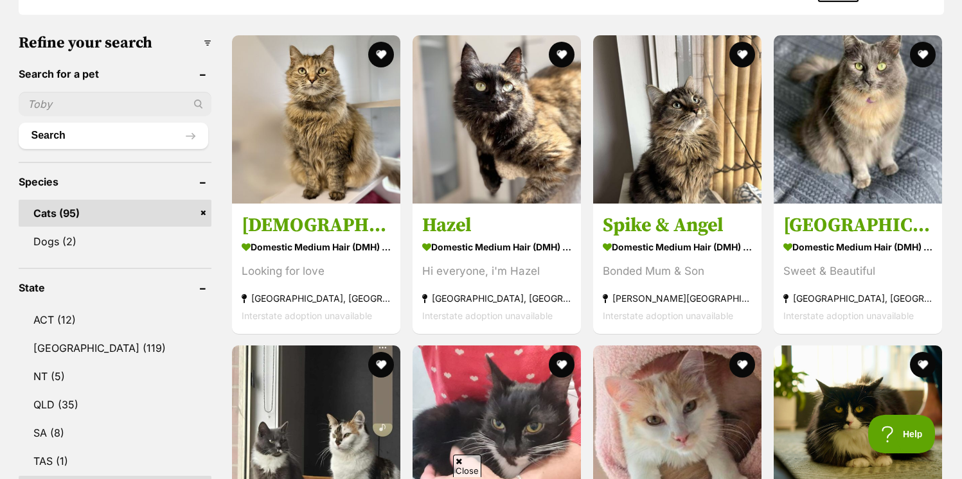
drag, startPoint x: 961, startPoint y: 75, endPoint x: 961, endPoint y: 107, distance: 32.1
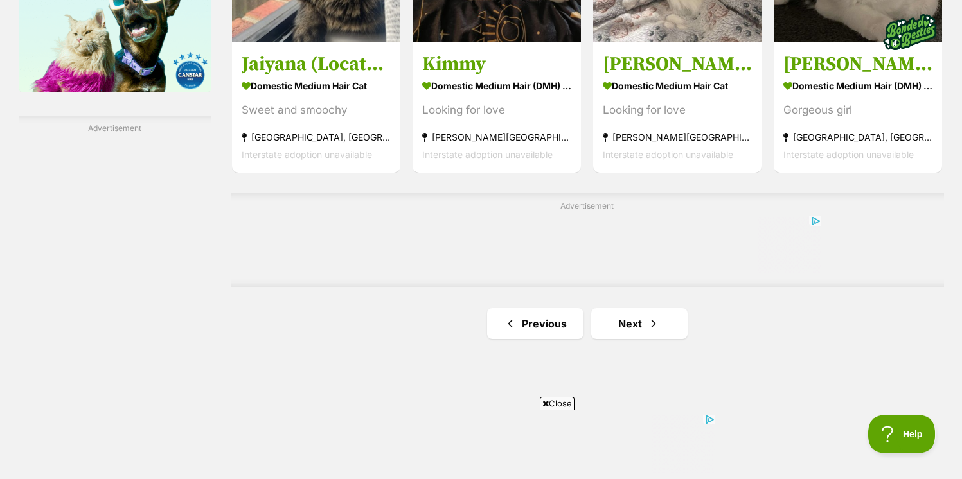
scroll to position [2255, 0]
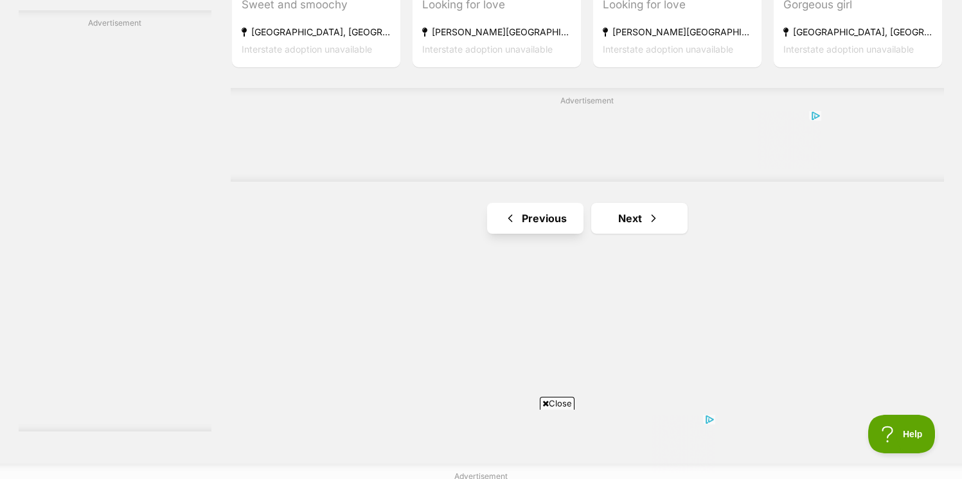
click at [557, 222] on link "Previous" at bounding box center [535, 218] width 96 height 31
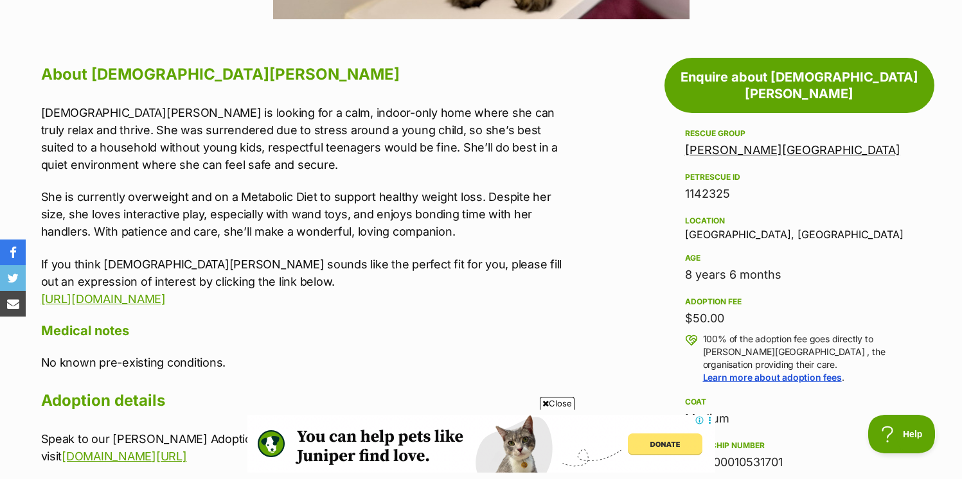
scroll to position [668, 0]
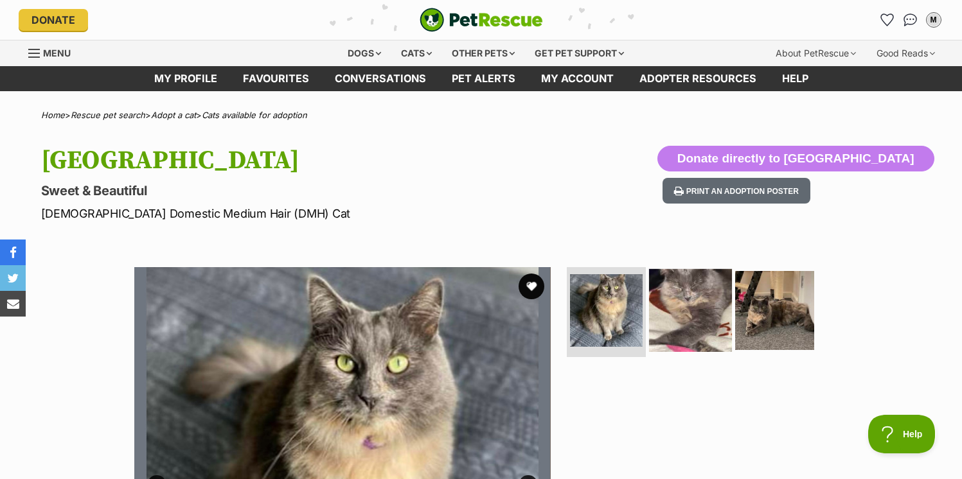
click at [686, 337] on img at bounding box center [690, 310] width 83 height 83
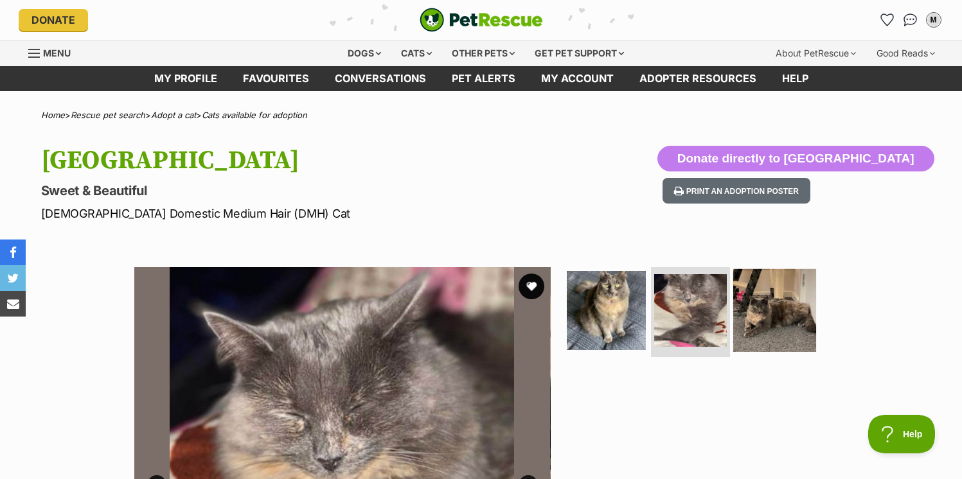
click at [743, 316] on img at bounding box center [774, 310] width 83 height 83
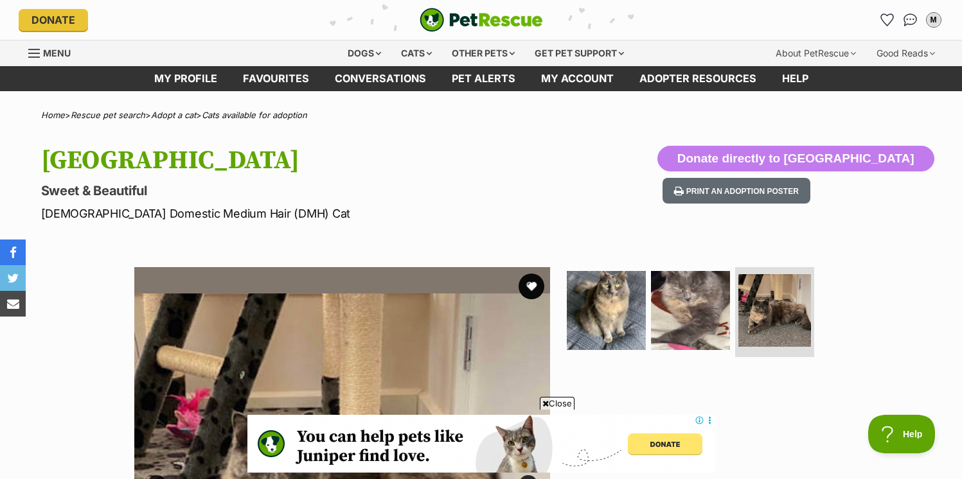
scroll to position [208, 0]
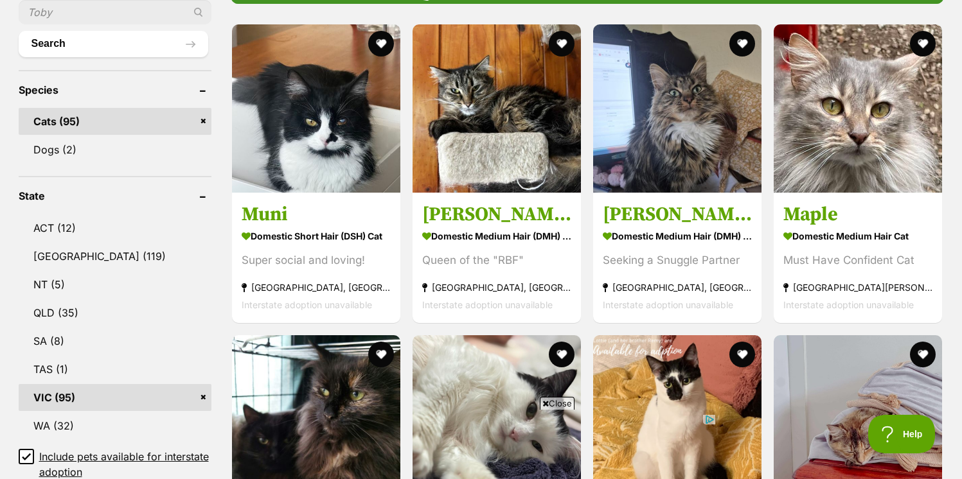
drag, startPoint x: 961, startPoint y: 81, endPoint x: 963, endPoint y: 100, distance: 19.3
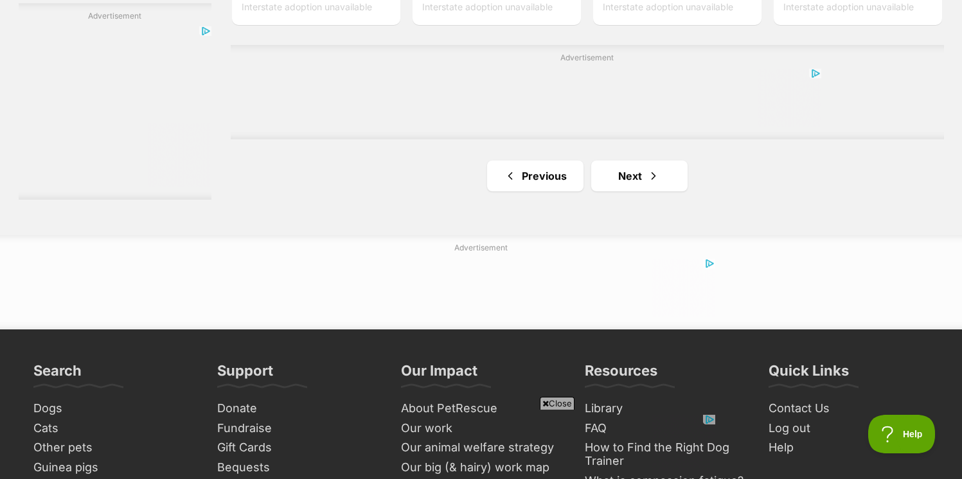
scroll to position [2415, 0]
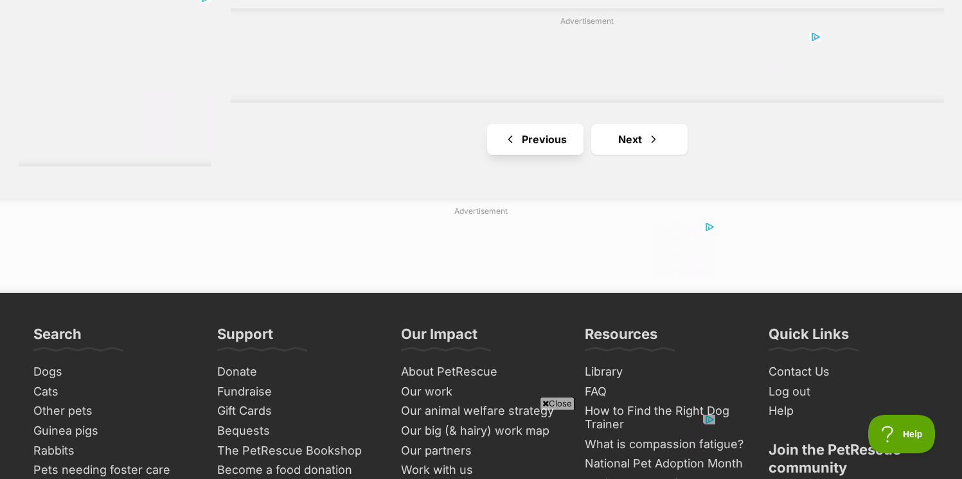
click at [569, 149] on link "Previous" at bounding box center [535, 139] width 96 height 31
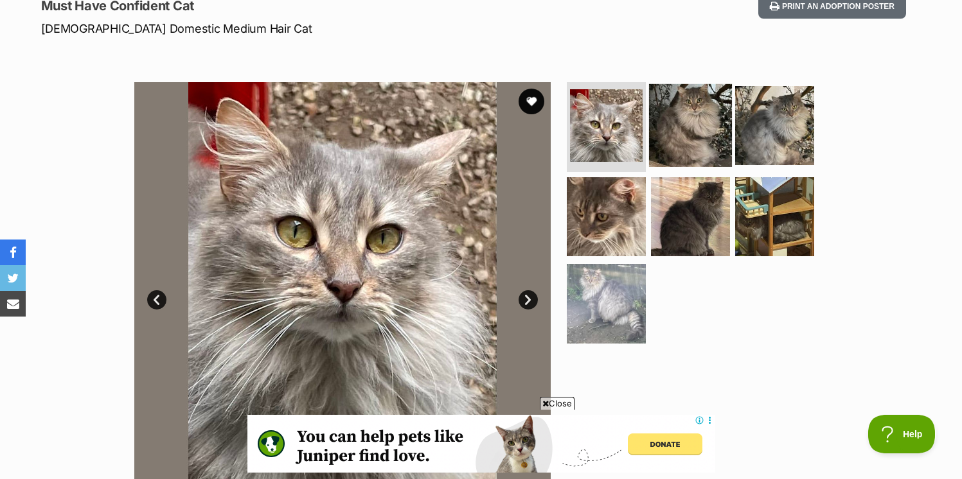
click at [713, 127] on img at bounding box center [690, 125] width 83 height 83
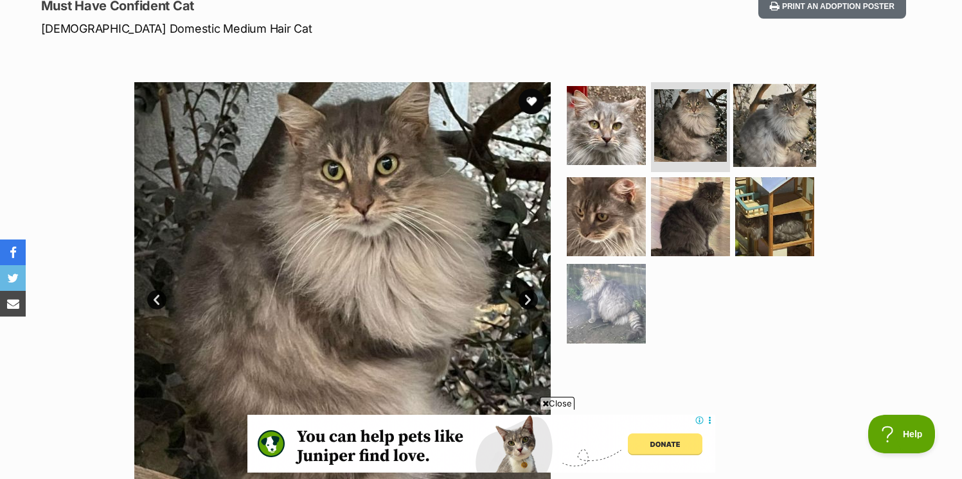
click at [747, 131] on img at bounding box center [774, 125] width 83 height 83
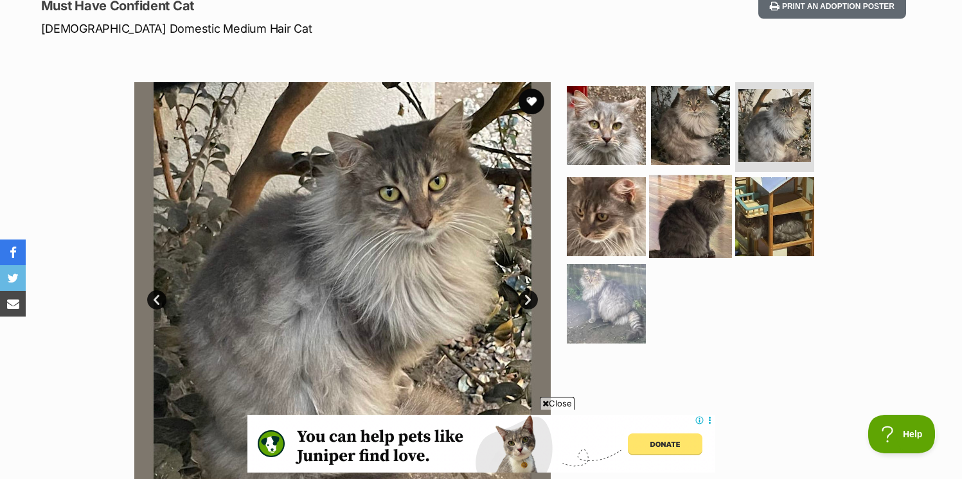
click at [702, 199] on img at bounding box center [690, 216] width 83 height 83
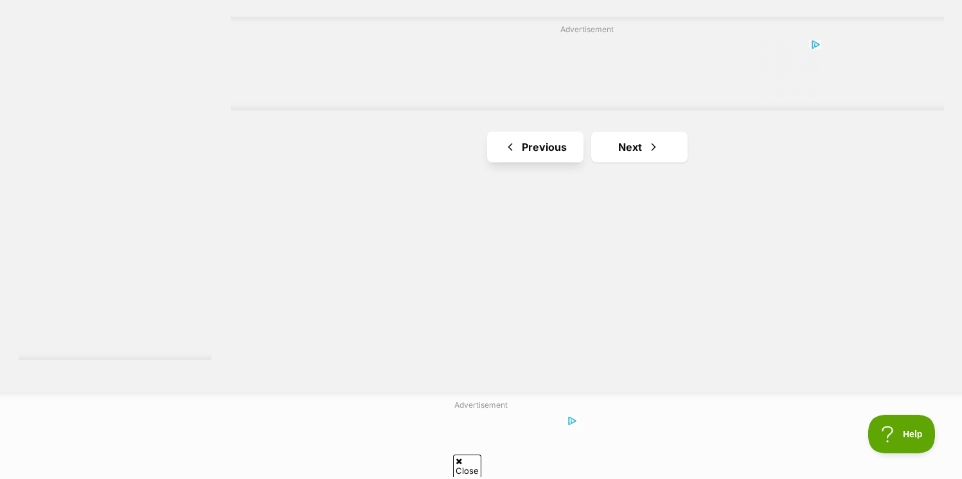
click at [545, 161] on link "Previous" at bounding box center [535, 147] width 96 height 31
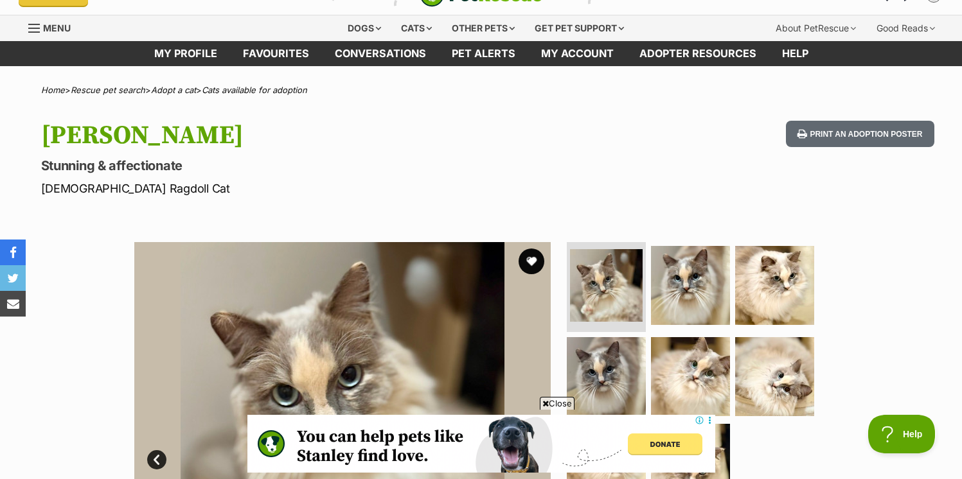
scroll to position [260, 0]
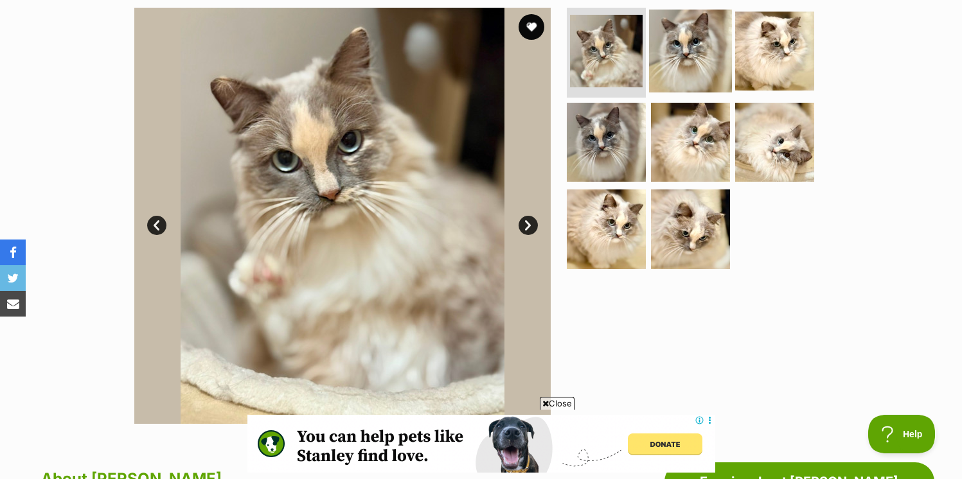
click at [681, 58] on img at bounding box center [690, 51] width 83 height 83
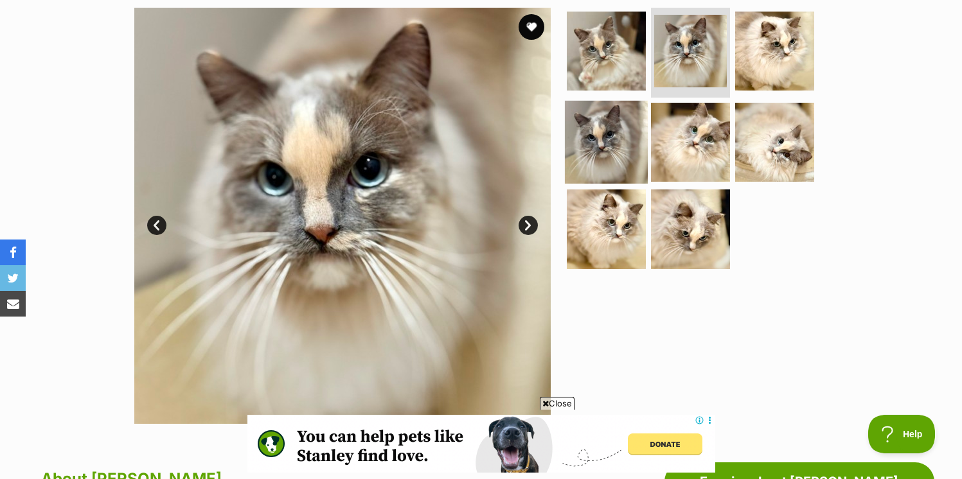
click at [598, 142] on img at bounding box center [606, 141] width 83 height 83
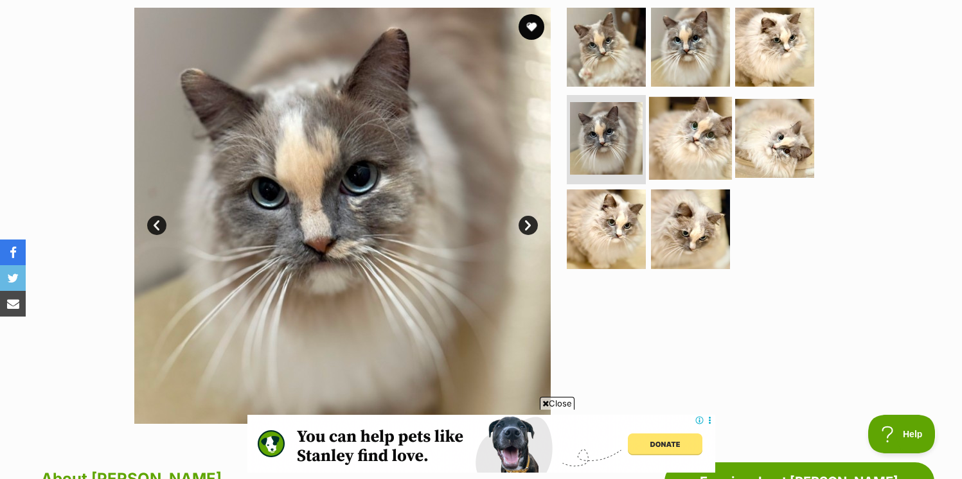
click at [706, 153] on img at bounding box center [690, 137] width 83 height 83
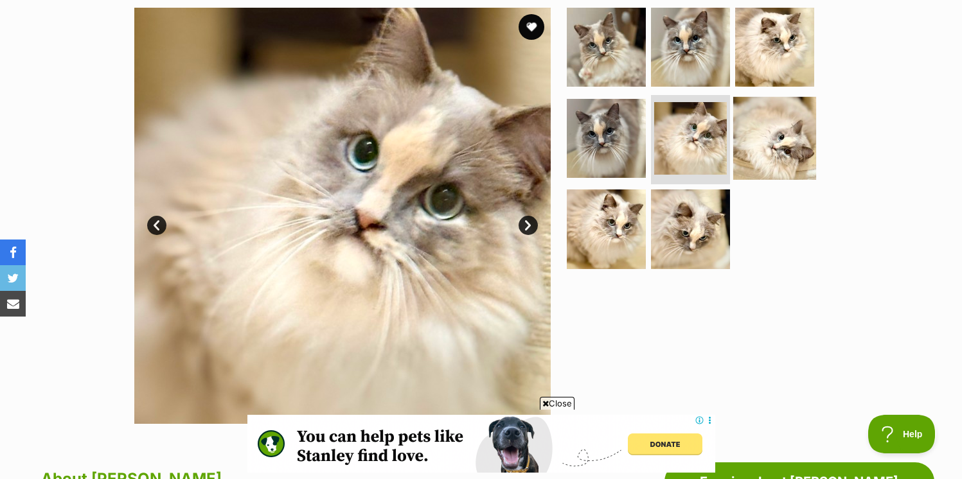
click at [773, 148] on img at bounding box center [774, 137] width 83 height 83
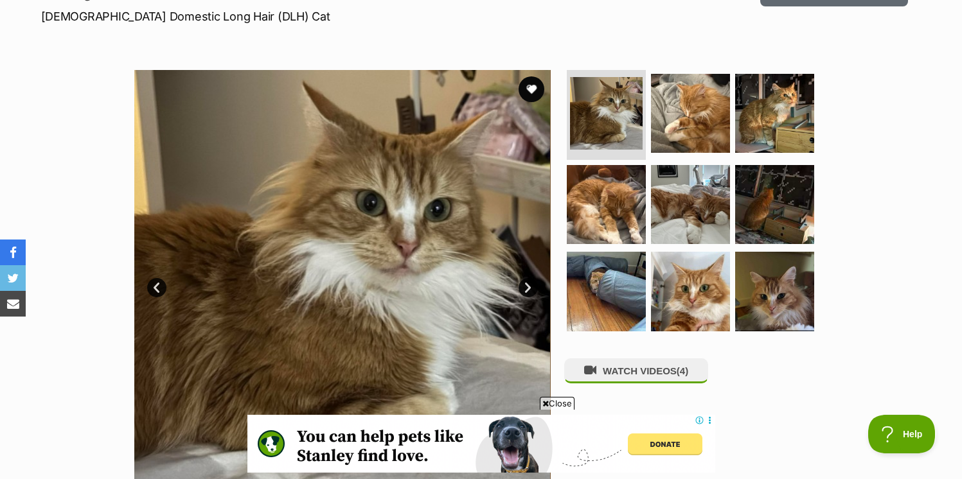
click at [436, 263] on img at bounding box center [342, 278] width 416 height 416
click at [686, 110] on img at bounding box center [690, 113] width 83 height 83
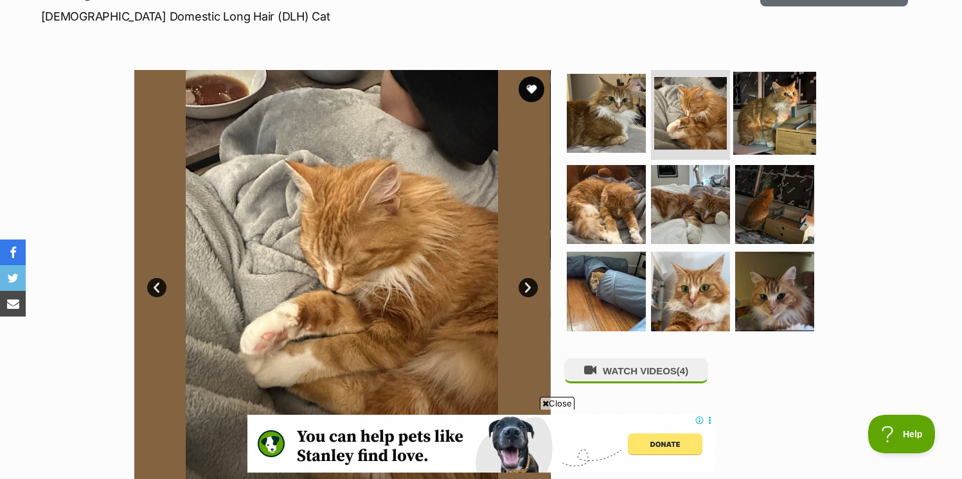
click at [751, 107] on img at bounding box center [774, 113] width 83 height 83
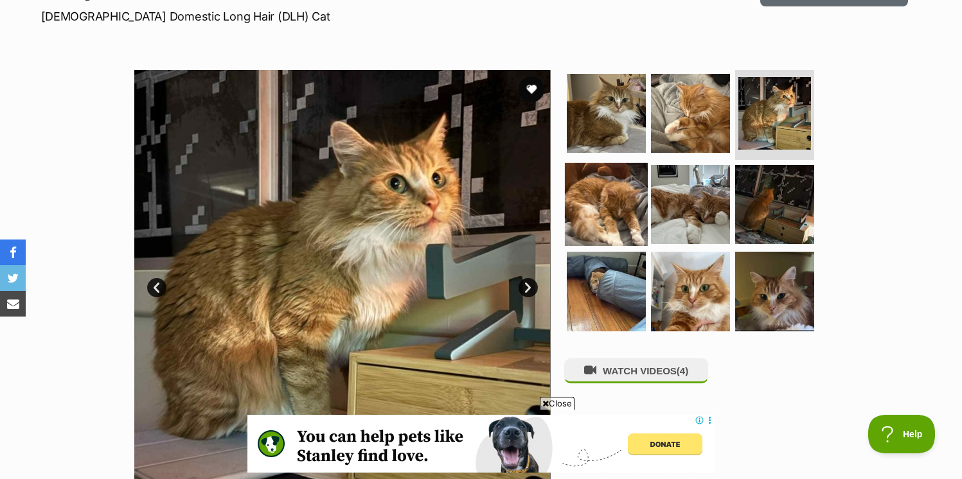
click at [629, 190] on img at bounding box center [606, 204] width 83 height 83
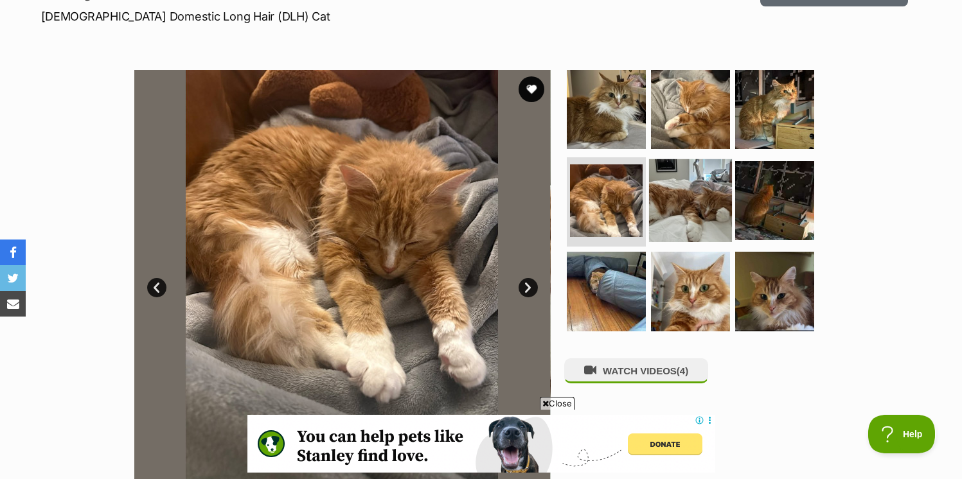
click at [697, 202] on img at bounding box center [690, 200] width 83 height 83
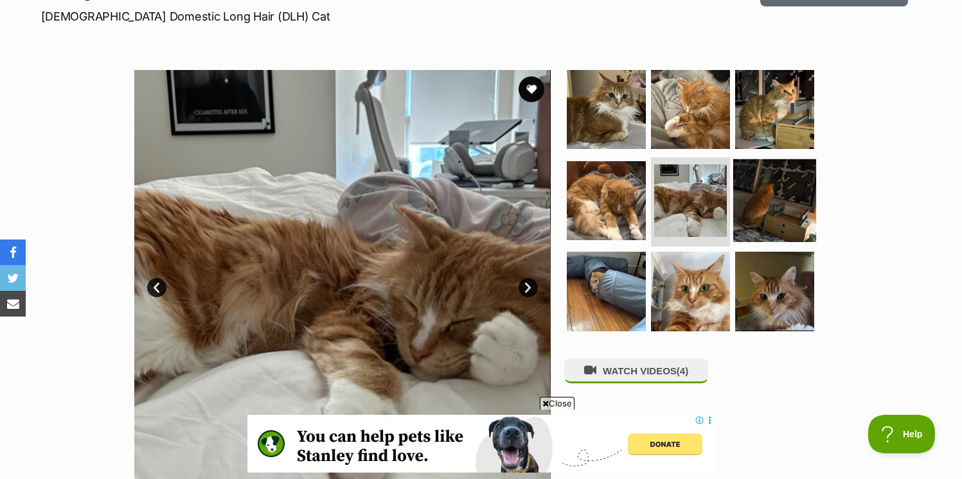
click at [800, 203] on img at bounding box center [774, 200] width 83 height 83
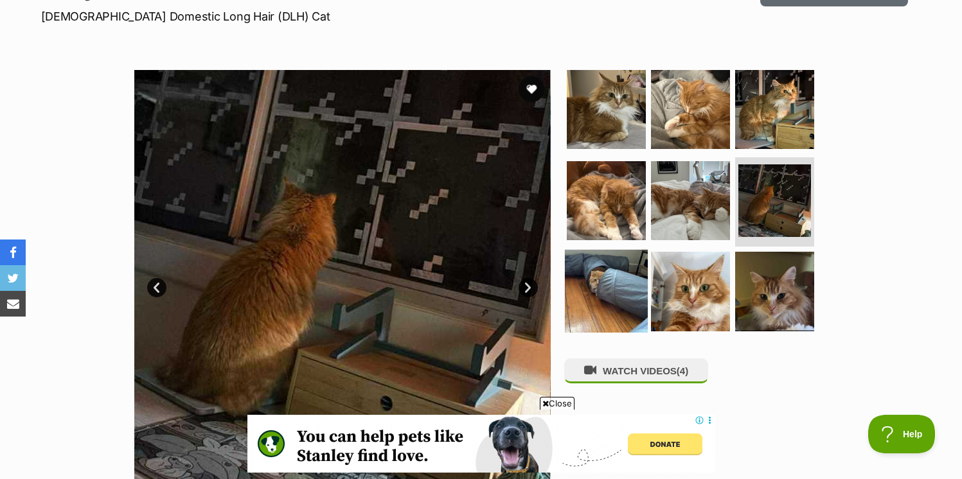
click at [632, 267] on img at bounding box center [606, 291] width 83 height 83
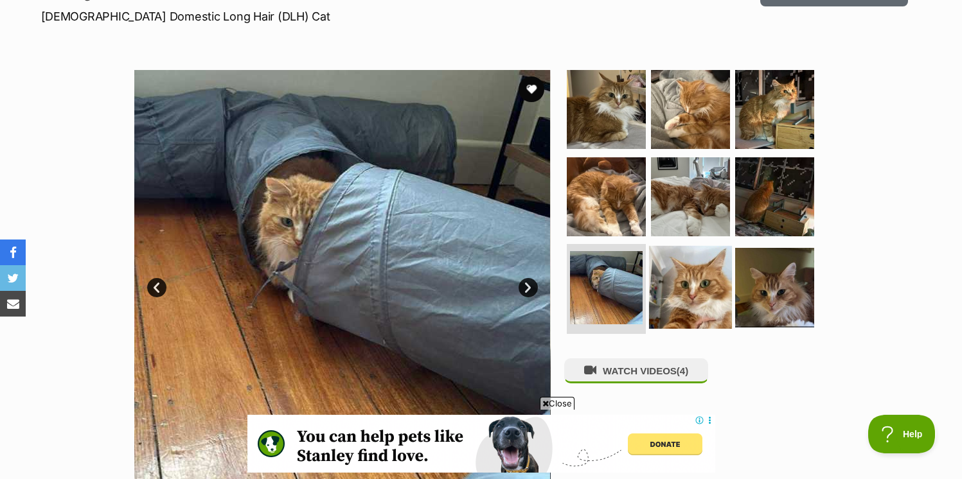
click at [678, 279] on img at bounding box center [690, 287] width 83 height 83
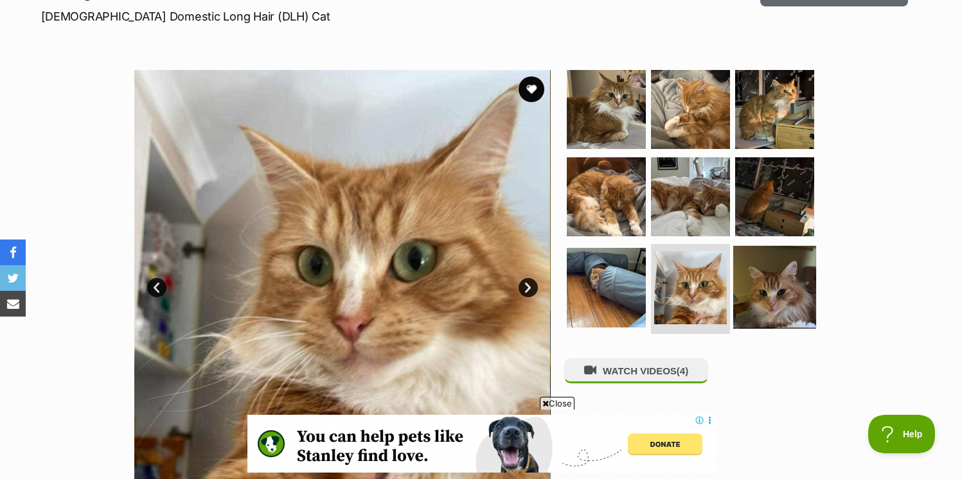
click at [769, 282] on img at bounding box center [774, 287] width 83 height 83
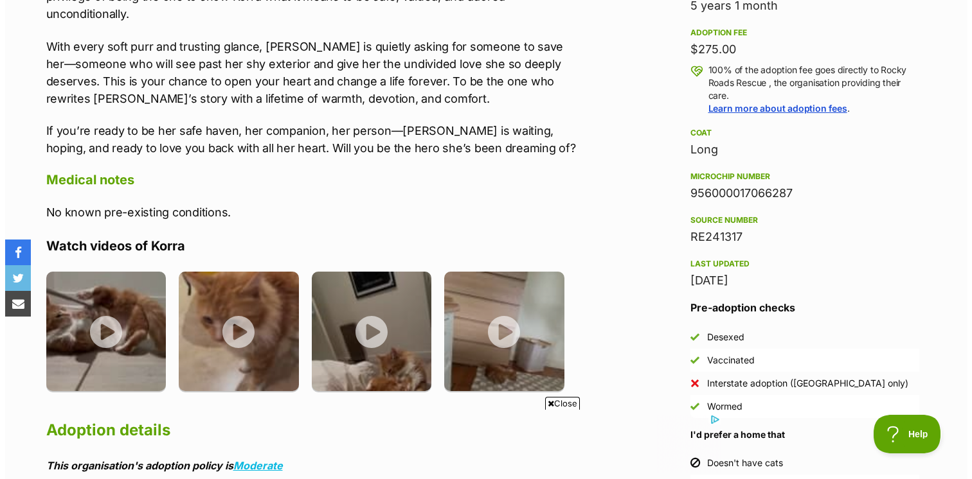
scroll to position [1088, 0]
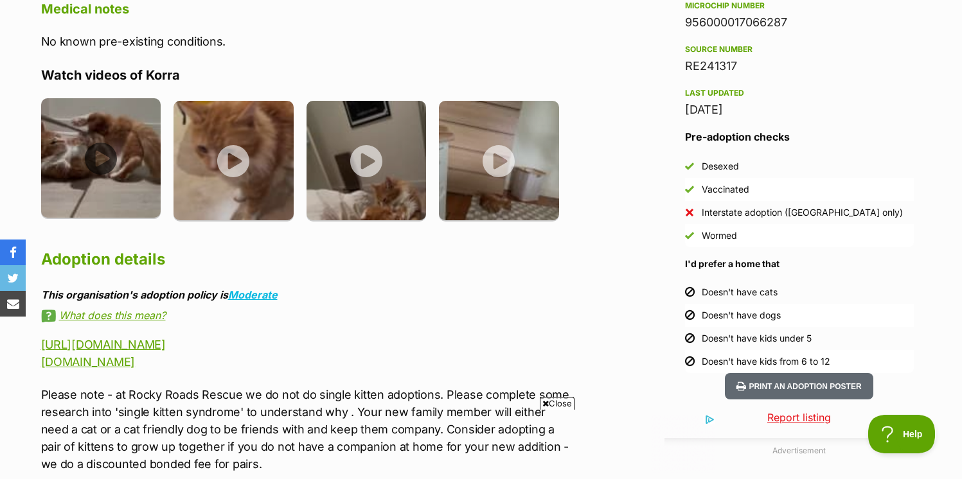
click at [137, 170] on img at bounding box center [101, 158] width 120 height 120
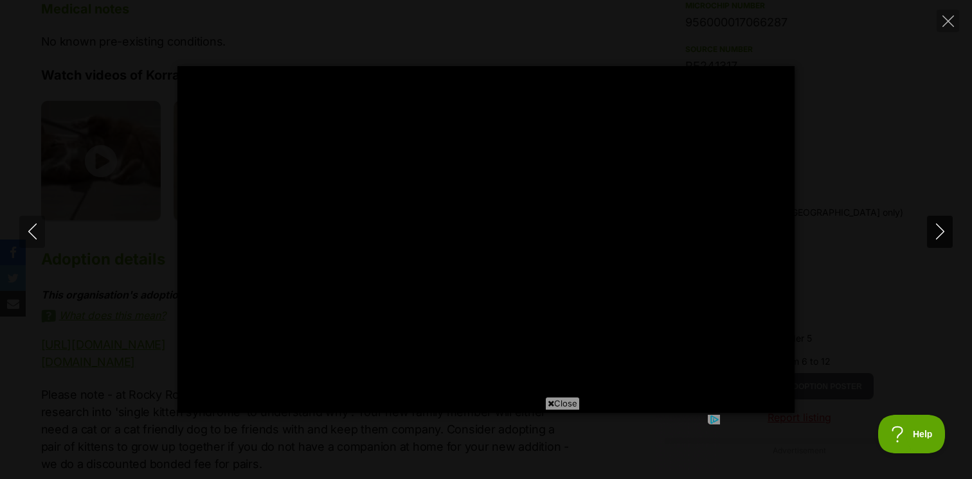
click at [930, 232] on button "Next" at bounding box center [940, 232] width 26 height 32
type input "68.37"
type input "100"
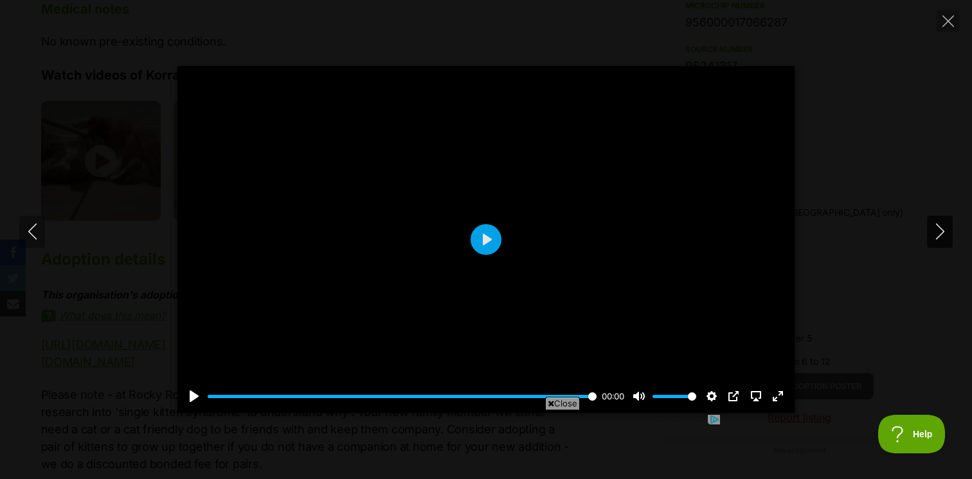
click at [930, 232] on button "Next" at bounding box center [940, 232] width 26 height 32
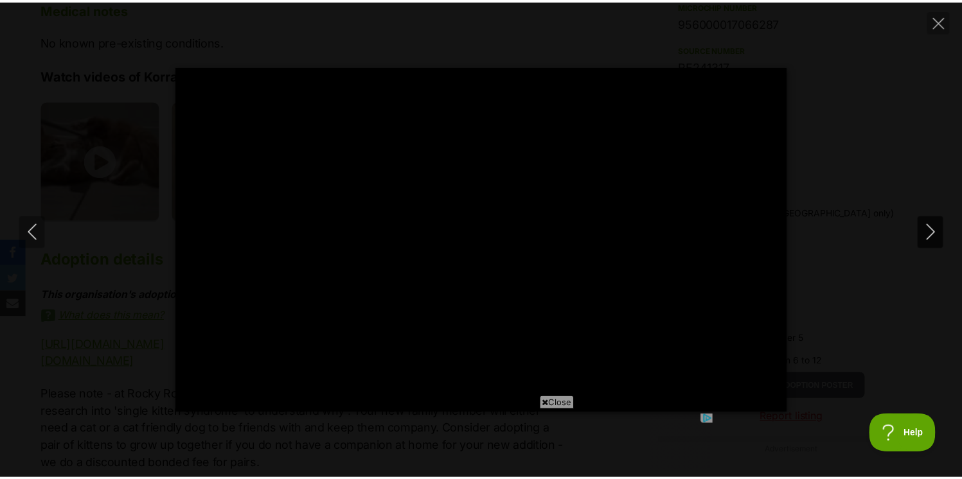
scroll to position [0, 0]
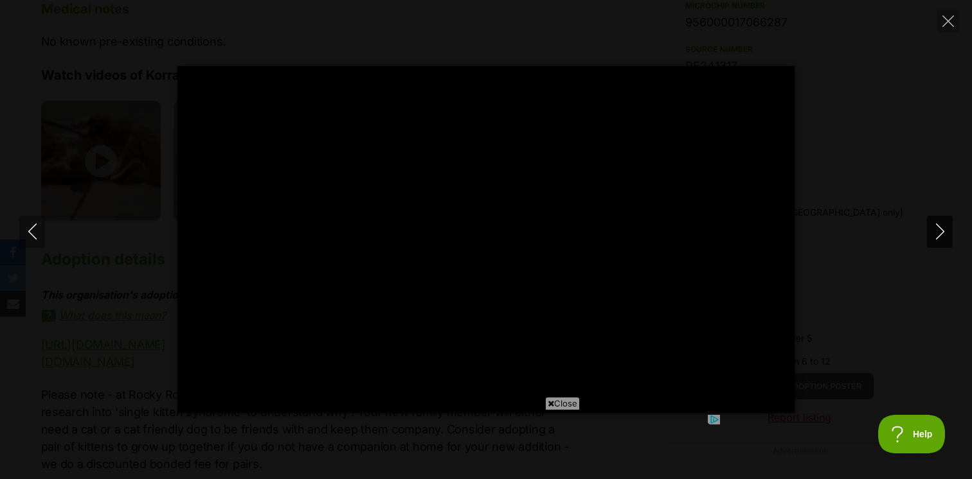
click at [930, 233] on button "Next" at bounding box center [940, 232] width 26 height 32
type input "48.42"
type input "100"
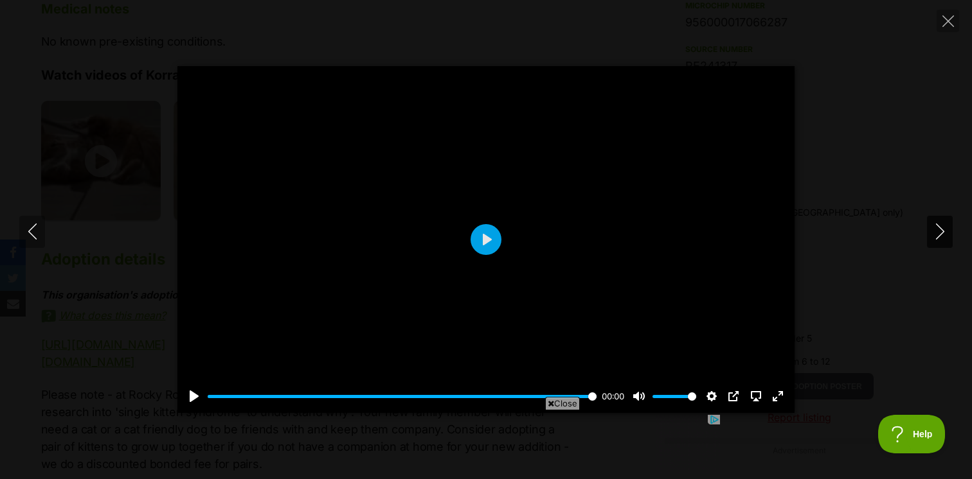
click at [938, 239] on icon "Next" at bounding box center [940, 232] width 16 height 16
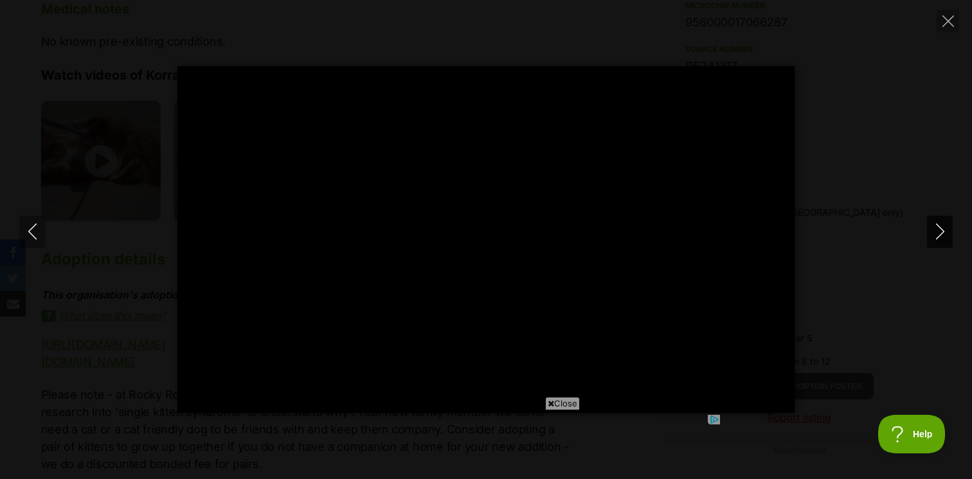
type input "100"
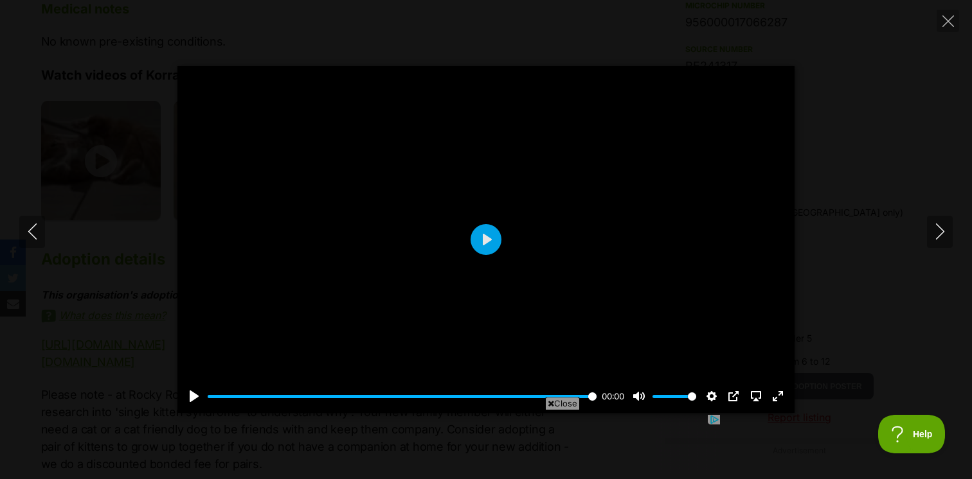
click at [959, 15] on div "Pause Play % buffered 00:00 00:00 Unmute Mute Disable captions Enable captions …" at bounding box center [486, 239] width 972 height 479
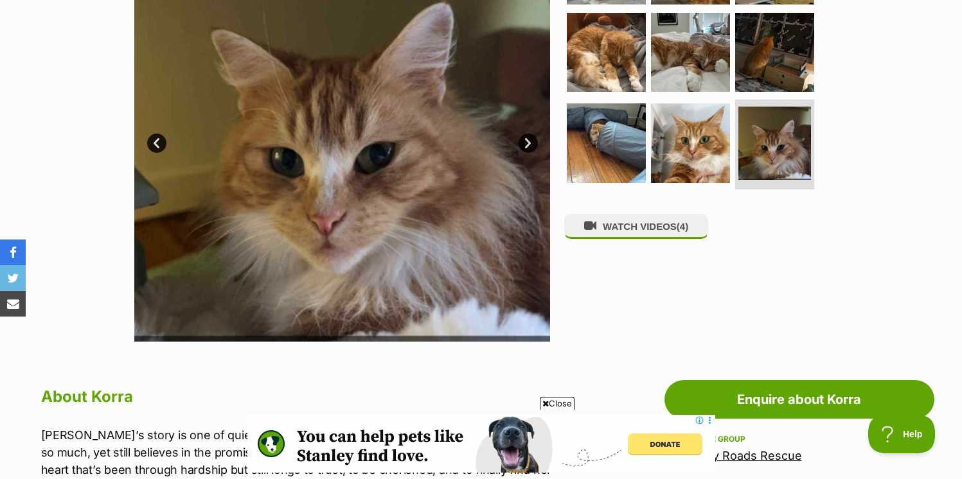
scroll to position [272, 0]
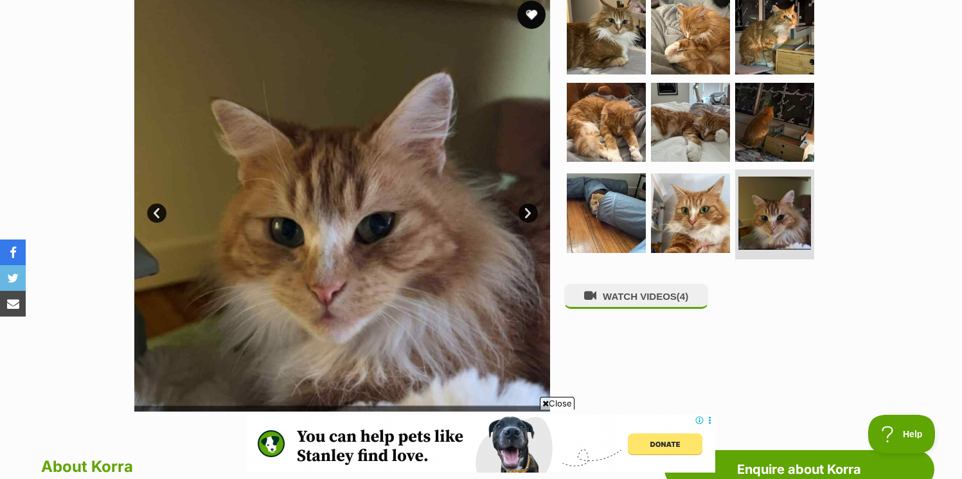
click at [528, 21] on button "favourite" at bounding box center [531, 15] width 28 height 28
click at [708, 127] on img at bounding box center [690, 121] width 83 height 83
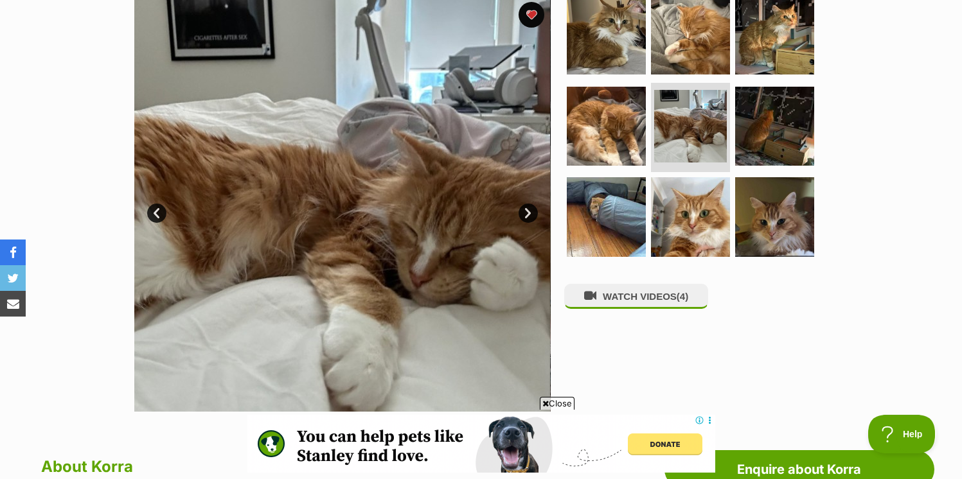
click at [714, 172] on ul at bounding box center [695, 130] width 263 height 269
click at [706, 196] on img at bounding box center [690, 216] width 83 height 83
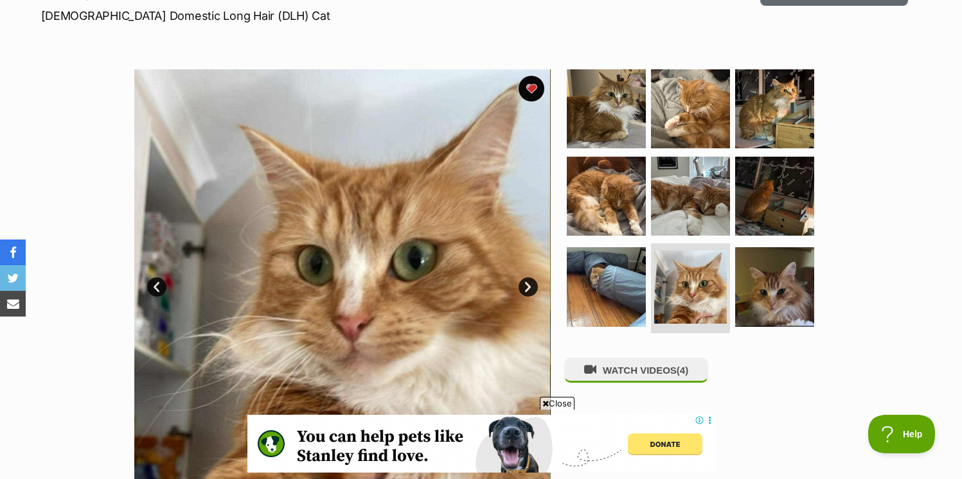
scroll to position [190, 0]
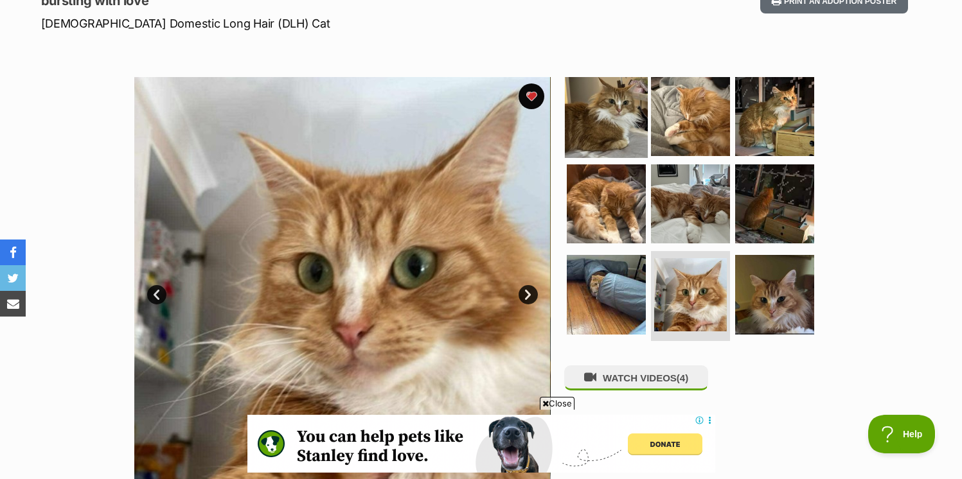
click at [619, 122] on img at bounding box center [606, 116] width 83 height 83
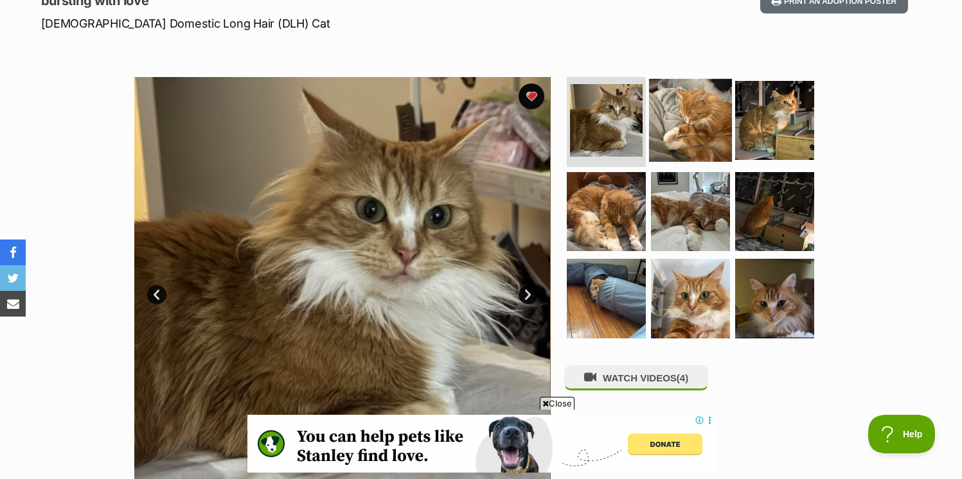
click at [659, 123] on img at bounding box center [690, 120] width 83 height 83
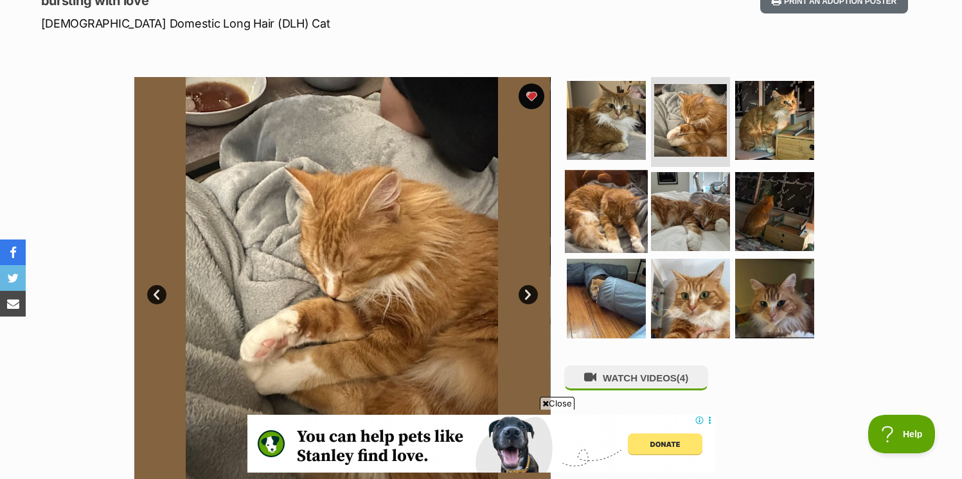
click at [612, 182] on img at bounding box center [606, 211] width 83 height 83
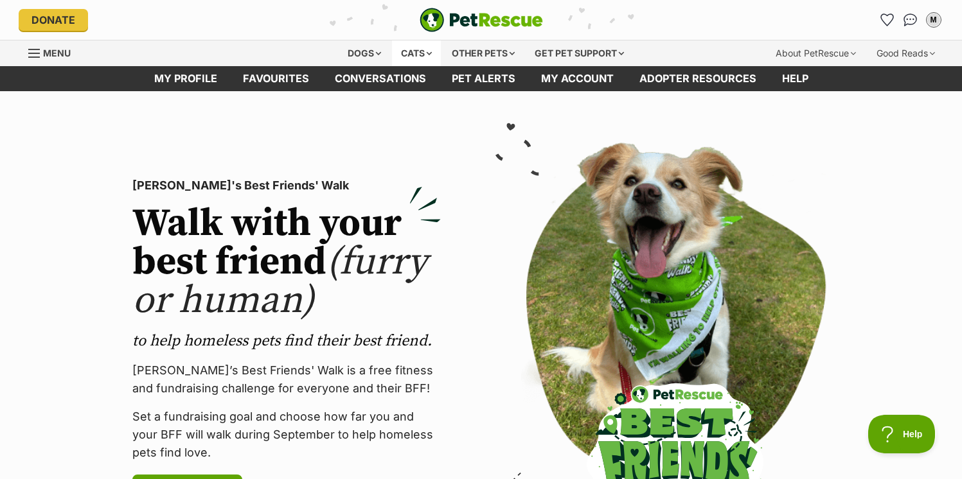
click at [421, 53] on div "Cats" at bounding box center [416, 53] width 49 height 26
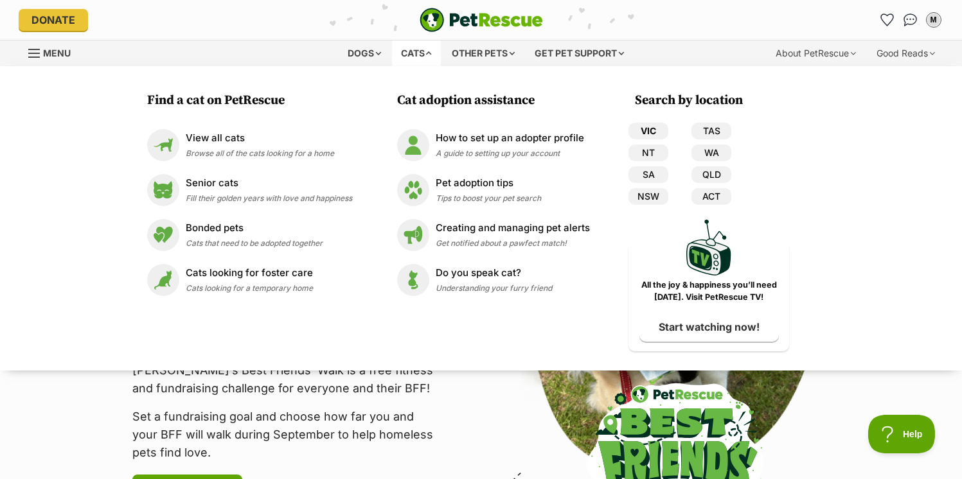
click at [643, 134] on link "VIC" at bounding box center [648, 131] width 40 height 17
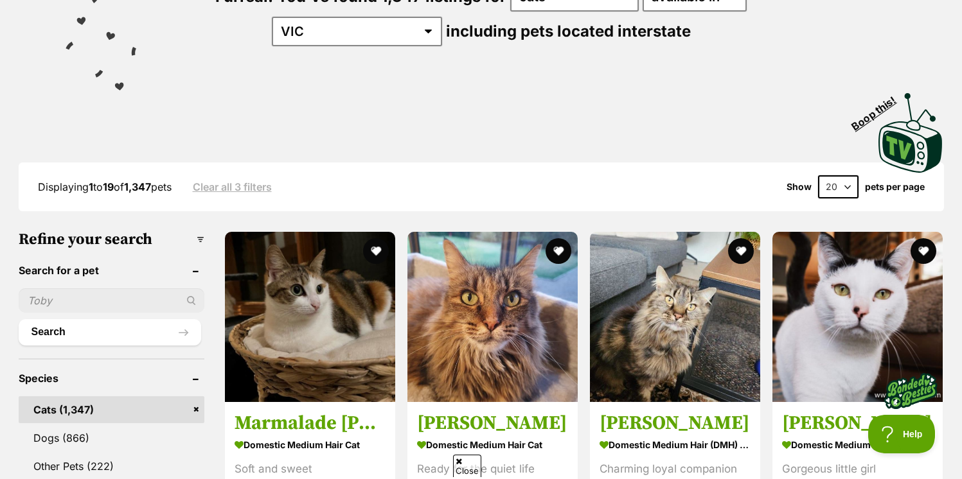
scroll to position [210, 0]
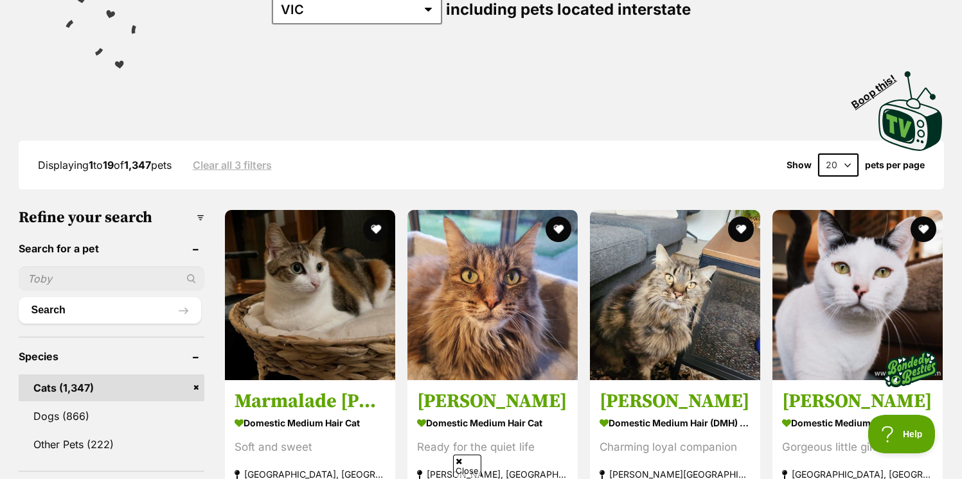
click at [98, 278] on input "text" at bounding box center [112, 279] width 186 height 24
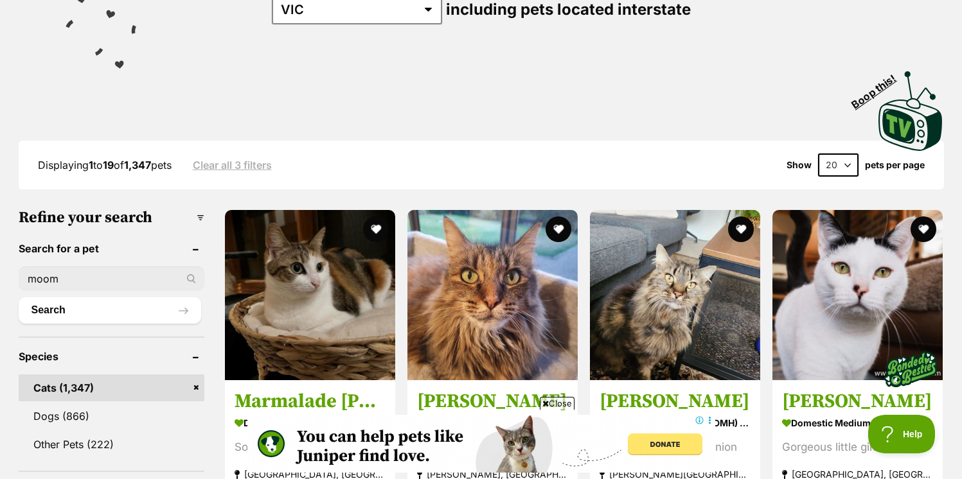
scroll to position [0, 0]
type input "moomoo"
click at [88, 307] on button "Search" at bounding box center [110, 311] width 182 height 26
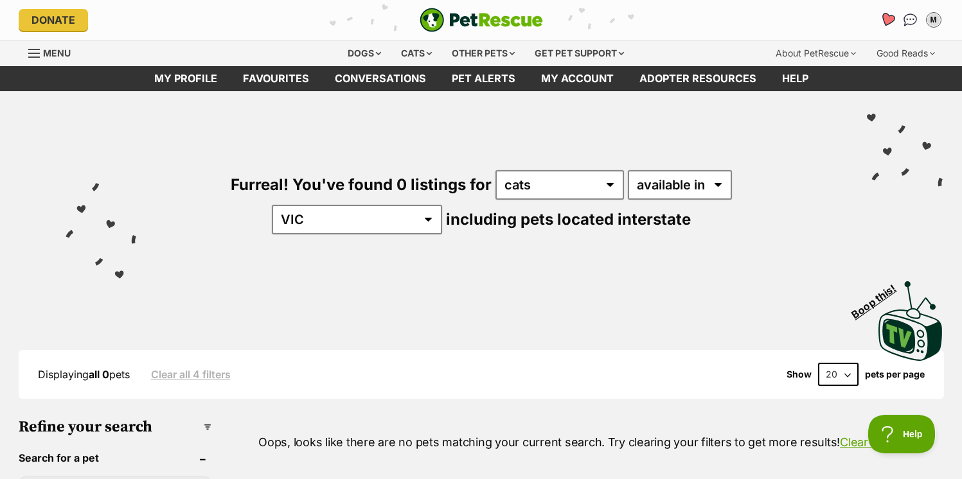
click at [879, 19] on link "Favourites" at bounding box center [887, 19] width 26 height 26
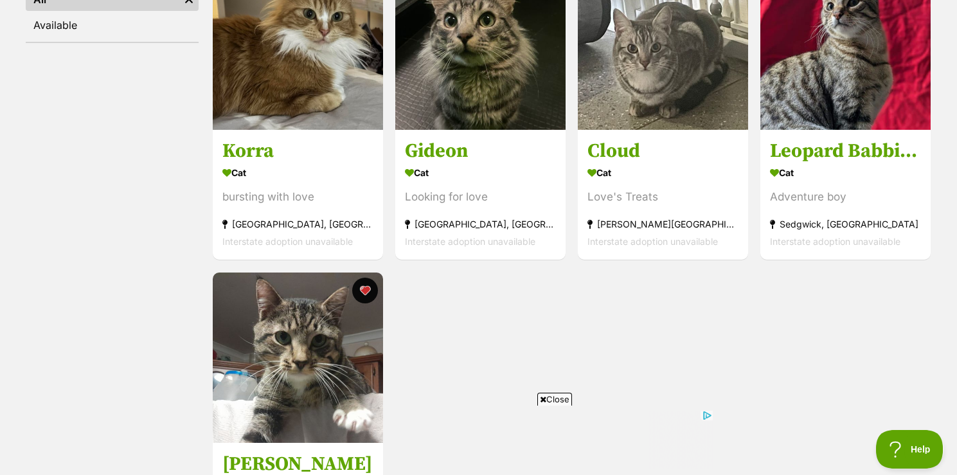
scroll to position [253, 0]
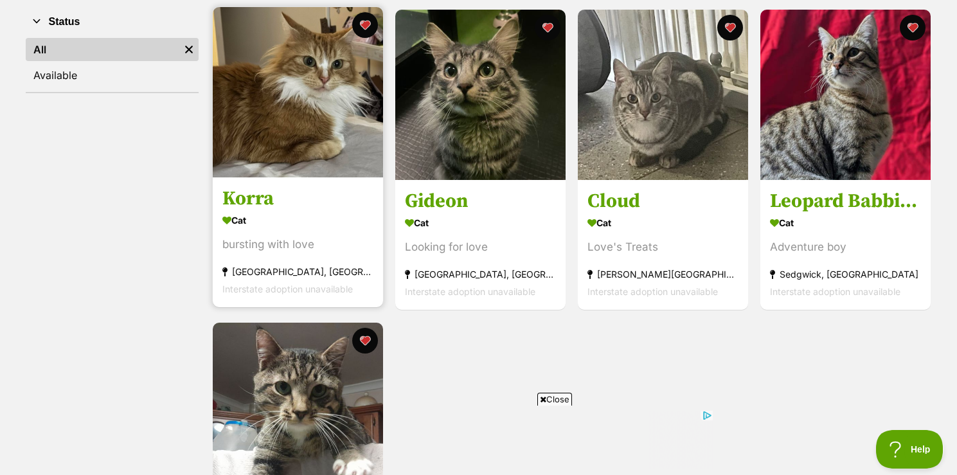
click at [254, 138] on img at bounding box center [298, 92] width 170 height 170
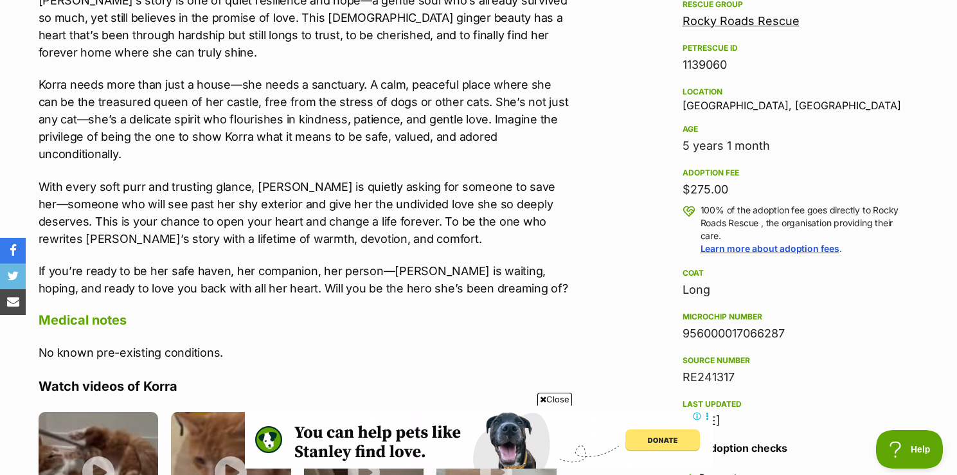
scroll to position [581, 0]
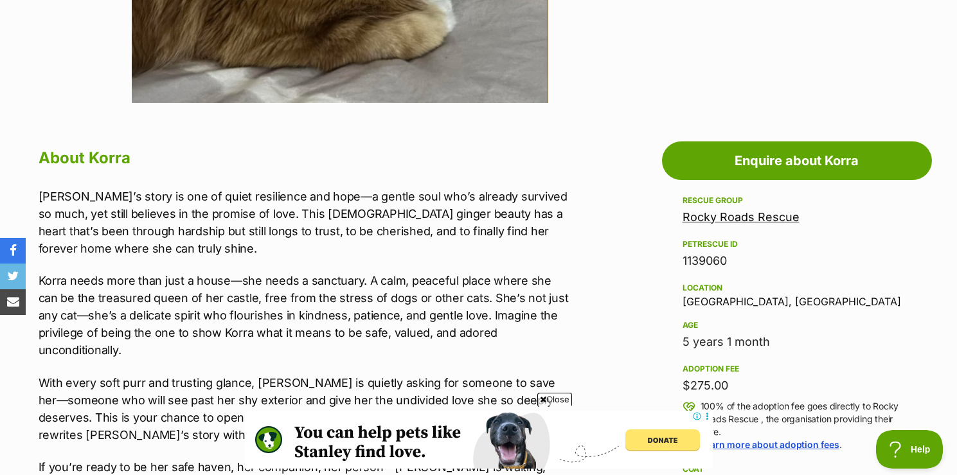
click at [784, 216] on link "Rocky Roads Rescue" at bounding box center [740, 216] width 117 height 13
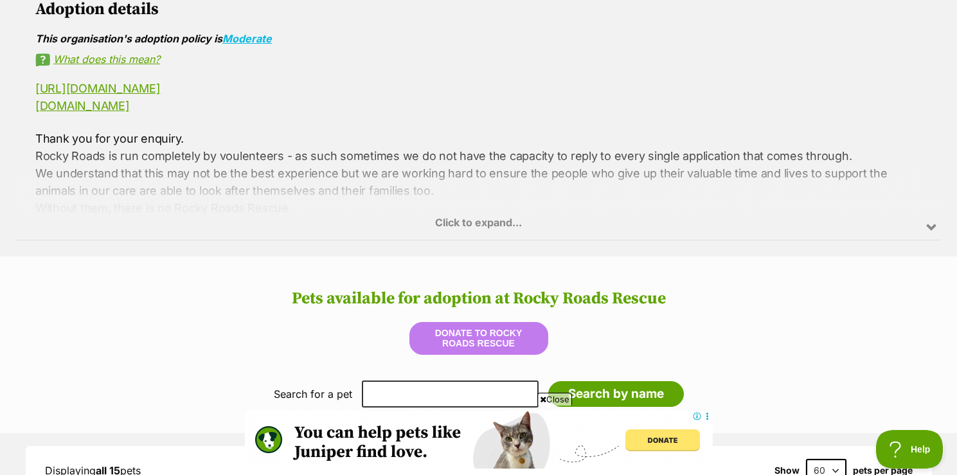
scroll to position [702, 0]
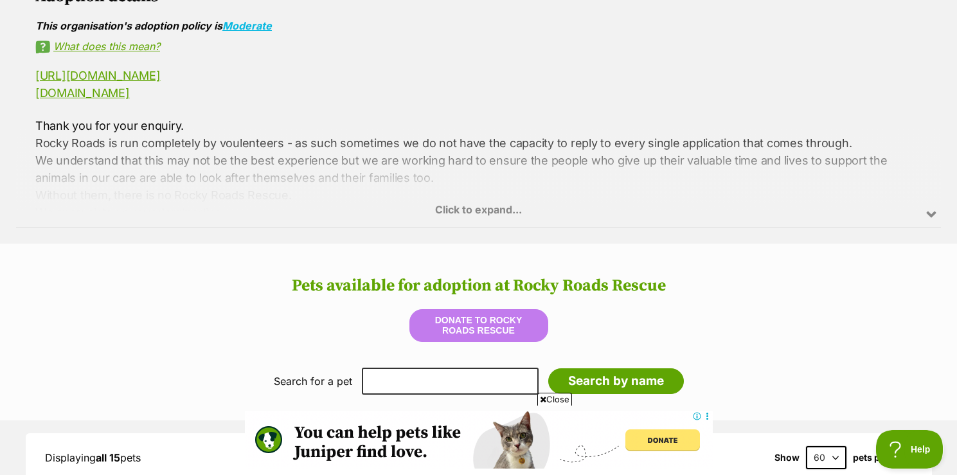
click at [509, 203] on div "Click to expand..." at bounding box center [478, 177] width 925 height 100
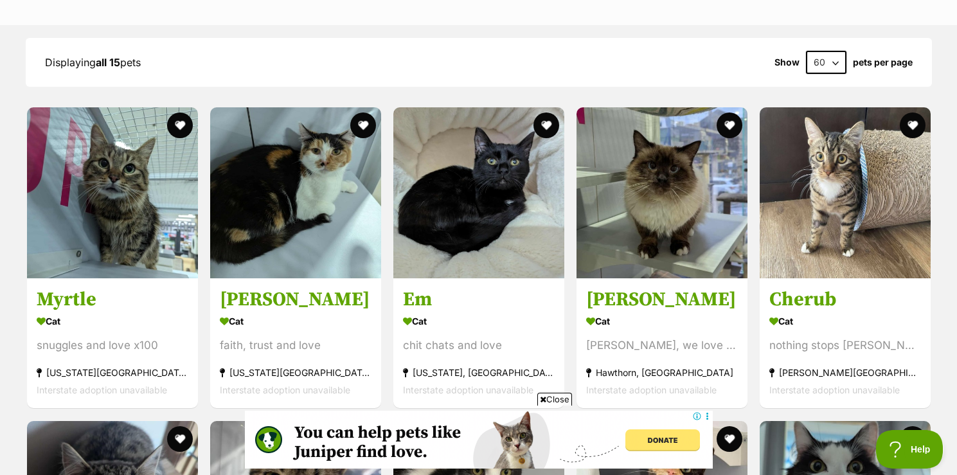
scroll to position [1401, 0]
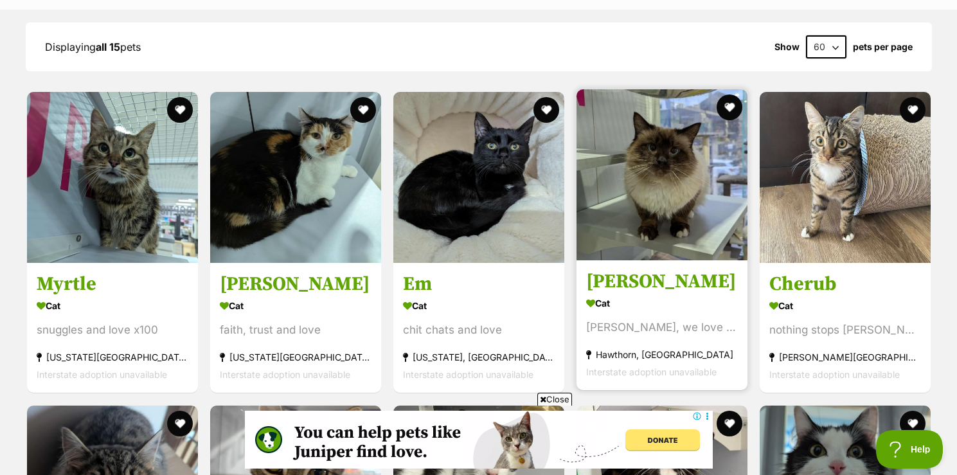
click at [661, 114] on img at bounding box center [661, 174] width 171 height 171
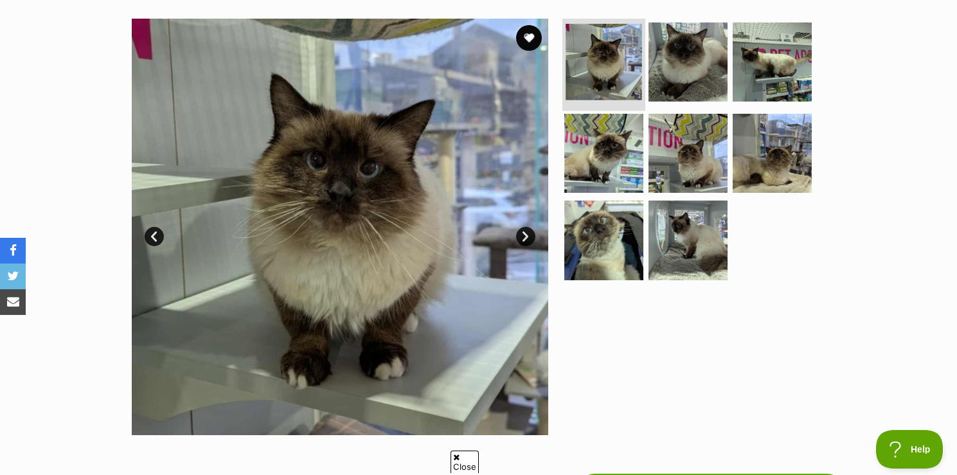
scroll to position [245, 0]
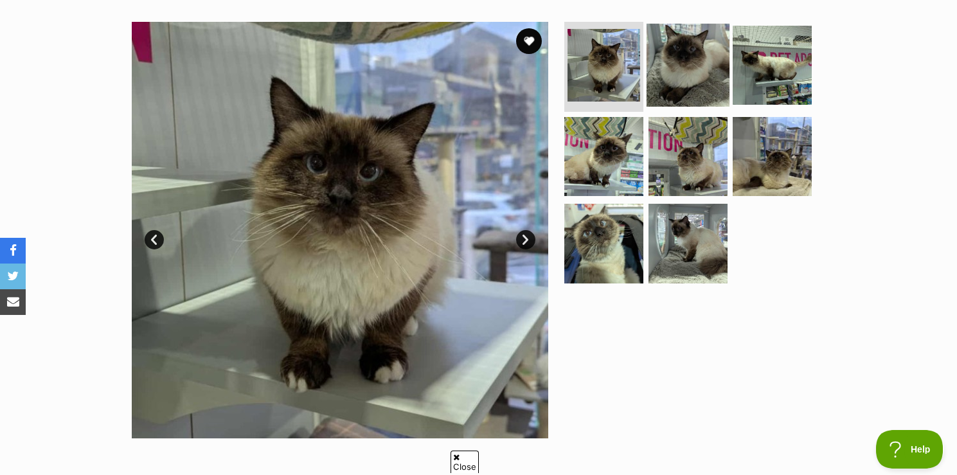
click at [666, 83] on img at bounding box center [687, 65] width 83 height 83
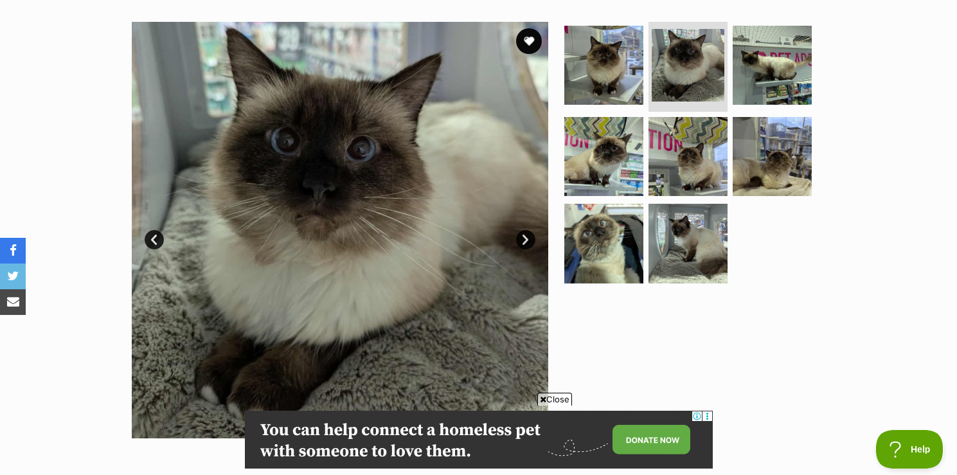
scroll to position [0, 0]
click at [641, 116] on img at bounding box center [603, 155] width 83 height 83
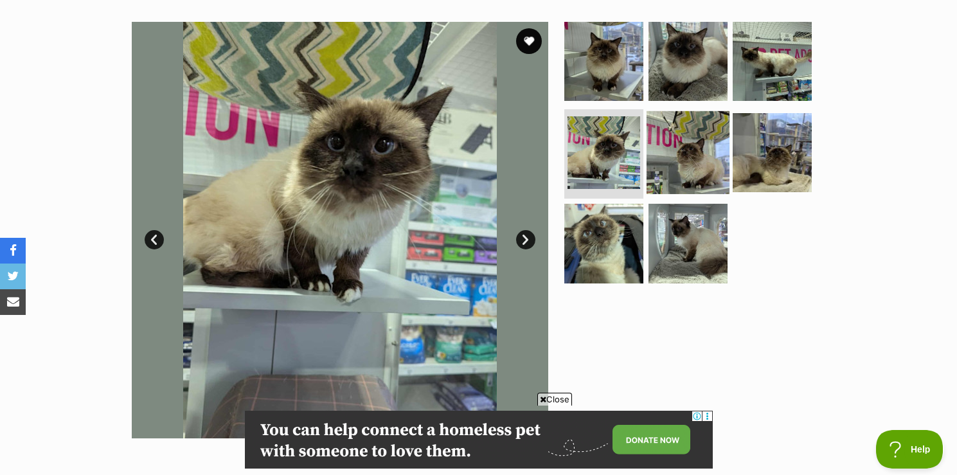
click at [696, 139] on img at bounding box center [687, 152] width 83 height 83
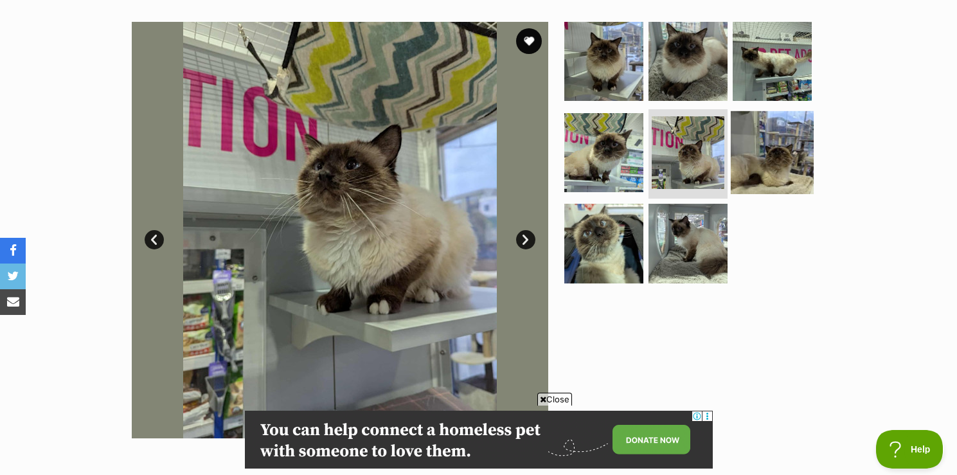
click at [763, 145] on img at bounding box center [772, 152] width 83 height 83
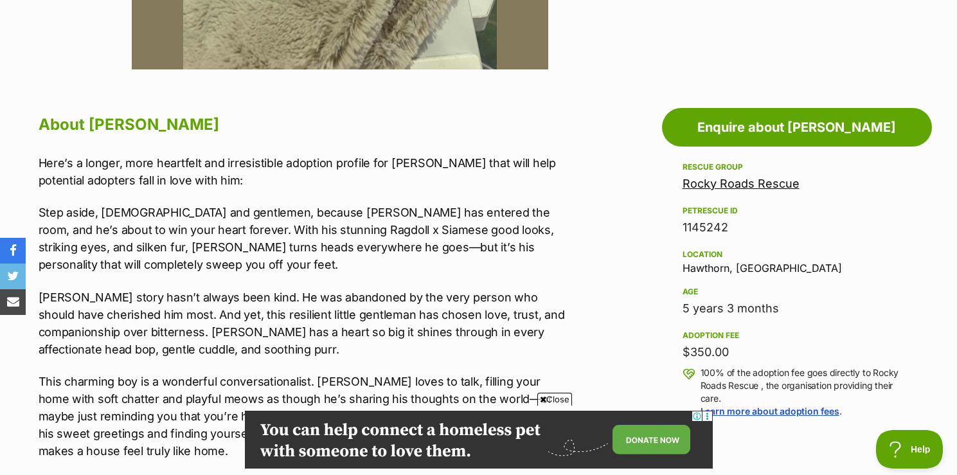
scroll to position [619, 0]
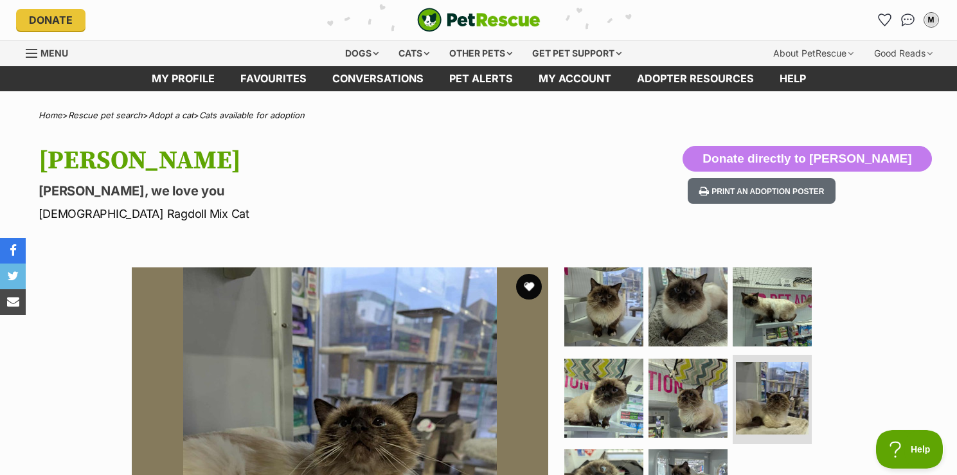
scroll to position [0, 0]
click at [879, 19] on icon "Favourites" at bounding box center [884, 20] width 17 height 17
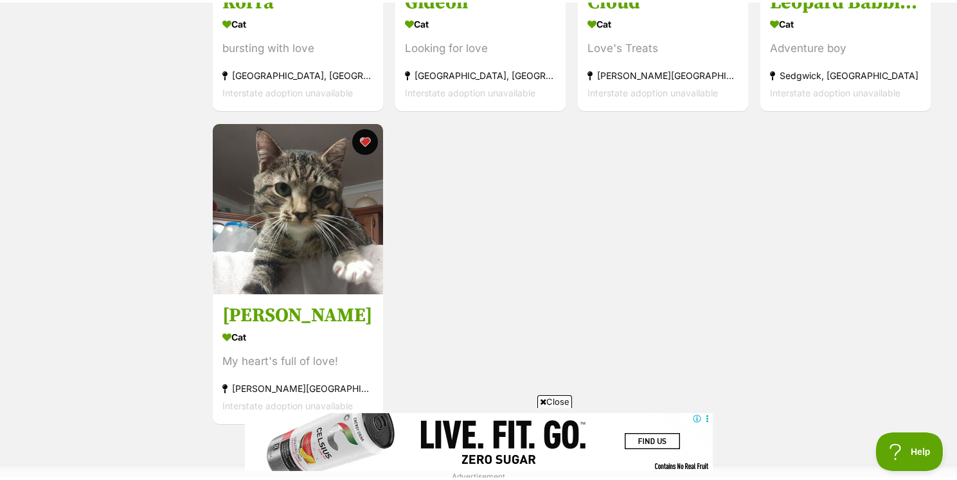
scroll to position [458, 0]
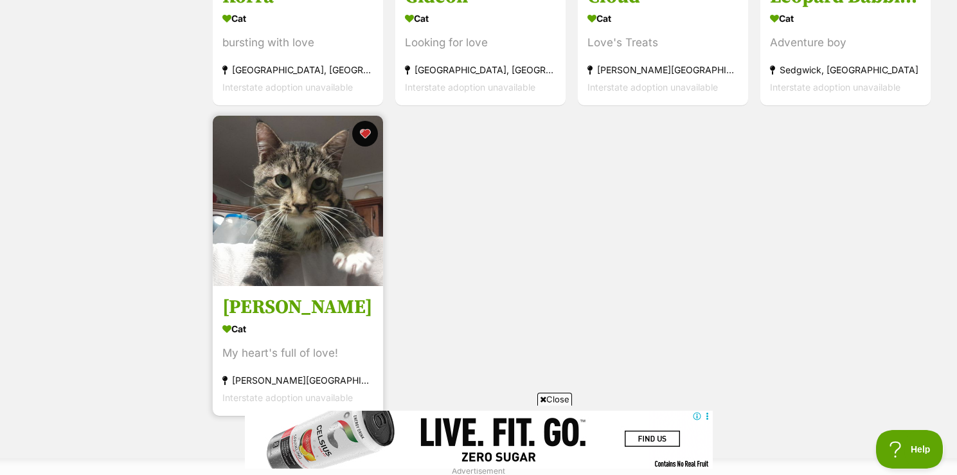
click at [281, 242] on img at bounding box center [298, 201] width 170 height 170
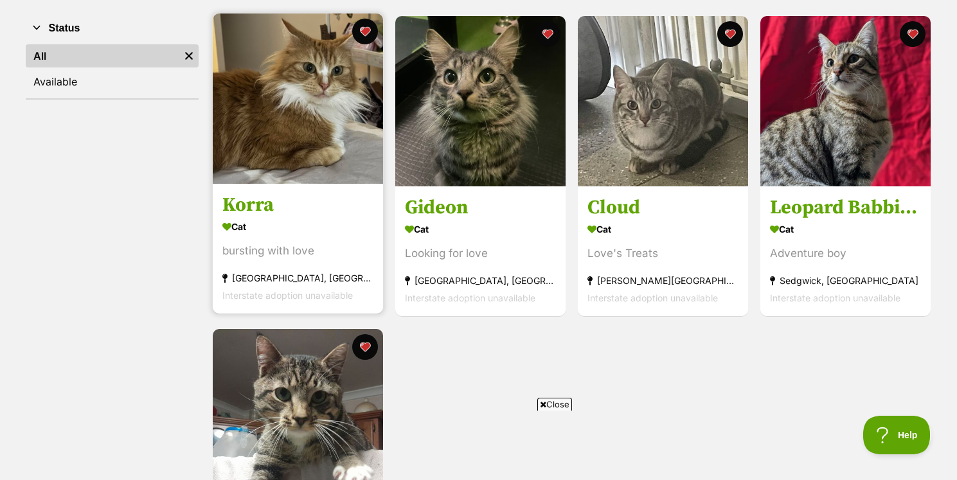
scroll to position [0, 0]
click at [329, 137] on img at bounding box center [298, 98] width 170 height 170
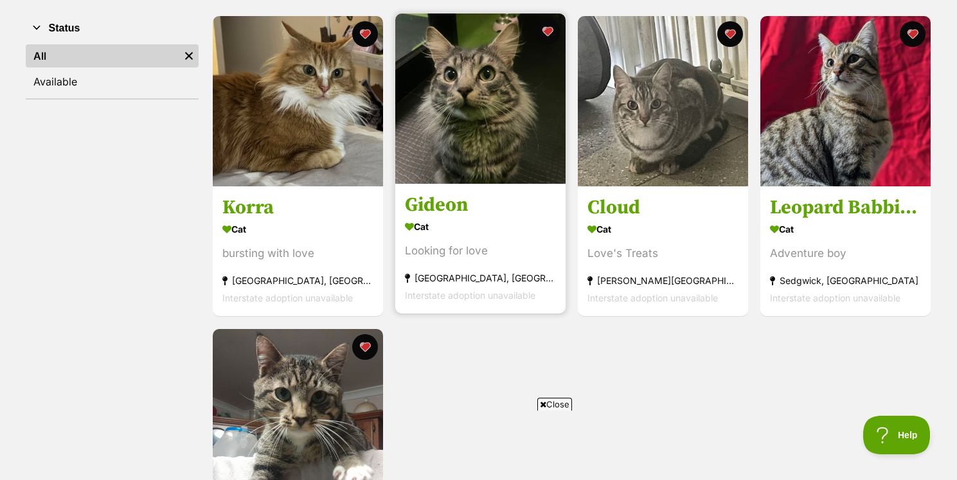
click at [528, 141] on img at bounding box center [480, 98] width 170 height 170
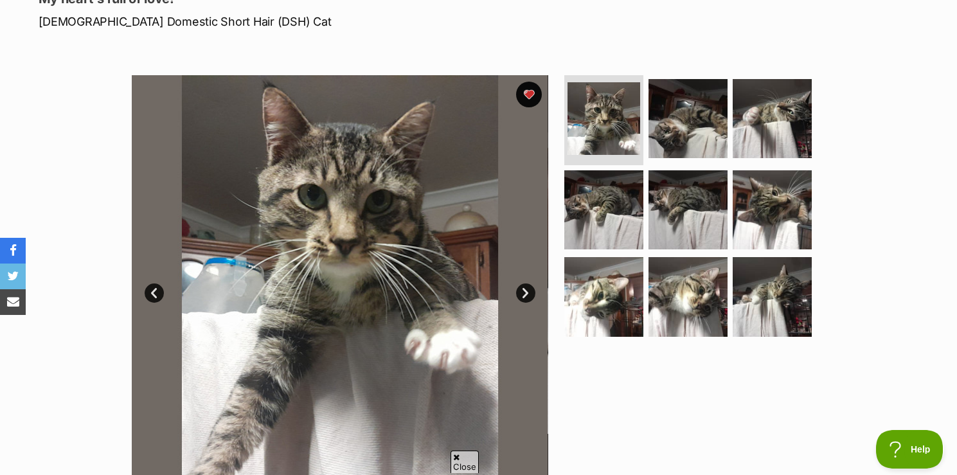
scroll to position [195, 0]
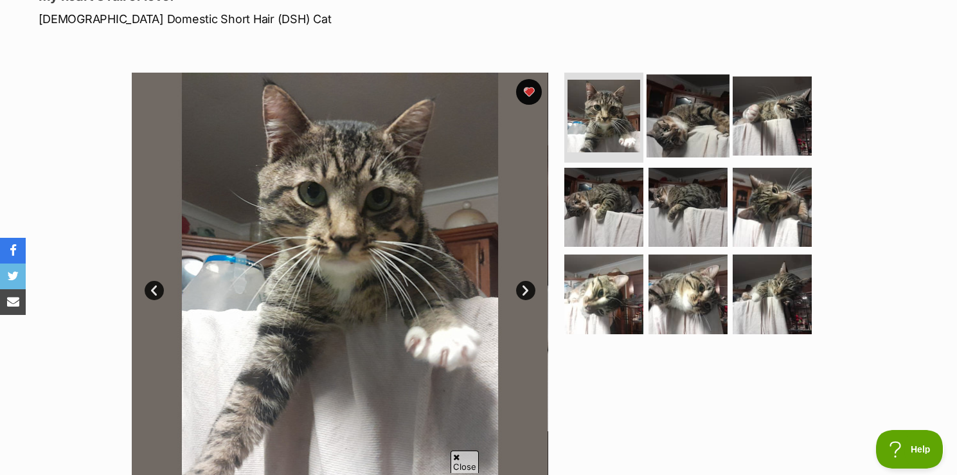
click at [682, 105] on img at bounding box center [687, 116] width 83 height 83
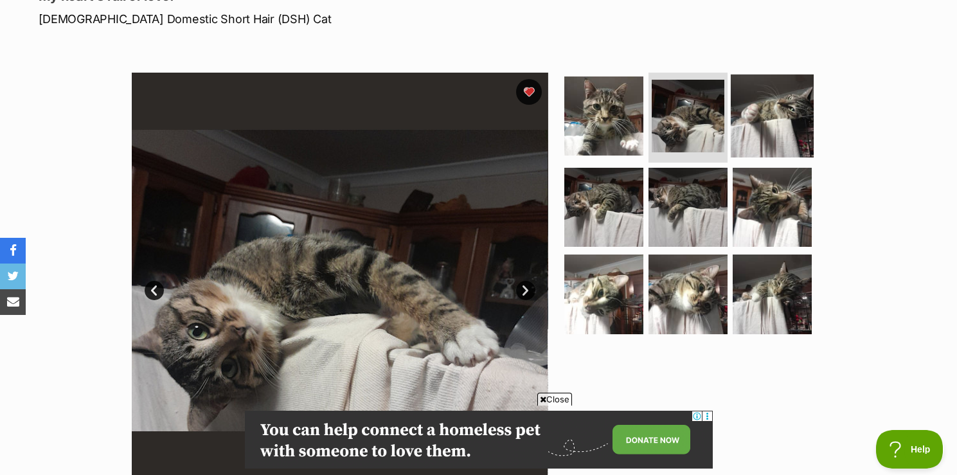
scroll to position [0, 0]
click at [779, 112] on img at bounding box center [772, 116] width 83 height 83
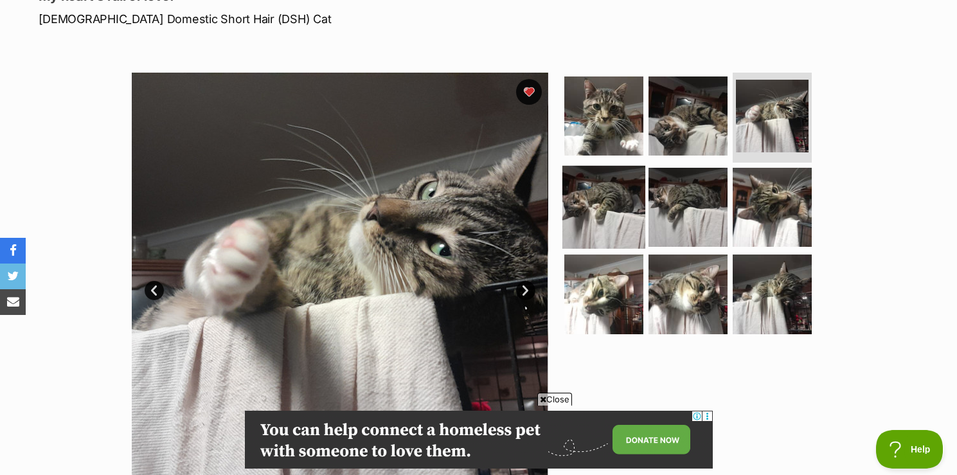
click at [596, 197] on img at bounding box center [603, 206] width 83 height 83
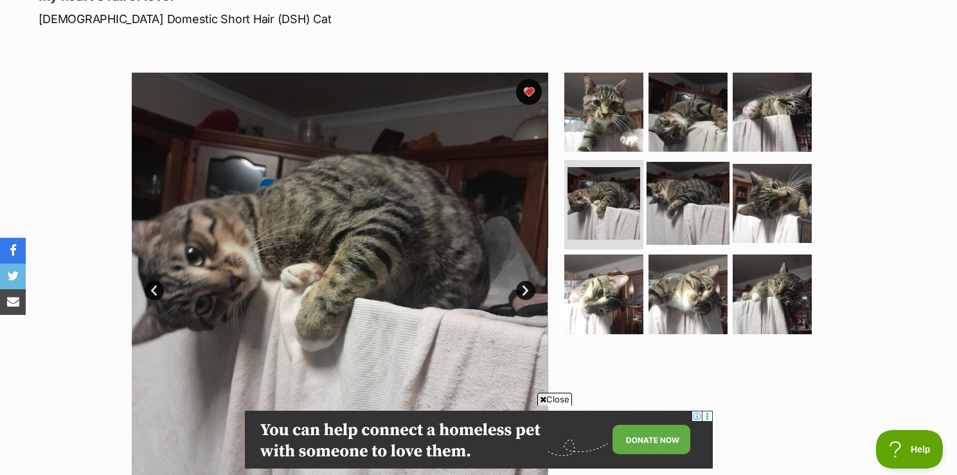
click at [664, 197] on img at bounding box center [687, 202] width 83 height 83
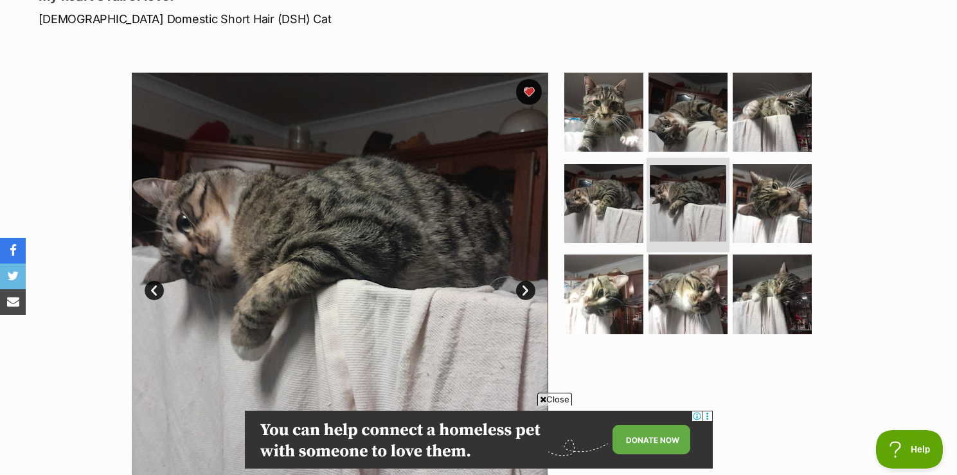
click at [690, 241] on li at bounding box center [687, 204] width 83 height 94
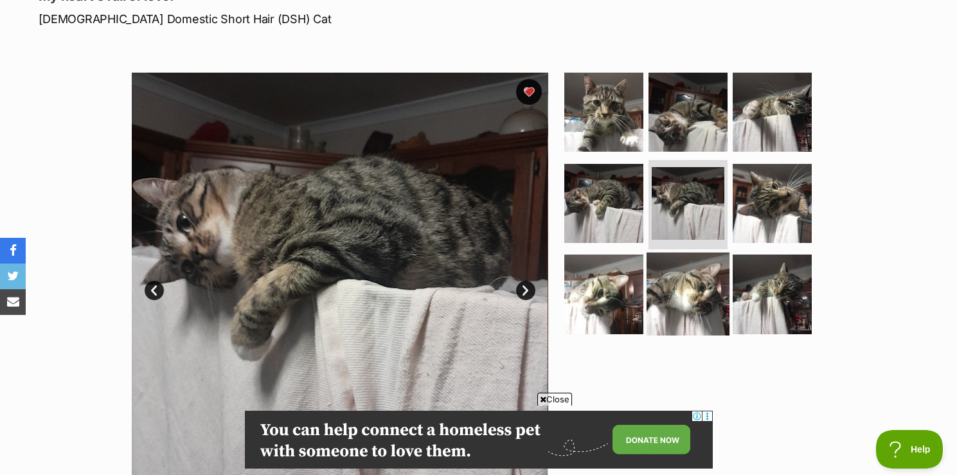
click at [691, 283] on img at bounding box center [687, 294] width 83 height 83
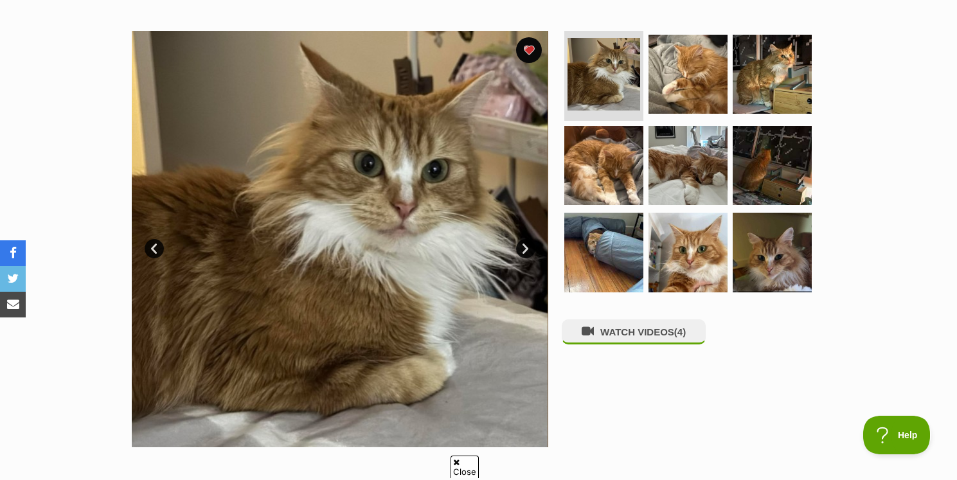
click at [525, 251] on link "Next" at bounding box center [525, 248] width 19 height 19
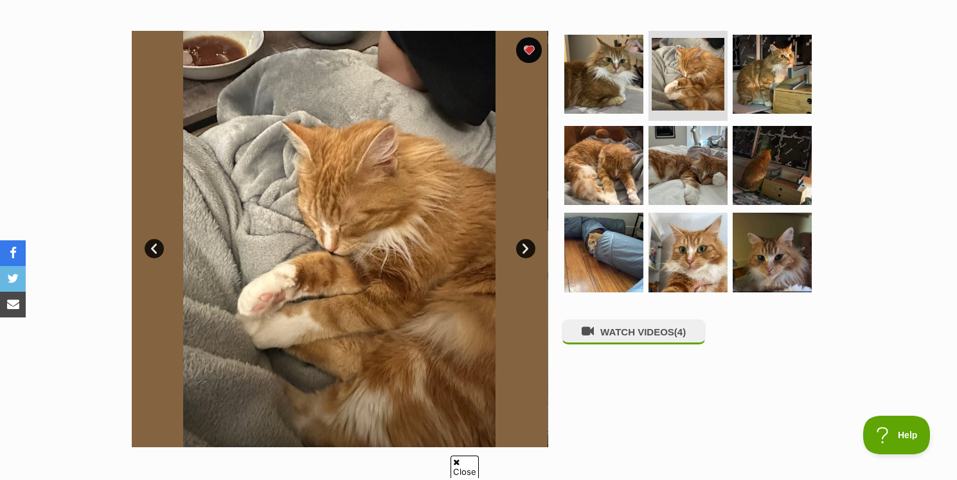
click at [525, 251] on link "Next" at bounding box center [525, 248] width 19 height 19
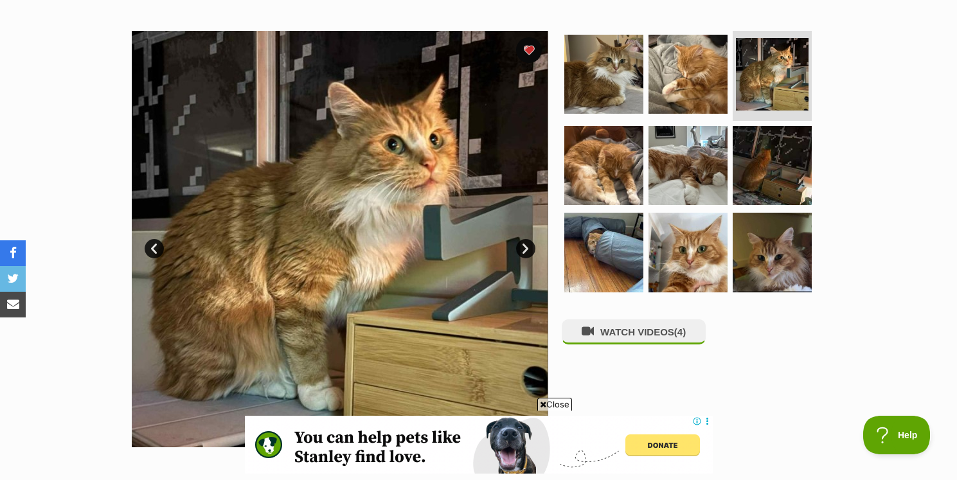
click at [526, 251] on link "Next" at bounding box center [525, 248] width 19 height 19
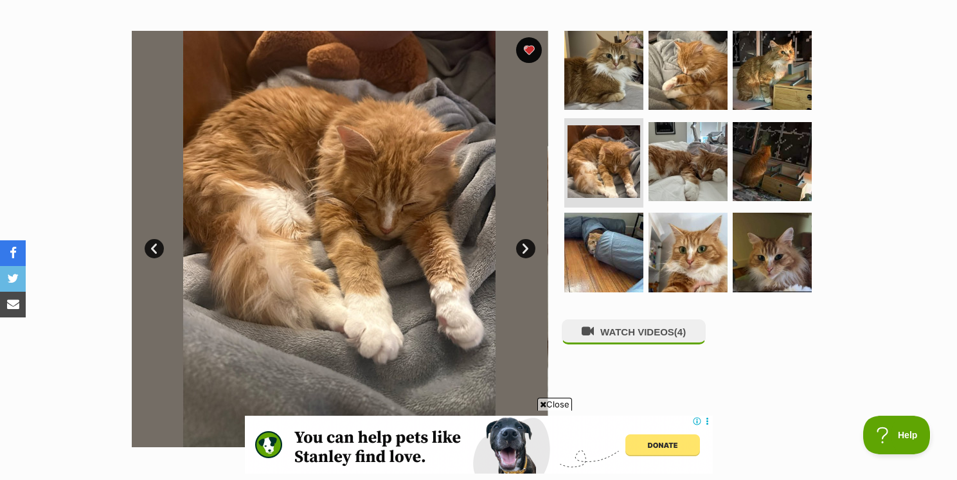
click at [526, 251] on link "Next" at bounding box center [525, 248] width 19 height 19
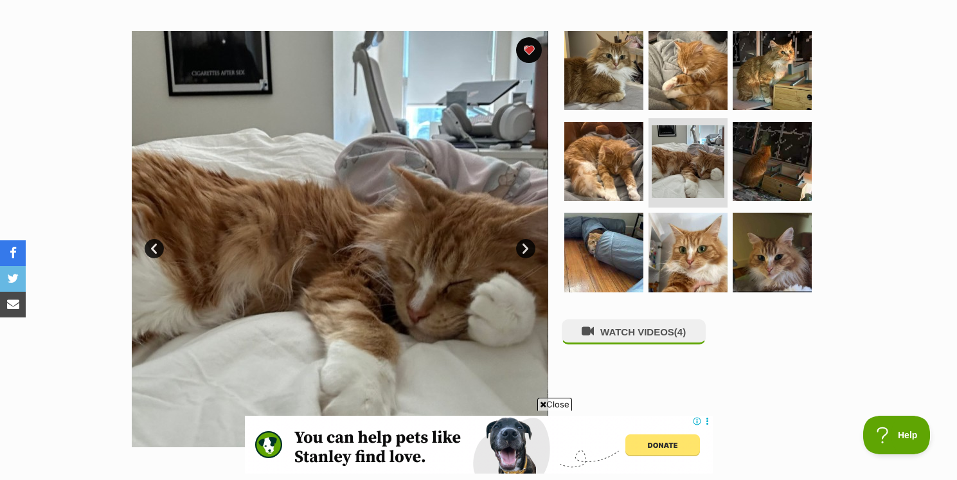
click at [526, 251] on link "Next" at bounding box center [525, 248] width 19 height 19
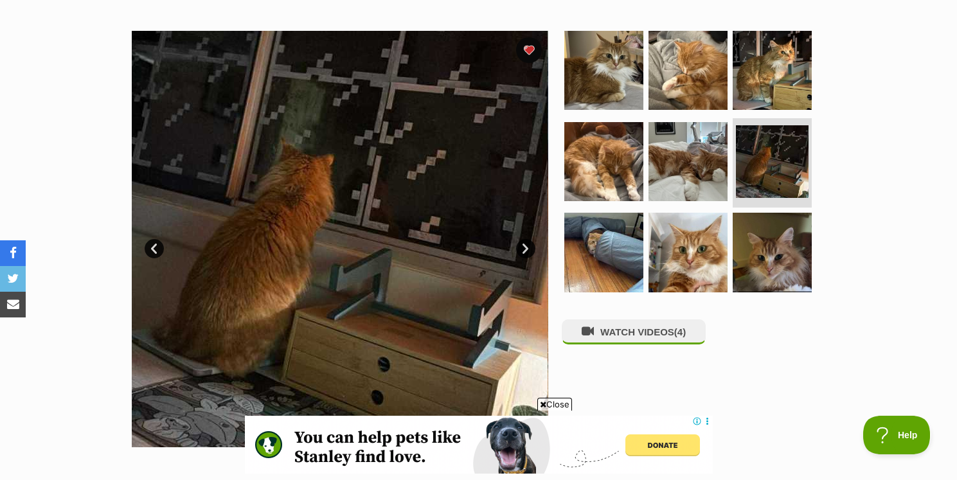
click at [526, 251] on link "Next" at bounding box center [525, 248] width 19 height 19
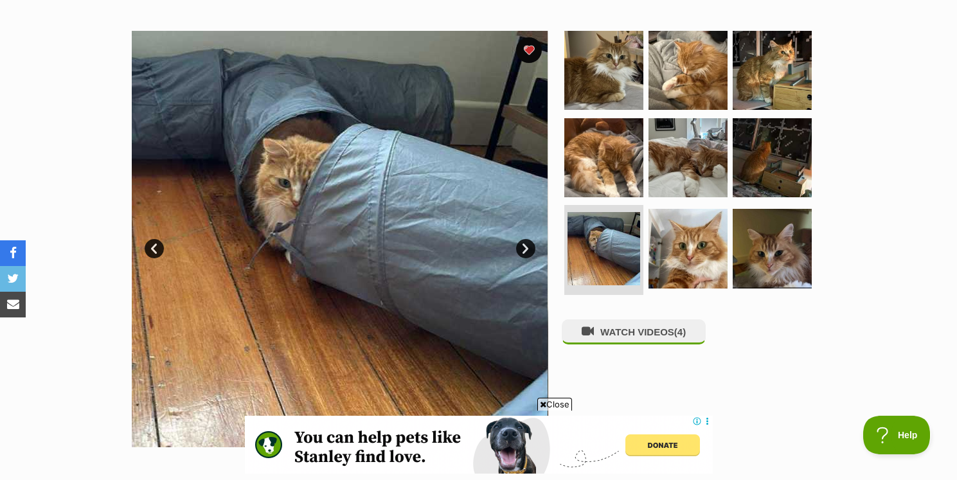
click at [526, 251] on link "Next" at bounding box center [525, 248] width 19 height 19
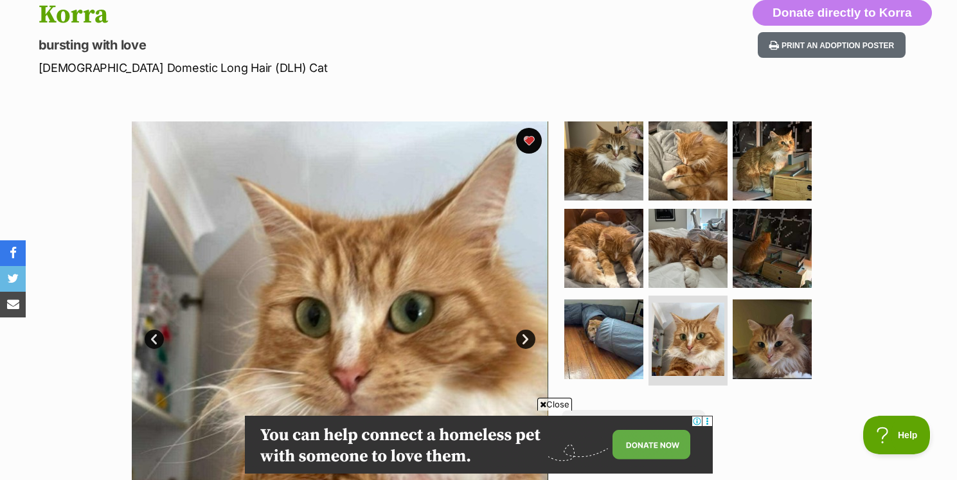
scroll to position [213, 0]
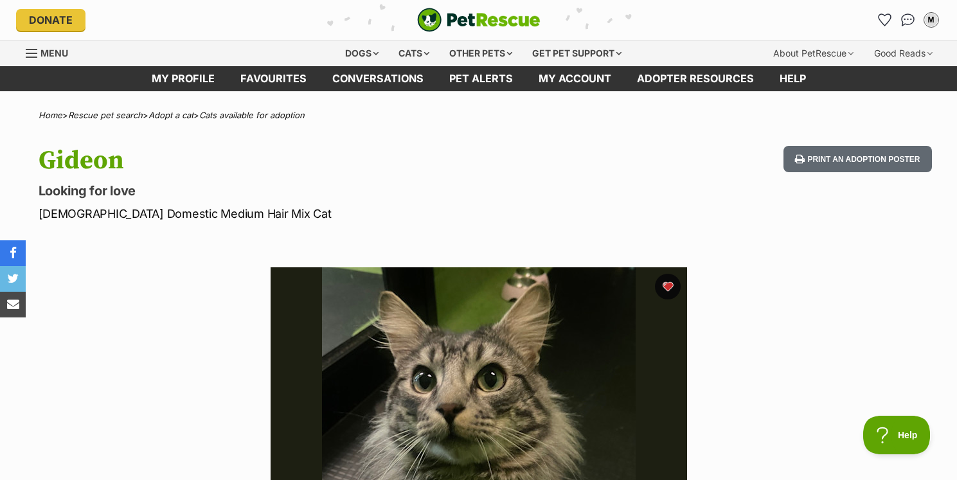
click at [96, 165] on h1 "Gideon" at bounding box center [311, 161] width 544 height 30
copy h1 "Gideon"
